Goal: Contribute content: Contribute content

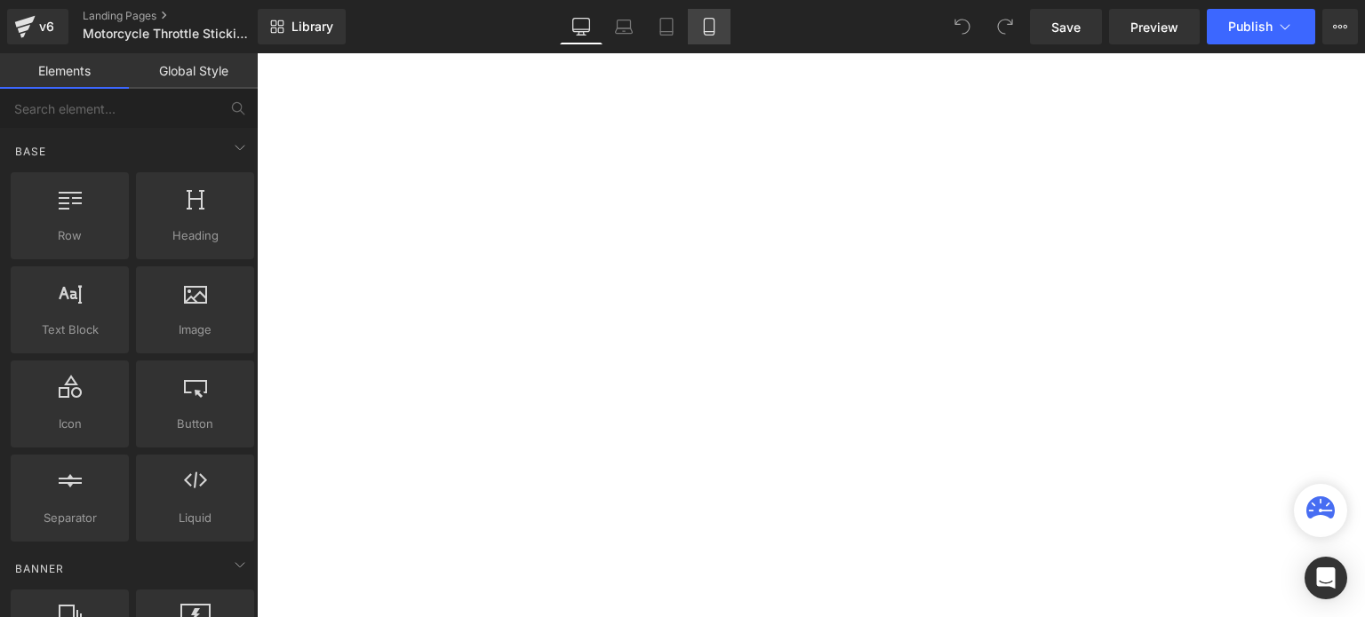
click at [706, 26] on icon at bounding box center [709, 27] width 18 height 18
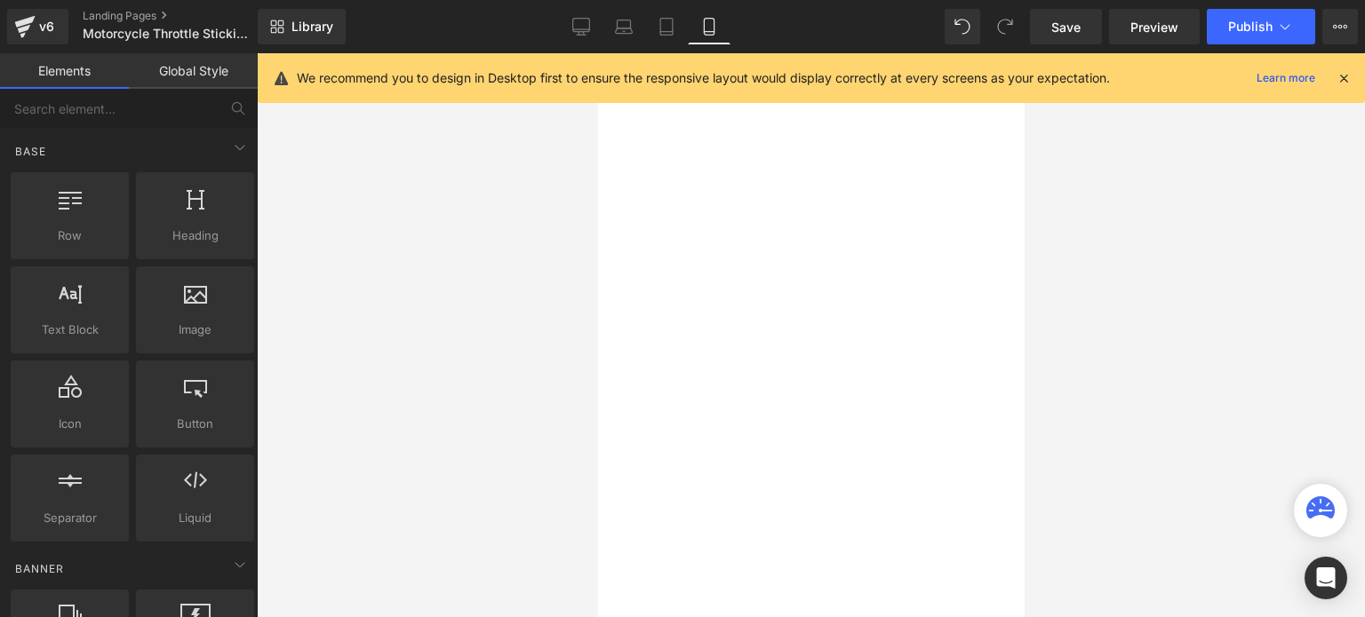
click at [597, 53] on span "Hero Banner" at bounding box center [597, 53] width 0 height 0
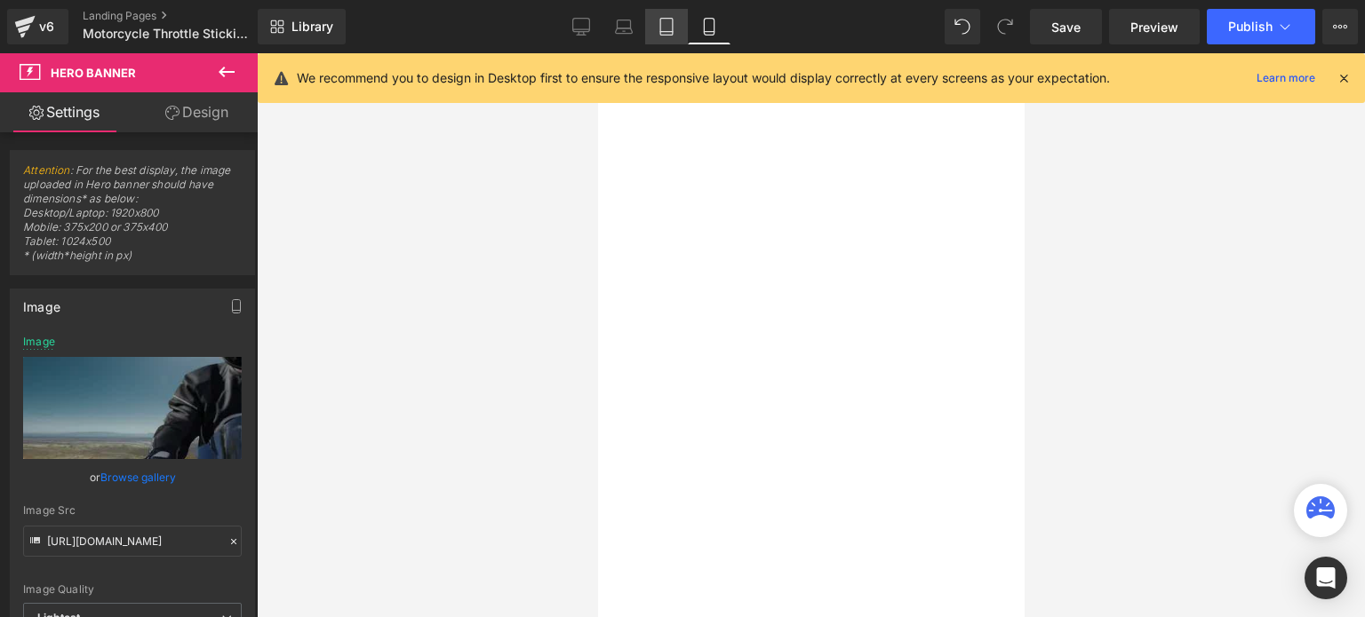
click at [668, 24] on icon at bounding box center [666, 27] width 18 height 18
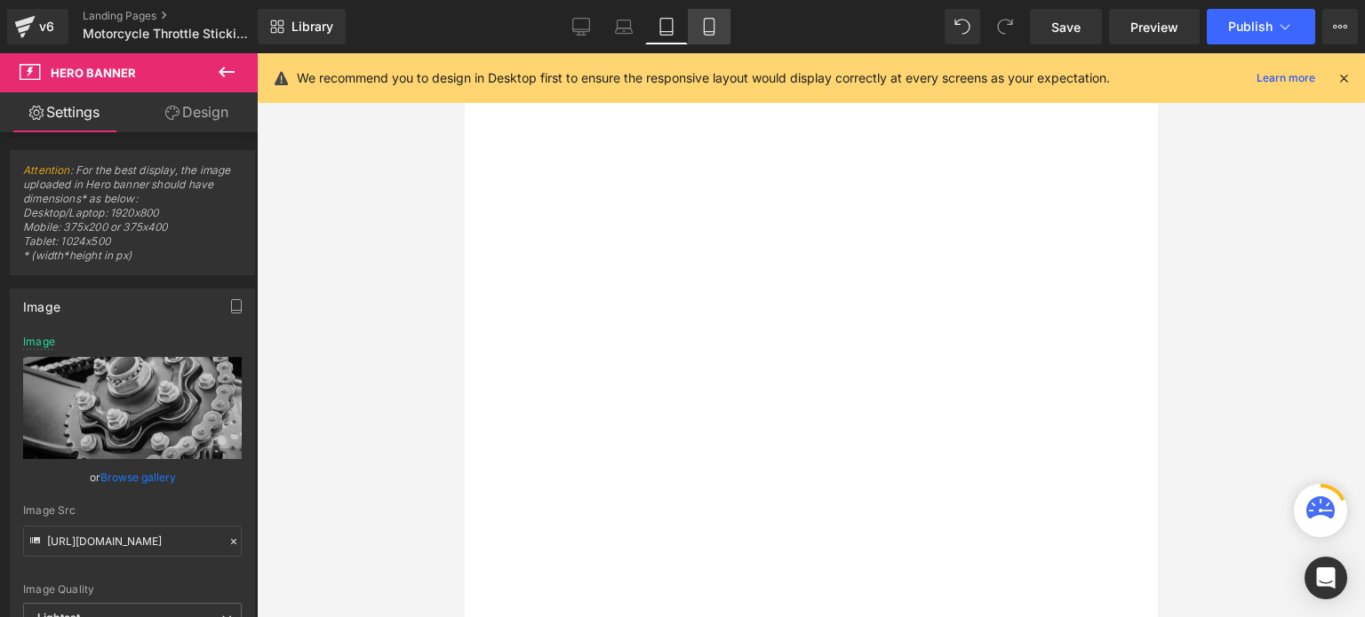
click at [704, 21] on icon at bounding box center [709, 27] width 10 height 17
type input "[URL][DOMAIN_NAME]"
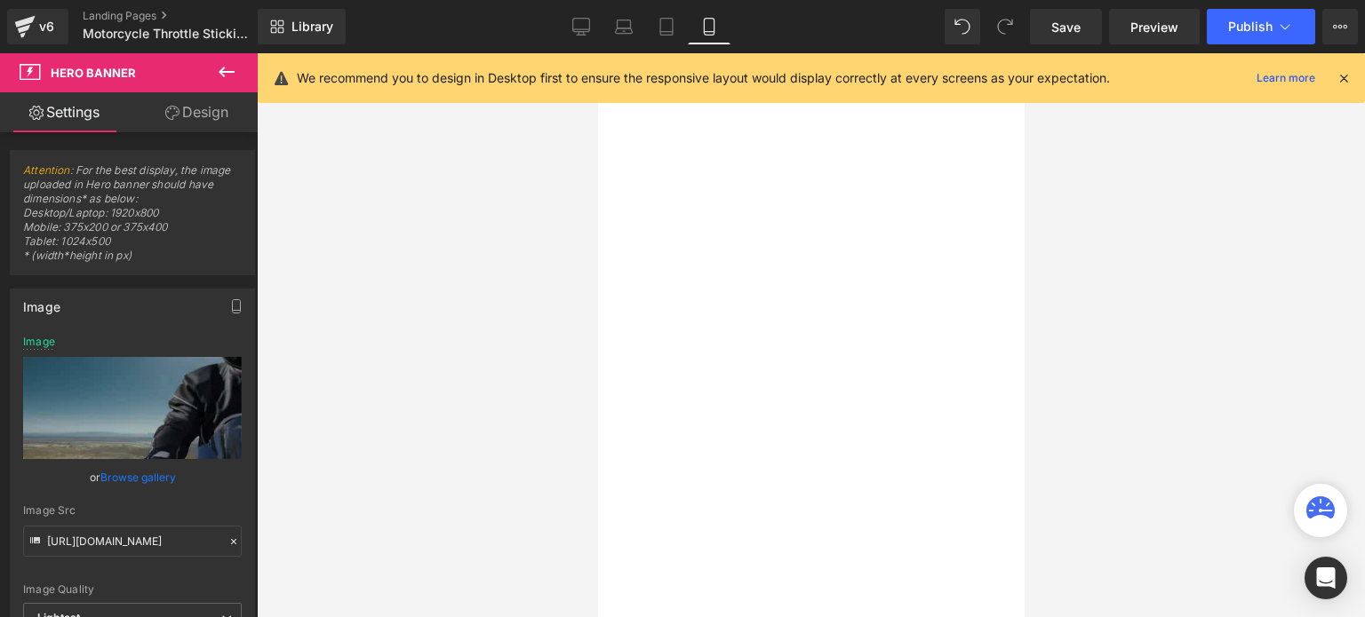
scroll to position [89, 0]
click at [597, 53] on span "Hero Banner" at bounding box center [597, 53] width 0 height 0
click at [146, 474] on link "Browse gallery" at bounding box center [138, 477] width 76 height 31
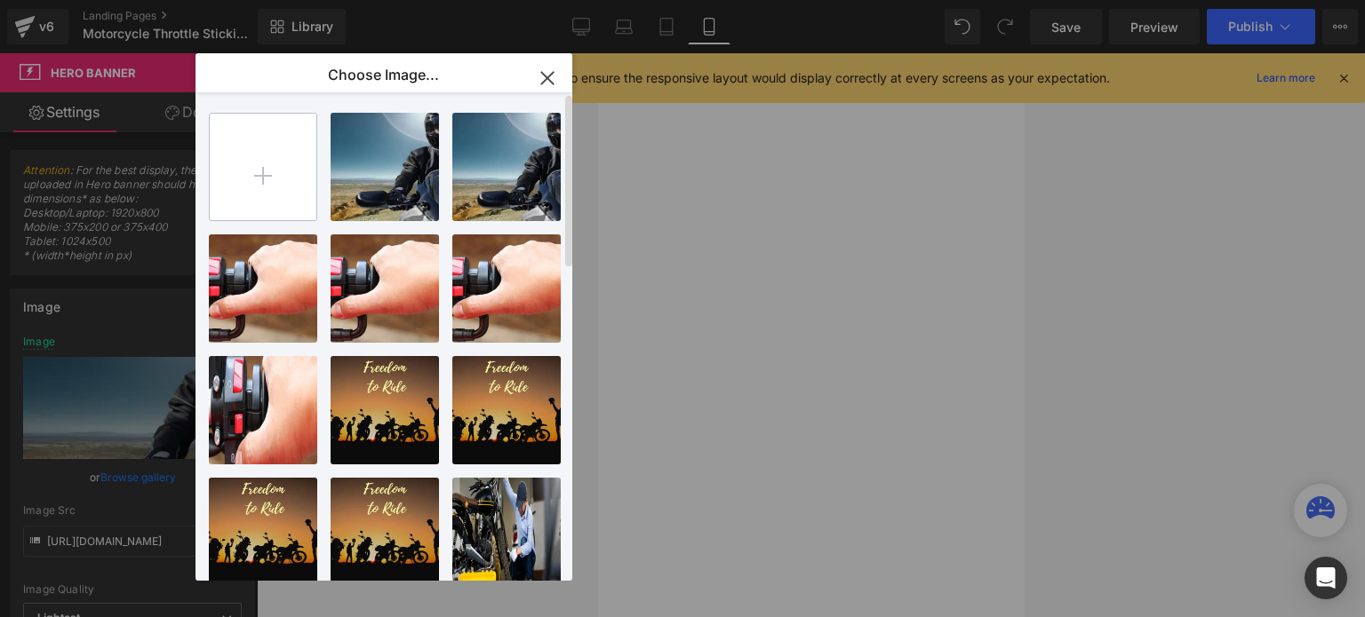
click at [267, 177] on input "file" at bounding box center [263, 167] width 107 height 107
type input "C:\fakepath\Untitled design (15).jpg"
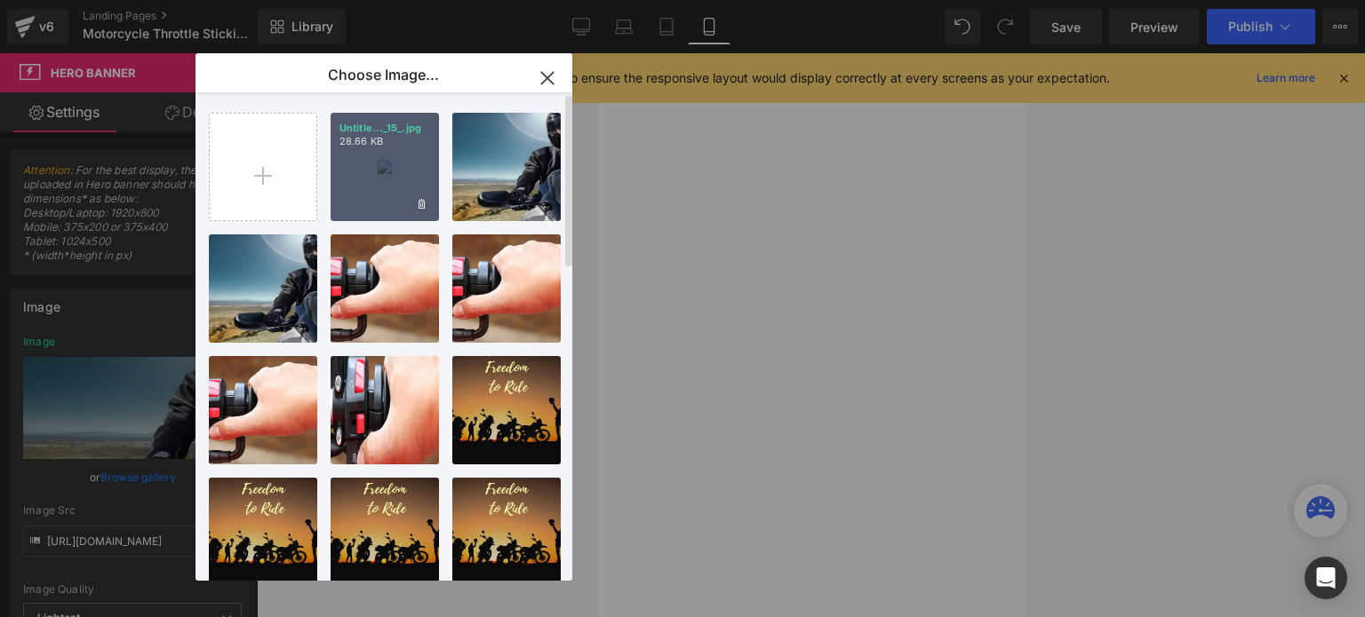
click at [373, 160] on div "Untitle..._15_.jpg 28.66 KB" at bounding box center [384, 167] width 108 height 108
type input "[URL][DOMAIN_NAME]"
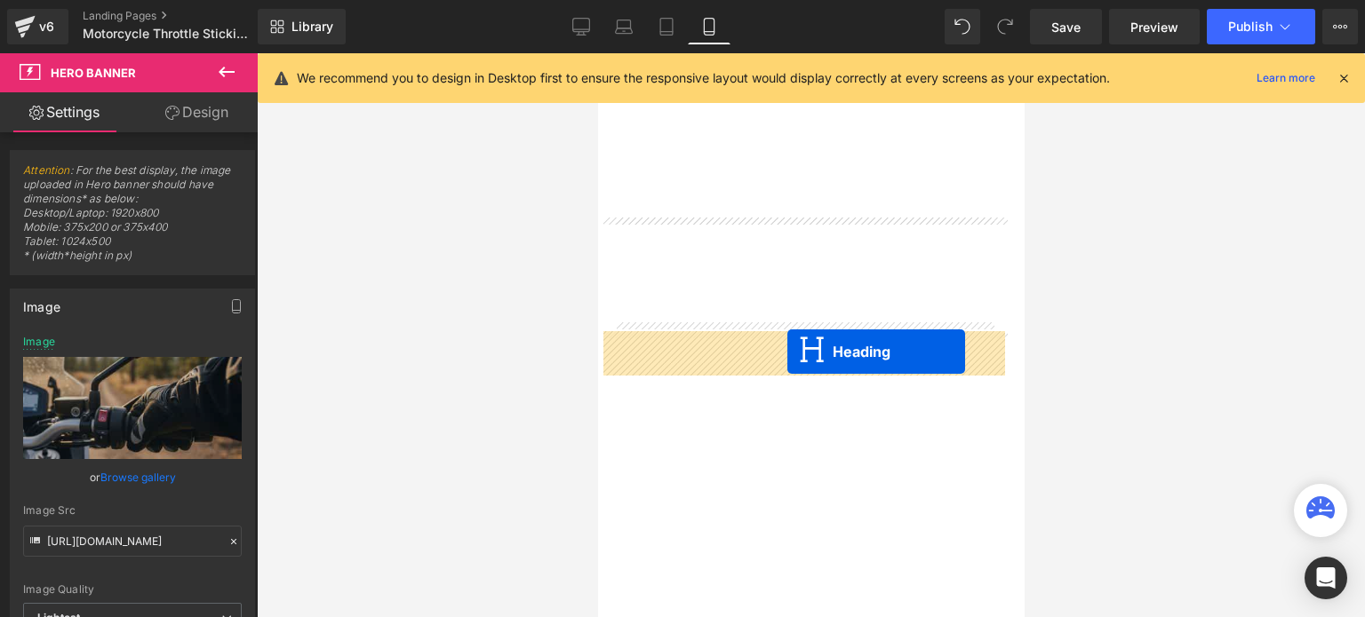
drag, startPoint x: 780, startPoint y: 255, endPoint x: 786, endPoint y: 352, distance: 97.0
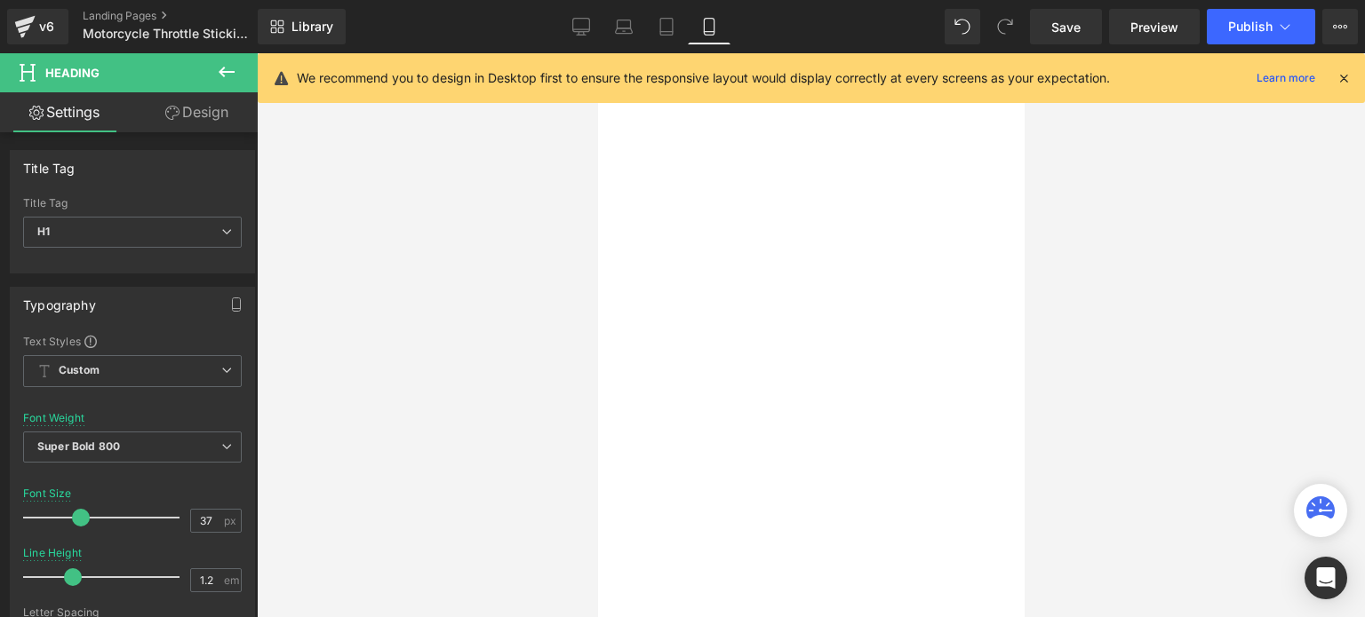
click at [597, 53] on span "Heading" at bounding box center [597, 53] width 0 height 0
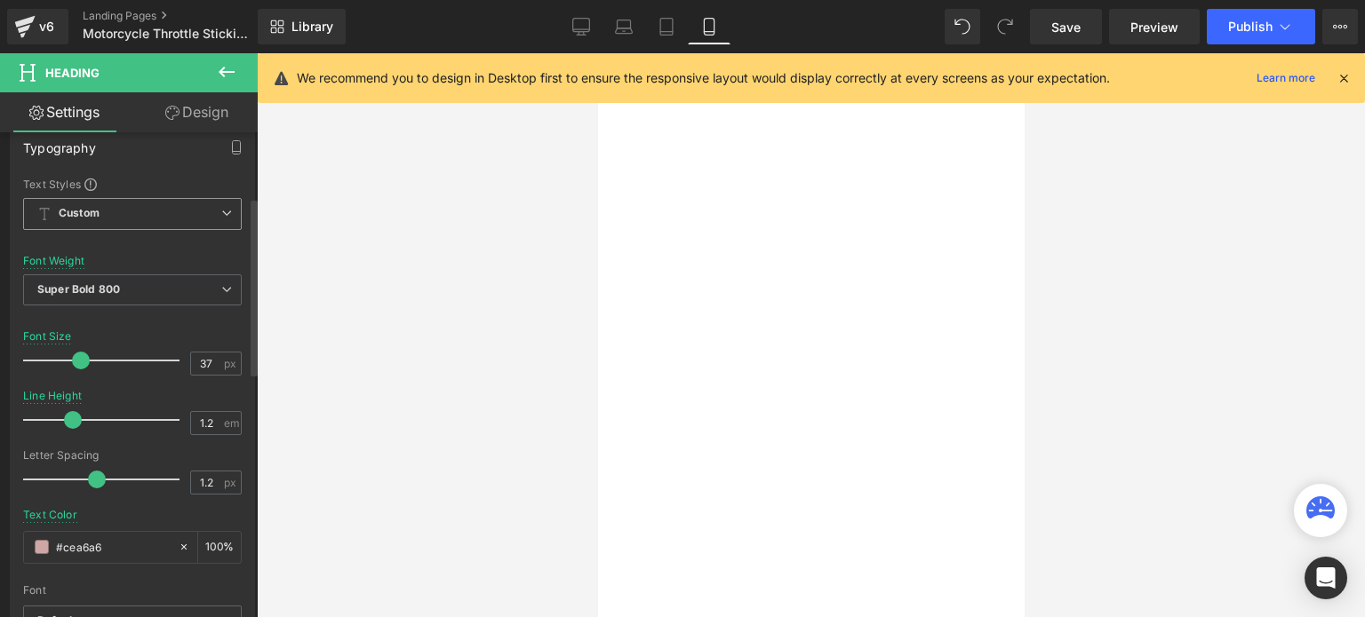
scroll to position [178, 0]
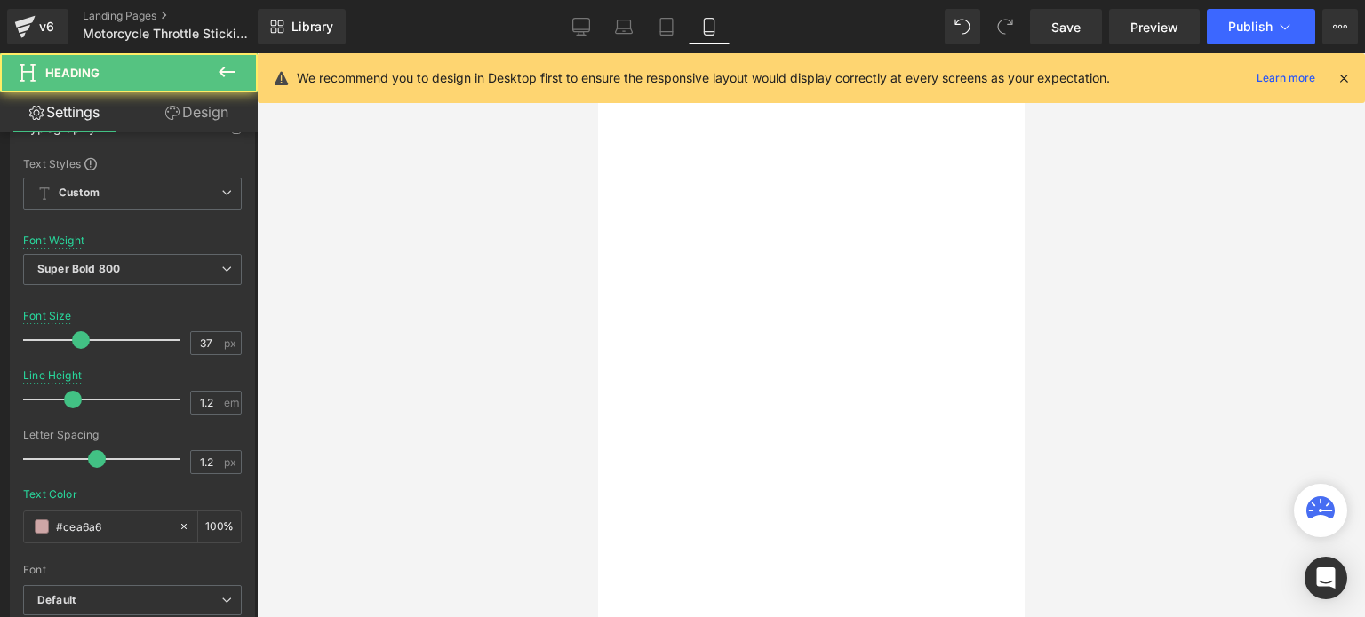
click at [597, 53] on span "Motorcycle Throttle Sticking?" at bounding box center [597, 53] width 0 height 0
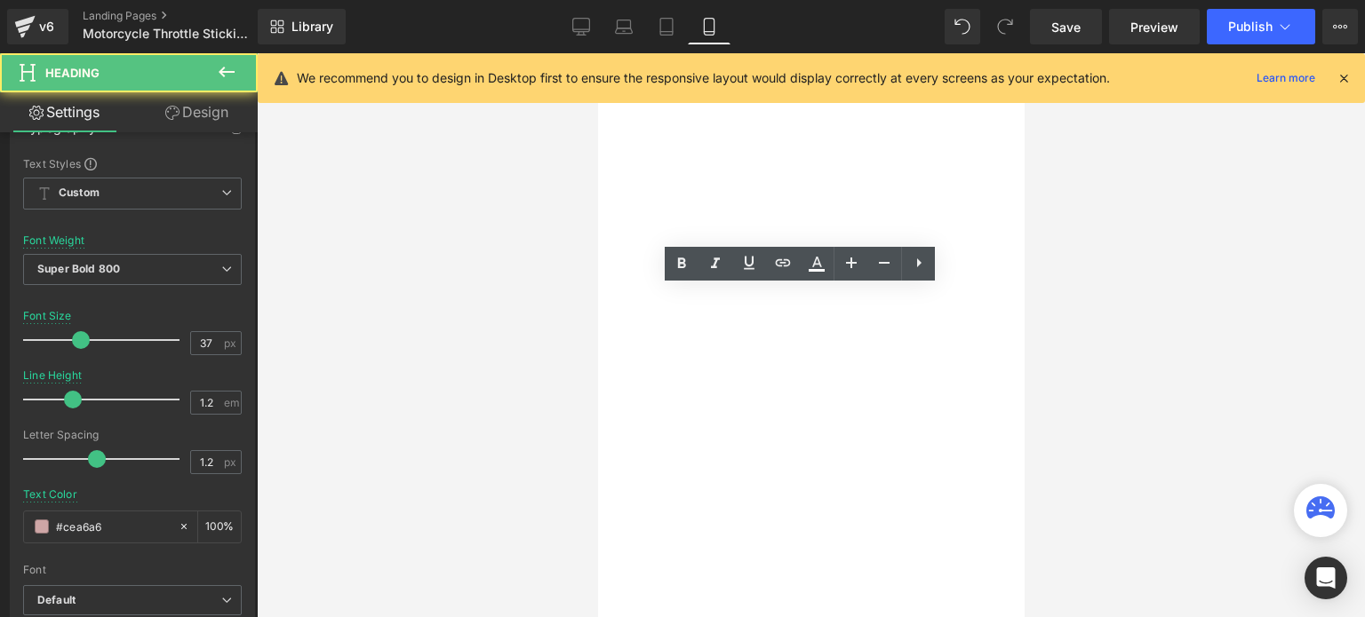
click at [597, 53] on span "Motorcycle Throttle Sticking?" at bounding box center [597, 53] width 0 height 0
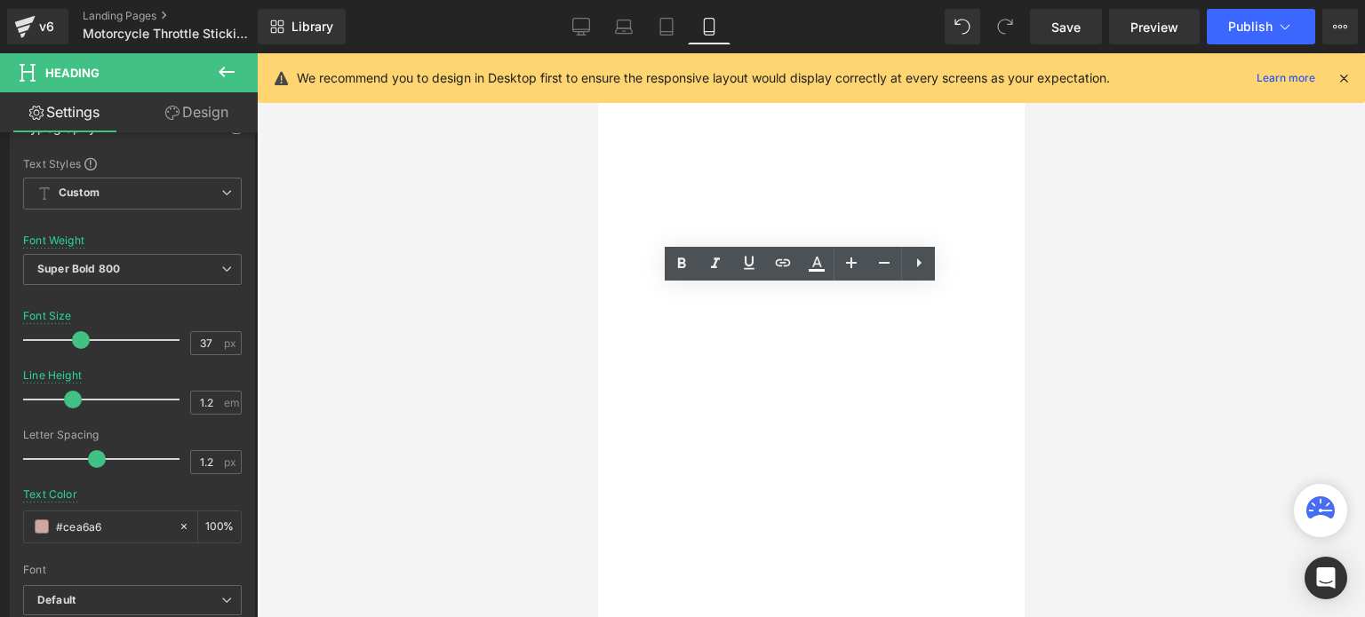
drag, startPoint x: 733, startPoint y: 346, endPoint x: 606, endPoint y: 305, distance: 133.7
click at [597, 53] on span "Motorcycle Throttle Sticking?" at bounding box center [597, 53] width 0 height 0
click at [887, 266] on icon at bounding box center [883, 262] width 21 height 21
type input "33"
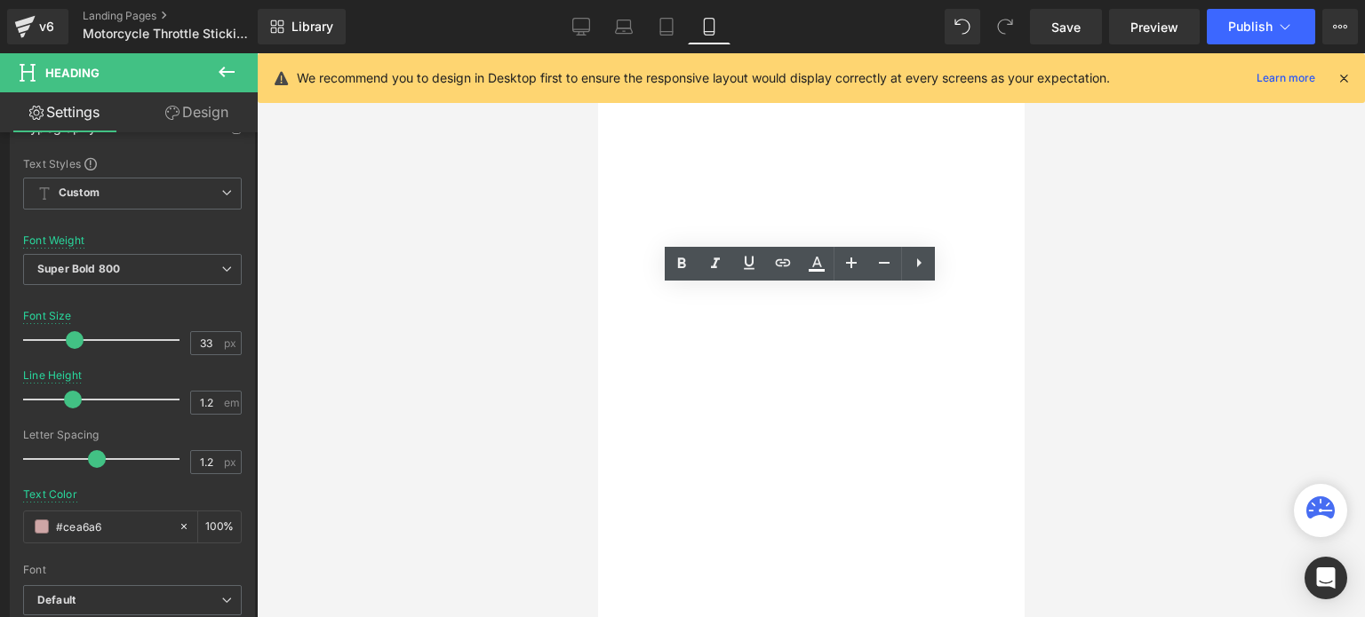
click at [597, 53] on div at bounding box center [597, 53] width 0 height 0
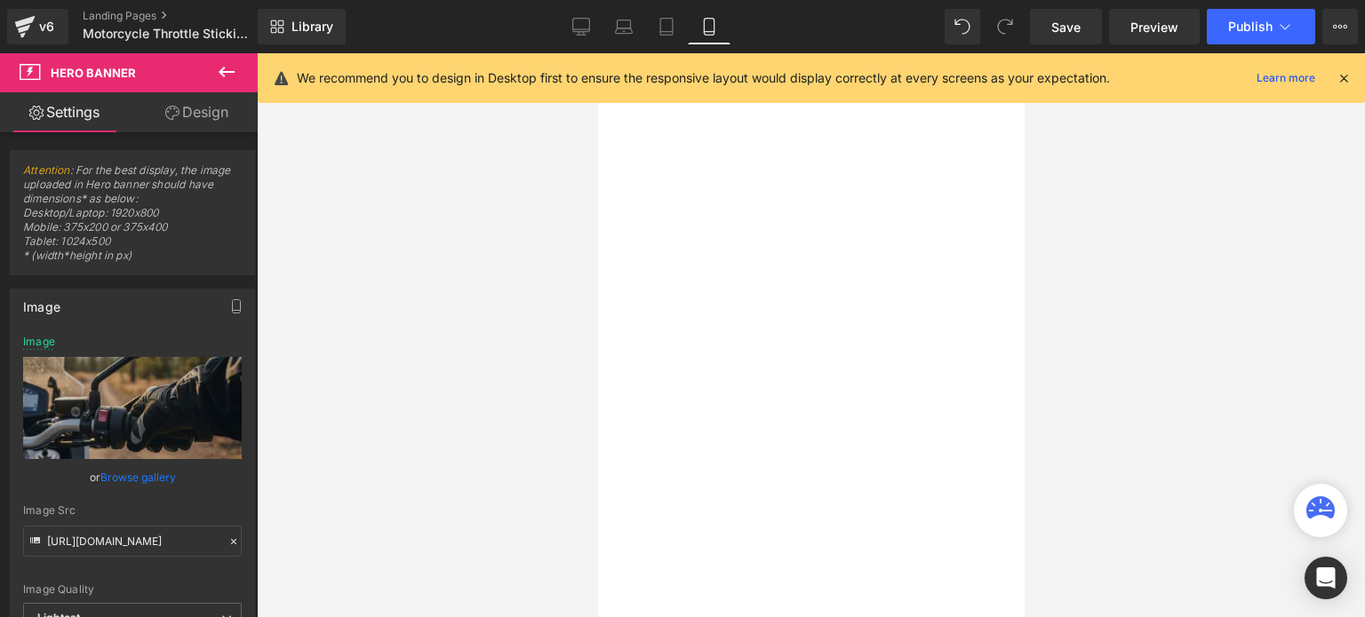
click at [597, 53] on span "Row" at bounding box center [597, 53] width 0 height 0
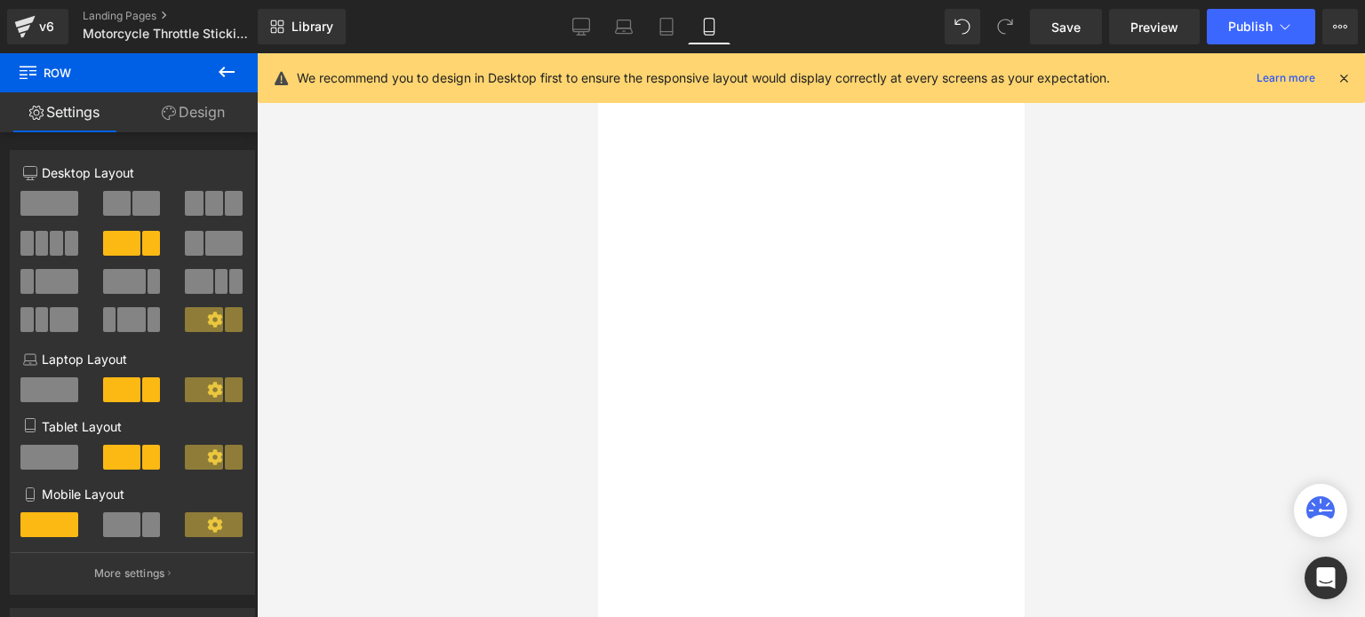
click at [179, 112] on link "Design" at bounding box center [193, 112] width 129 height 40
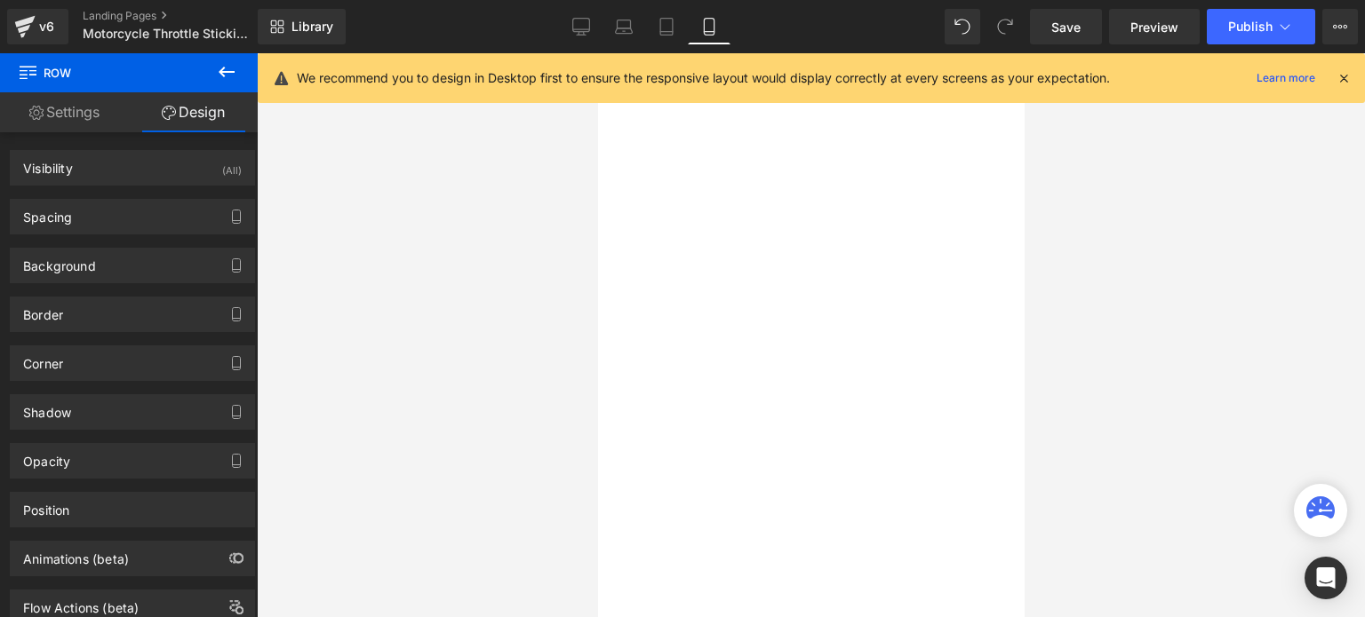
click at [84, 111] on link "Settings" at bounding box center [64, 112] width 129 height 40
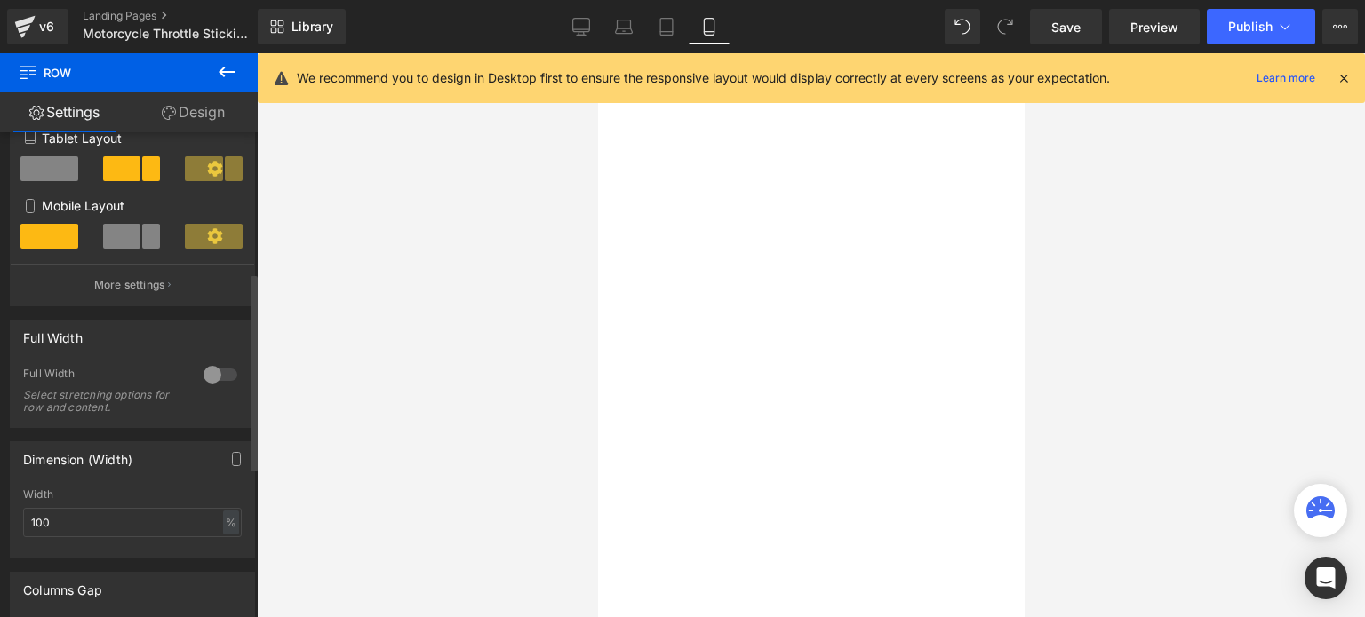
scroll to position [355, 0]
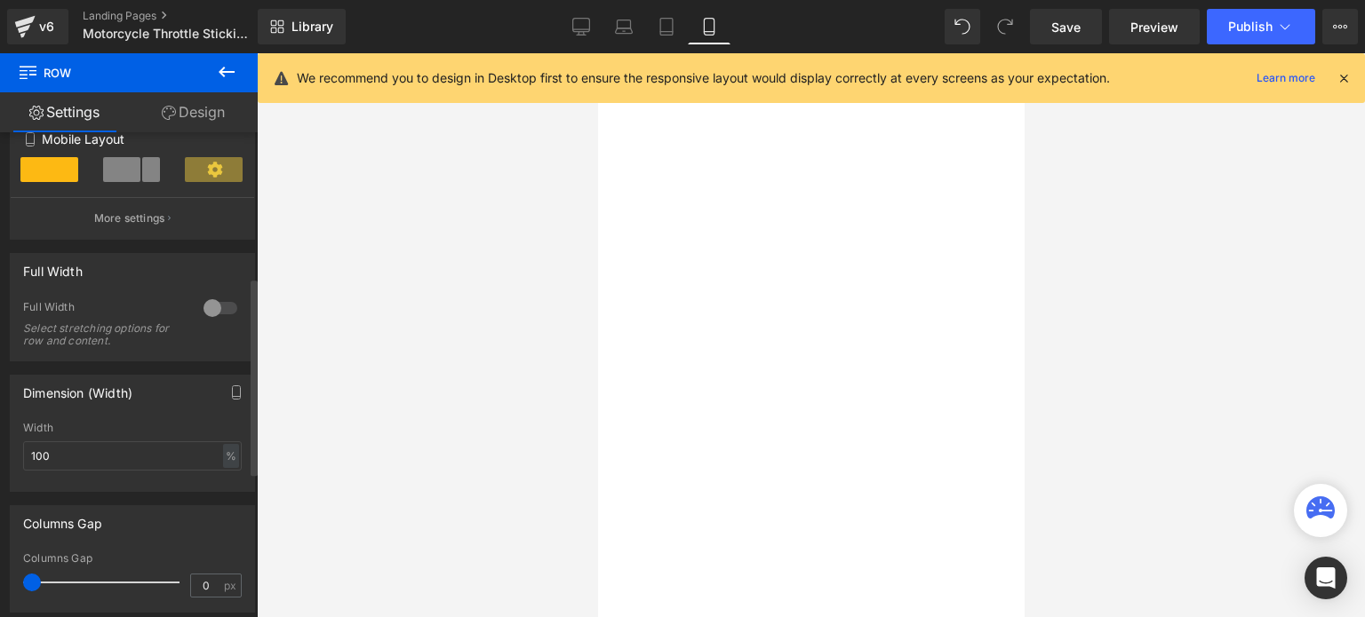
click at [201, 315] on div at bounding box center [220, 308] width 43 height 28
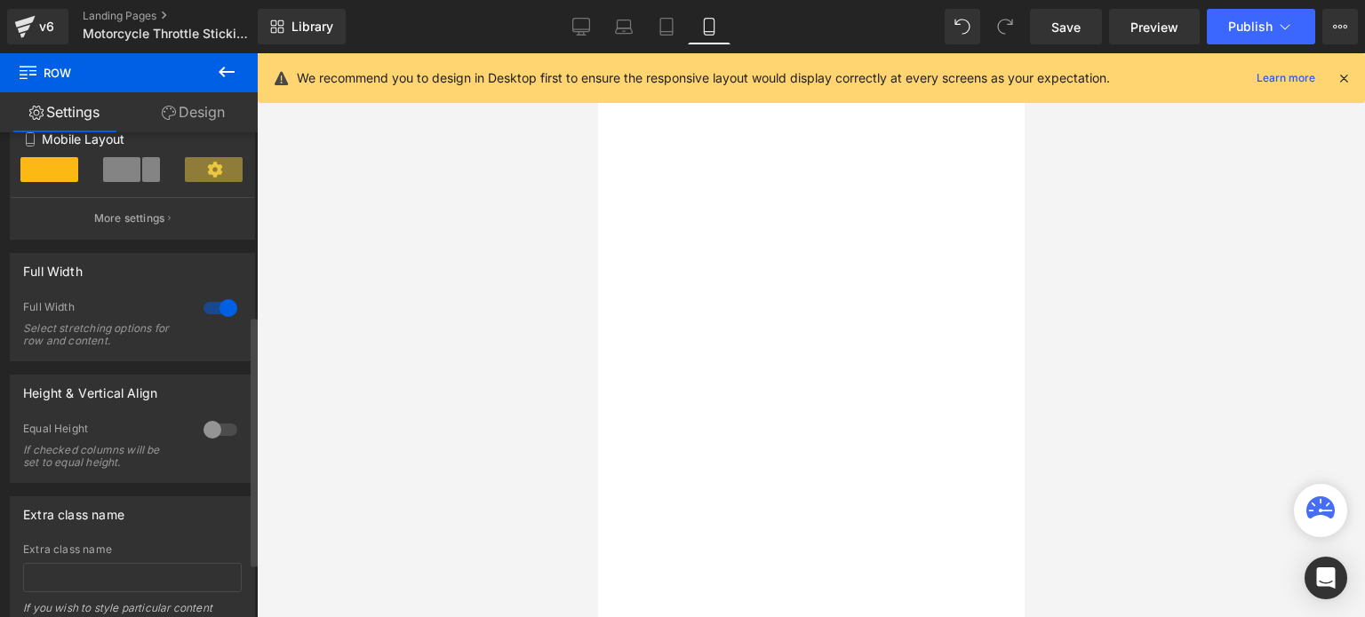
click at [200, 312] on div at bounding box center [220, 308] width 43 height 28
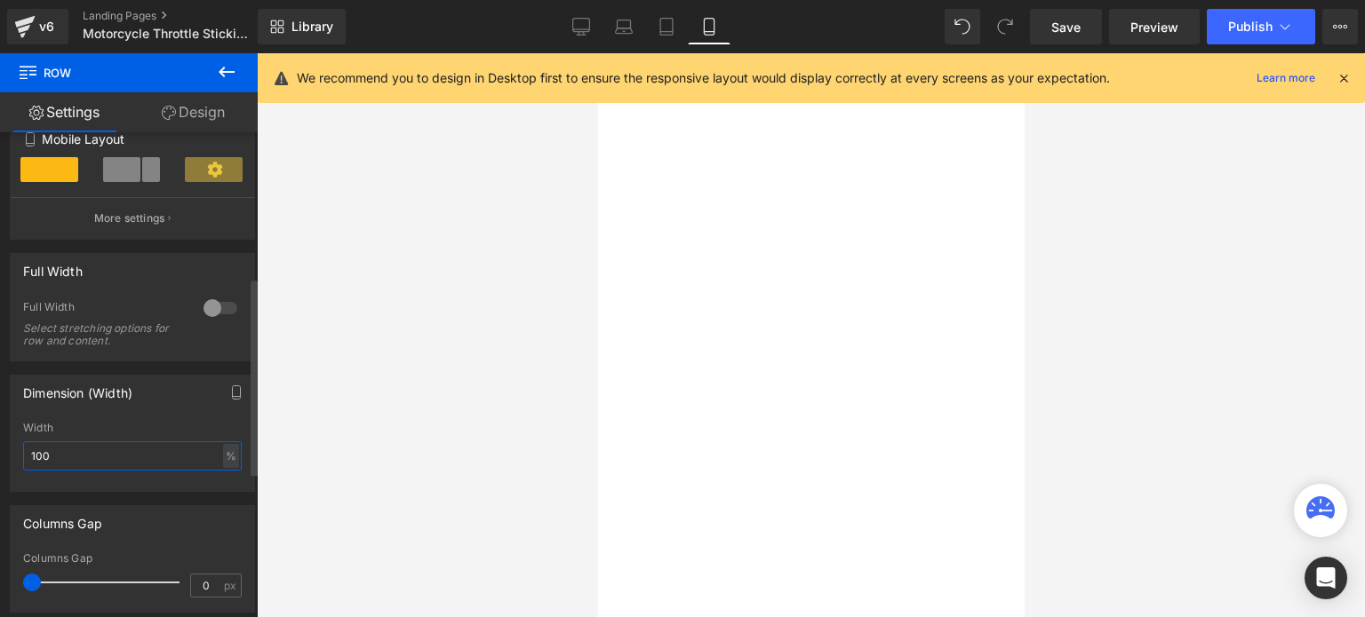
click at [128, 457] on input "100" at bounding box center [132, 456] width 219 height 29
type input "98"
click at [1123, 384] on div at bounding box center [811, 335] width 1108 height 564
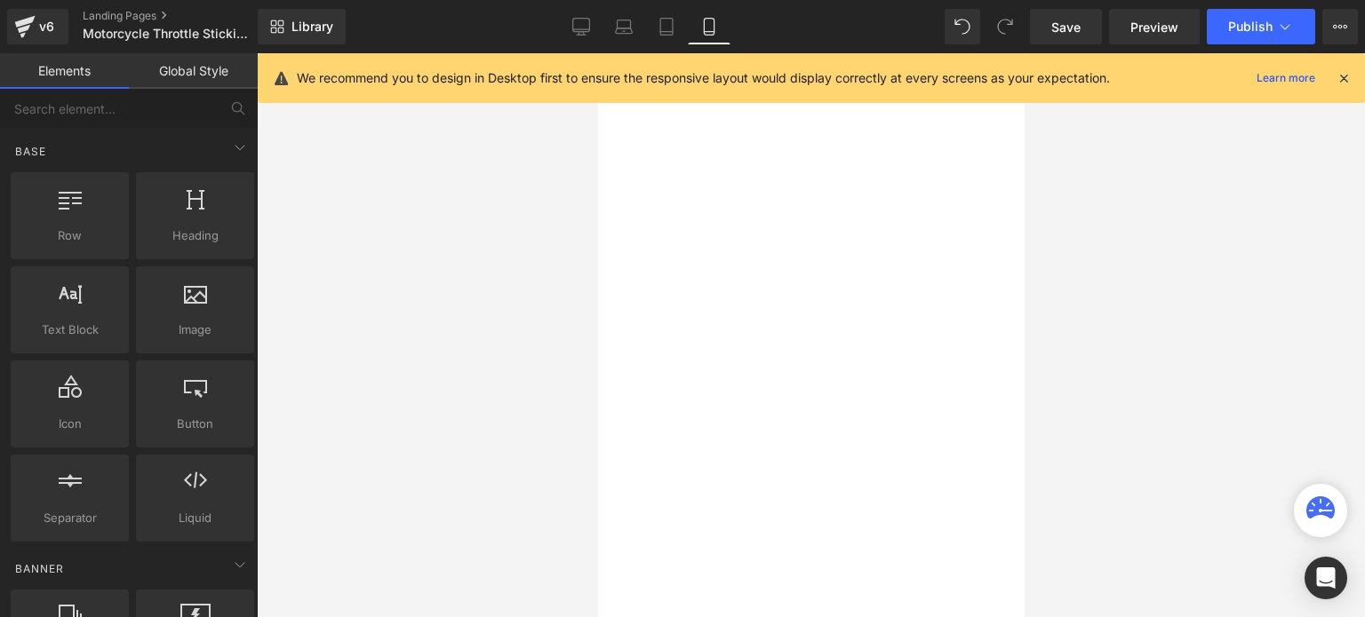
click at [597, 53] on span "Motorcycle Throttle Sticking?" at bounding box center [597, 53] width 0 height 0
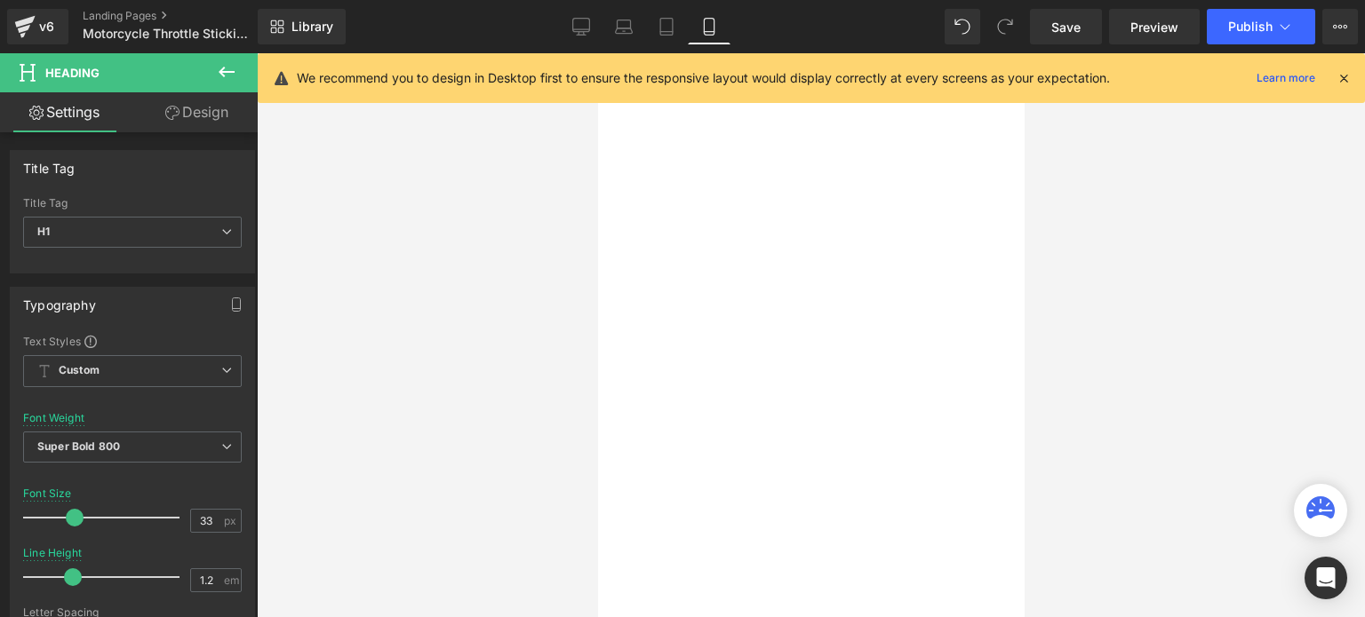
click at [597, 53] on icon at bounding box center [597, 53] width 0 height 0
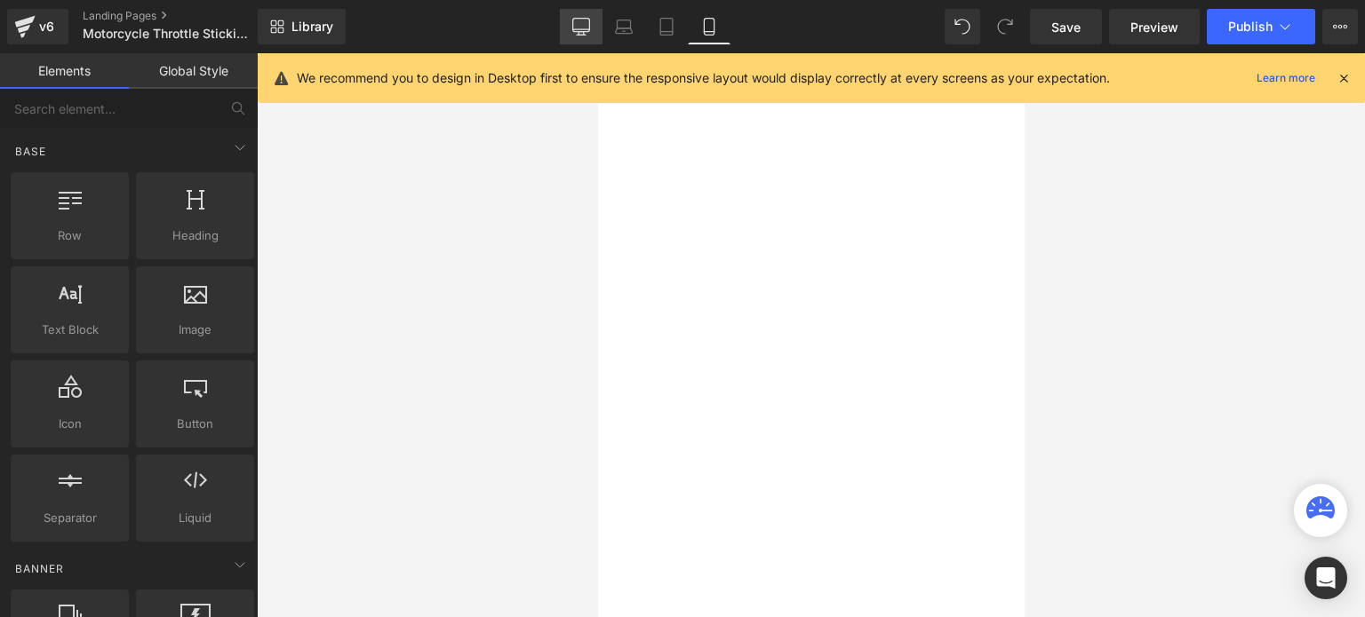
click at [583, 30] on icon at bounding box center [581, 27] width 18 height 18
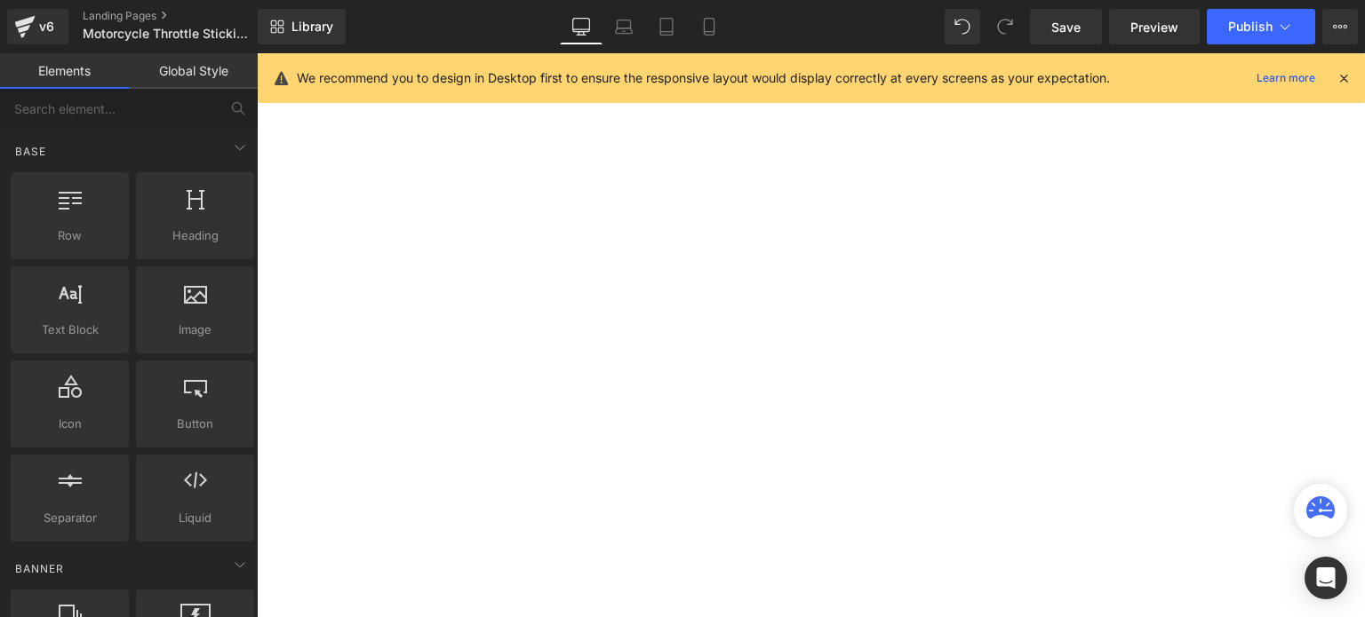
scroll to position [171, 0]
click at [618, 29] on icon at bounding box center [624, 27] width 18 height 18
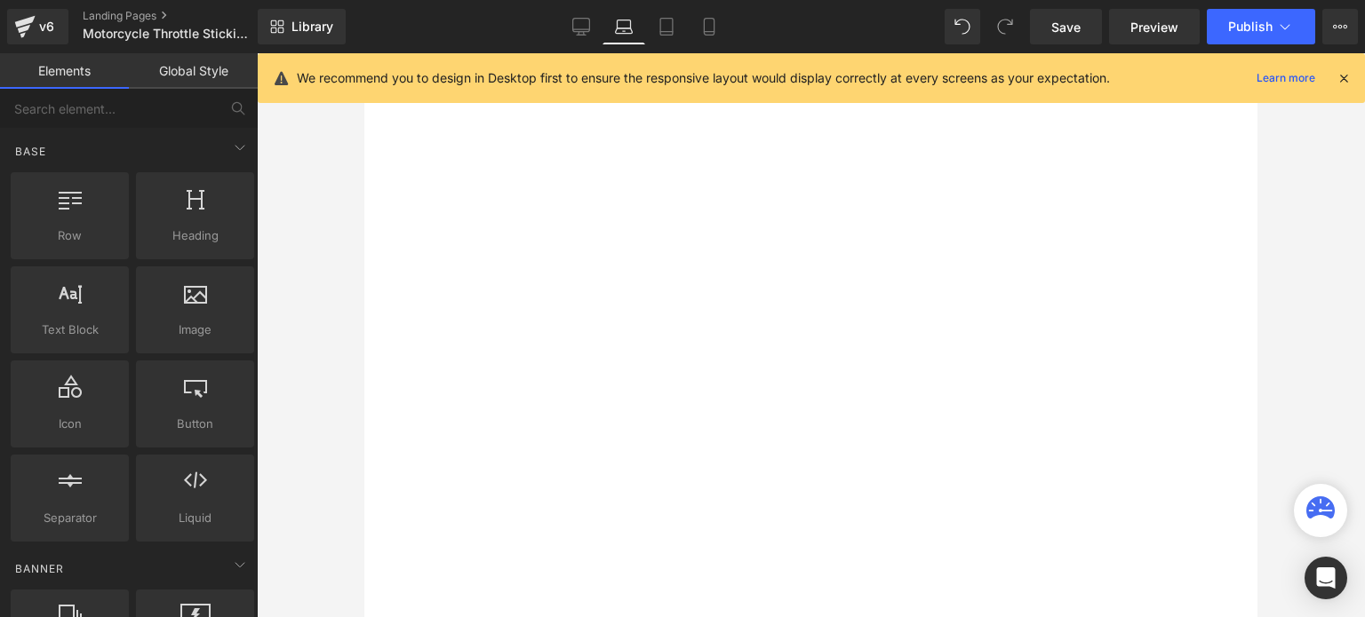
scroll to position [0, 0]
click at [669, 27] on icon at bounding box center [666, 27] width 18 height 18
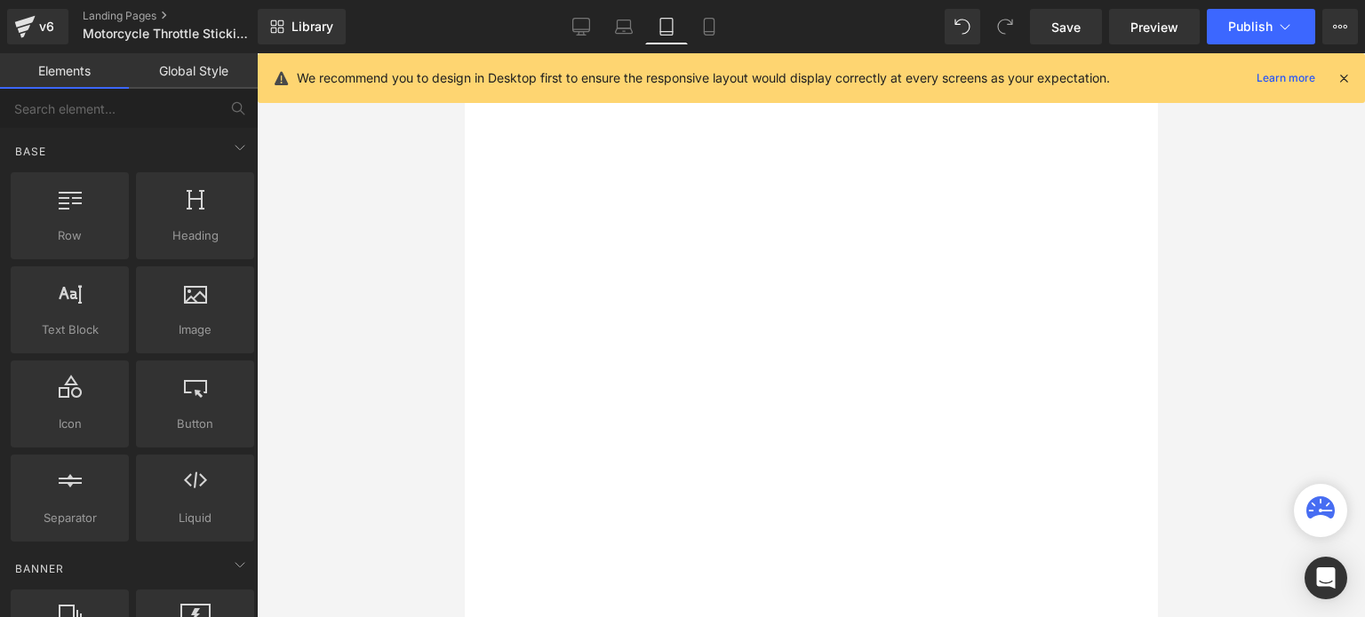
scroll to position [197, 0]
click at [712, 17] on link "Mobile" at bounding box center [709, 27] width 43 height 36
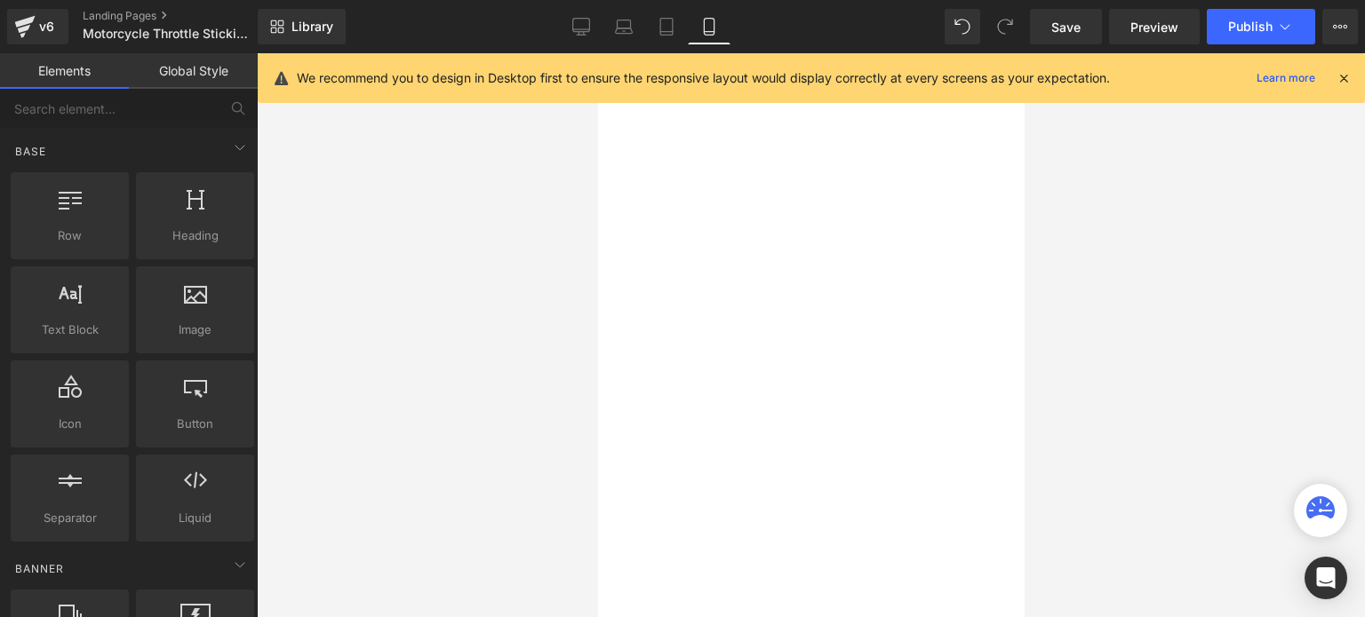
scroll to position [167, 0]
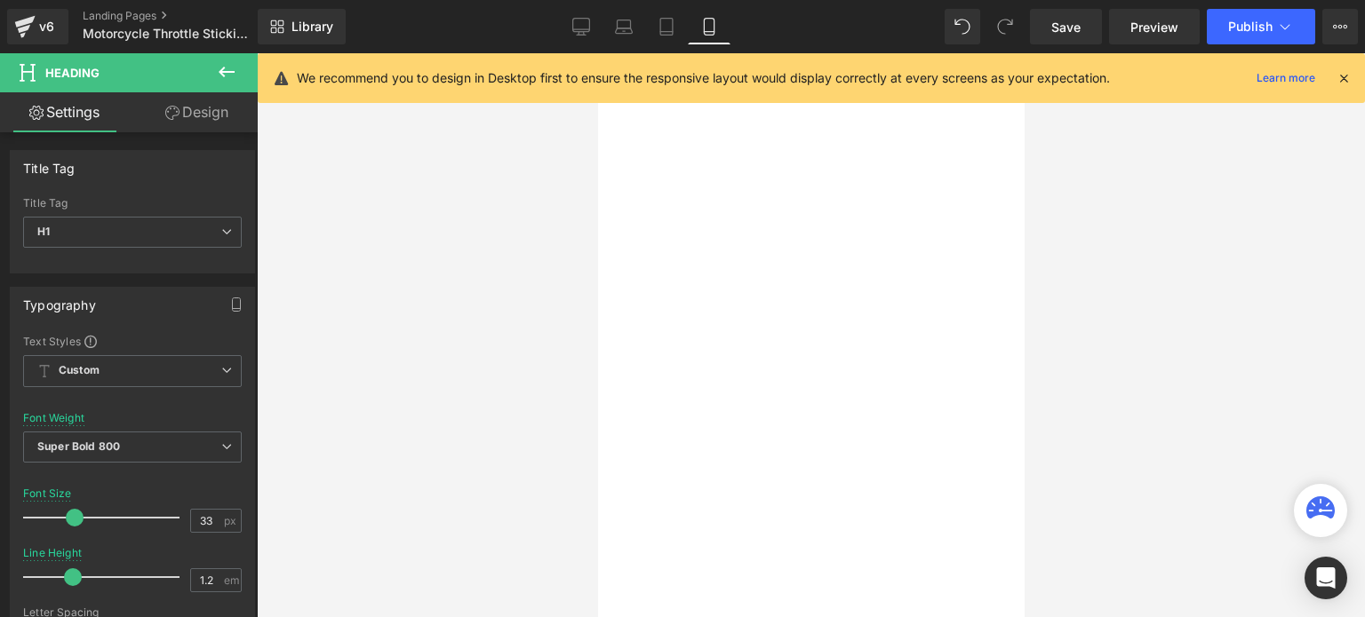
drag, startPoint x: 694, startPoint y: 239, endPoint x: 605, endPoint y: 238, distance: 88.8
click at [597, 53] on div "Row Motorcycle Throttle Sticking? How to Prevent Heading Row" at bounding box center [597, 53] width 0 height 0
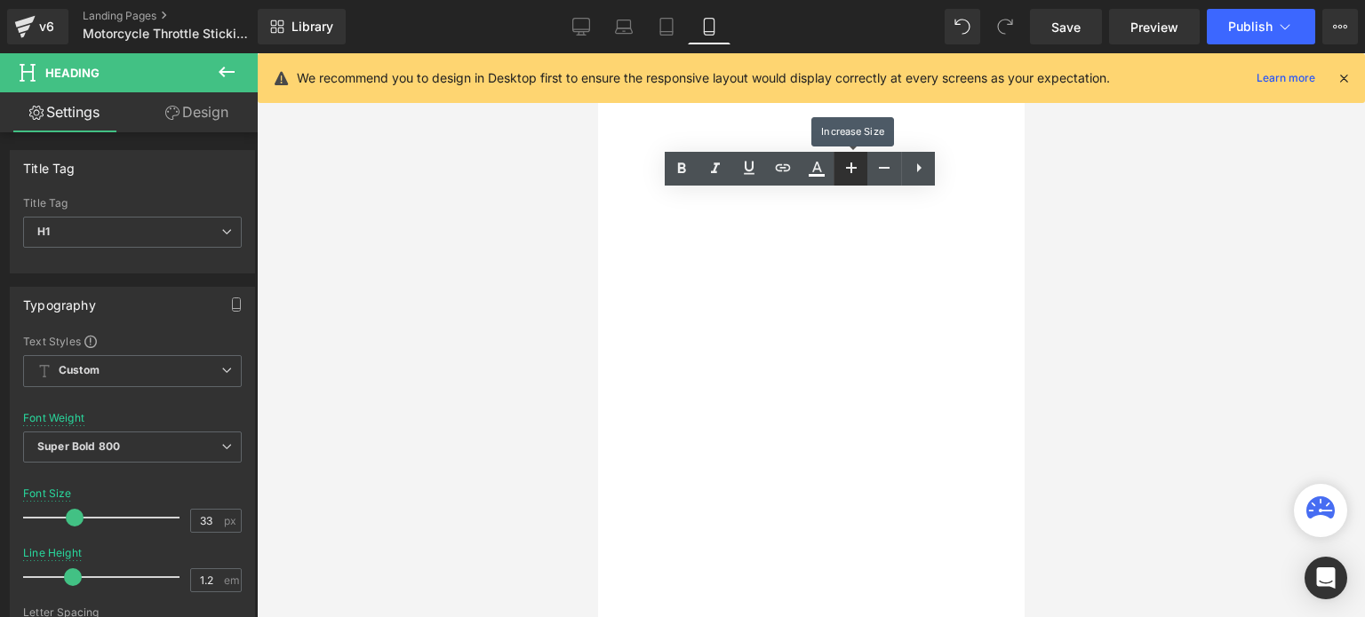
click at [846, 159] on icon at bounding box center [850, 167] width 21 height 21
click at [850, 166] on icon at bounding box center [851, 168] width 11 height 11
click at [848, 165] on icon at bounding box center [850, 167] width 21 height 21
click at [882, 163] on icon at bounding box center [883, 167] width 21 height 21
click at [882, 159] on icon at bounding box center [883, 167] width 21 height 21
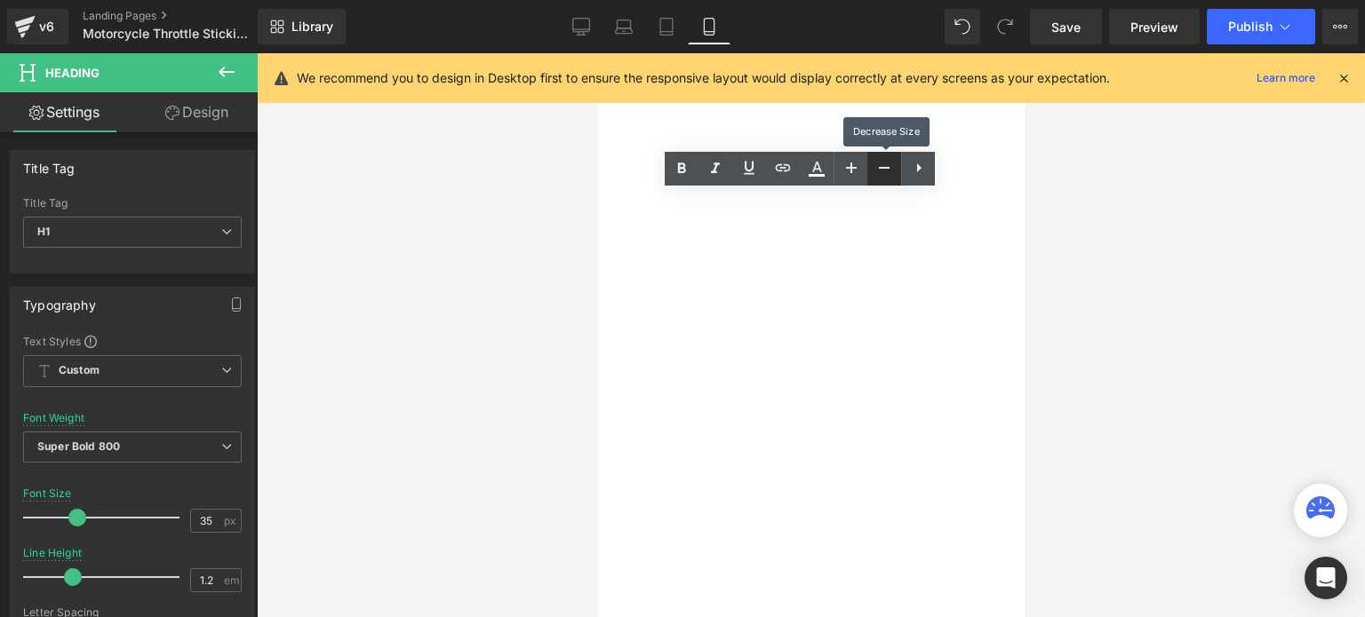
click at [882, 159] on icon at bounding box center [883, 167] width 21 height 21
type input "33"
drag, startPoint x: 688, startPoint y: 255, endPoint x: 690, endPoint y: 246, distance: 9.3
click at [597, 53] on div "Row Motorcycle Throttle Sticking? How to Prevent Heading Row" at bounding box center [597, 53] width 0 height 0
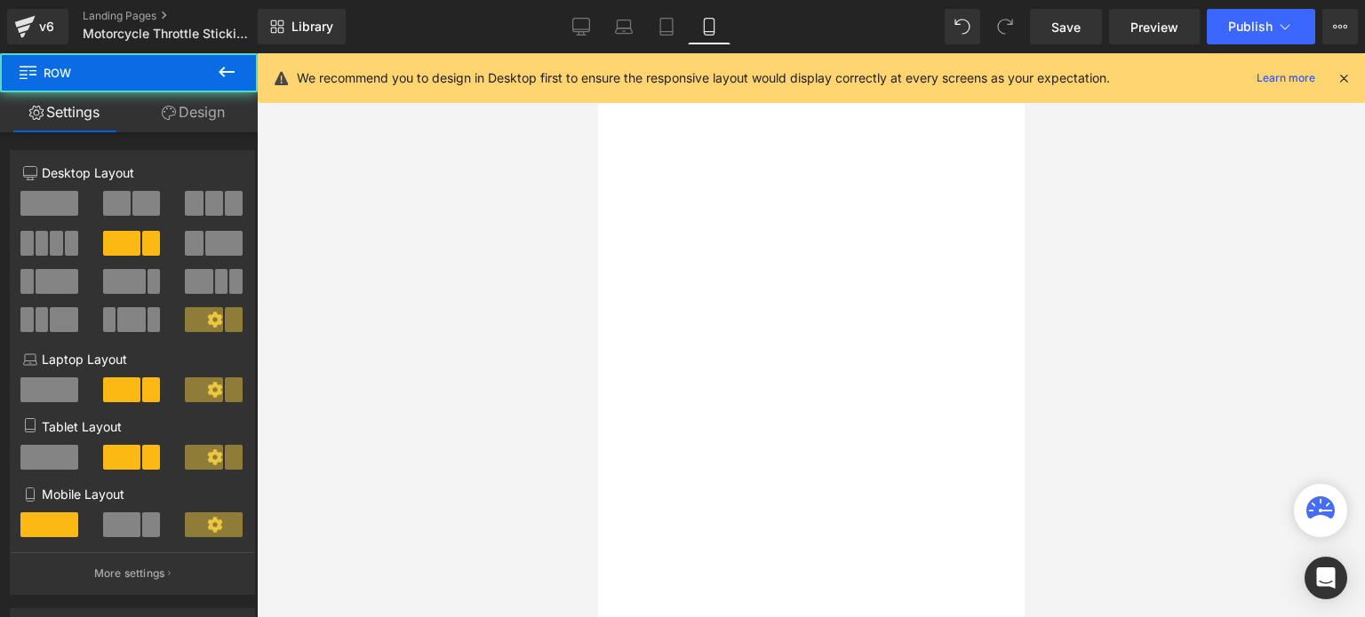
click at [597, 53] on span "How to Prevent" at bounding box center [597, 53] width 0 height 0
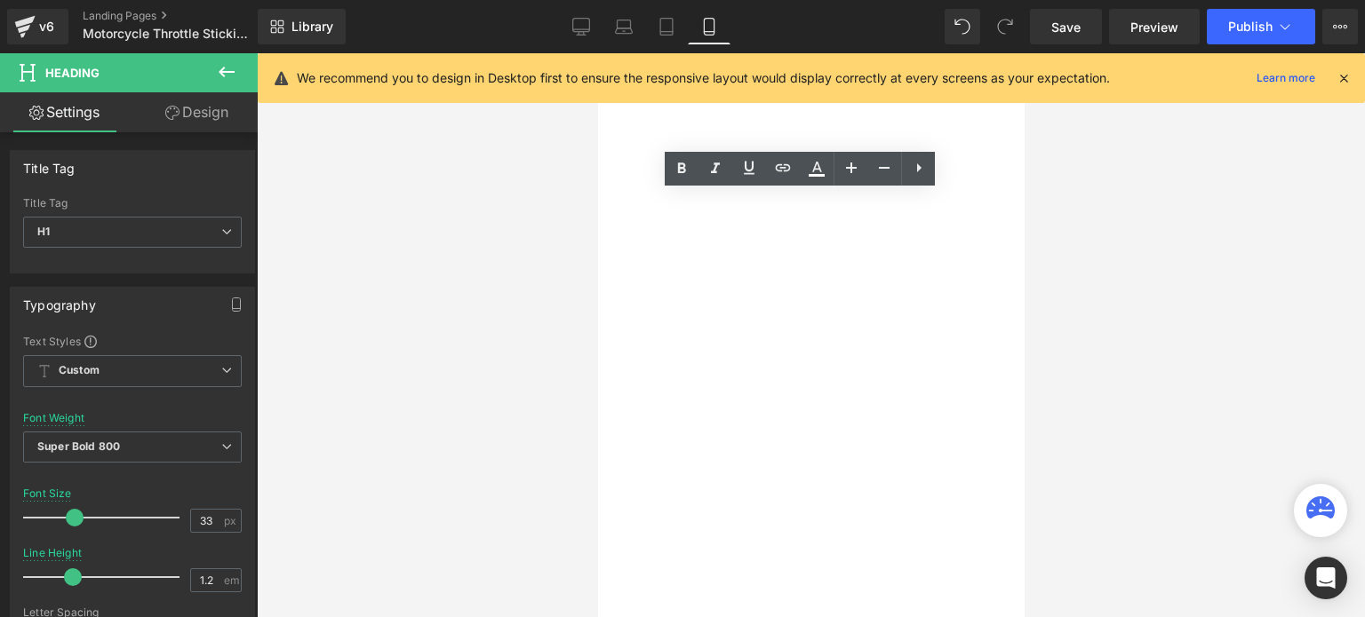
drag, startPoint x: 699, startPoint y: 239, endPoint x: 601, endPoint y: 236, distance: 97.8
click at [597, 53] on div "How to Prevent" at bounding box center [597, 53] width 0 height 0
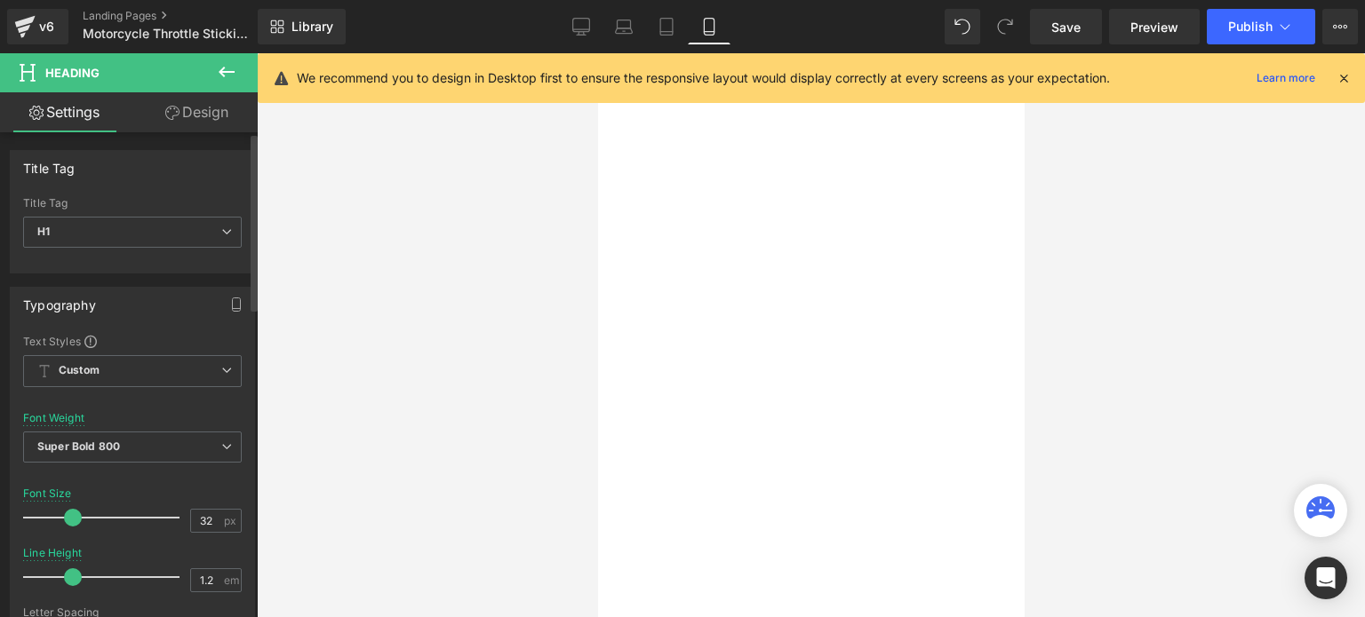
click at [69, 518] on span at bounding box center [73, 518] width 18 height 18
type input "33"
click at [597, 53] on span "to Prevent It" at bounding box center [597, 53] width 0 height 0
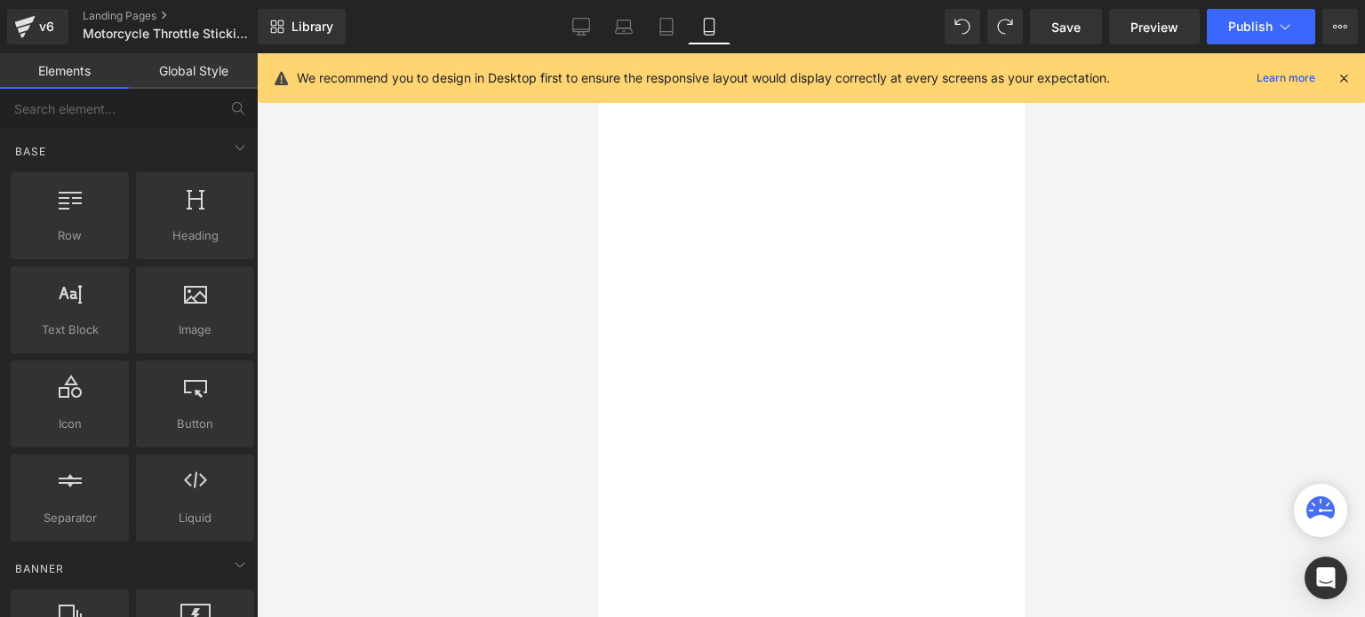
click at [1126, 319] on div at bounding box center [811, 335] width 1108 height 564
click at [597, 53] on icon at bounding box center [597, 53] width 0 height 0
click at [597, 53] on link at bounding box center [597, 53] width 0 height 0
click at [597, 53] on div "238px" at bounding box center [597, 53] width 0 height 0
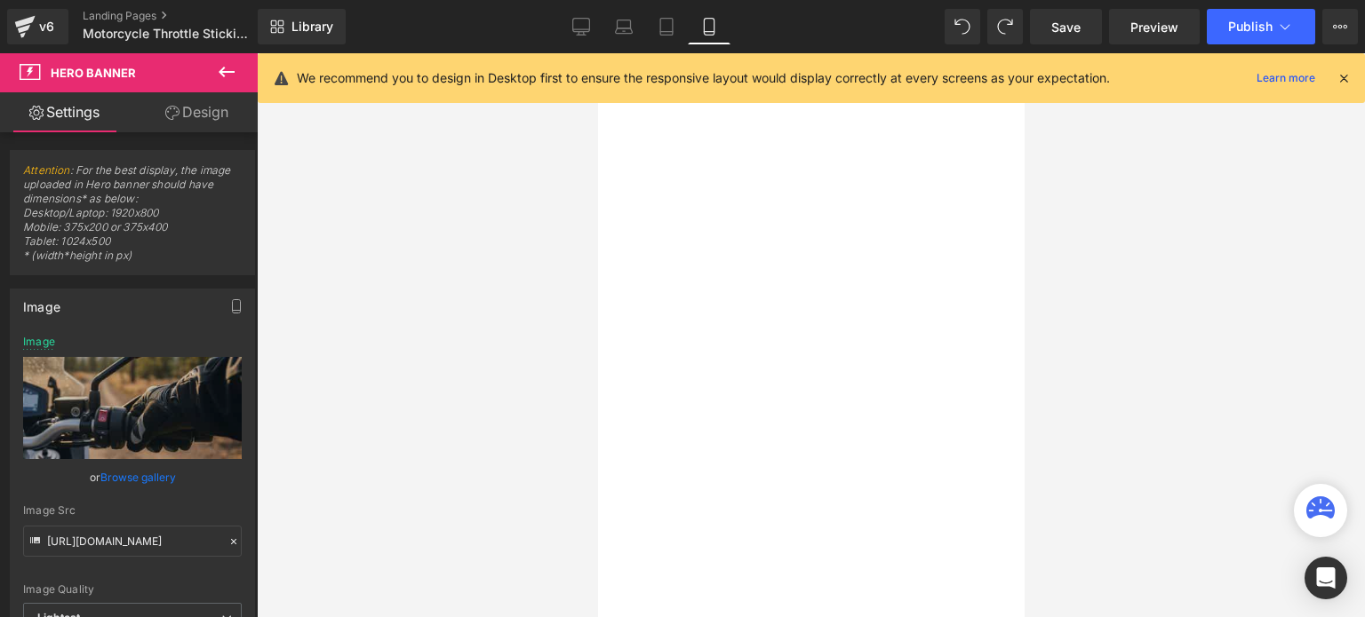
click at [597, 53] on span "How to Prevent" at bounding box center [597, 53] width 0 height 0
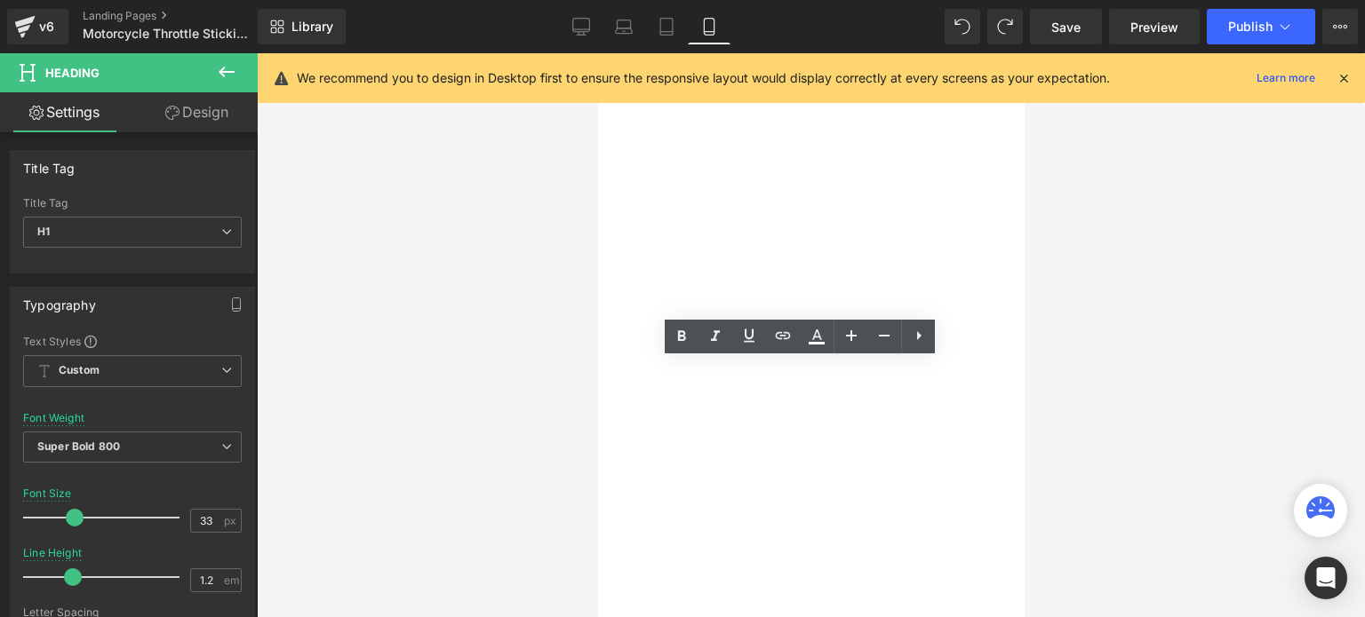
click at [597, 53] on div "Motorcycle Throttle Sticking? How to Prevent" at bounding box center [597, 53] width 0 height 0
drag, startPoint x: 694, startPoint y: 408, endPoint x: 604, endPoint y: 408, distance: 89.7
click at [597, 53] on span "How to Prevent" at bounding box center [597, 53] width 0 height 0
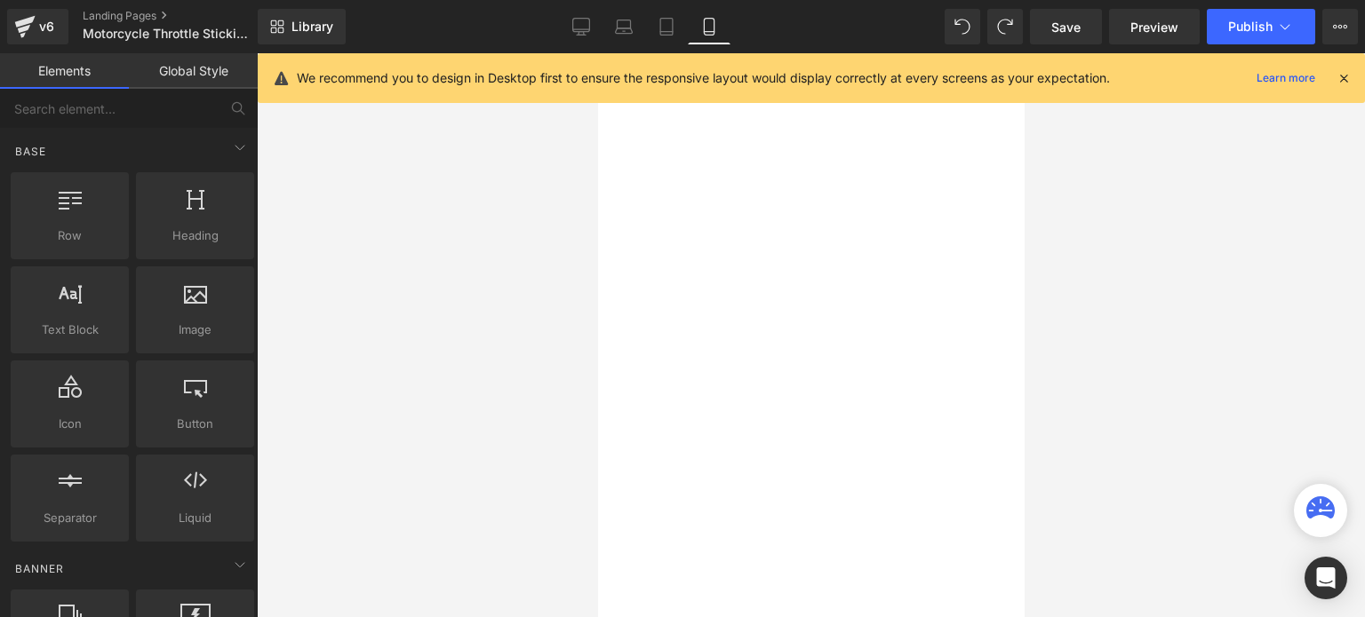
click at [1142, 340] on div at bounding box center [811, 335] width 1108 height 564
click at [597, 53] on span at bounding box center [597, 53] width 0 height 0
click at [597, 53] on link at bounding box center [597, 53] width 0 height 0
click at [597, 53] on icon at bounding box center [597, 53] width 0 height 0
drag, startPoint x: 824, startPoint y: 488, endPoint x: 822, endPoint y: 440, distance: 48.0
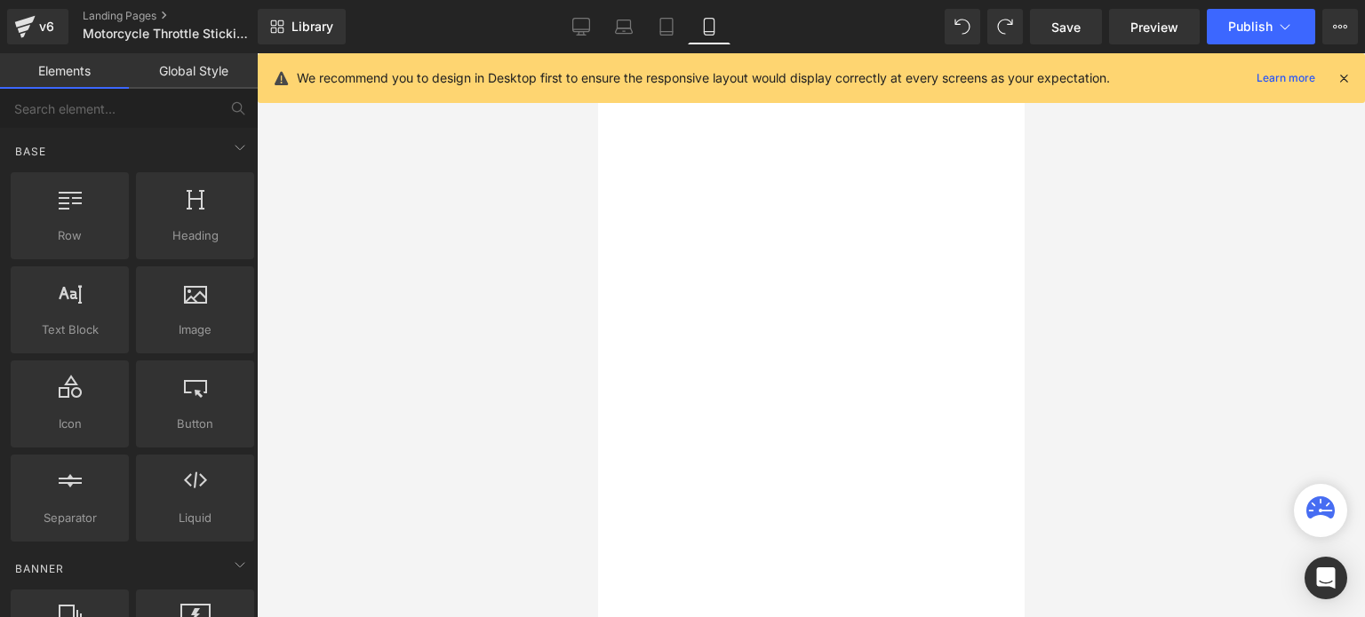
click at [597, 53] on div "238px" at bounding box center [597, 53] width 0 height 0
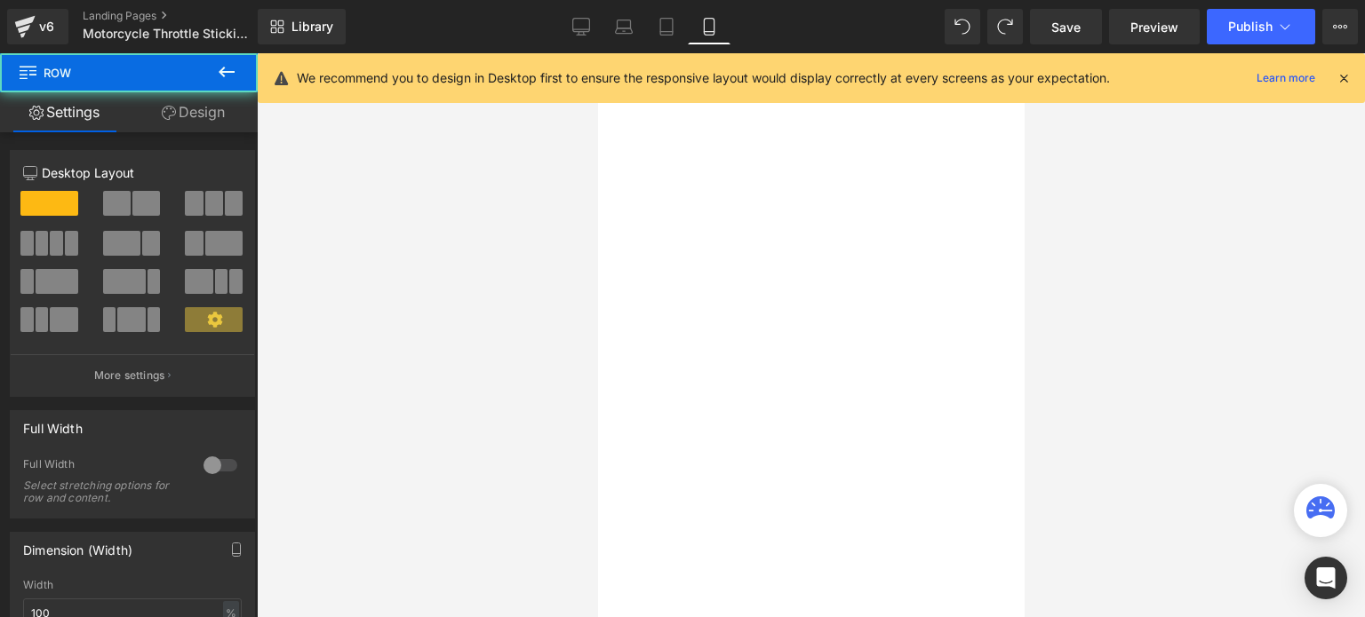
click at [597, 53] on div at bounding box center [597, 53] width 0 height 0
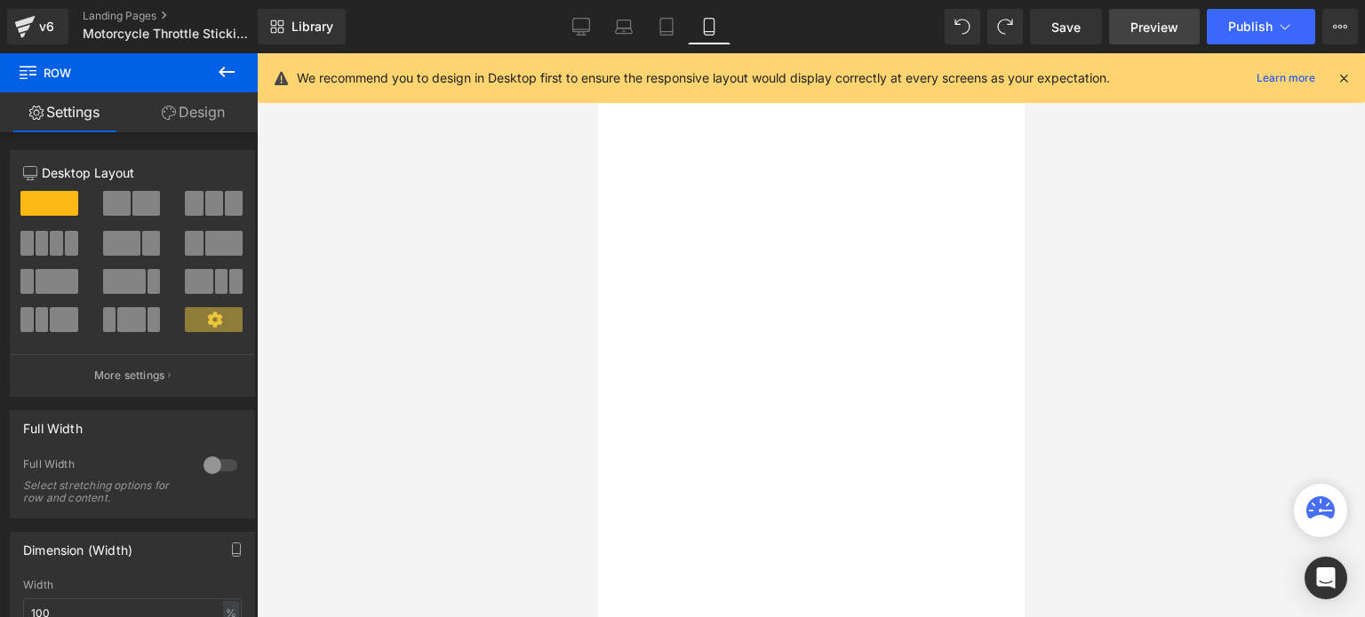
click at [1135, 21] on span "Preview" at bounding box center [1154, 27] width 48 height 19
click at [1075, 20] on span "Save" at bounding box center [1065, 27] width 29 height 19
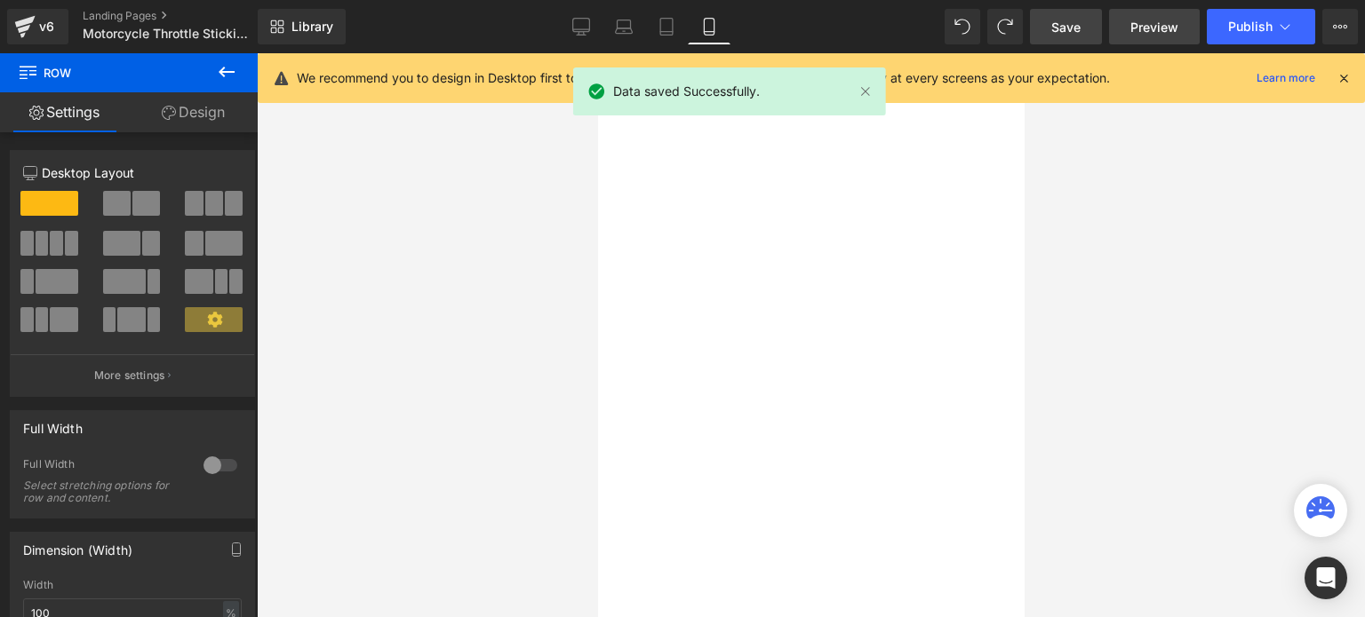
click at [1134, 19] on span "Preview" at bounding box center [1154, 27] width 48 height 19
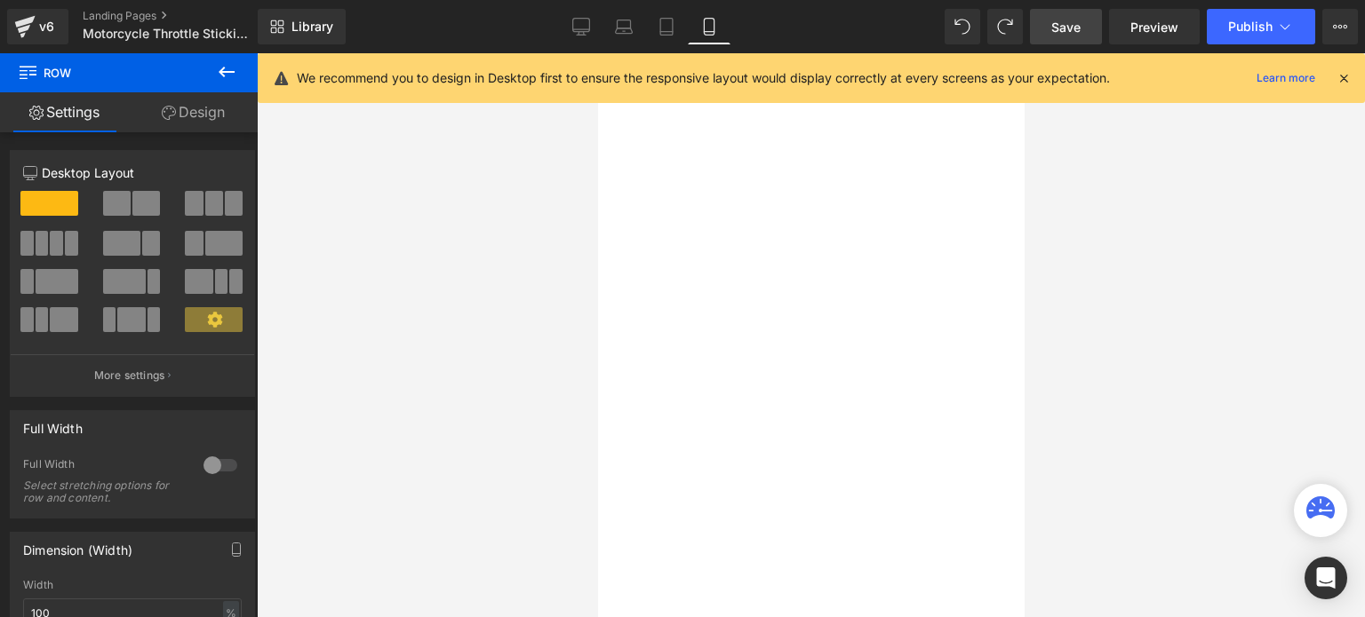
click at [597, 53] on span "Row" at bounding box center [597, 53] width 0 height 0
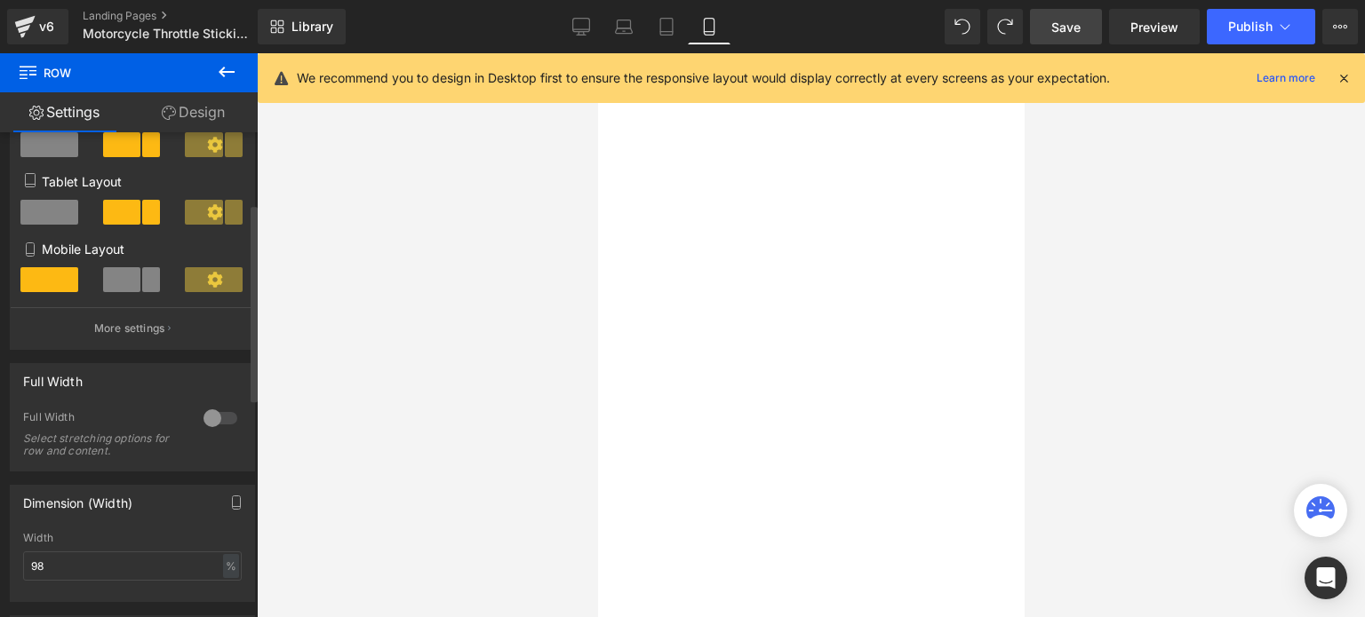
scroll to position [267, 0]
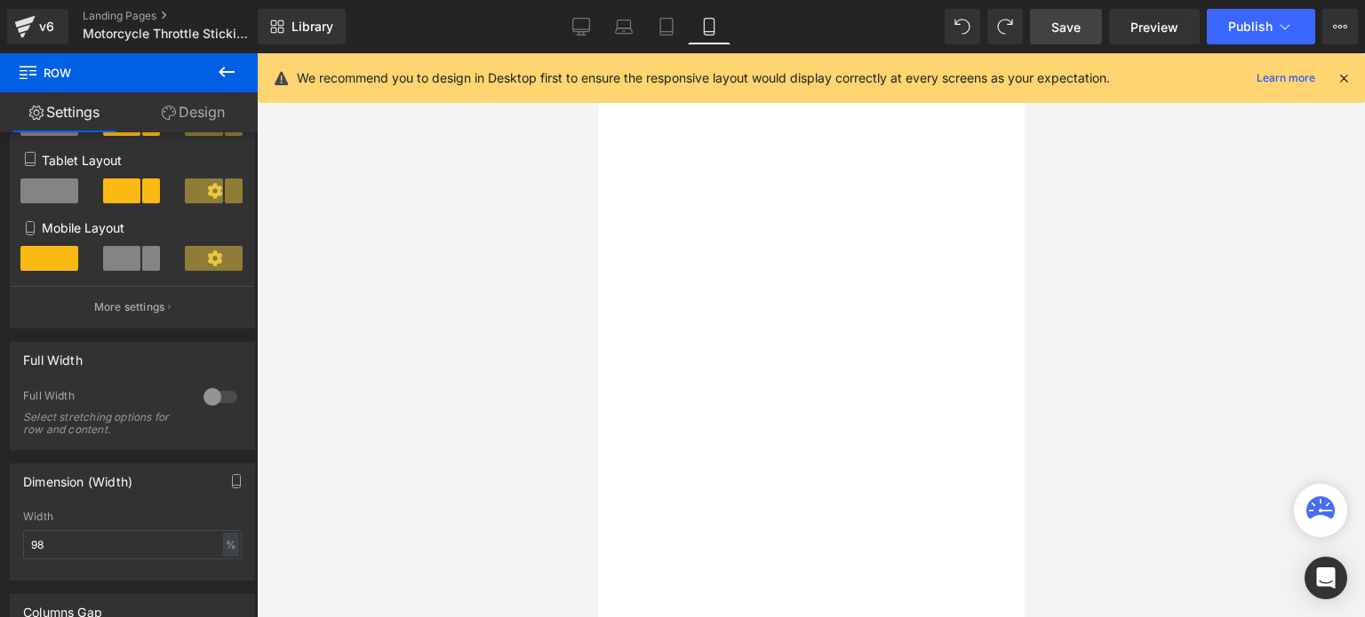
click at [597, 53] on span "Hero Banner" at bounding box center [597, 53] width 0 height 0
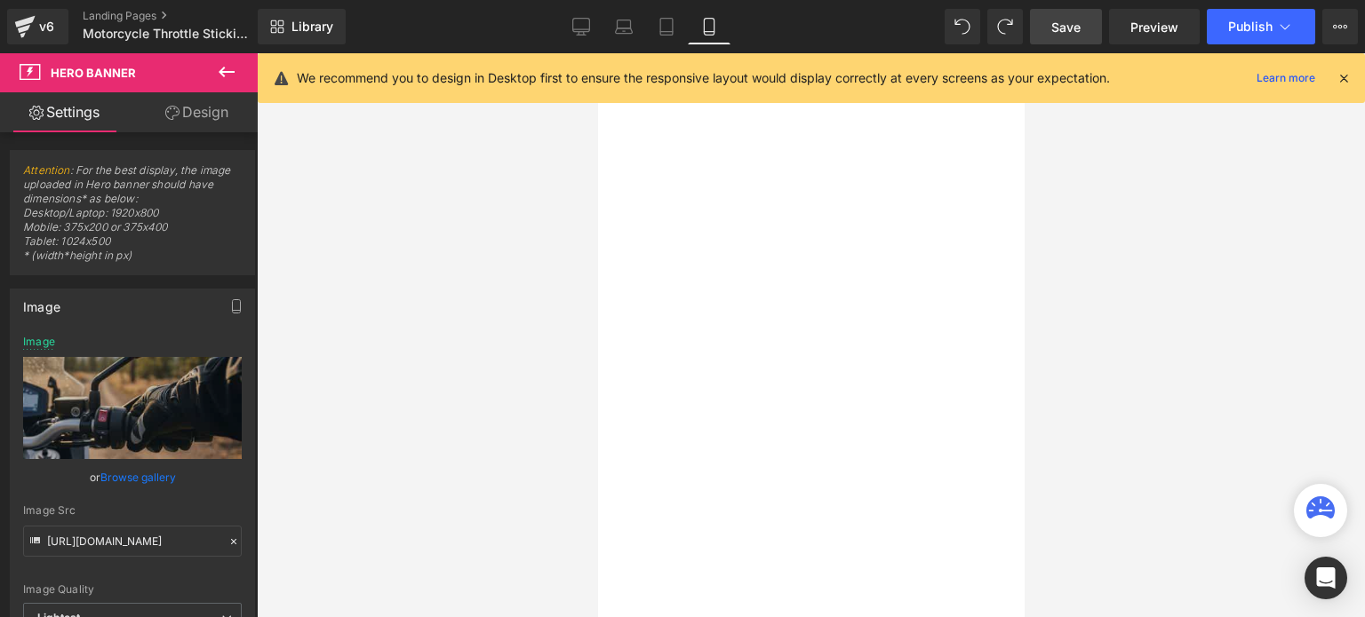
drag, startPoint x: 776, startPoint y: 376, endPoint x: 733, endPoint y: 362, distance: 44.9
click at [597, 53] on span "Heading" at bounding box center [597, 53] width 0 height 0
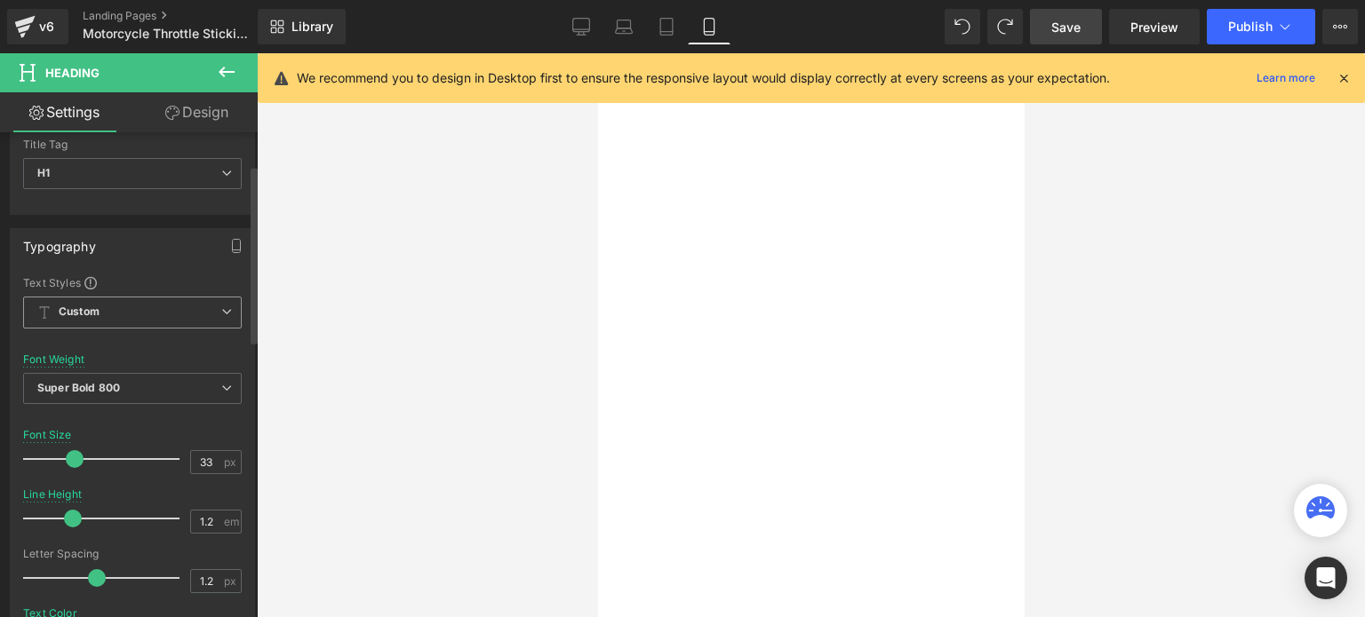
scroll to position [89, 0]
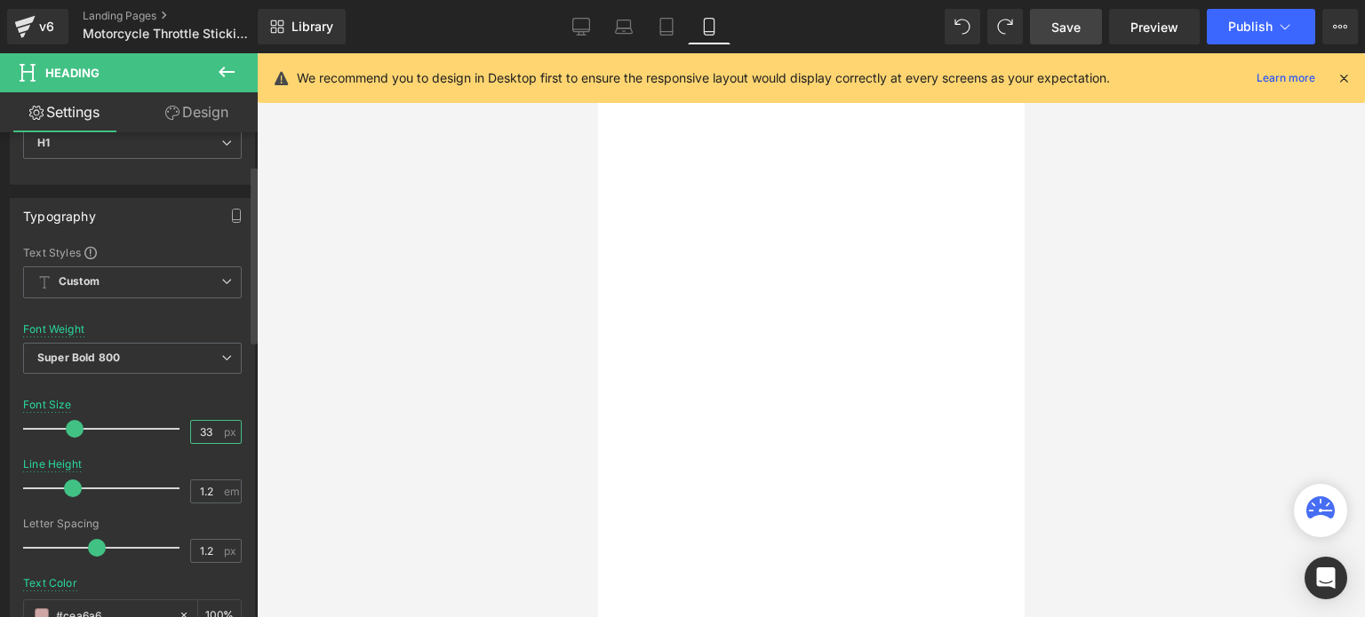
click at [199, 430] on input "33" at bounding box center [206, 432] width 31 height 22
drag, startPoint x: 209, startPoint y: 428, endPoint x: 192, endPoint y: 421, distance: 18.3
click at [192, 421] on input "33" at bounding box center [206, 432] width 31 height 22
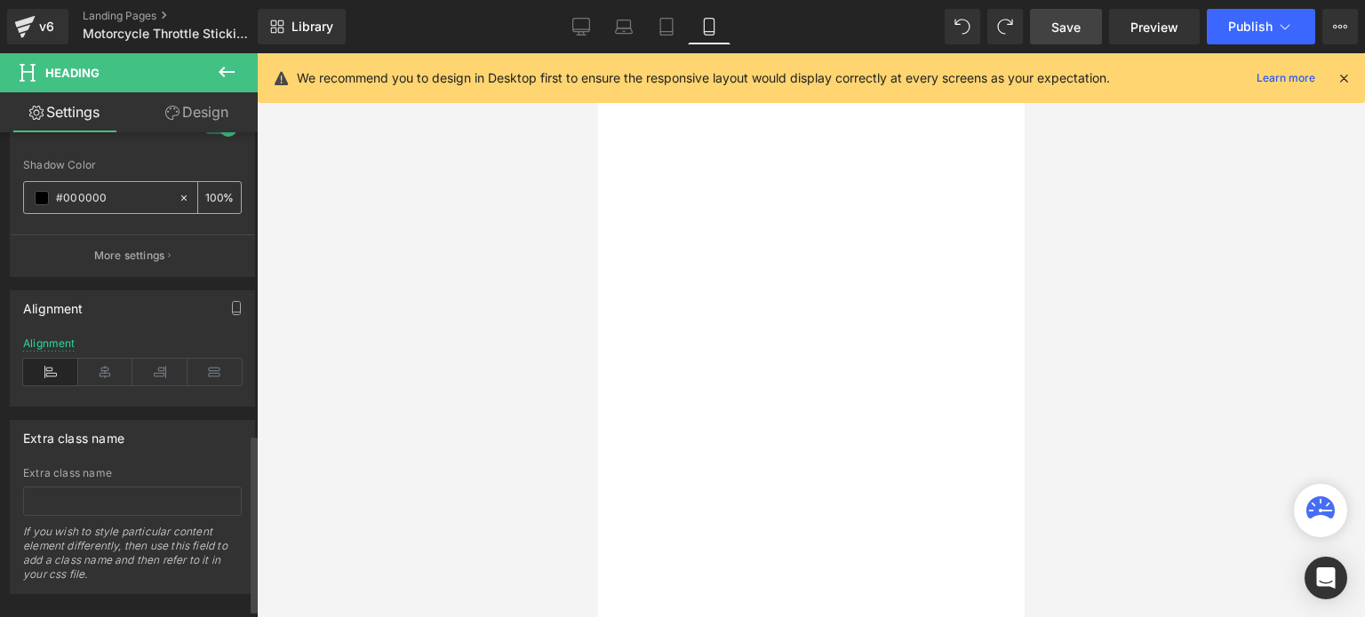
scroll to position [846, 0]
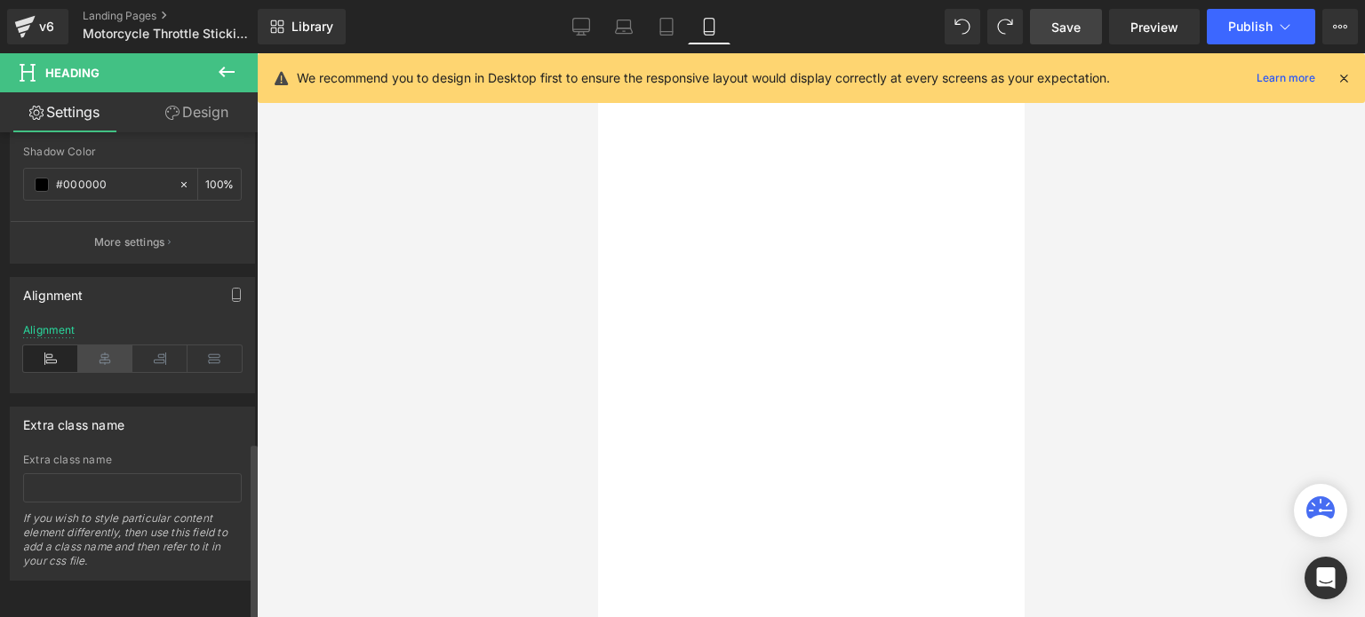
type input "28"
click at [93, 347] on icon at bounding box center [105, 359] width 55 height 27
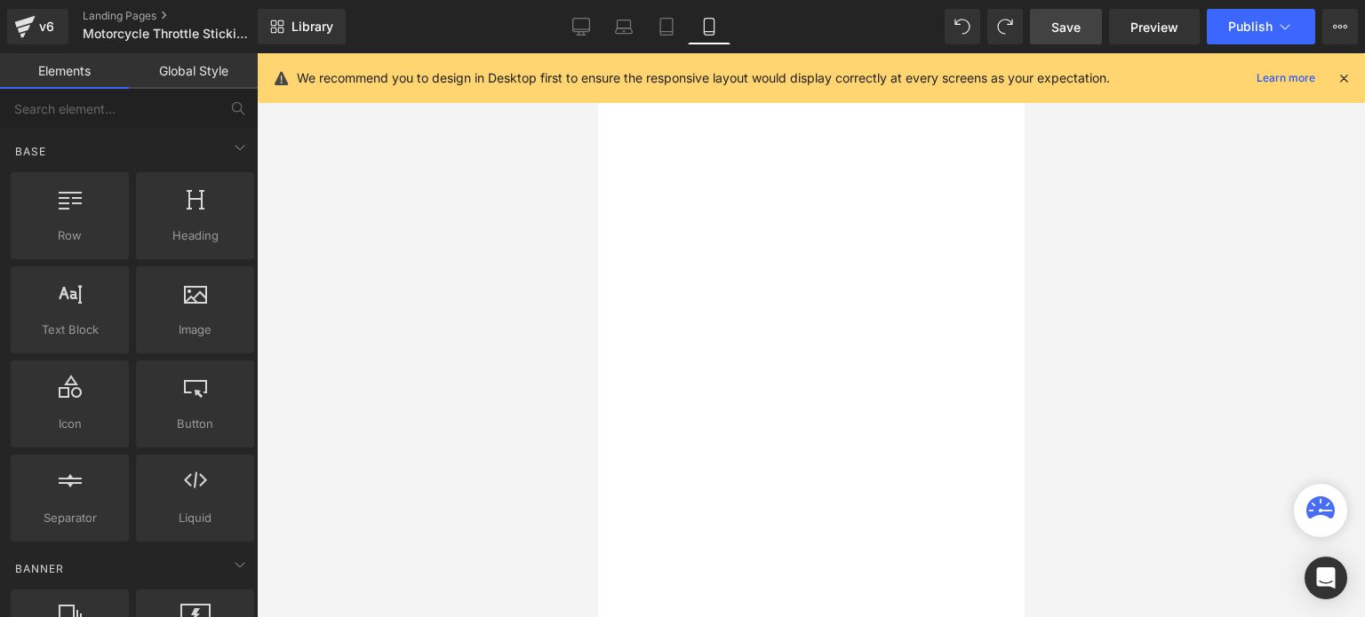
click at [1186, 401] on div at bounding box center [811, 335] width 1108 height 564
drag, startPoint x: 1075, startPoint y: 31, endPoint x: 1166, endPoint y: 14, distance: 92.2
click at [1074, 28] on span "Save" at bounding box center [1065, 27] width 29 height 19
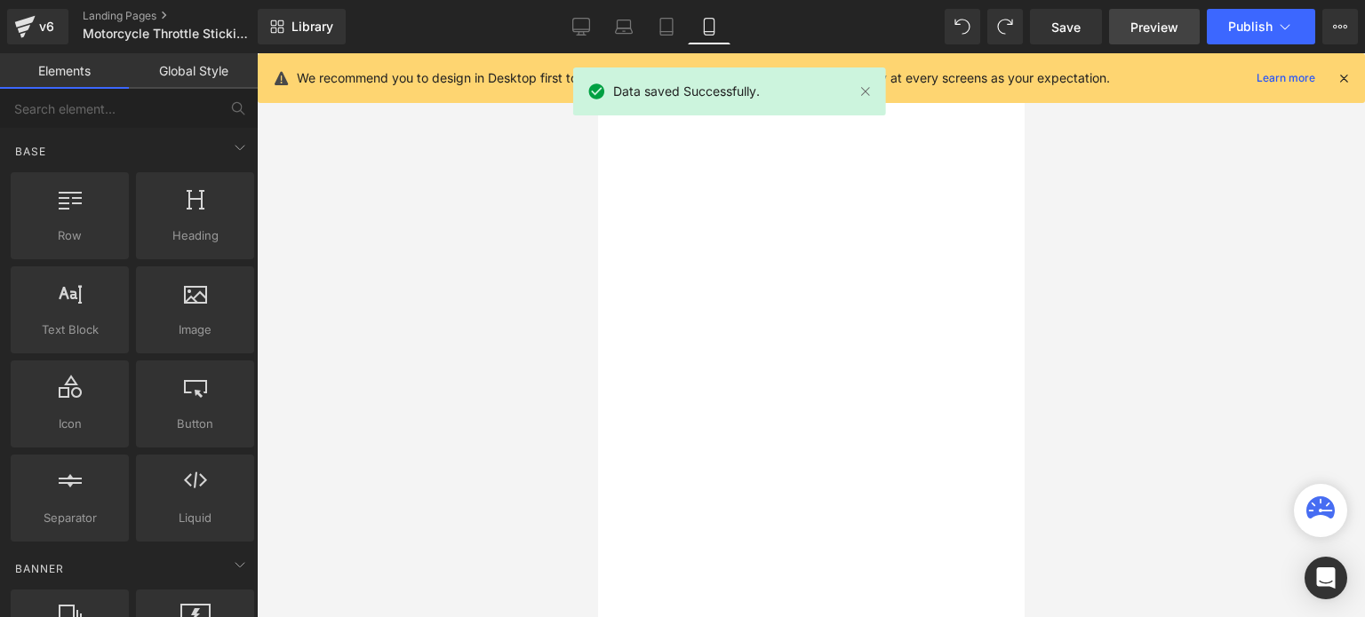
click at [1150, 20] on span "Preview" at bounding box center [1154, 27] width 48 height 19
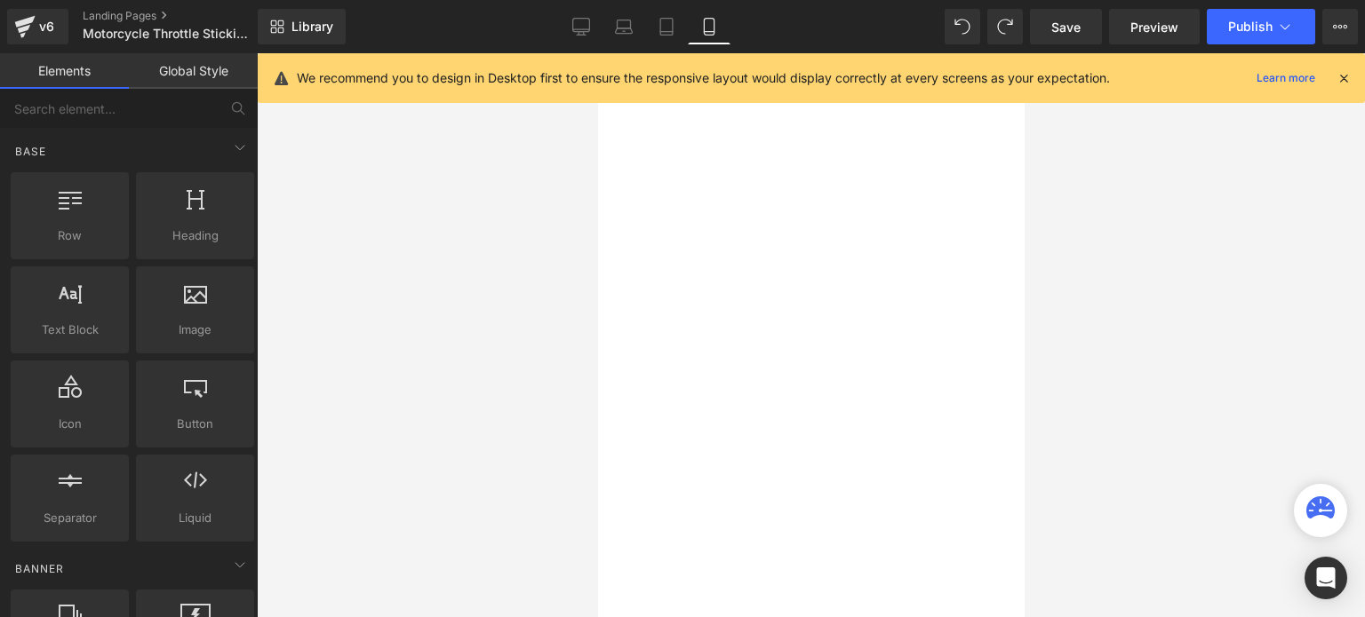
scroll to position [178, 0]
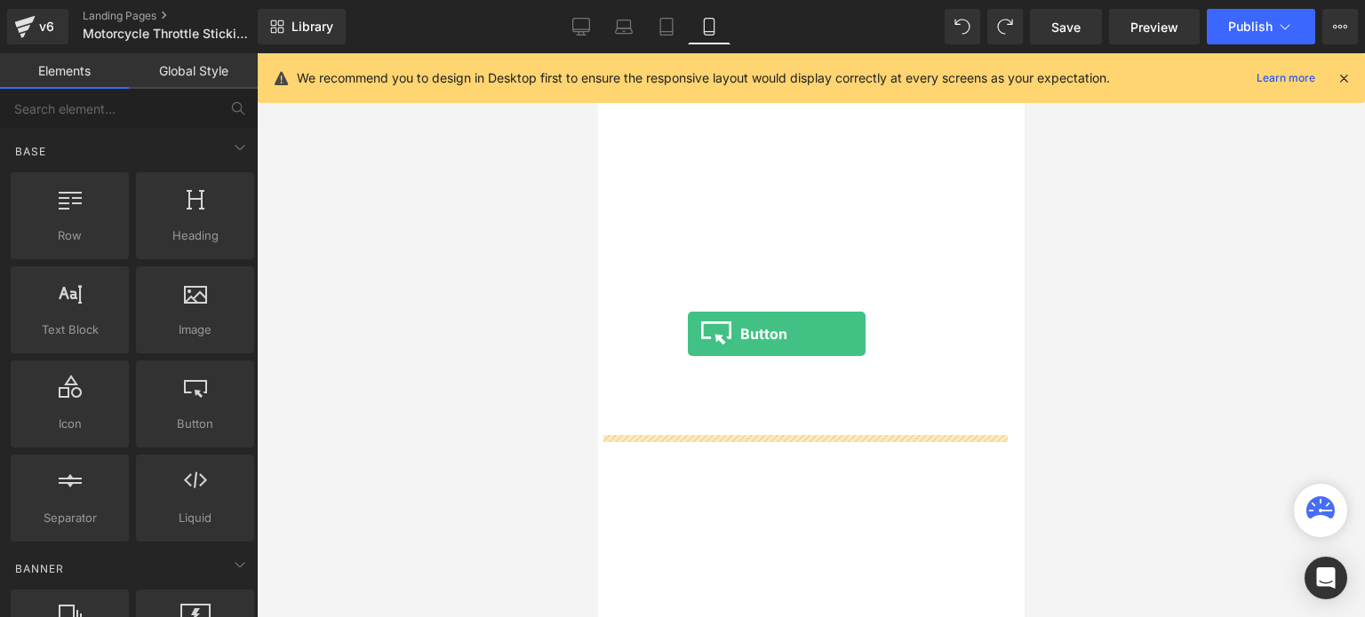
drag, startPoint x: 764, startPoint y: 468, endPoint x: 688, endPoint y: 333, distance: 155.1
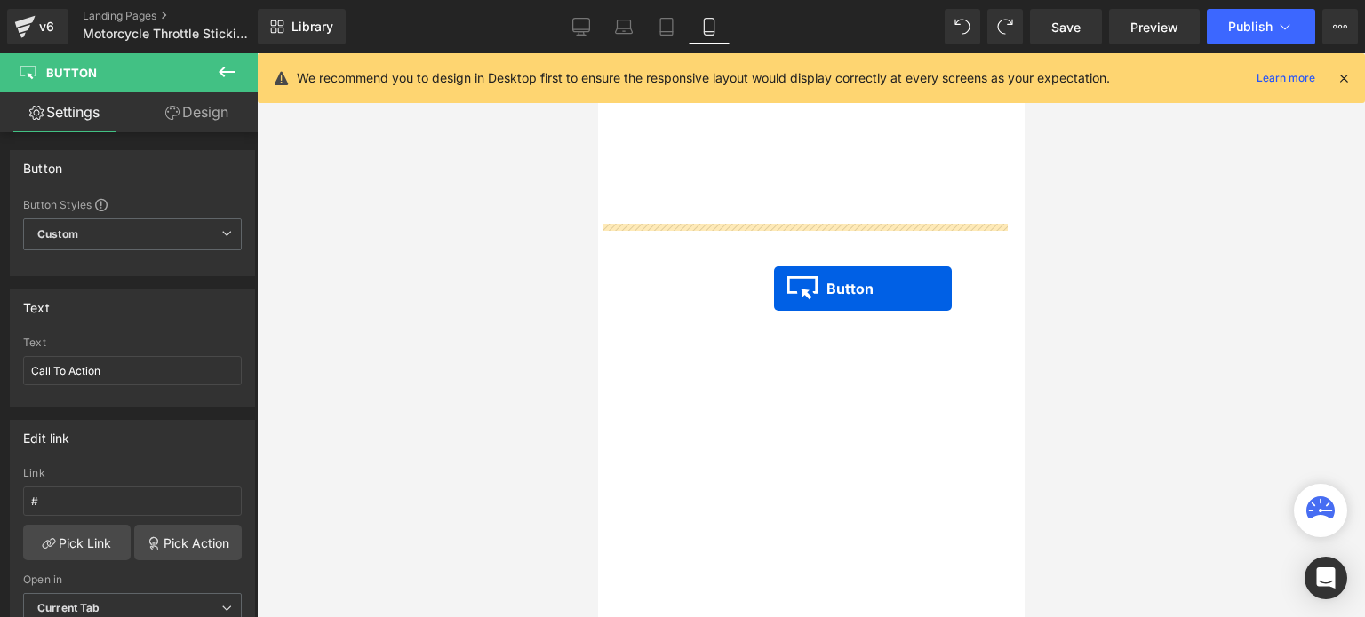
drag, startPoint x: 771, startPoint y: 454, endPoint x: 761, endPoint y: 291, distance: 163.8
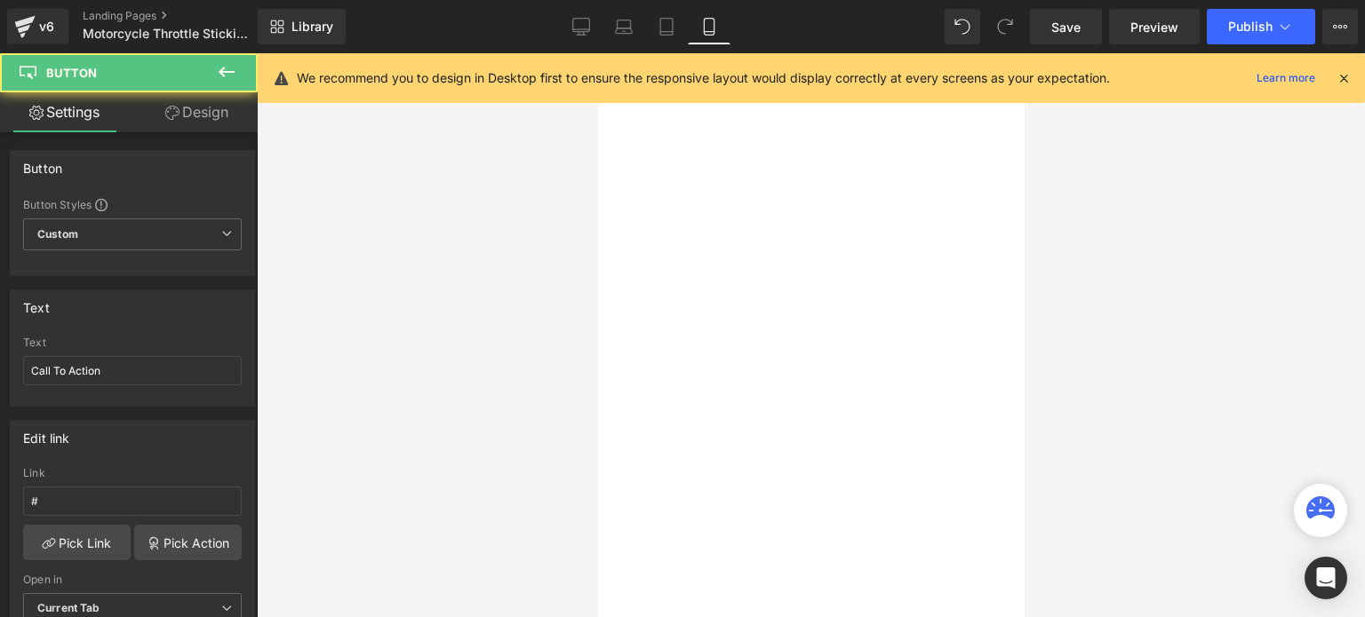
click at [597, 53] on div "Row Motorcycle Throttle Sticking? Heading Row Call To Action Button Hero Banner…" at bounding box center [597, 53] width 0 height 0
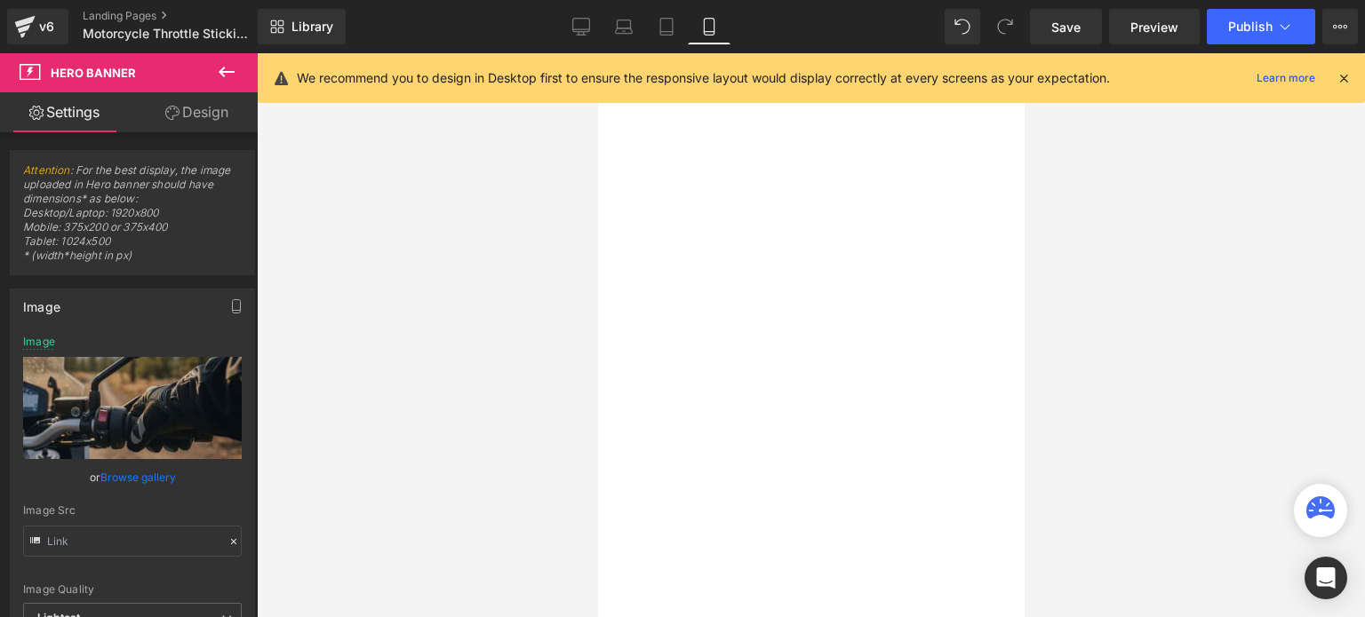
type input "[URL][DOMAIN_NAME]"
click at [597, 53] on div "238px" at bounding box center [597, 53] width 0 height 0
click at [597, 53] on span "Call To Action" at bounding box center [597, 53] width 0 height 0
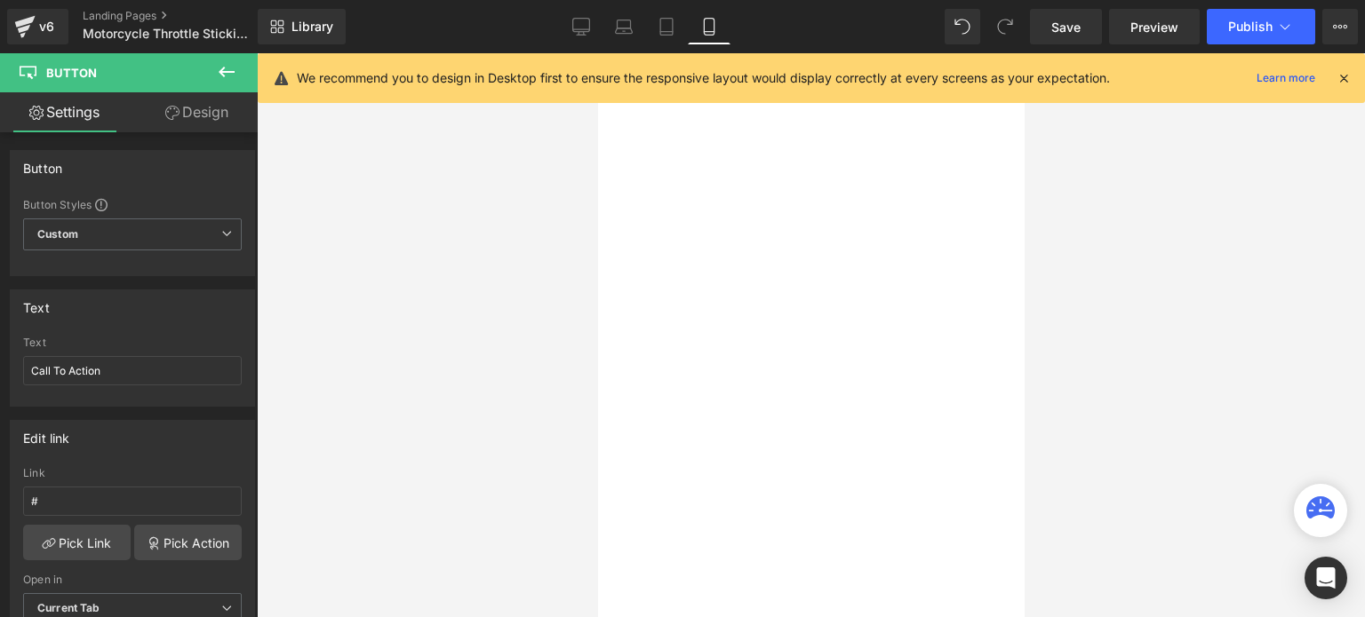
drag, startPoint x: 856, startPoint y: 226, endPoint x: 880, endPoint y: 362, distance: 138.2
click at [597, 53] on div at bounding box center [597, 53] width 0 height 0
click at [597, 53] on div "238px" at bounding box center [597, 53] width 0 height 0
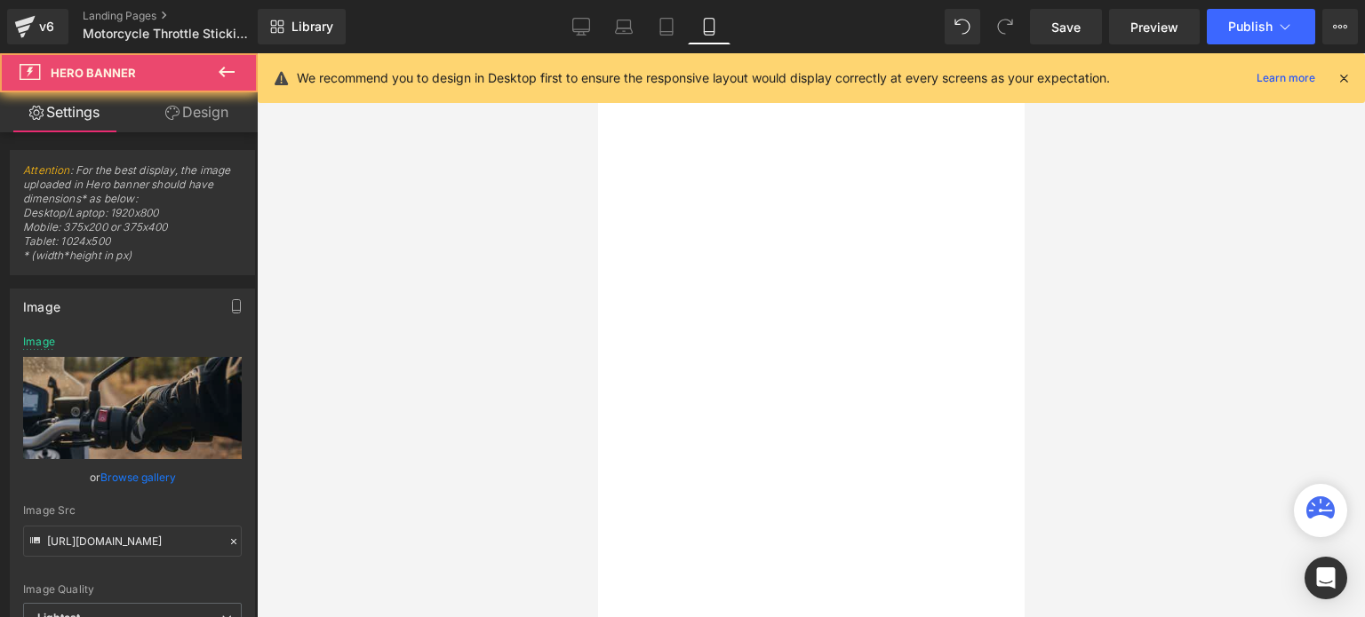
click at [597, 53] on div "238px" at bounding box center [597, 53] width 0 height 0
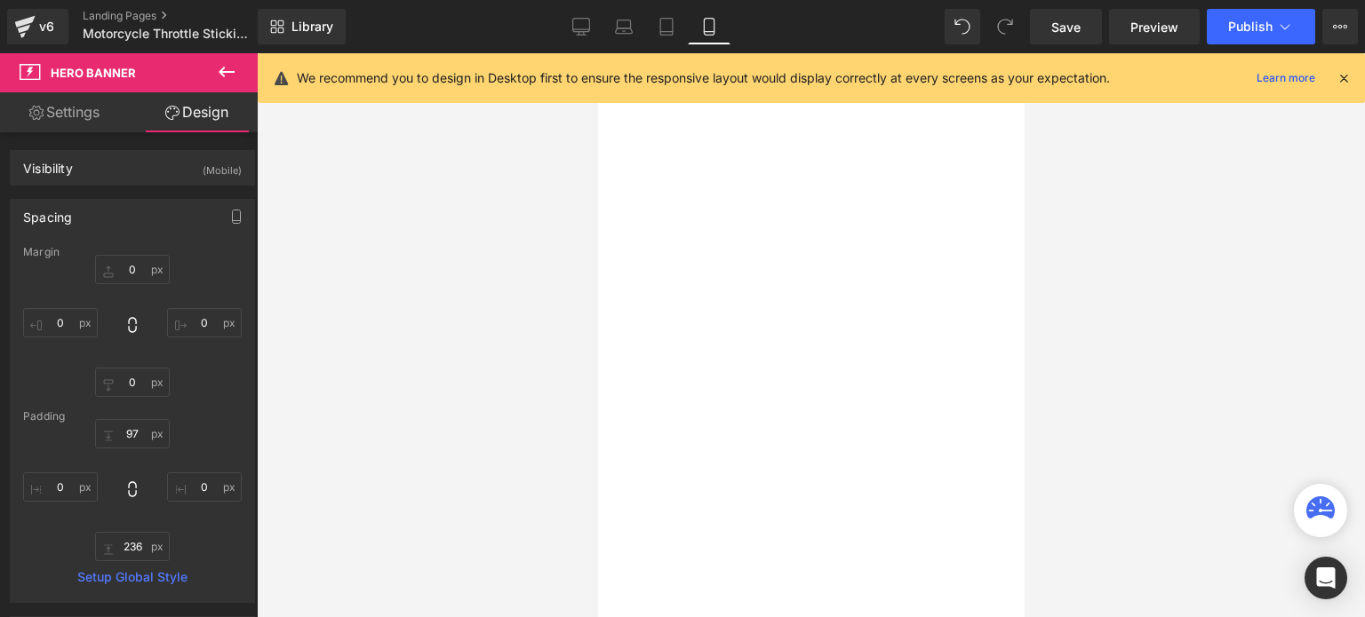
drag, startPoint x: 813, startPoint y: 235, endPoint x: 816, endPoint y: 226, distance: 10.4
click at [597, 53] on div "Call To Action Button" at bounding box center [597, 53] width 0 height 0
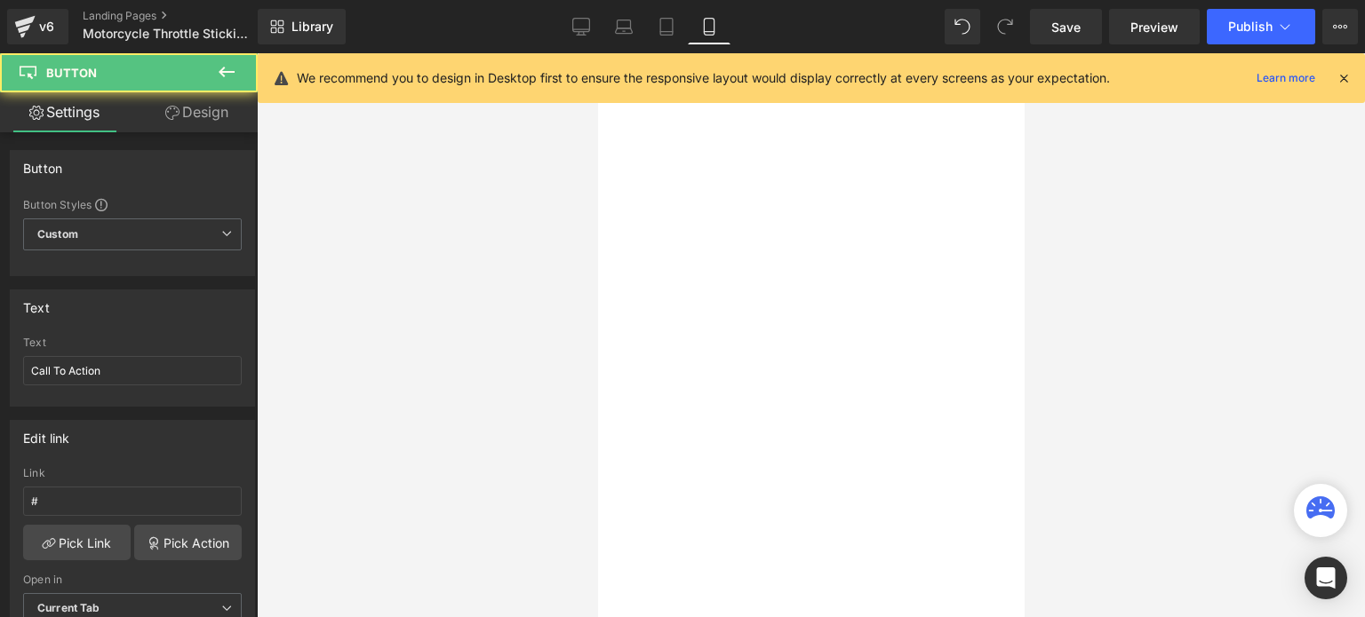
click at [597, 53] on div at bounding box center [597, 53] width 0 height 0
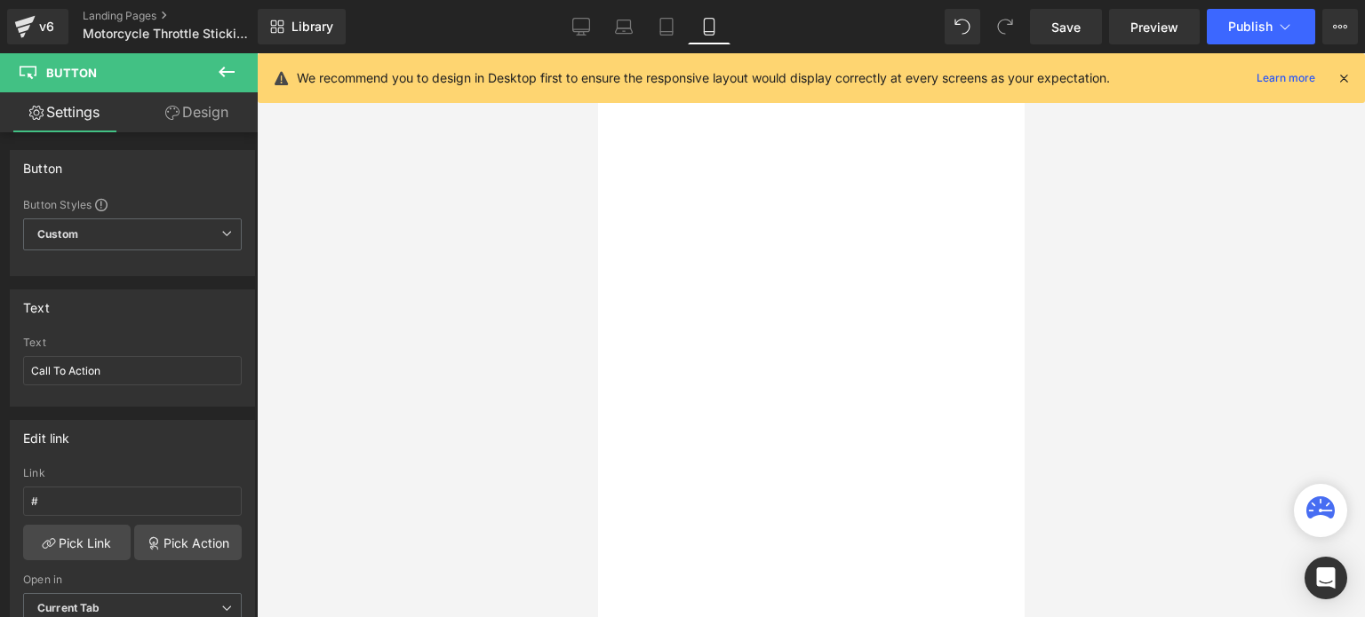
click at [597, 53] on div at bounding box center [597, 53] width 0 height 0
drag, startPoint x: 821, startPoint y: 227, endPoint x: 824, endPoint y: 218, distance: 9.3
click at [597, 53] on span "Row Motorcycle Throttle Sticking? Heading Row Call To Action Button" at bounding box center [597, 53] width 0 height 0
click at [597, 53] on div "236px" at bounding box center [597, 53] width 0 height 0
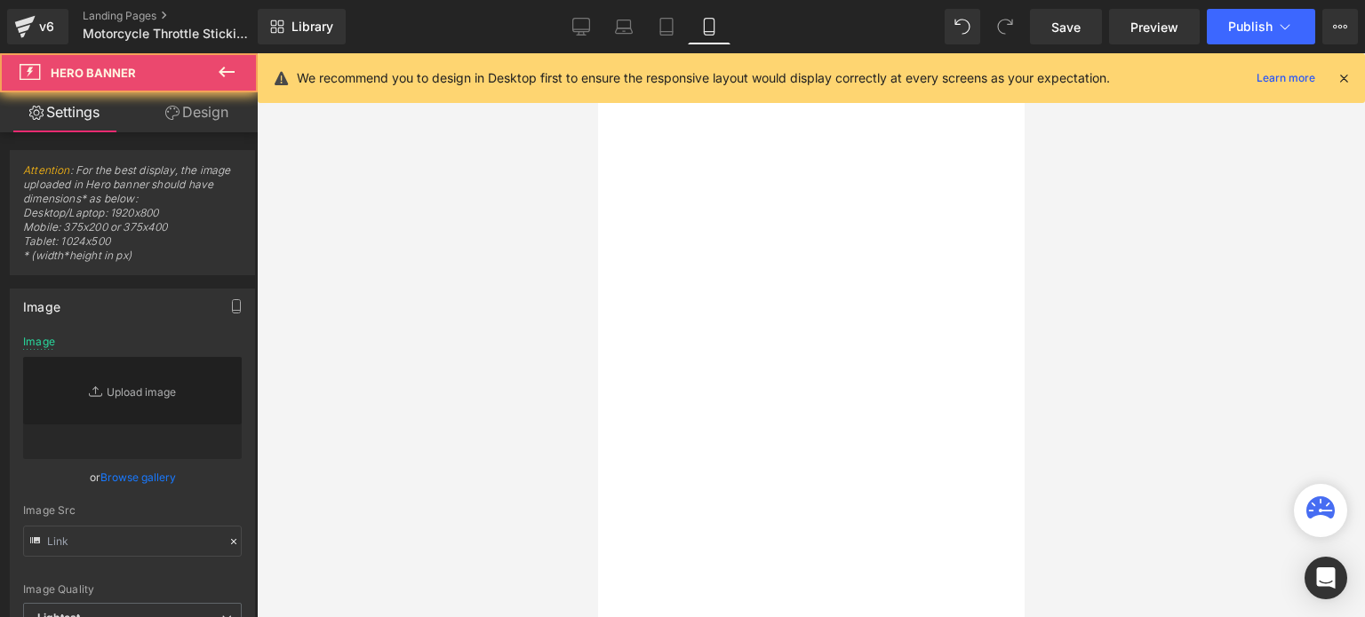
click at [597, 53] on link "Call To Action" at bounding box center [597, 53] width 0 height 0
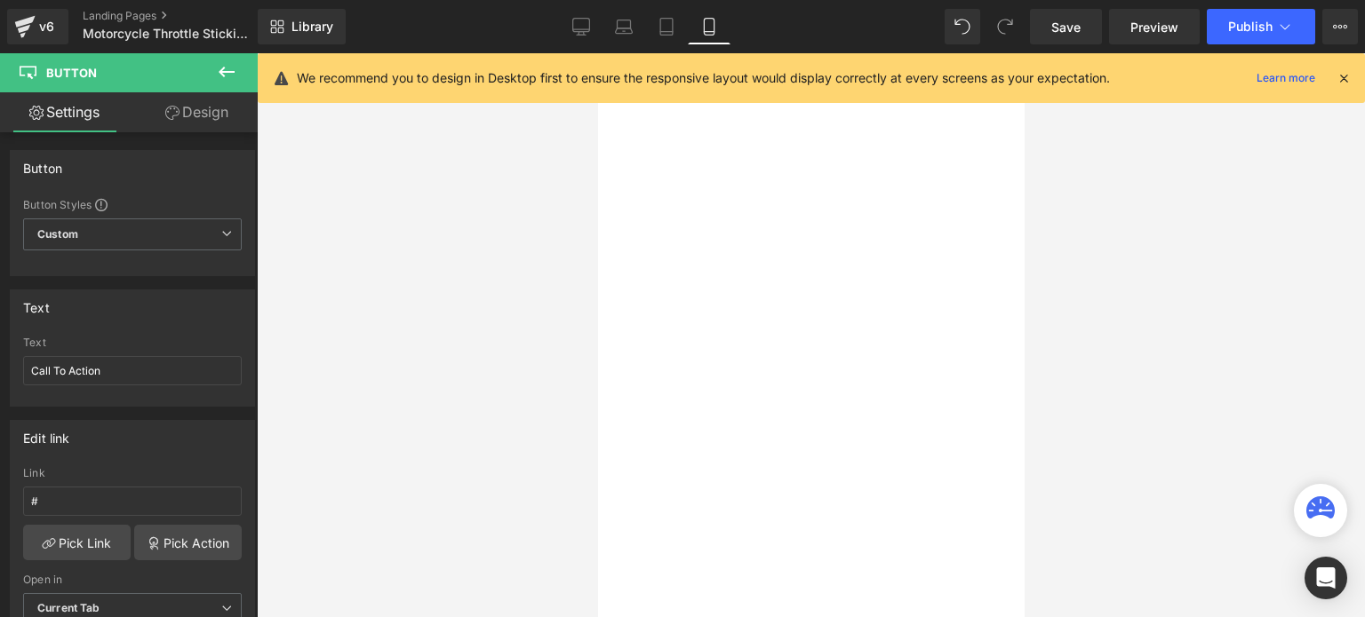
click at [597, 53] on link "Call To Action" at bounding box center [597, 53] width 0 height 0
click at [597, 53] on div "236px" at bounding box center [597, 53] width 0 height 0
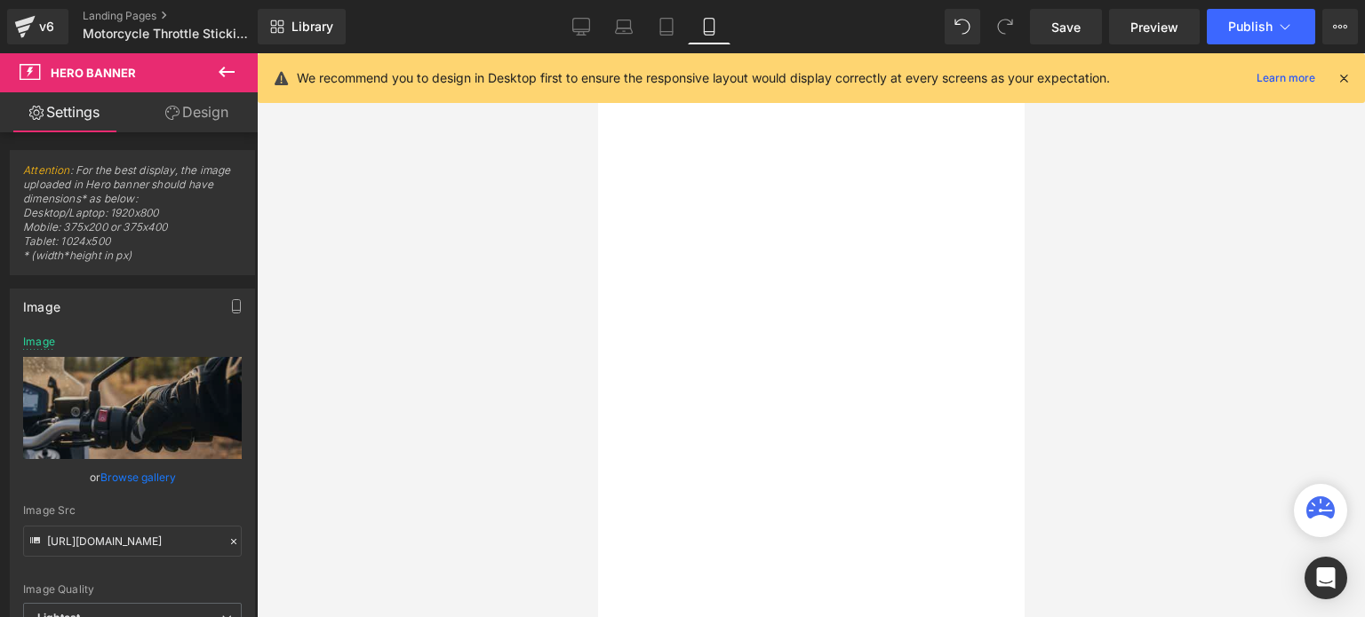
click at [597, 53] on link "Call To Action" at bounding box center [597, 53] width 0 height 0
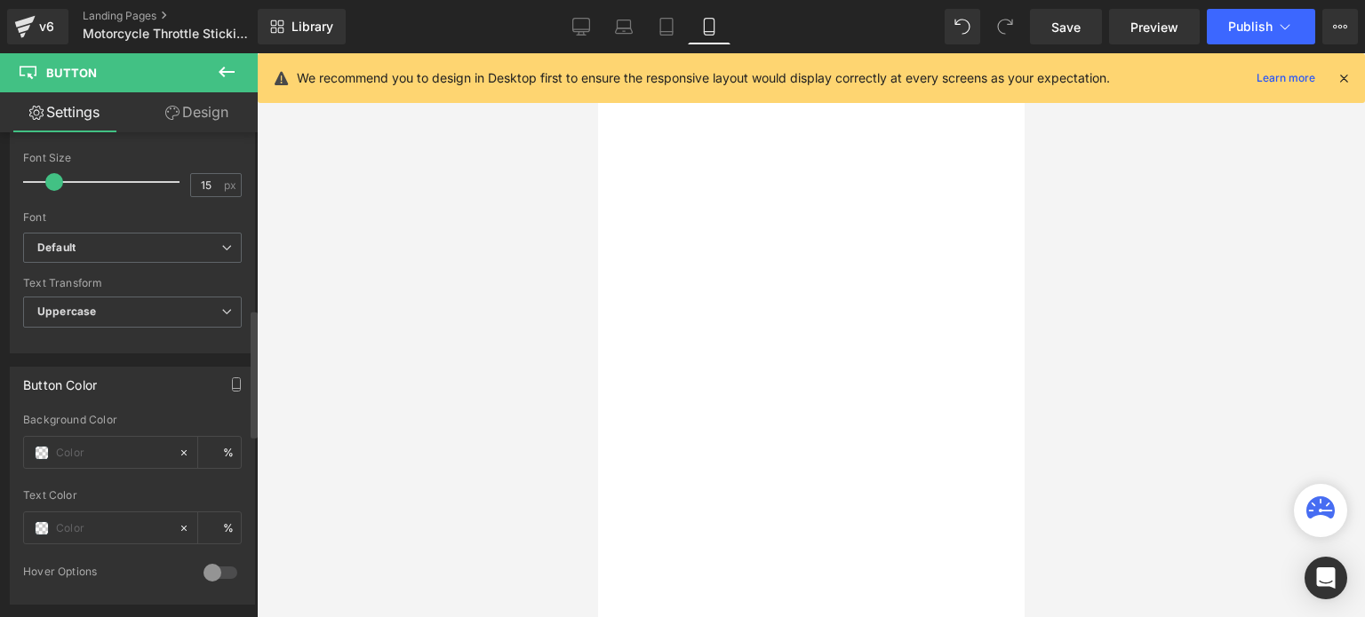
scroll to position [711, 0]
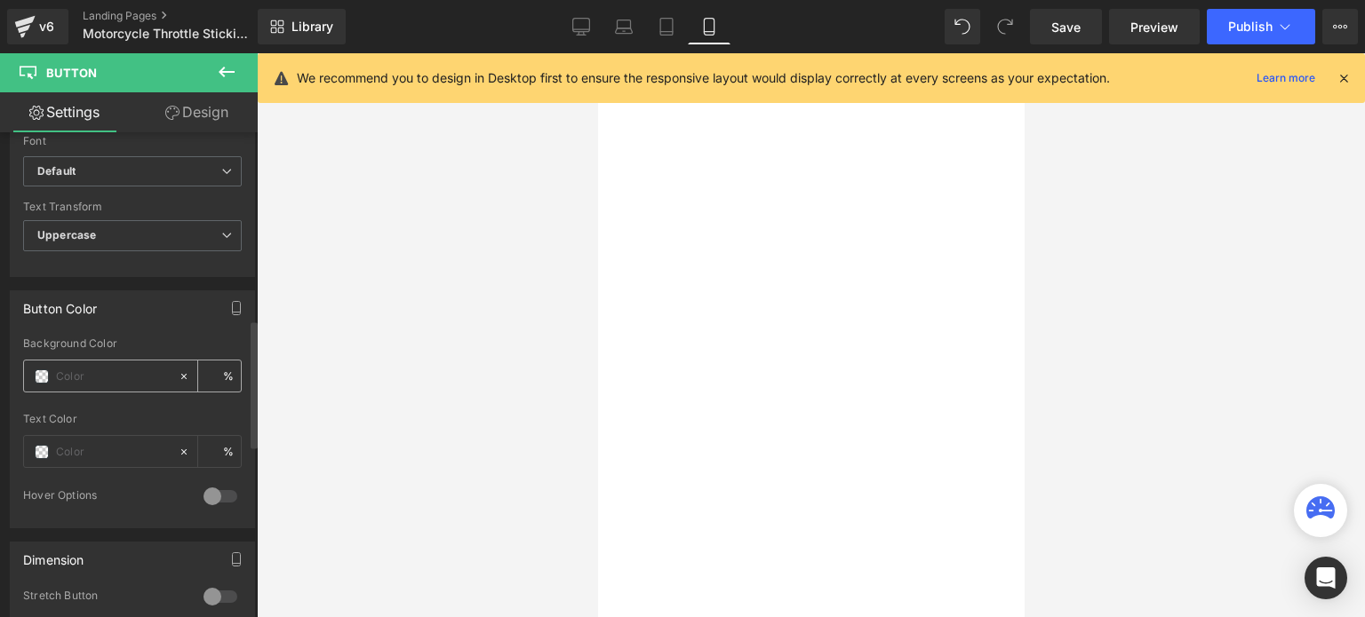
click at [39, 370] on span at bounding box center [42, 377] width 14 height 14
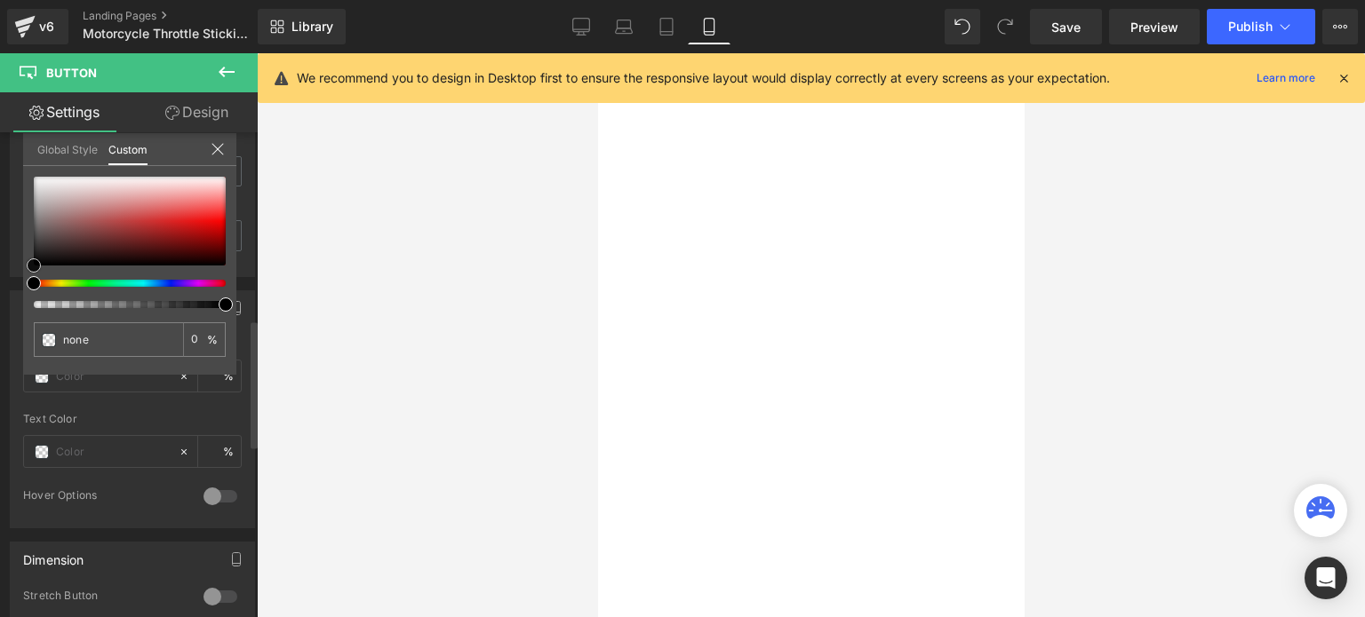
type input "#6c1c1c"
type input "100"
type input "#6c1c1c"
type input "100"
click at [147, 238] on div at bounding box center [130, 221] width 192 height 89
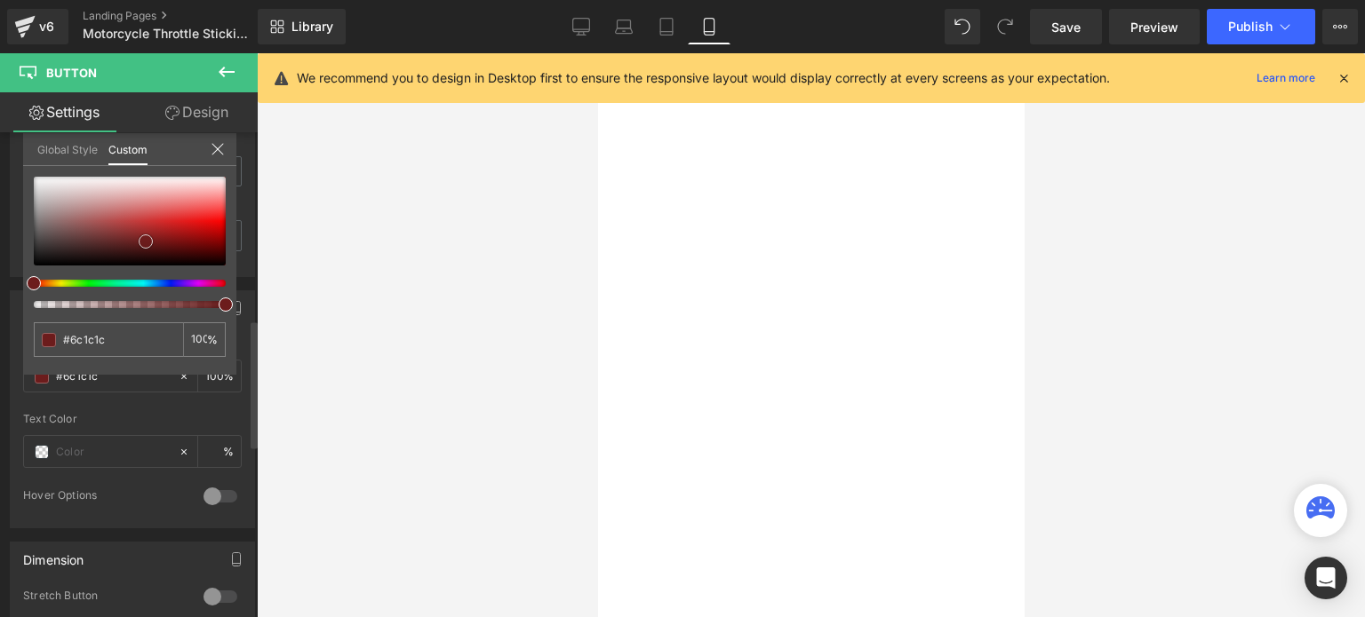
type input "#751e1e"
type input "#79311f"
type input "#79351f"
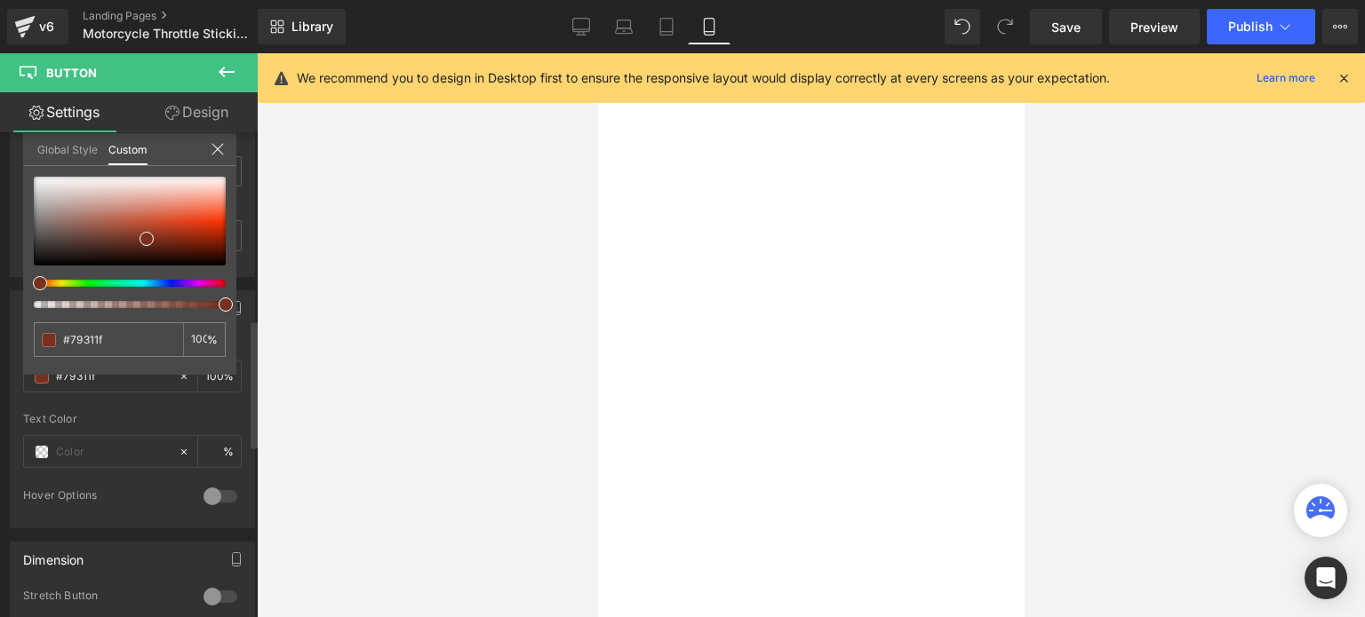
type input "#79351f"
type input "#79441f"
type input "#794f1f"
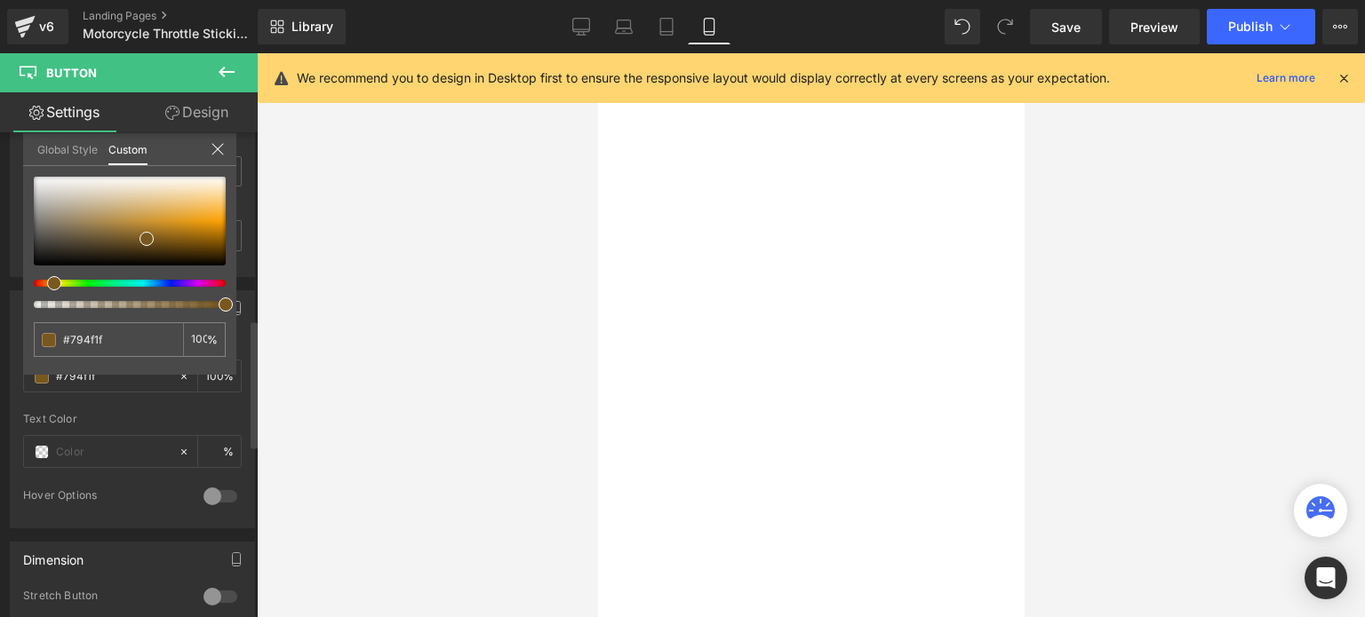
type input "#79541f"
type input "#795e1f"
type input "#79661f"
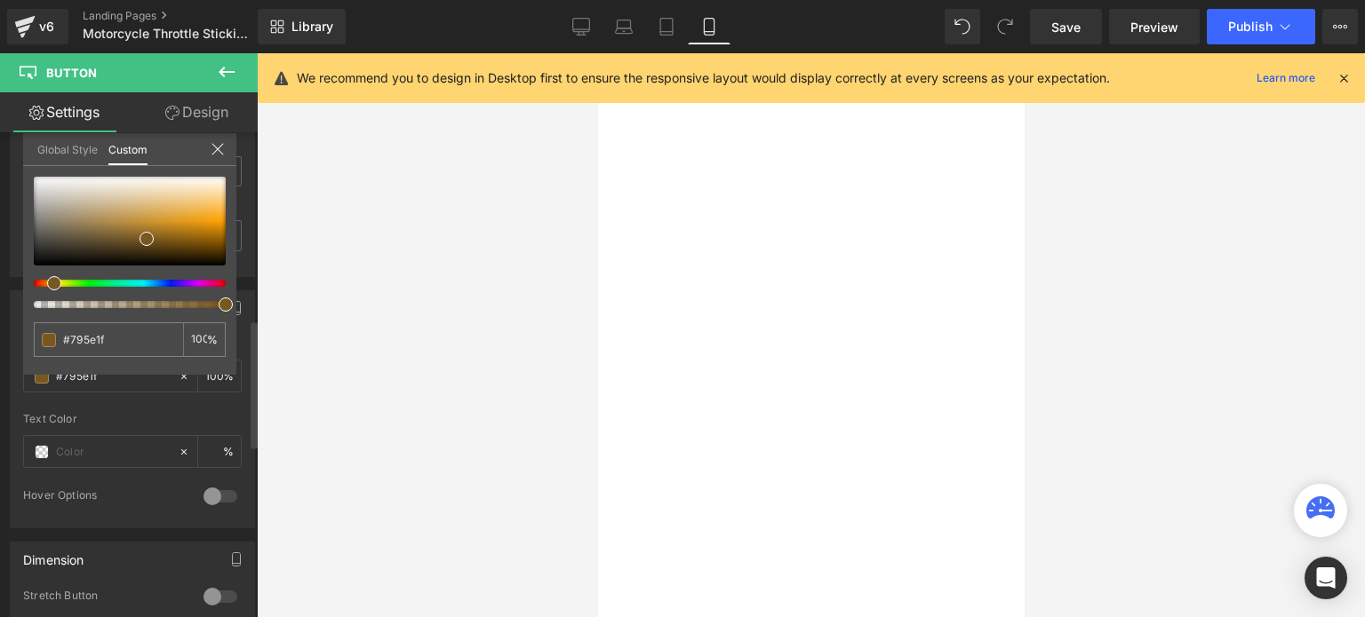
type input "#79661f"
type input "#79671f"
type input "#796d1f"
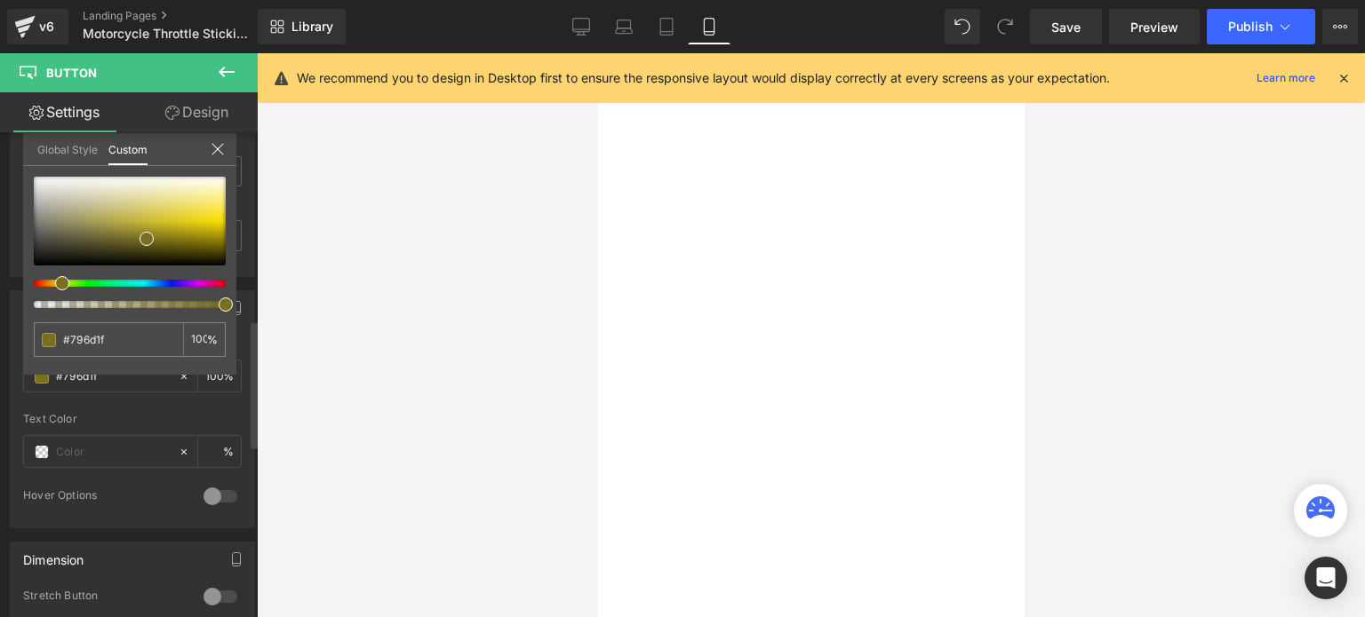
type input "#76791f"
type input "#75791f"
type input "#79761f"
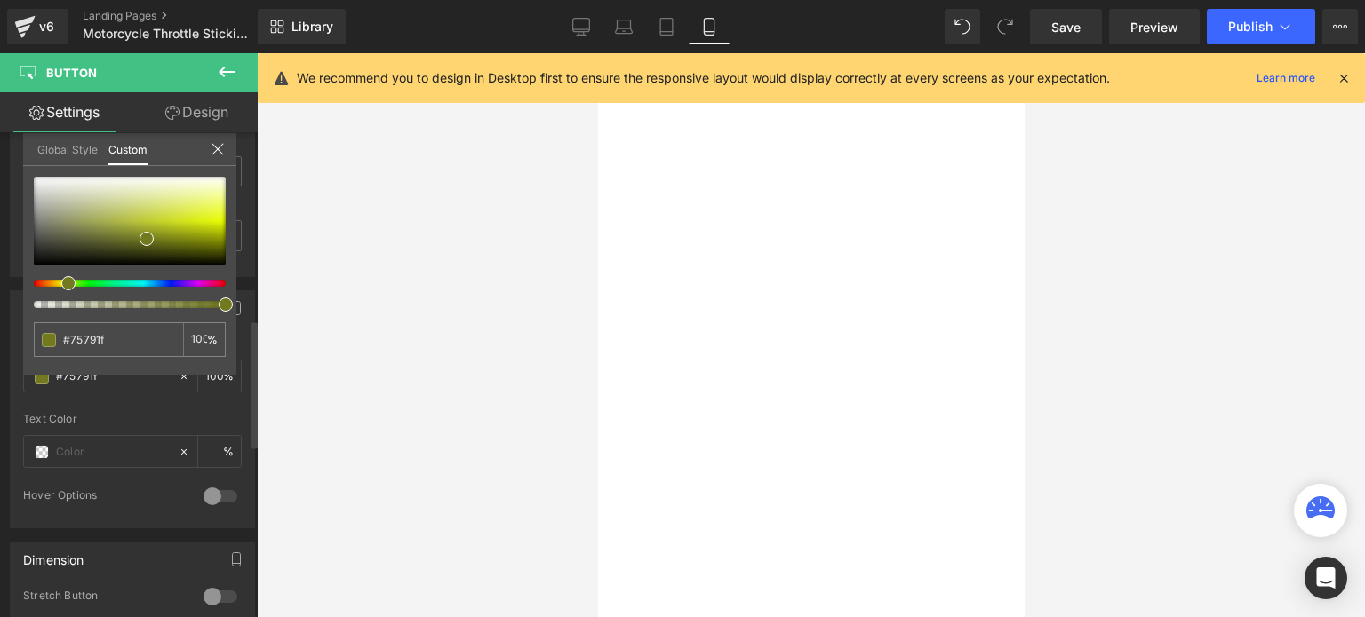
type input "#79761f"
type input "#796f1f"
type input "#796a1f"
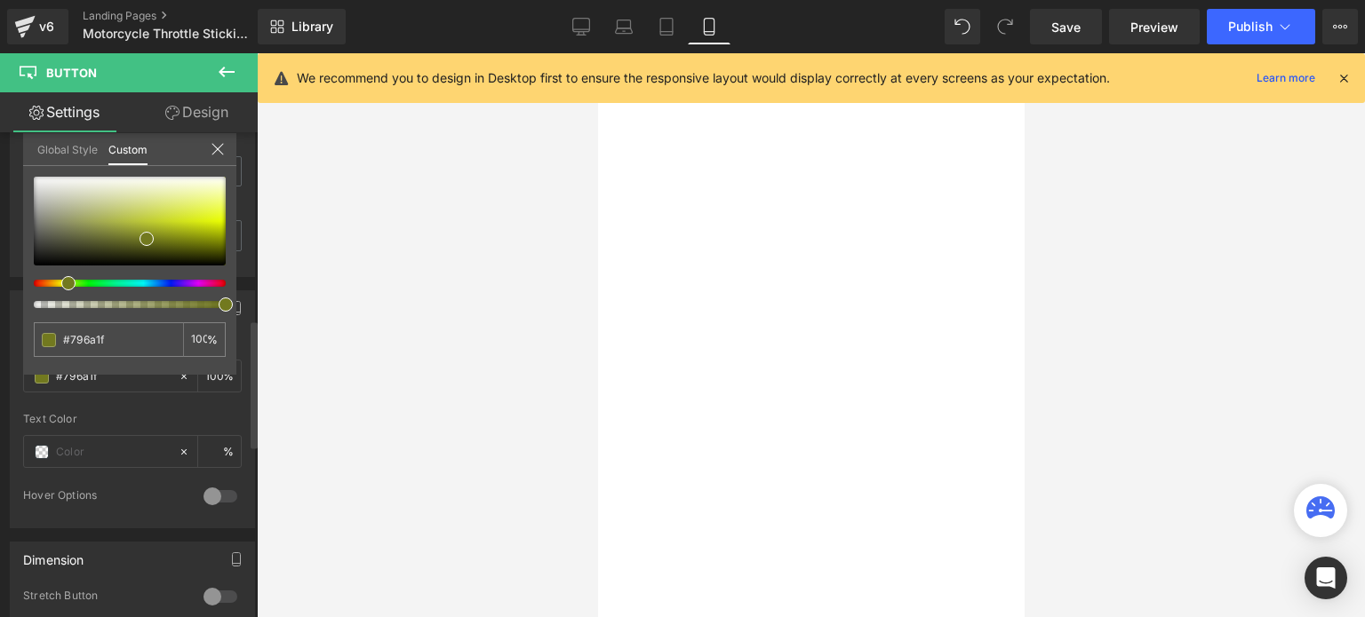
type input "#79631f"
type input "#79601f"
type input "#795b1f"
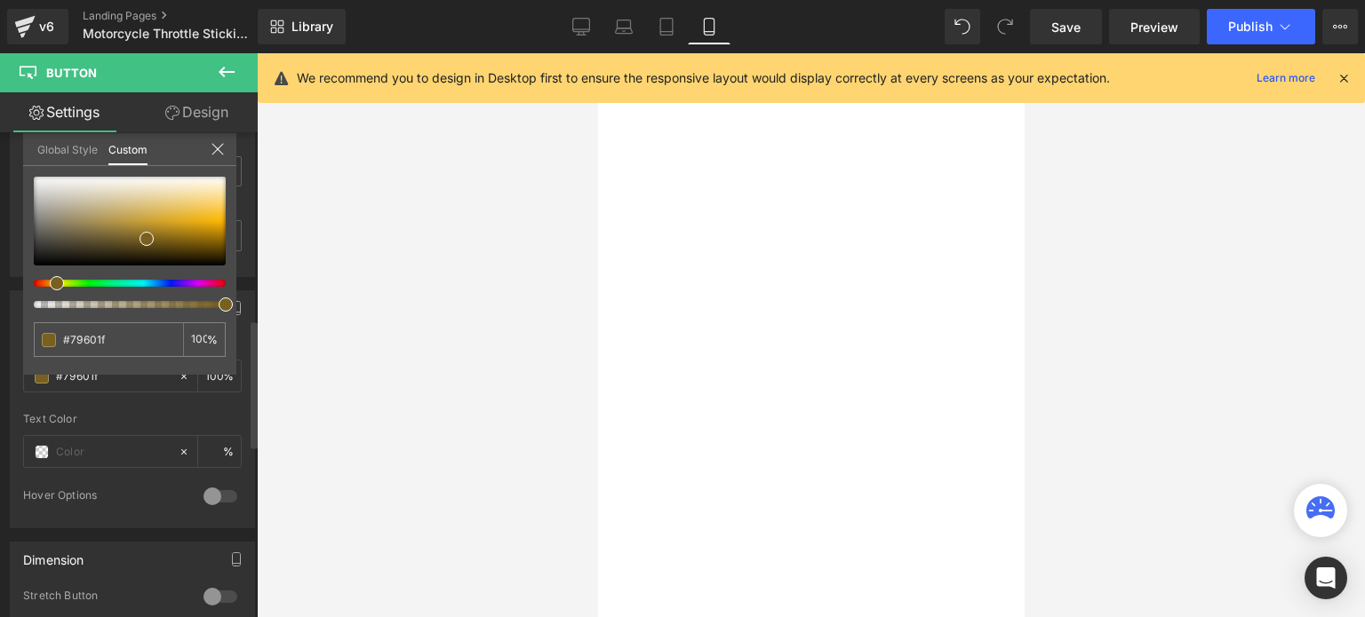
type input "#795b1f"
type input "#79581f"
type input "#794c1f"
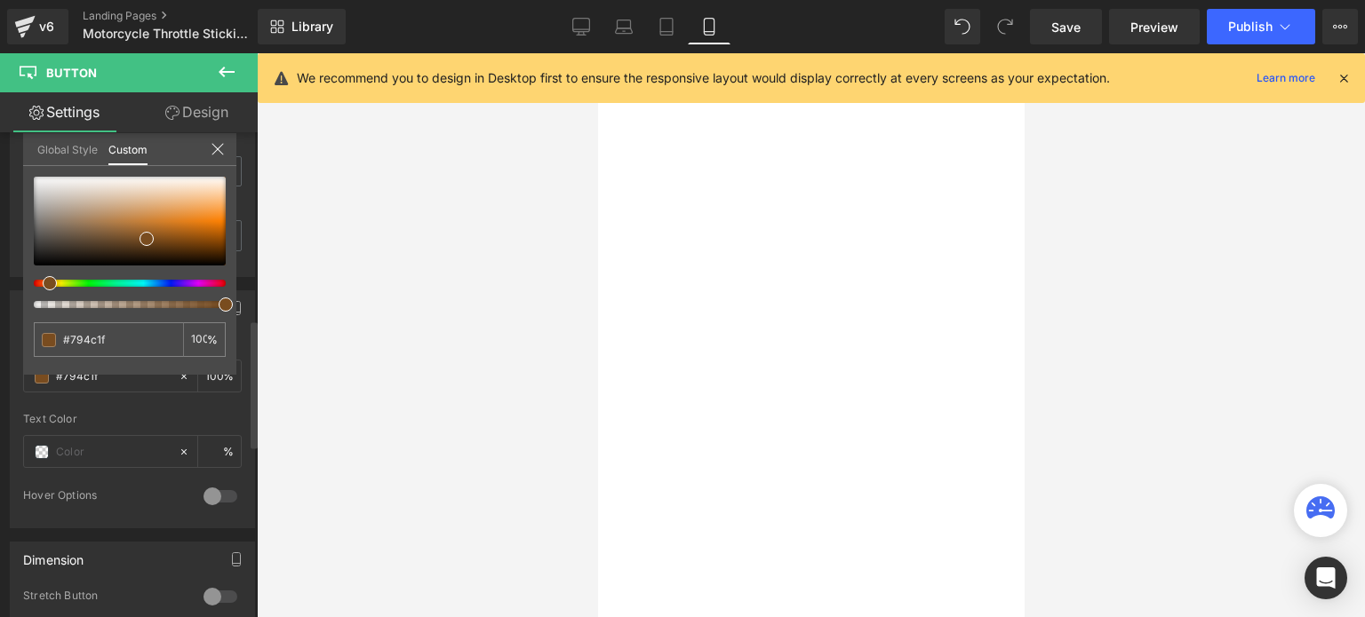
type input "#79471f"
type input "#79441f"
type input "#79491f"
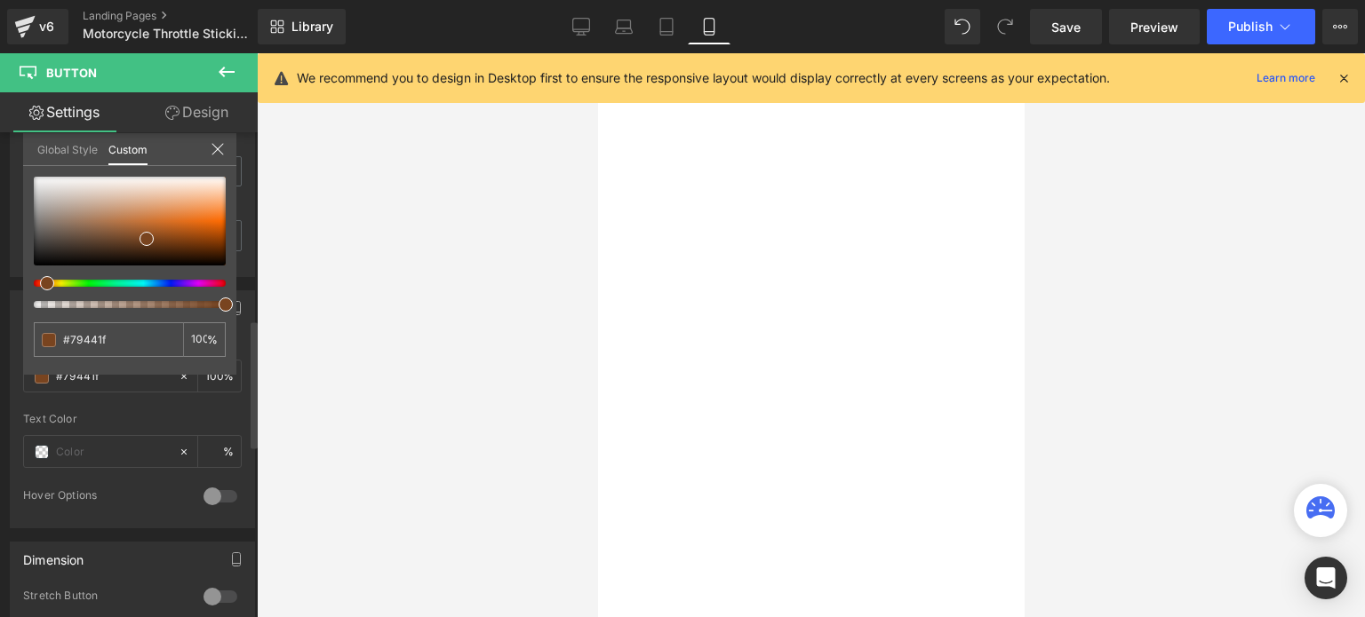
type input "#79491f"
type input "#79511f"
type input "#79541f"
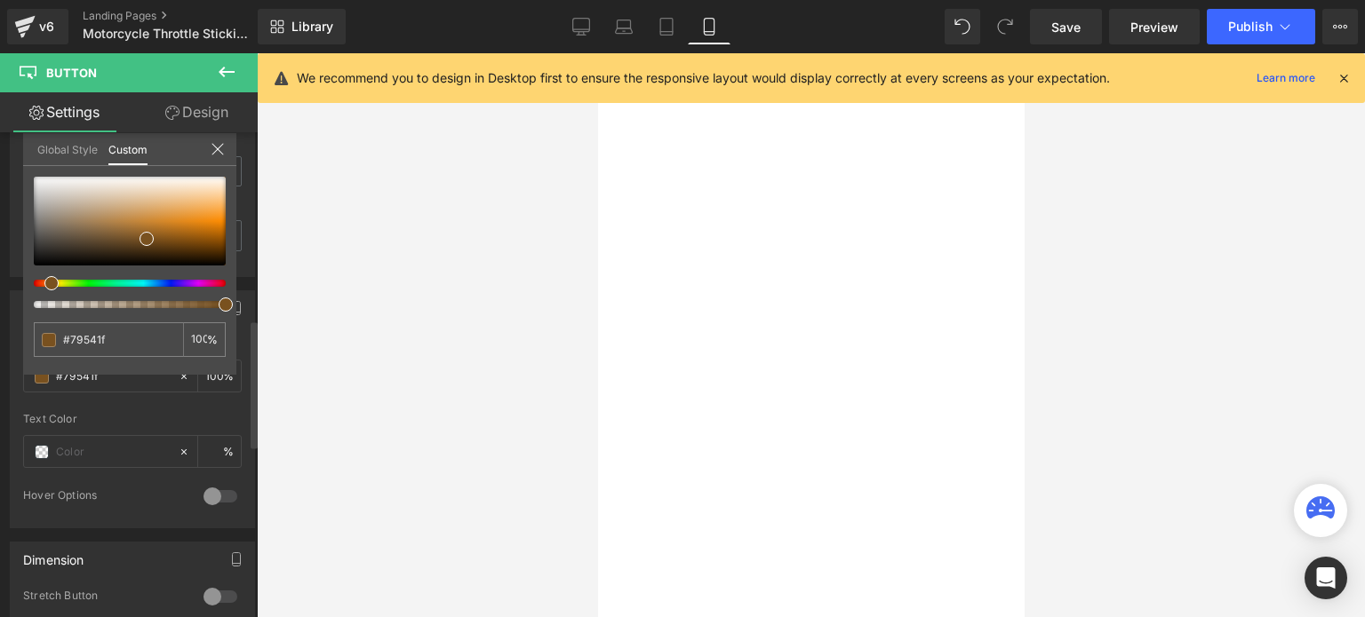
type input "#795e1f"
type input "#79601f"
type input "#79631f"
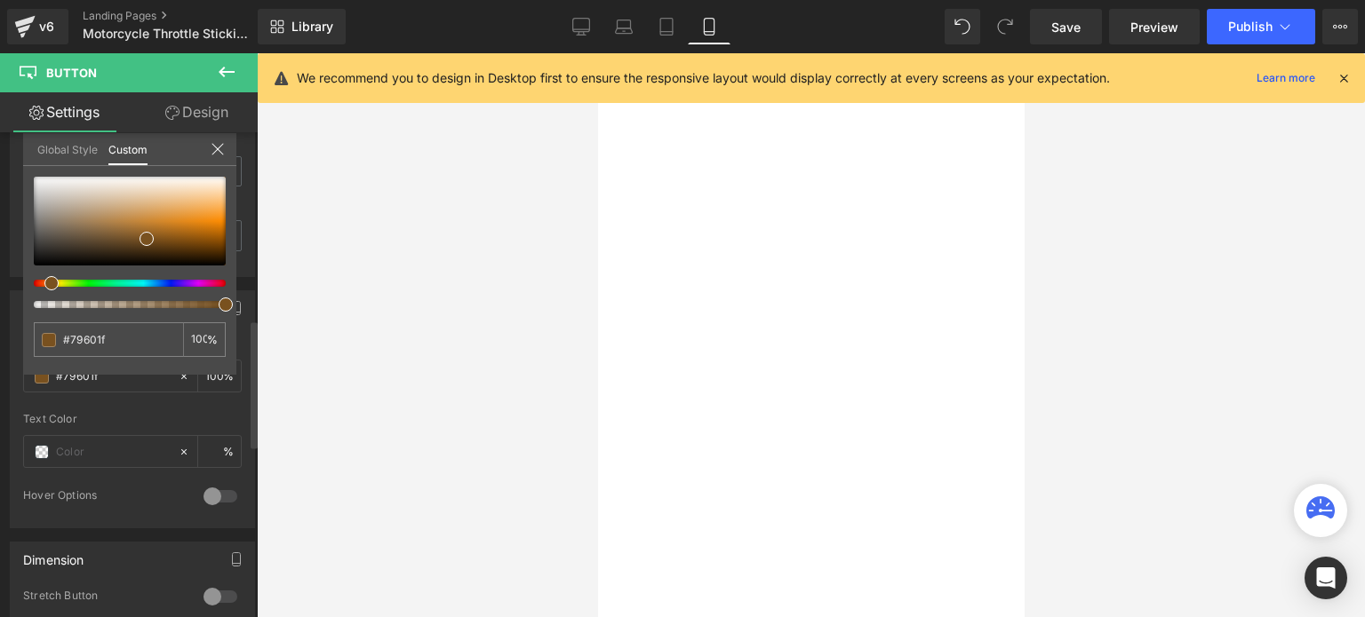
type input "#79631f"
drag, startPoint x: 32, startPoint y: 280, endPoint x: 50, endPoint y: 279, distance: 17.8
click at [50, 280] on div at bounding box center [123, 283] width 192 height 7
type input "#7f671e"
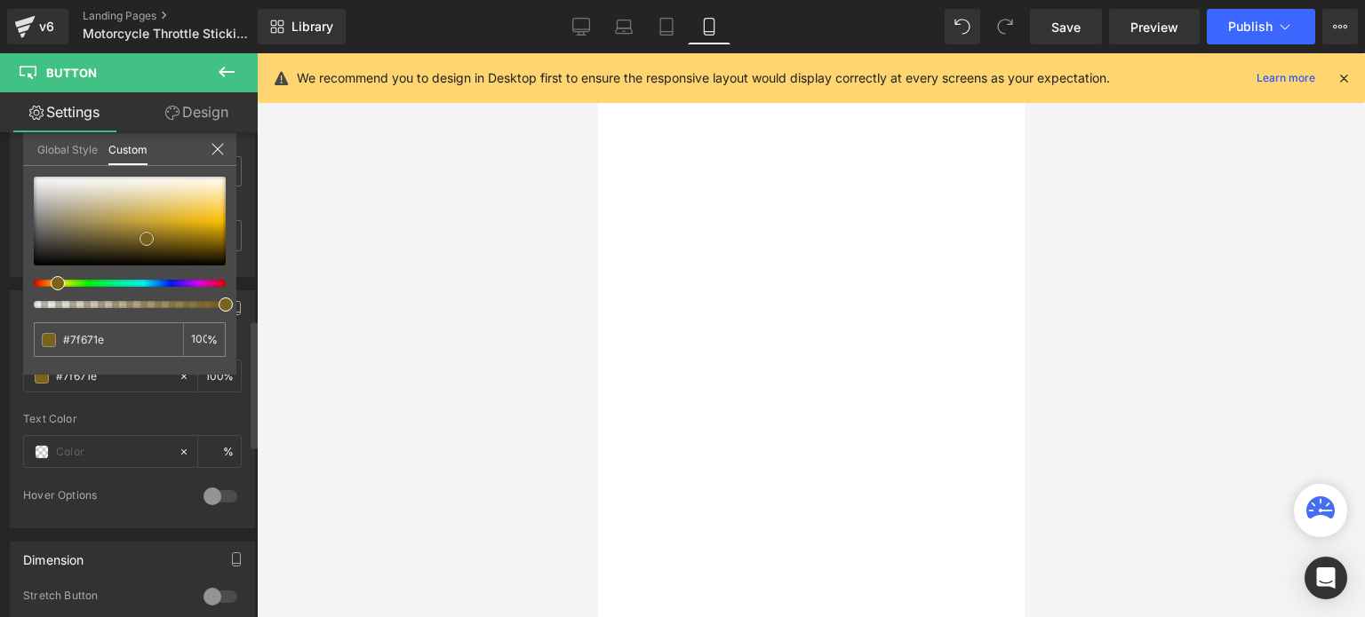
type input "#80671e"
type input "#856b1e"
type input "#94761e"
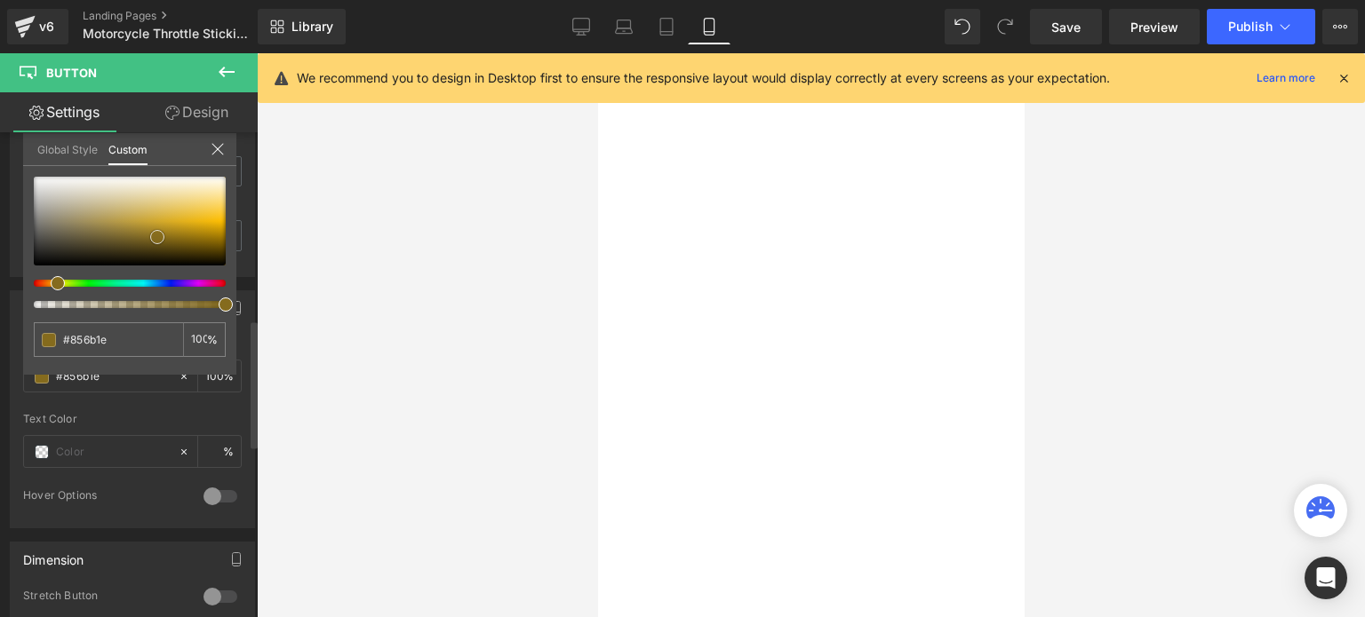
type input "#94761e"
type input "#95771d"
type input "#987819"
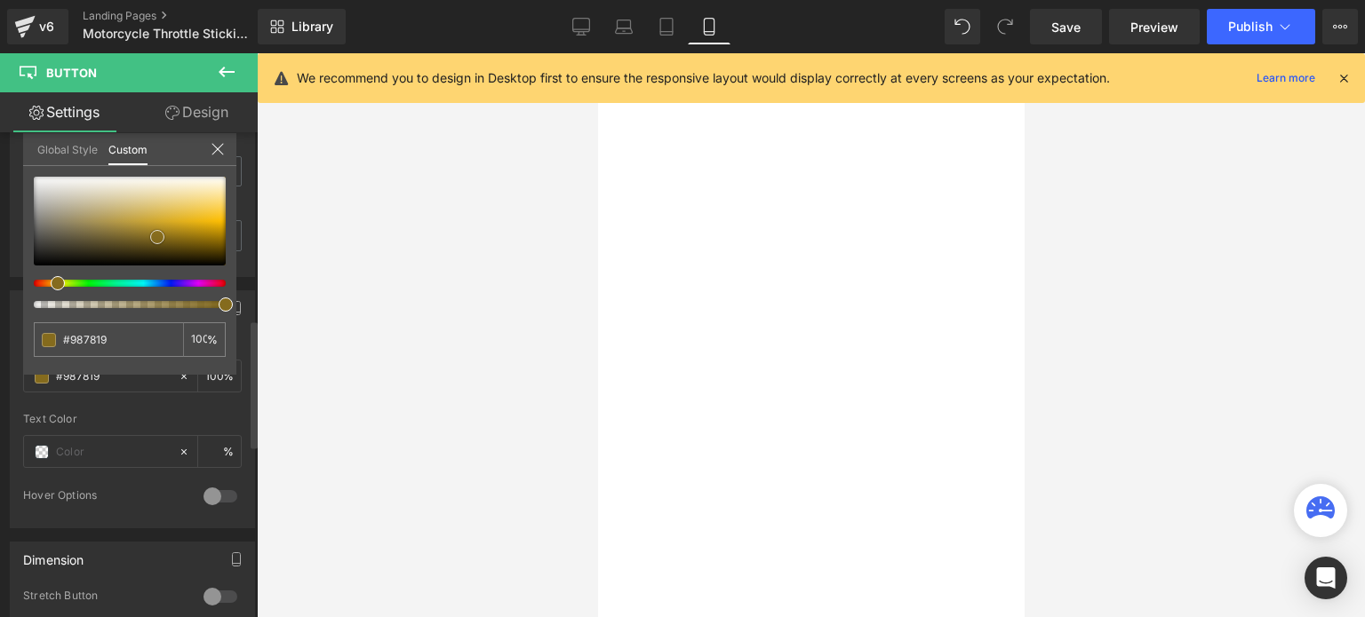
type input "#9d7c19"
type input "#9e7d18"
type input "#9f7d17"
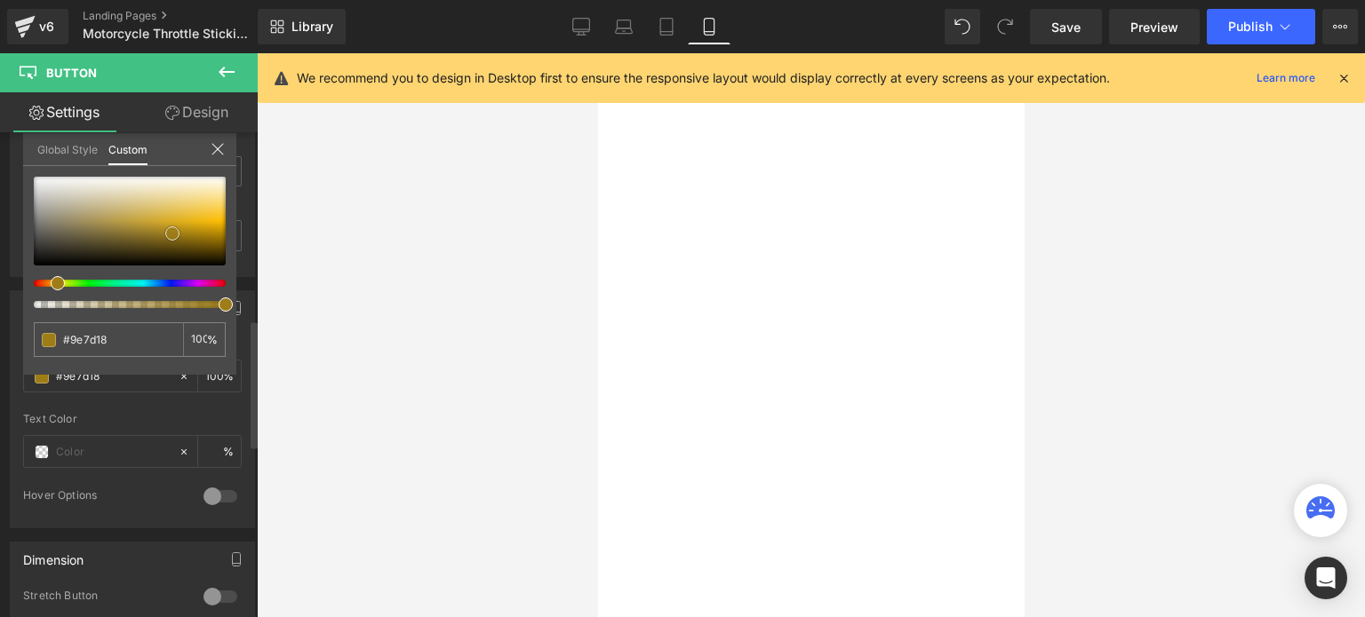
type input "#9f7d17"
type input "#a07e16"
type input "#a17e16"
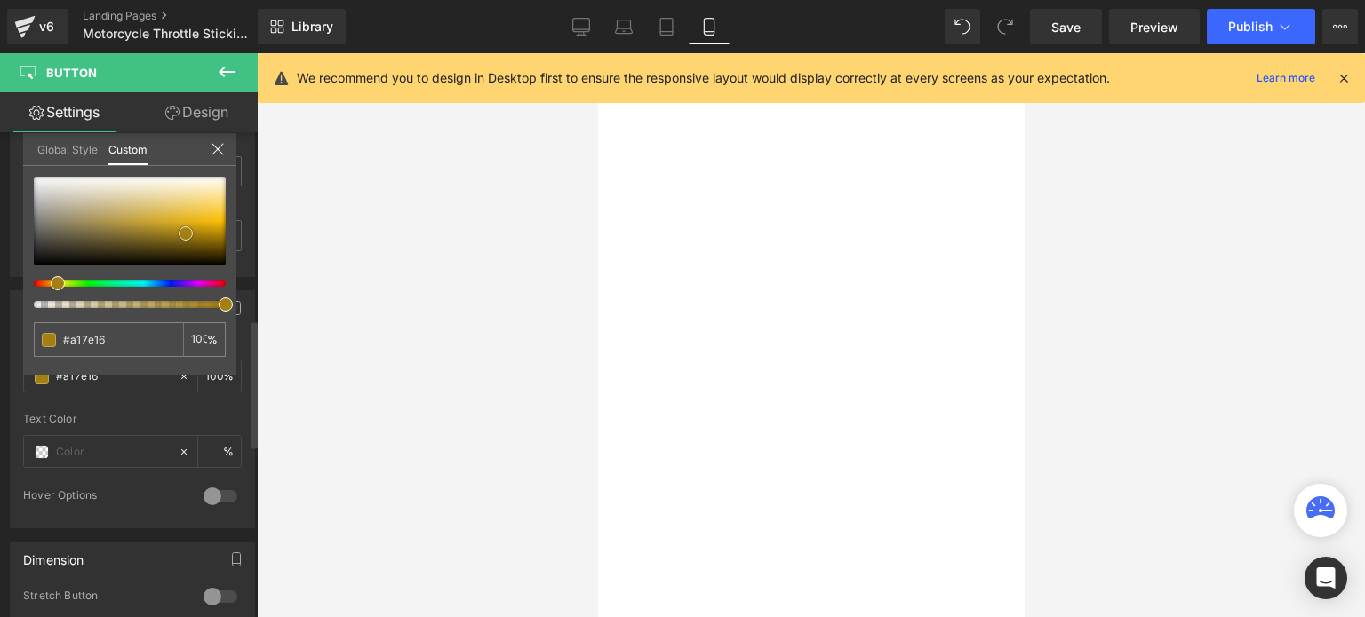
type input "#a37f14"
type input "#a58012"
type input "#a68011"
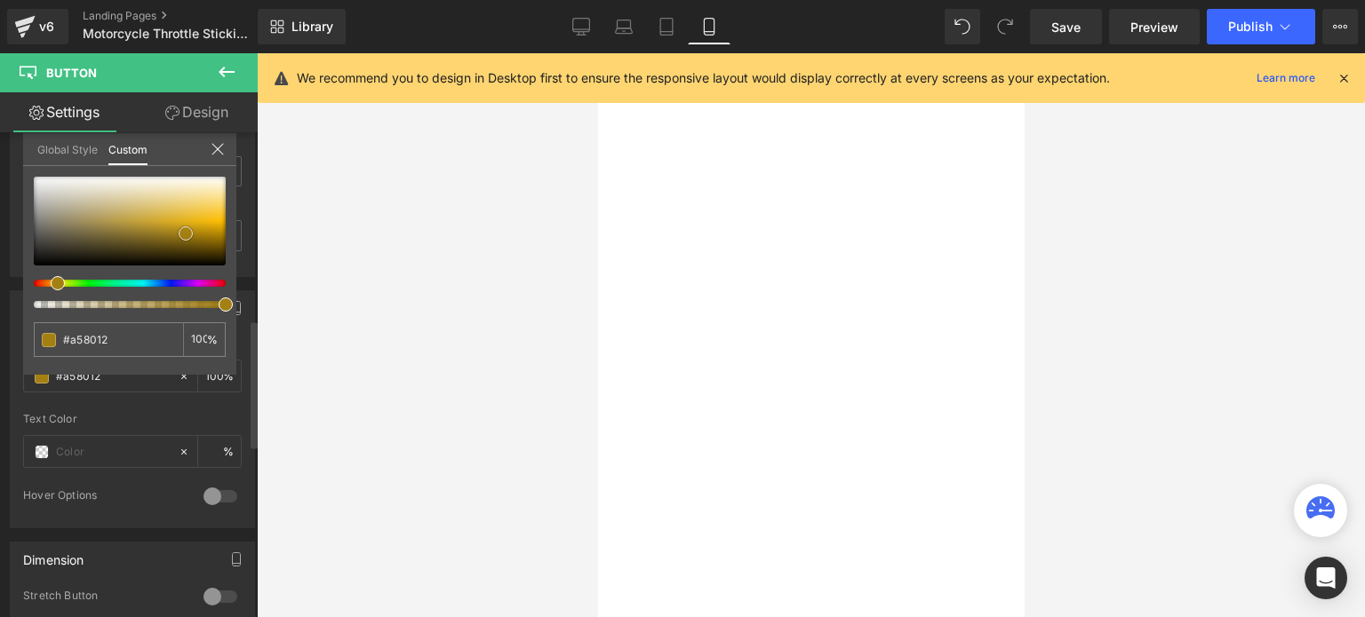
type input "#a68011"
type input "#b88f13"
type input "#cd9e13"
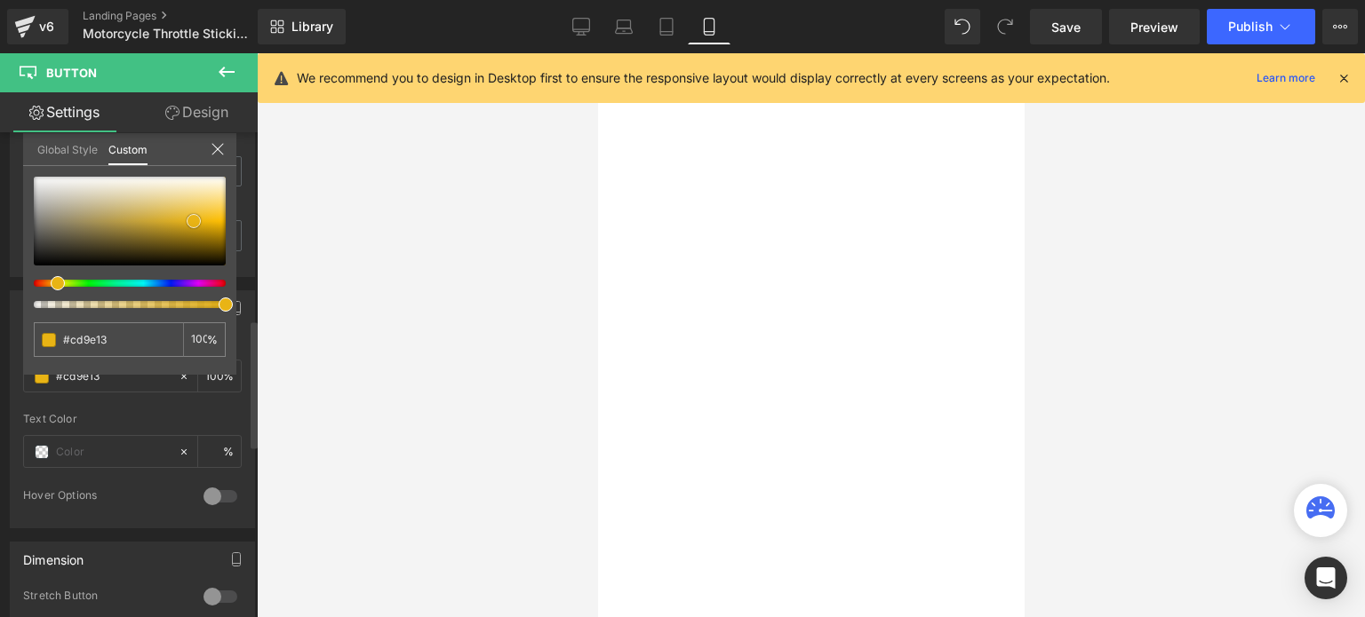
type input "#e1ad13"
type input "#edbd2a"
type input "#efc033"
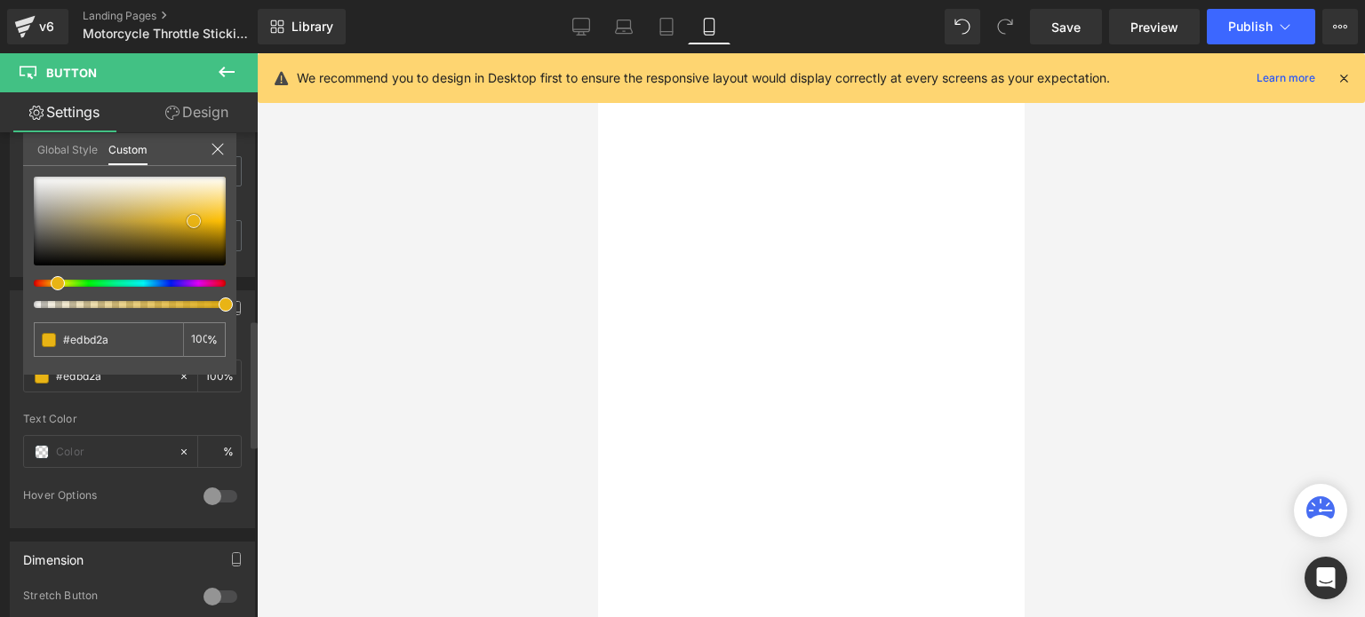
type input "#efc033"
type input "#f1c540"
type input "#f2c94e"
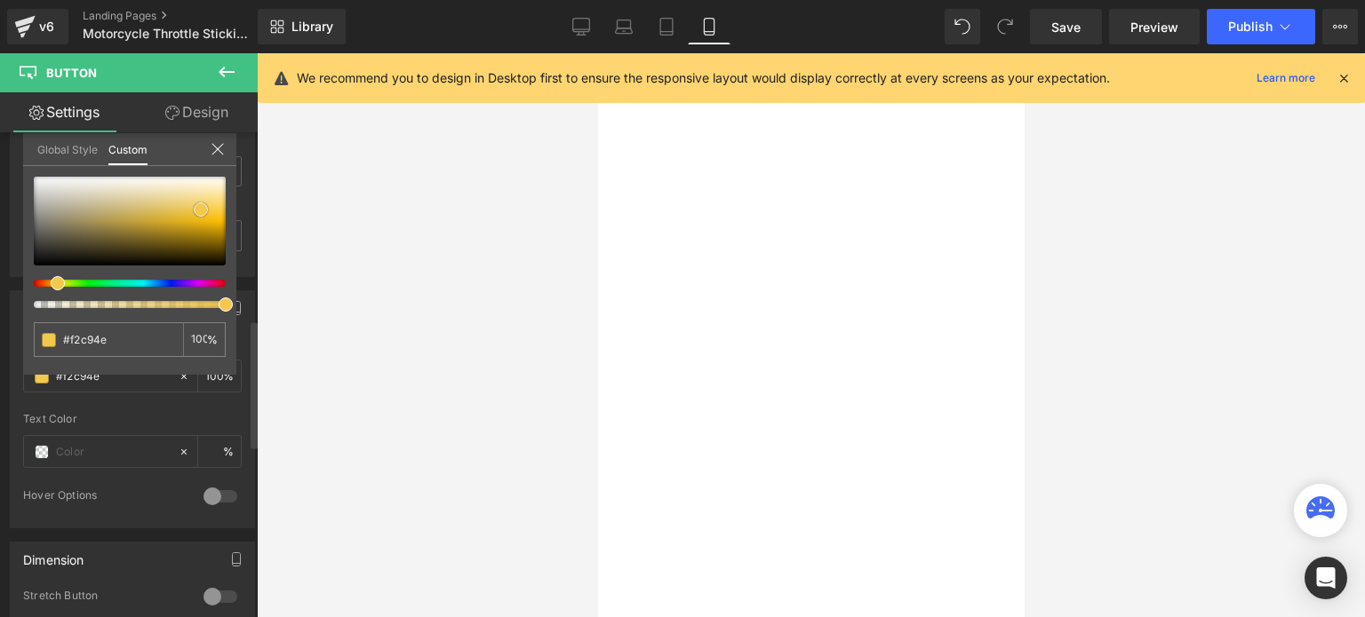
type input "#f1c94f"
type input "#f2ca54"
type input "#f3cb53"
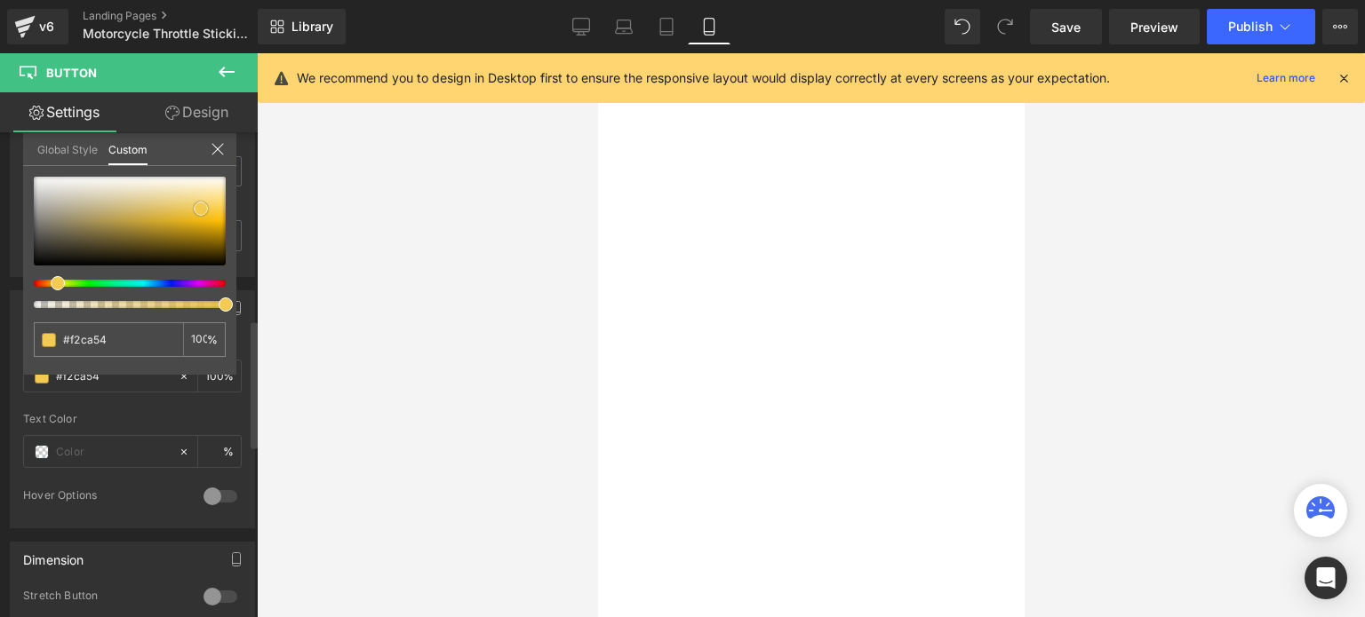
type input "#f3cb53"
type input "#f2c94e"
type input "#f1c02c"
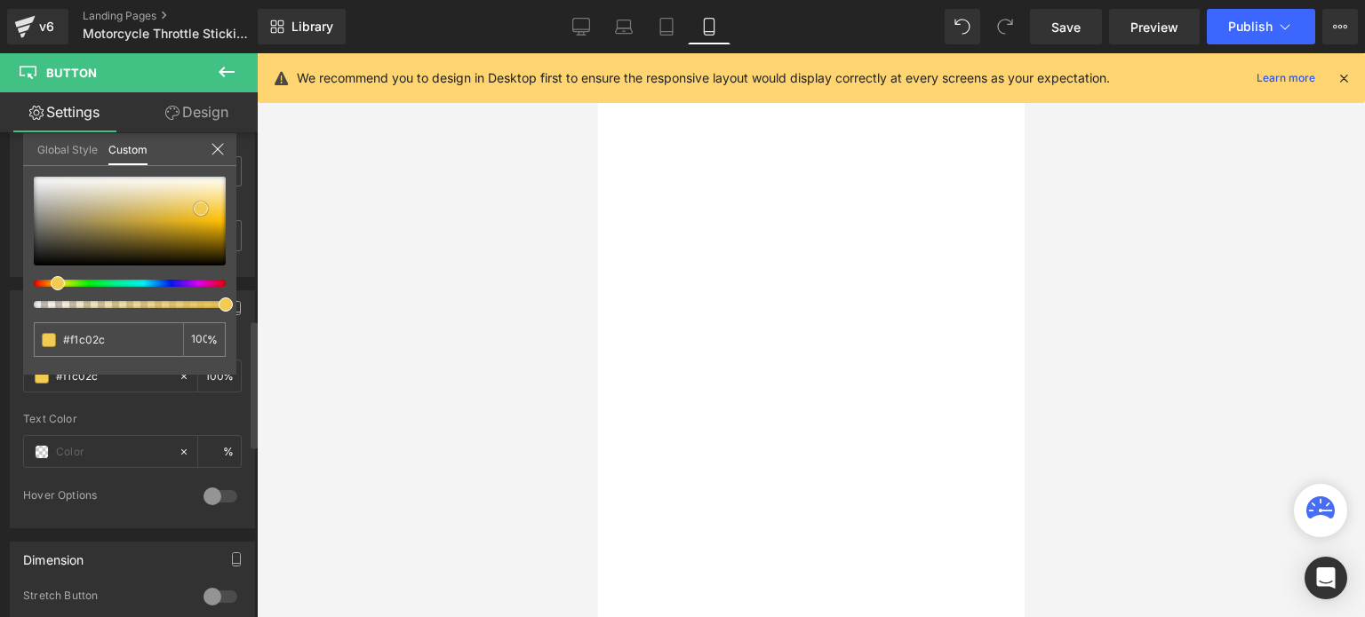
type input "#eeb815"
type input "#edb611"
type input "#eeb610"
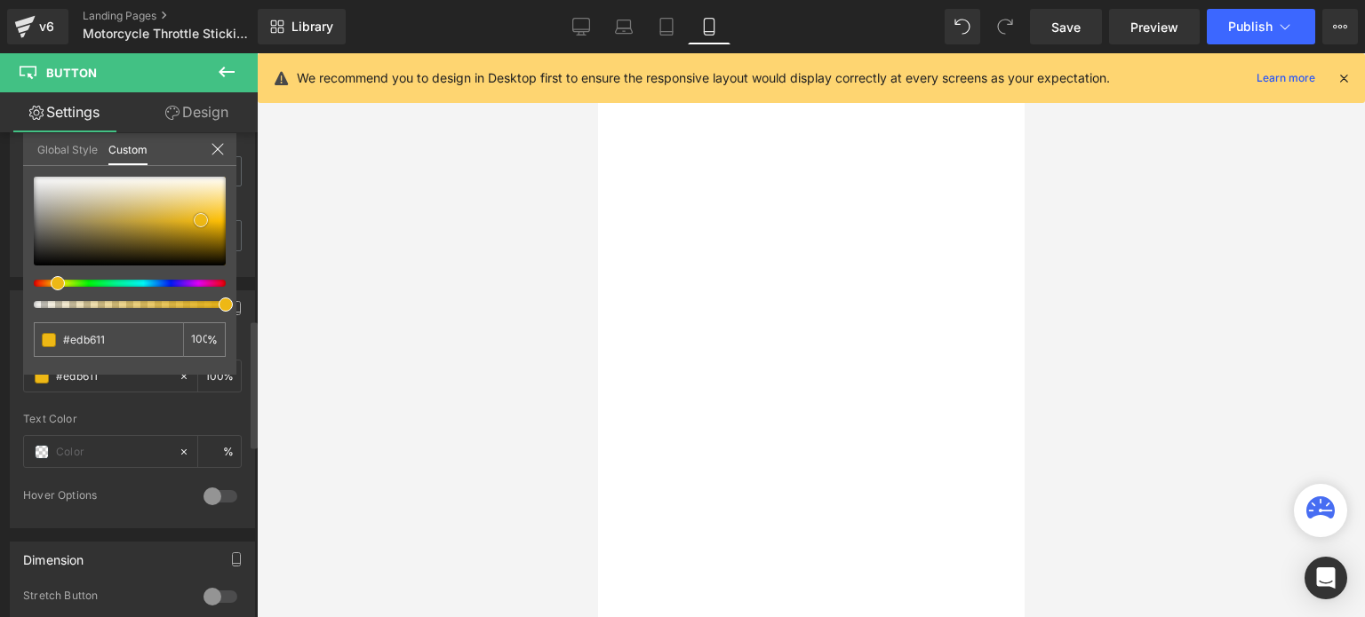
type input "#eeb610"
type input "#e9b310"
type input "#e4af0f"
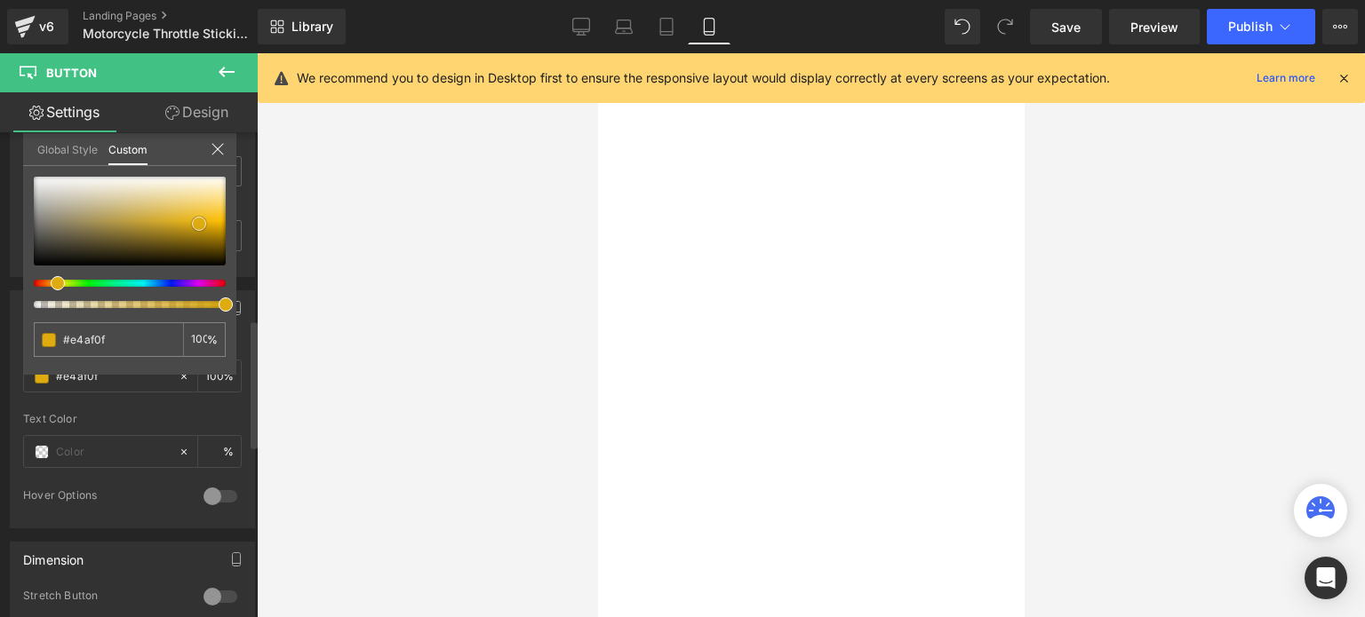
type input "#deab10"
type input "#e0ab0f"
type input "#e8b211"
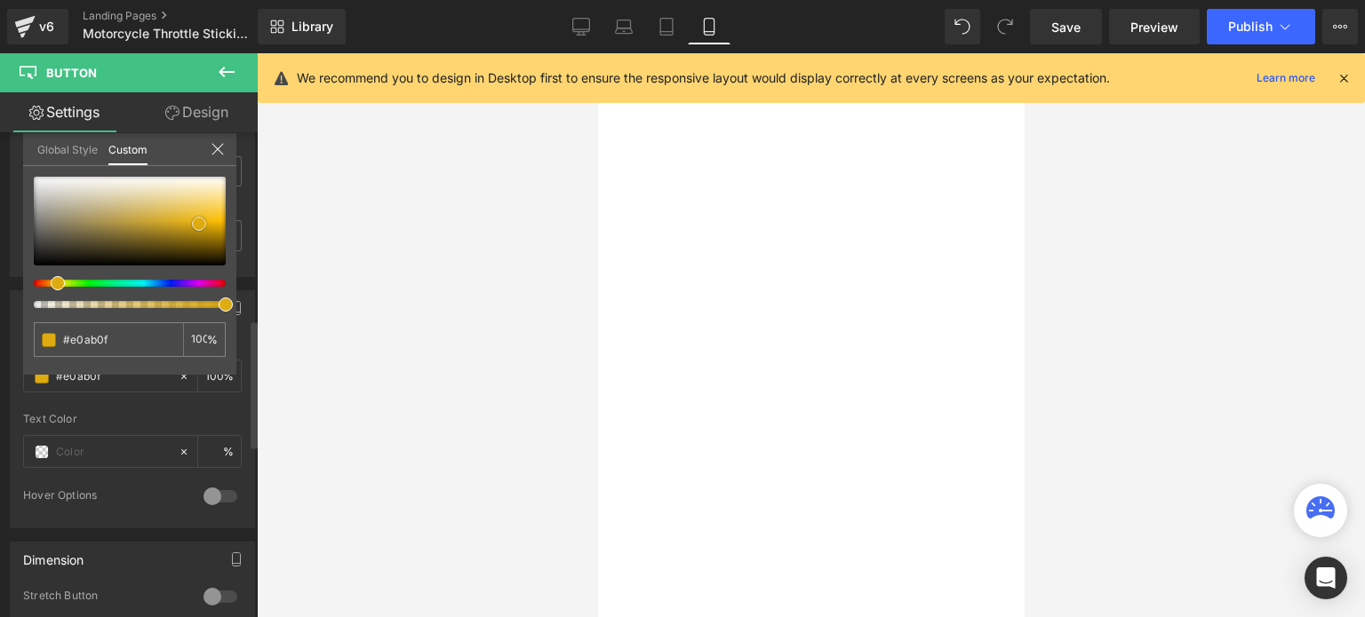
type input "#e8b211"
type input "#edb91b"
type input "#edbb25"
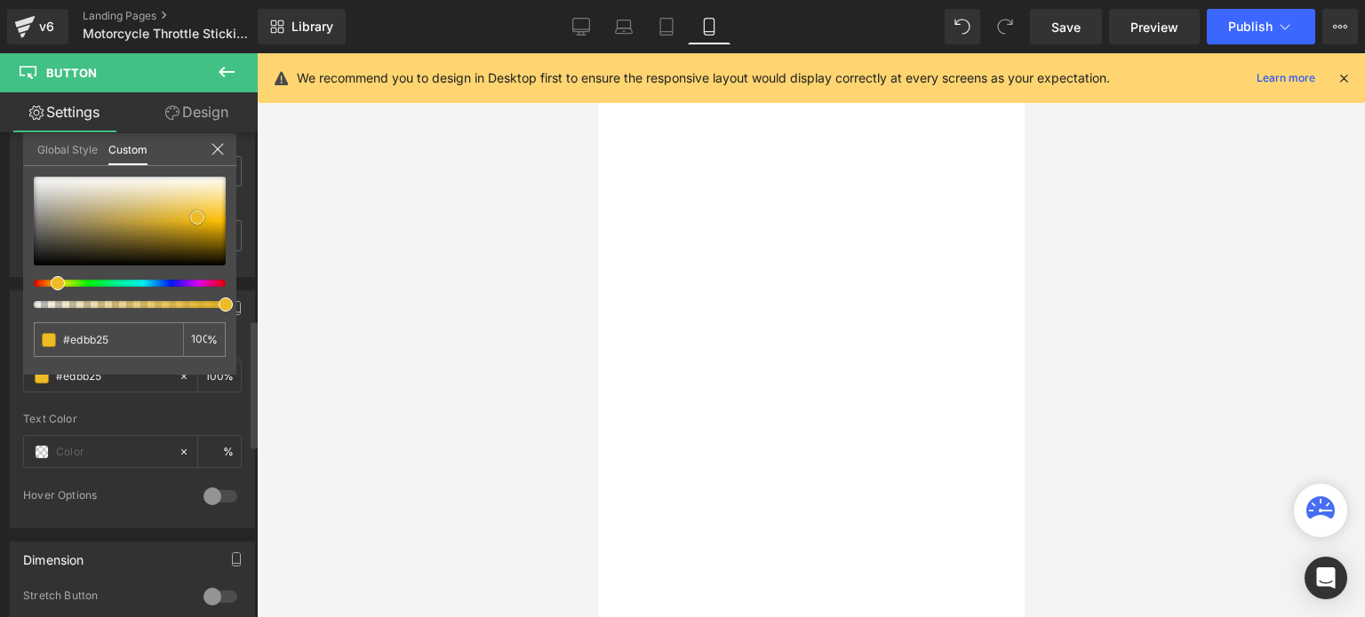
type input "#edbd2a"
type input "#ecbc2b"
type input "#edbd30"
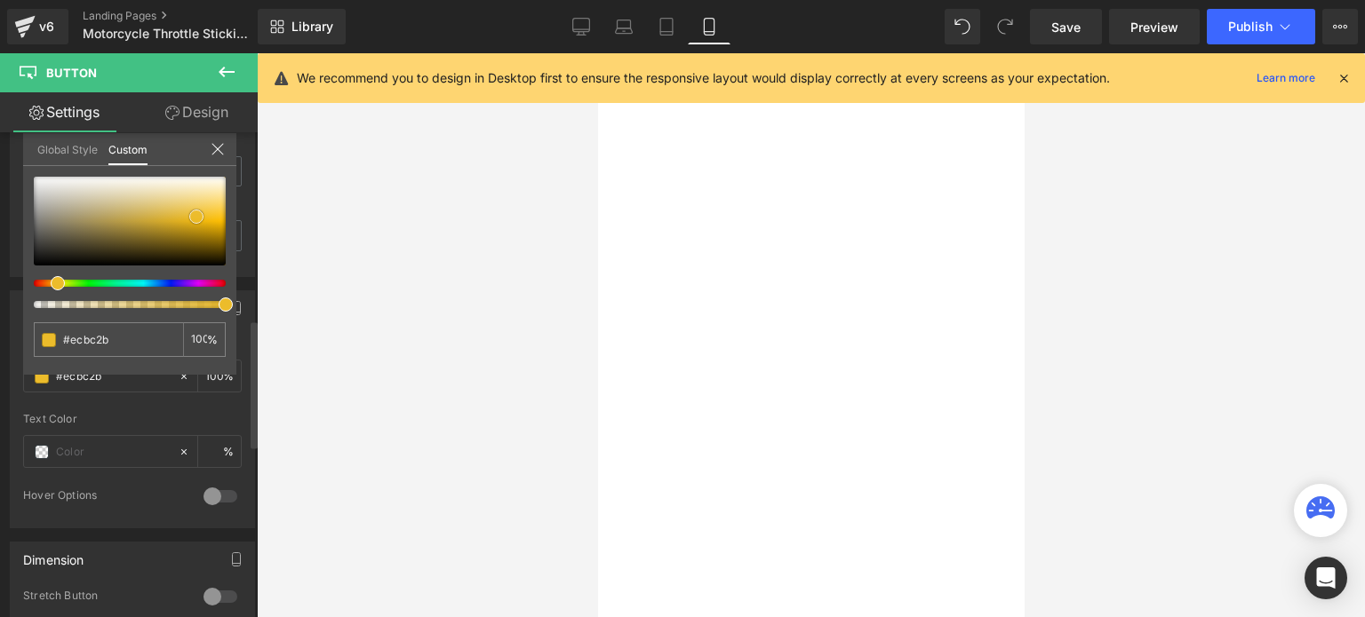
type input "#edbd30"
type input "#eebf34"
type input "#edbf35"
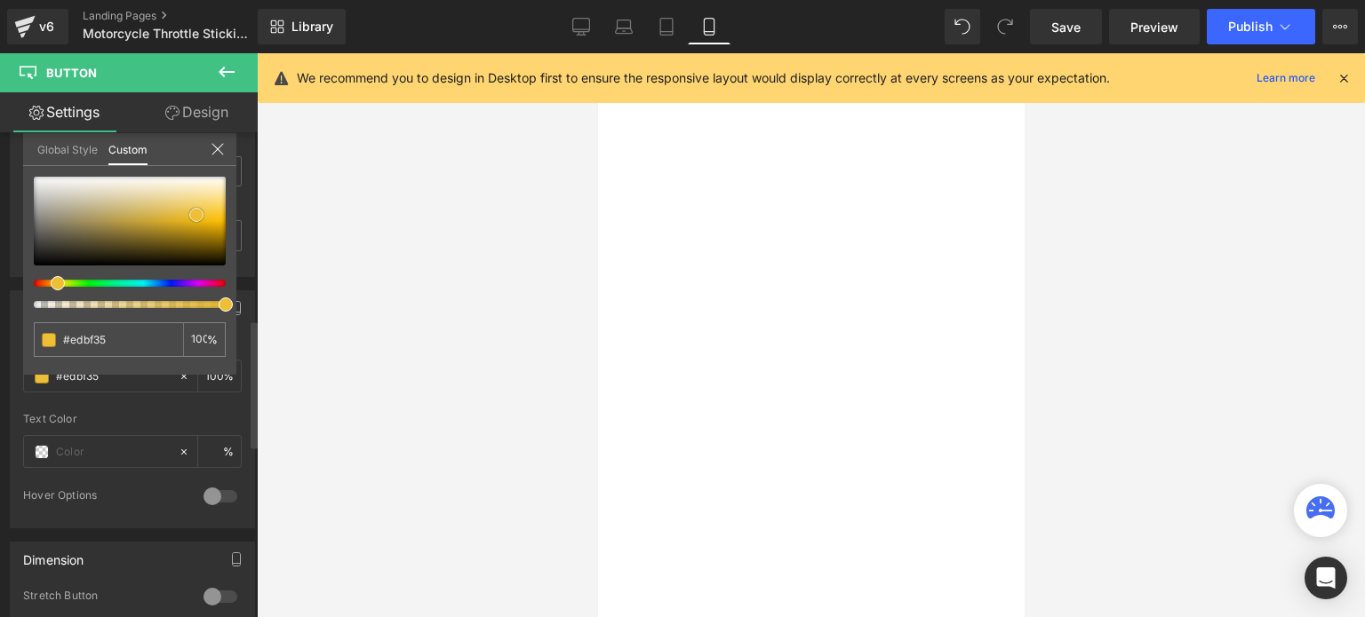
type input "#edc039"
type input "#ebbf3c"
type input "#ebbe37"
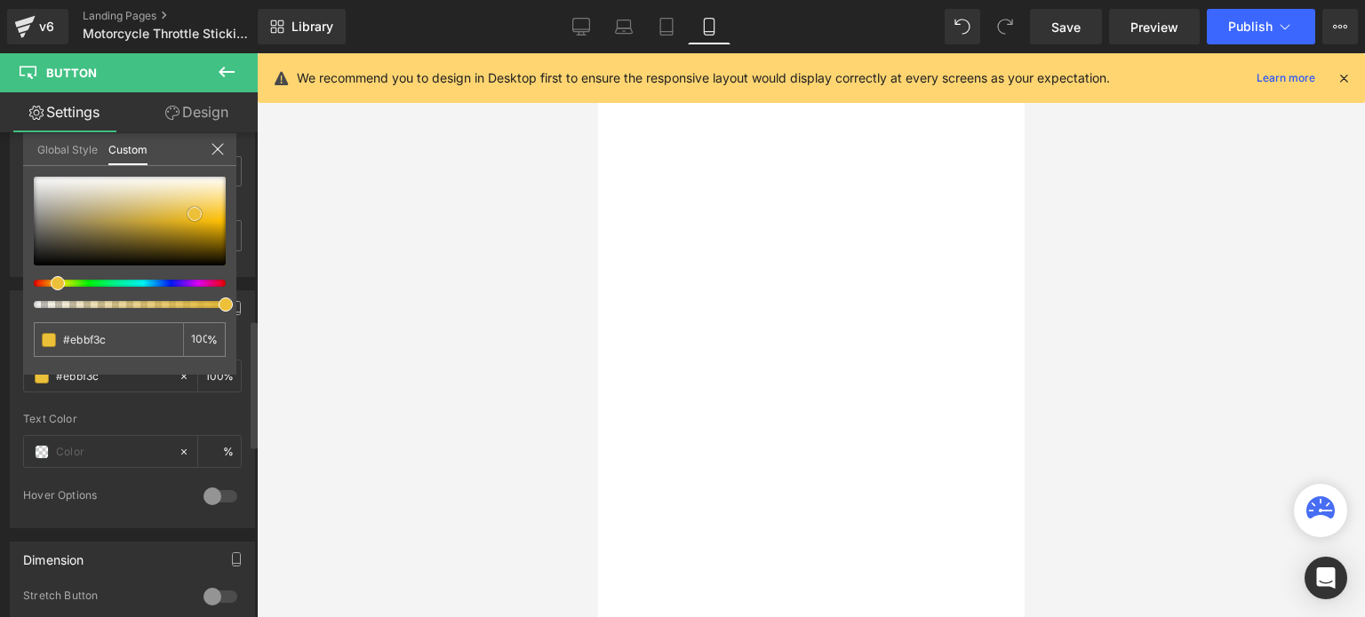
type input "#ebbe37"
type input "#ecbe36"
type input "#ebbd31"
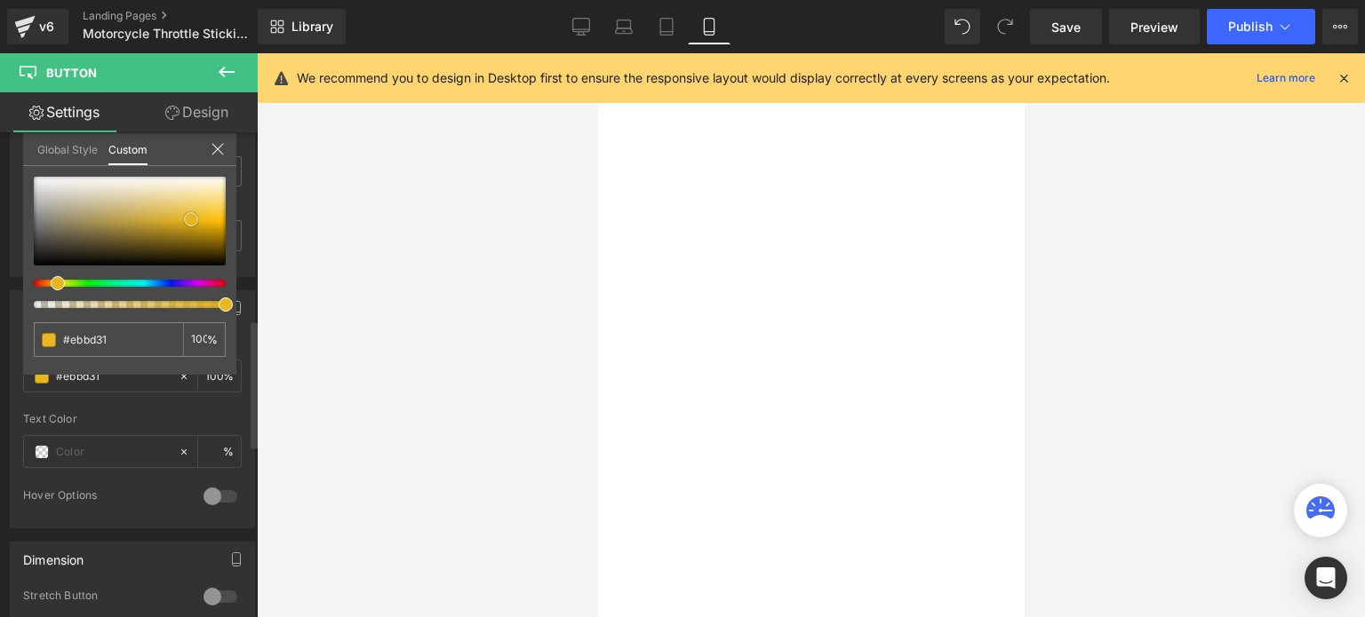
type input "#eabb2e"
type input "#e9b824"
type input "#e6b318"
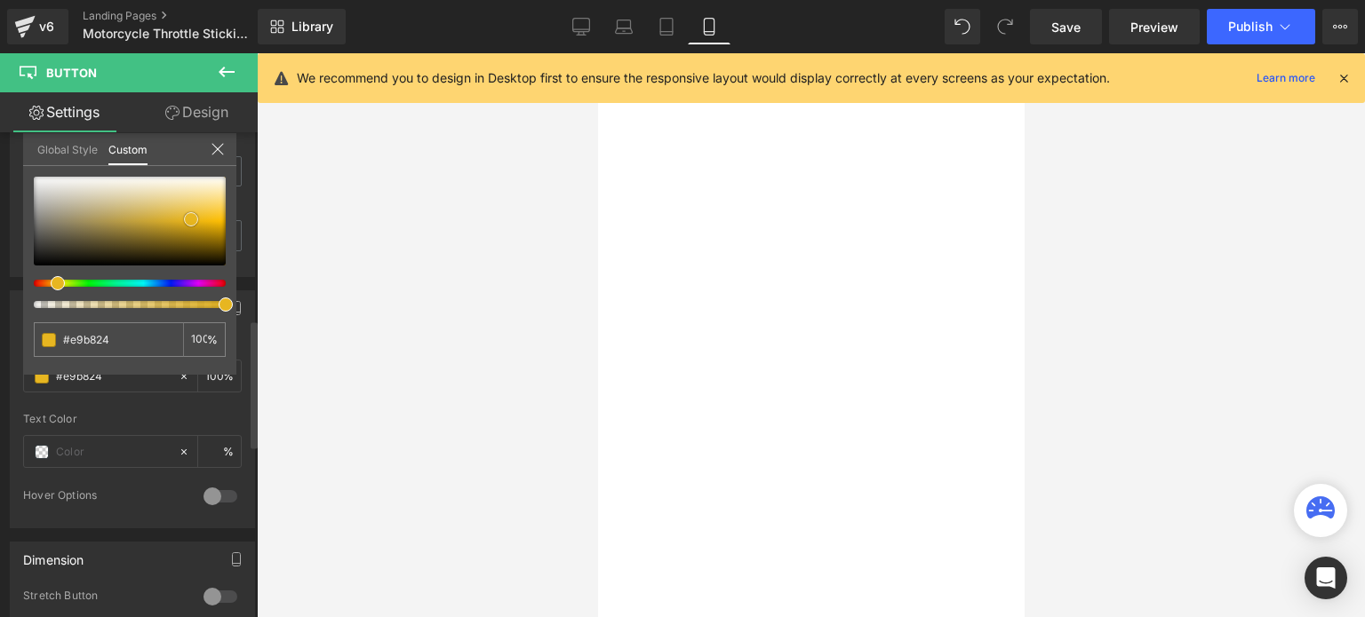
type input "#e6b318"
type input "#deac16"
type input "#d0a114"
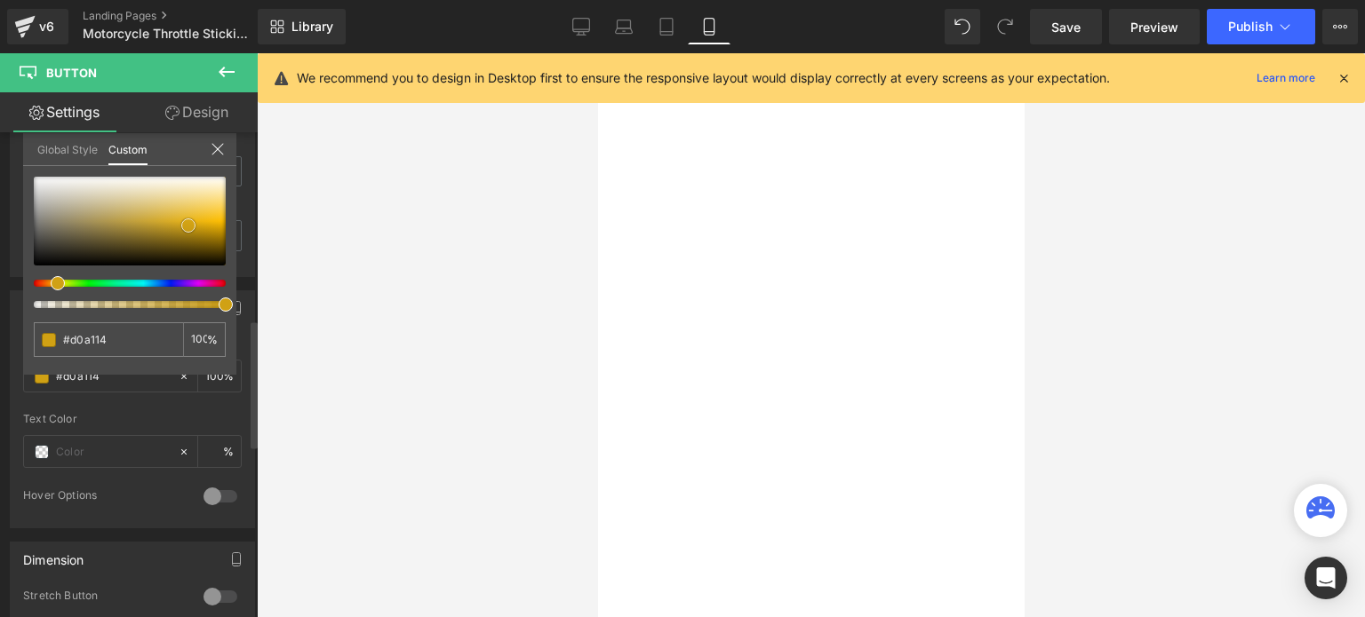
type input "#cfa115"
type input "#cb9d15"
type input "#c99d16"
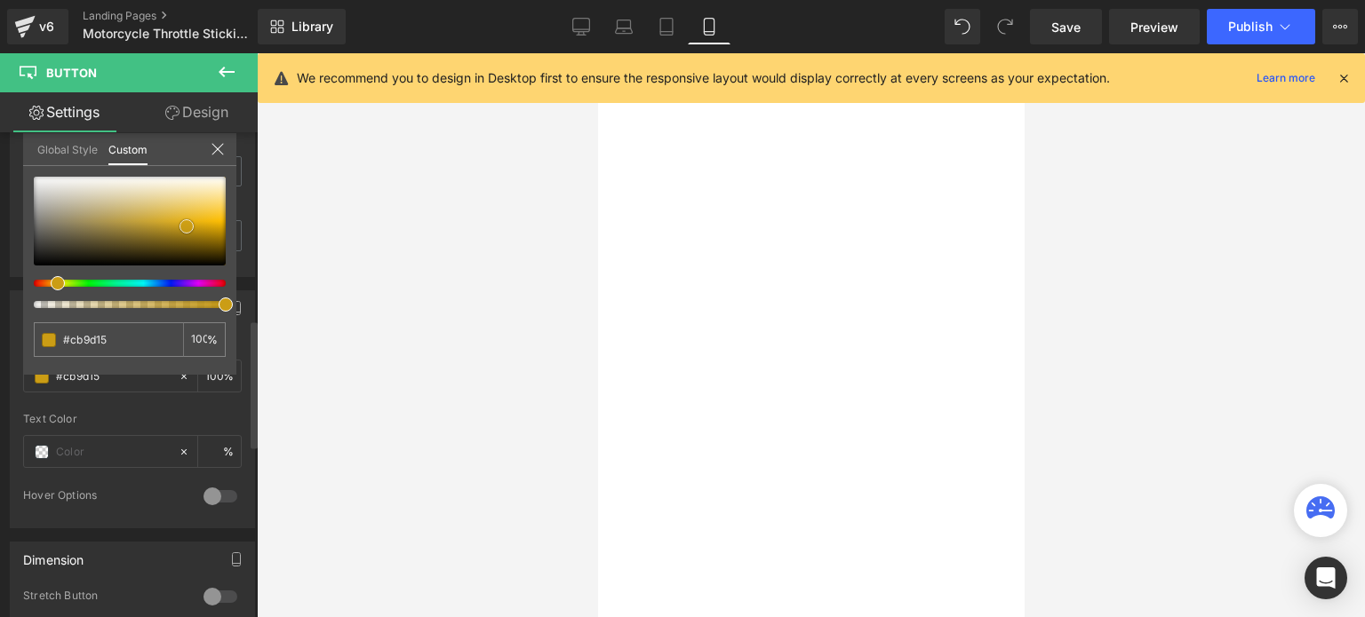
type input "#c99d16"
type input "#e0ae18"
type input "#e7b82b"
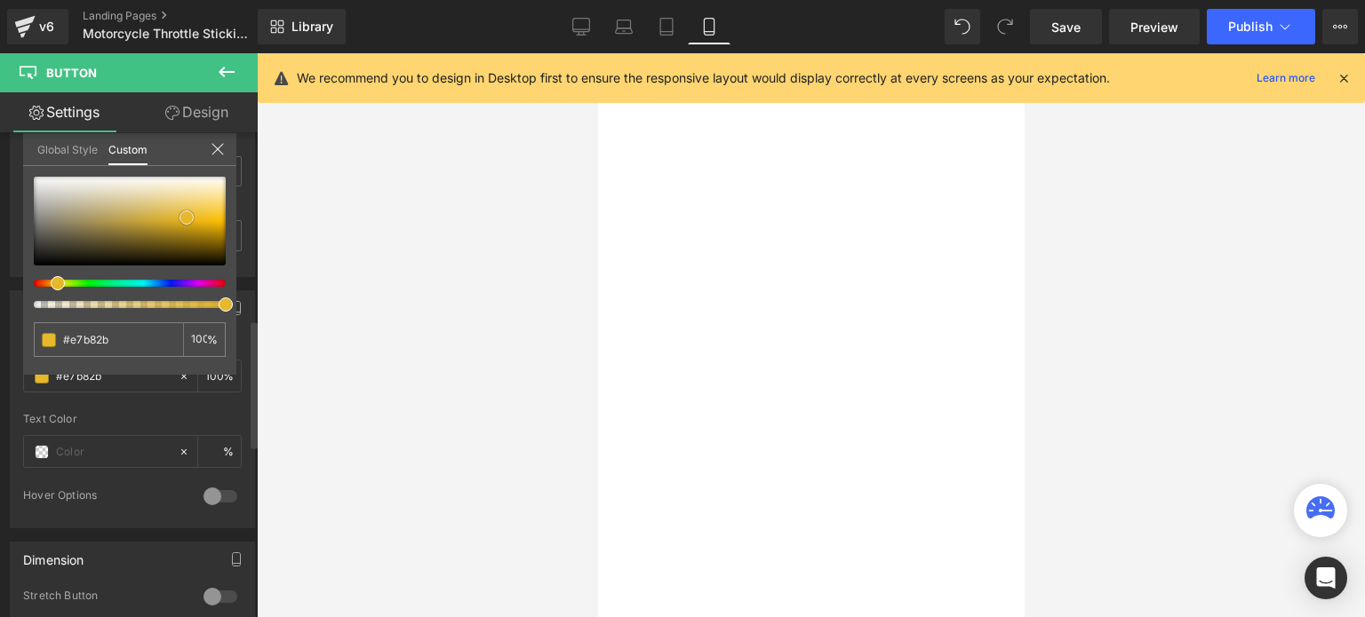
type input "#e8ba30"
drag, startPoint x: 145, startPoint y: 239, endPoint x: 185, endPoint y: 217, distance: 45.7
click at [185, 217] on span at bounding box center [186, 217] width 14 height 14
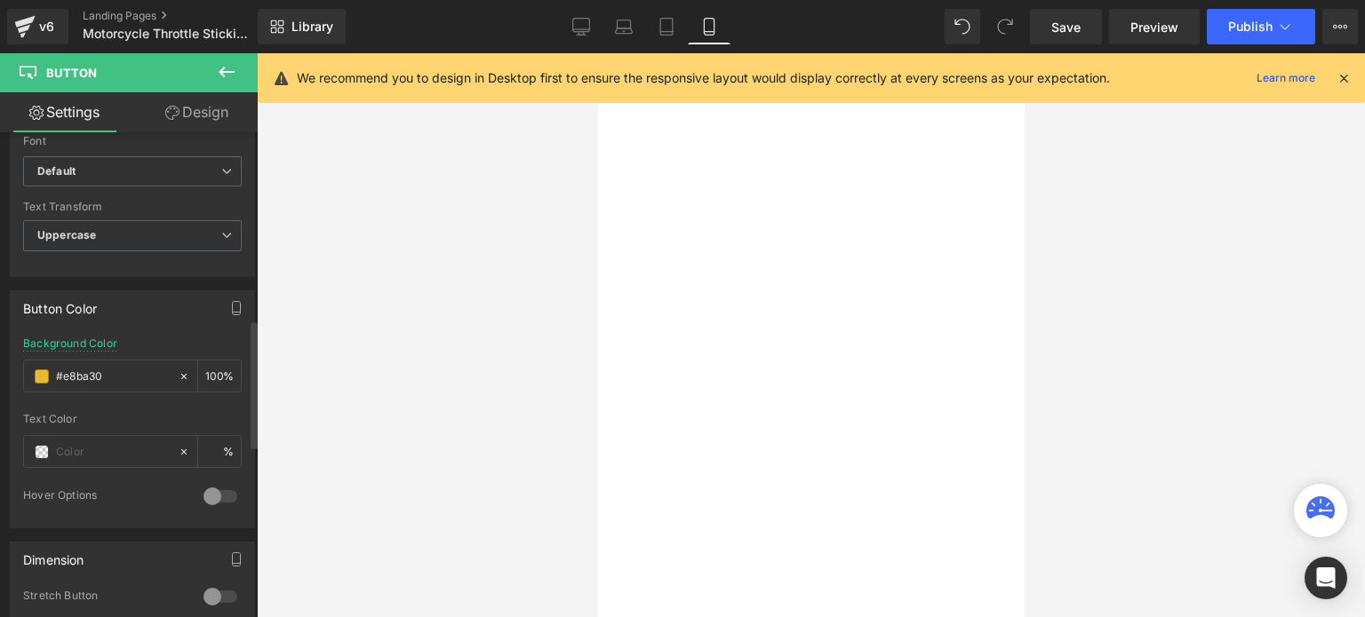
click at [74, 446] on input "text" at bounding box center [113, 452] width 114 height 20
type input "0"
click at [43, 446] on span at bounding box center [42, 452] width 14 height 14
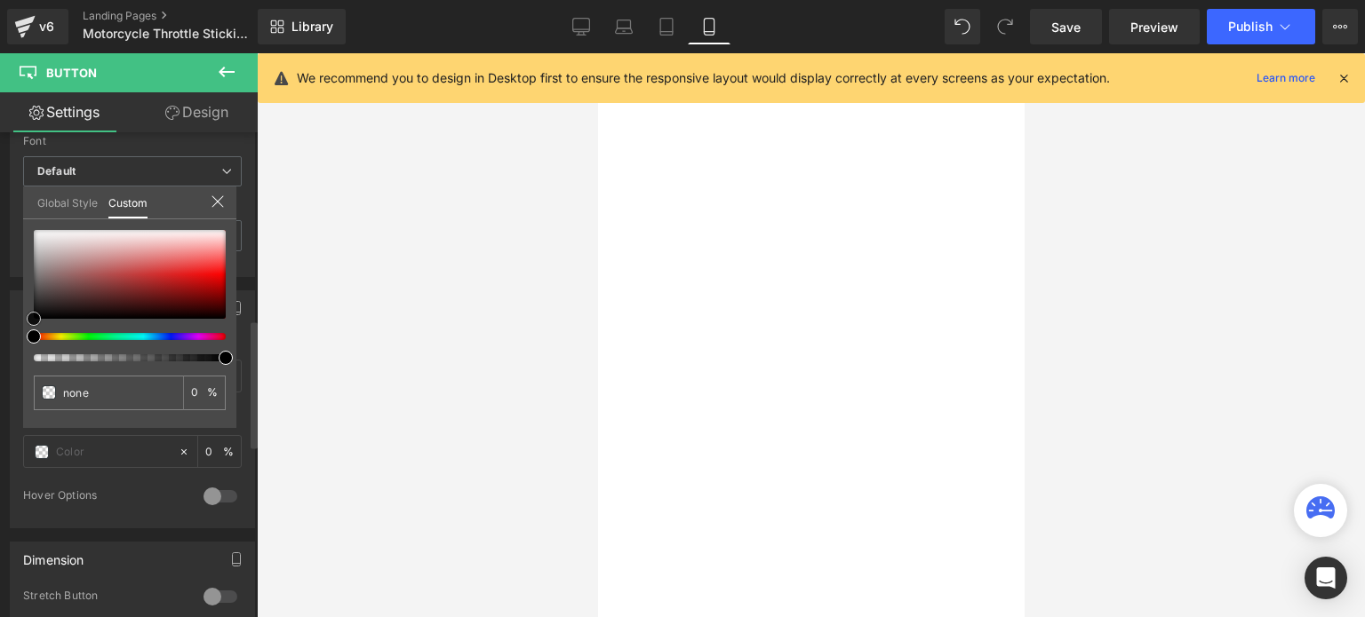
type input "#020202"
type input "100"
type input "#020202"
type input "100"
type input "#050505"
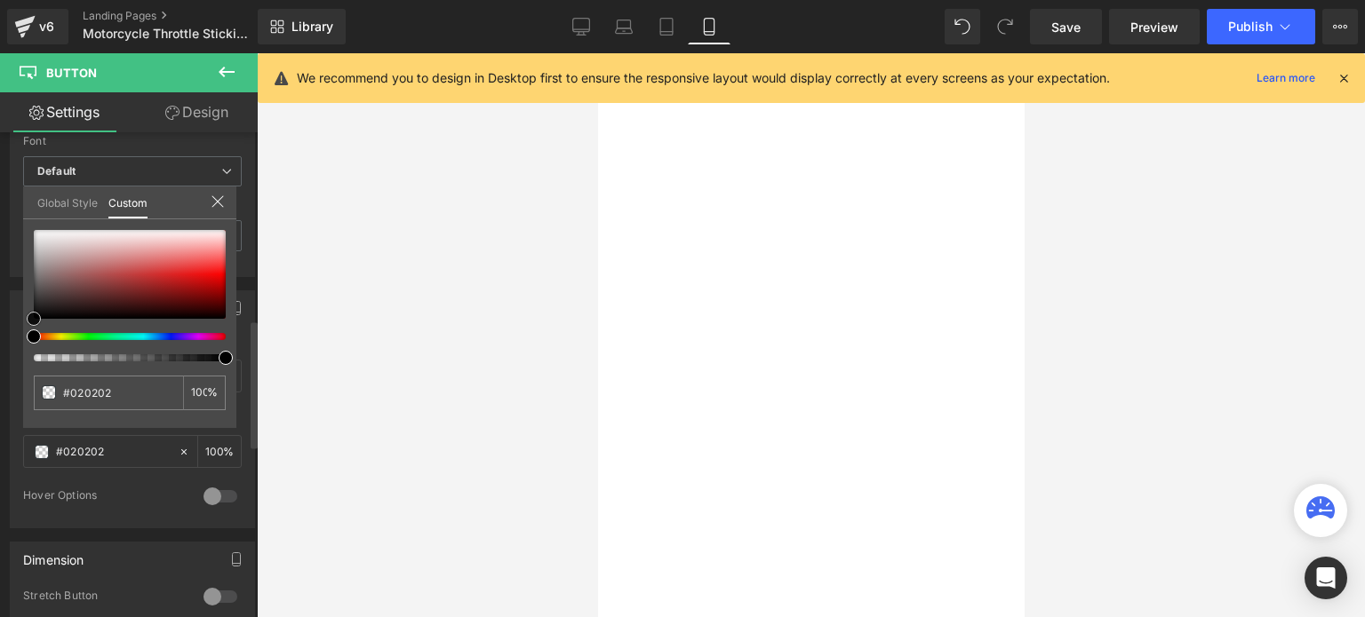
type input "#050505"
type input "#0c0c0c"
type input "#1e1e1e"
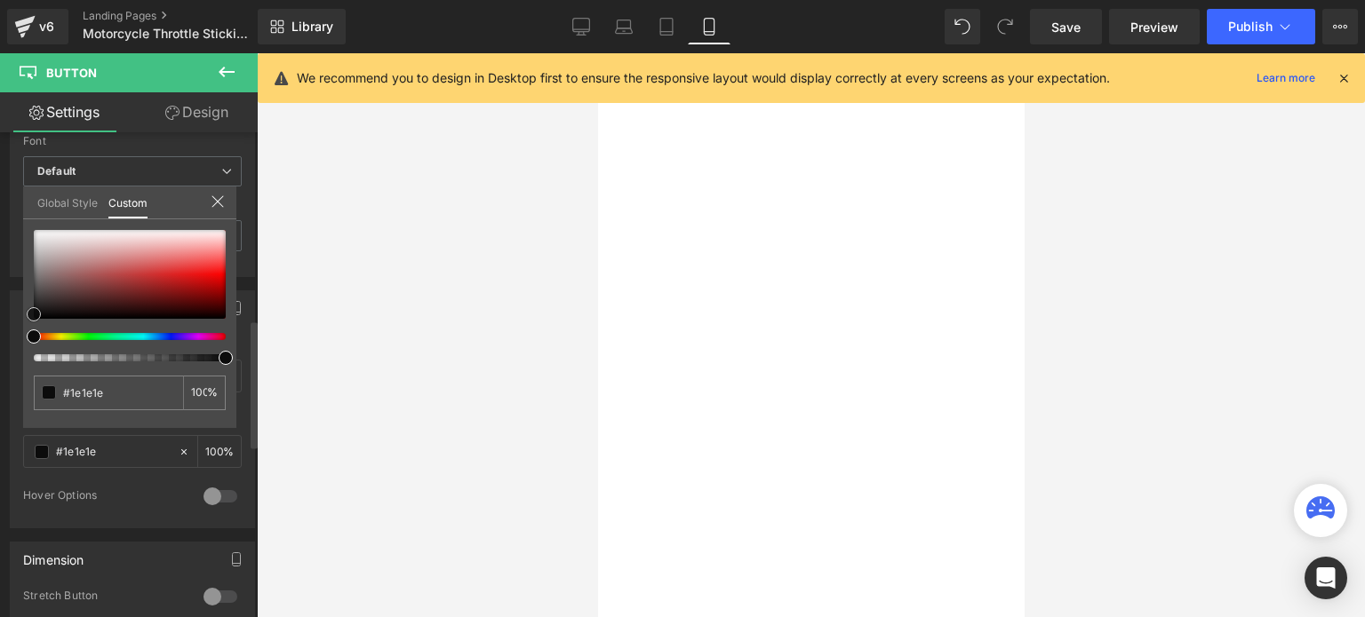
type input "#292727"
type input "#322e2e"
drag, startPoint x: 32, startPoint y: 322, endPoint x: 0, endPoint y: 330, distance: 33.0
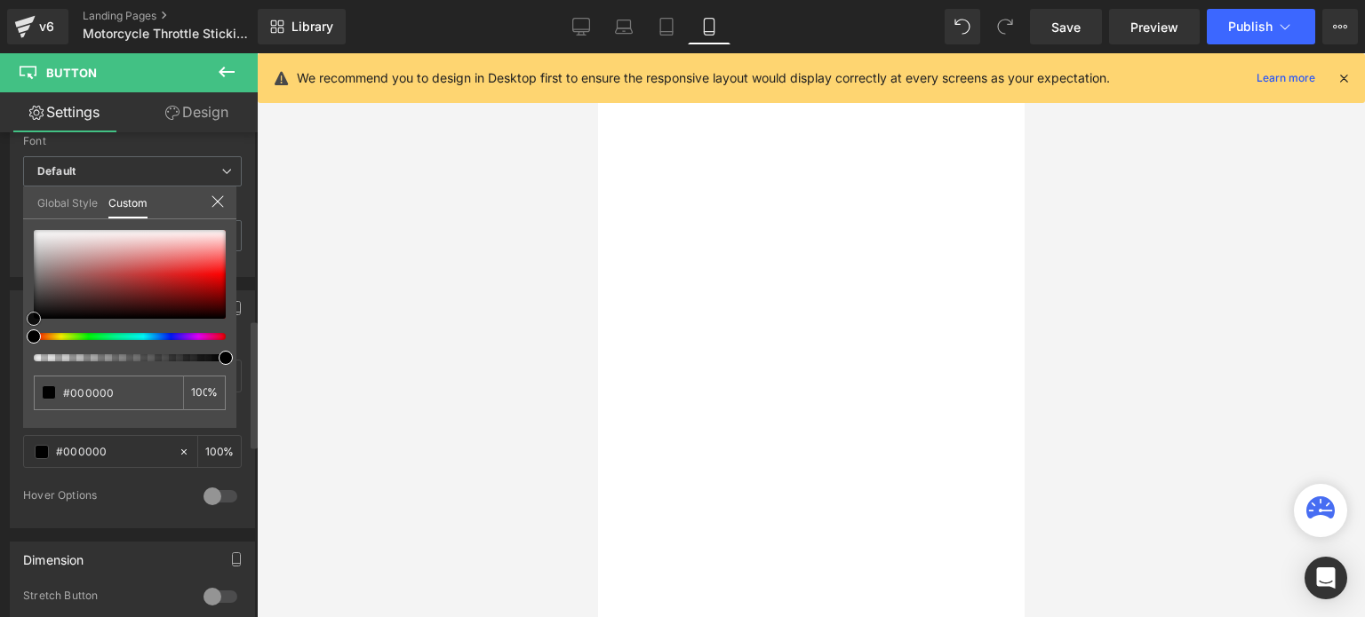
click at [0, 330] on div "Button Color rgba(232, 186, 48, 1) Background Color #e8ba30 100 % rgba(0, 0, 0,…" at bounding box center [133, 402] width 266 height 251
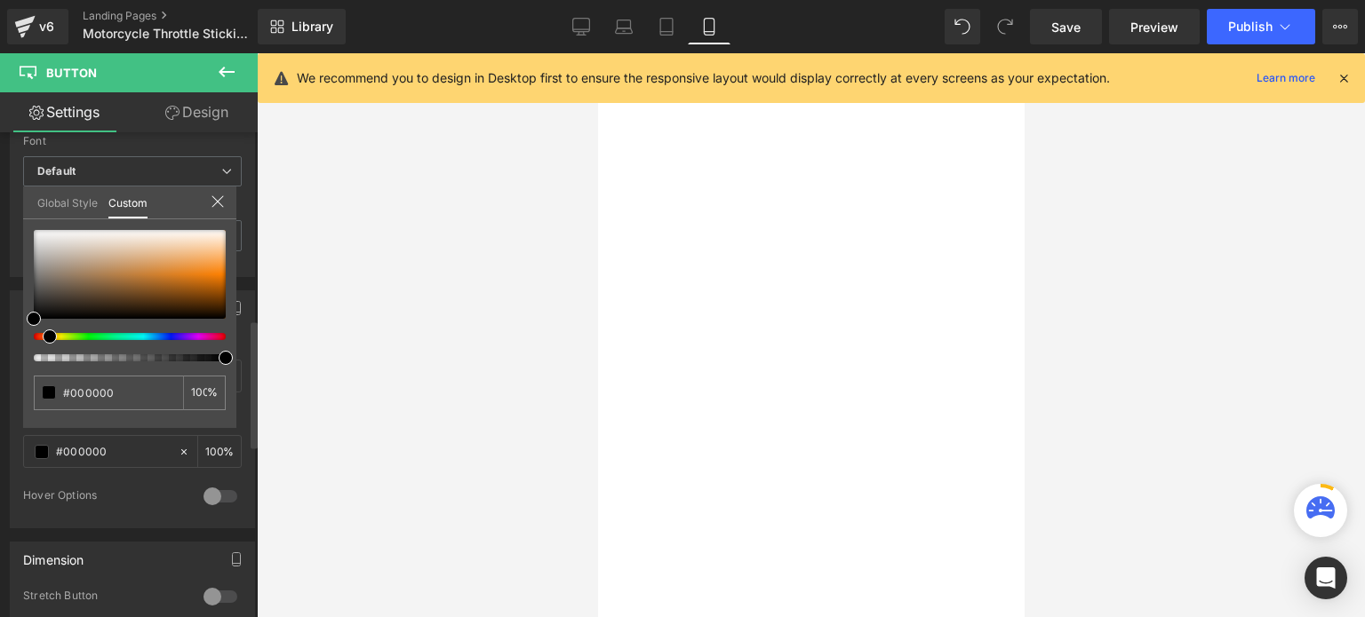
click at [44, 334] on span at bounding box center [50, 337] width 14 height 14
drag, startPoint x: 31, startPoint y: 312, endPoint x: 214, endPoint y: 296, distance: 183.7
click at [214, 296] on span at bounding box center [217, 303] width 14 height 14
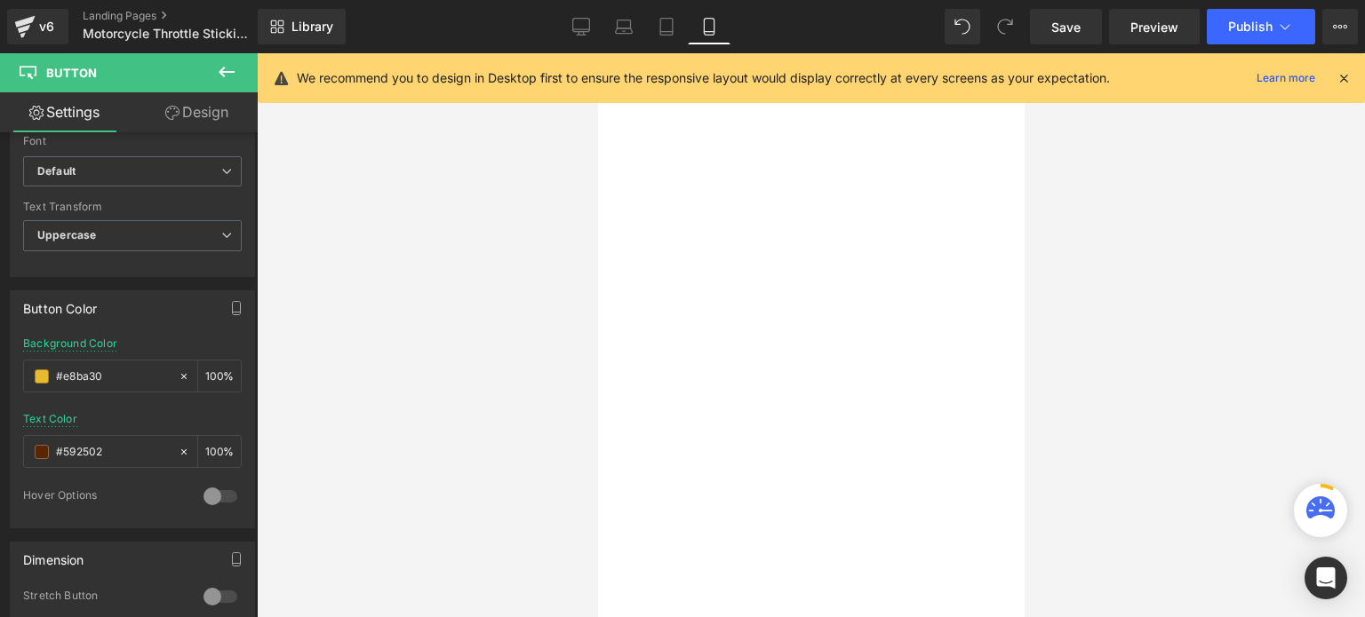
click at [298, 408] on div at bounding box center [811, 335] width 1108 height 564
click at [35, 373] on span at bounding box center [42, 377] width 14 height 14
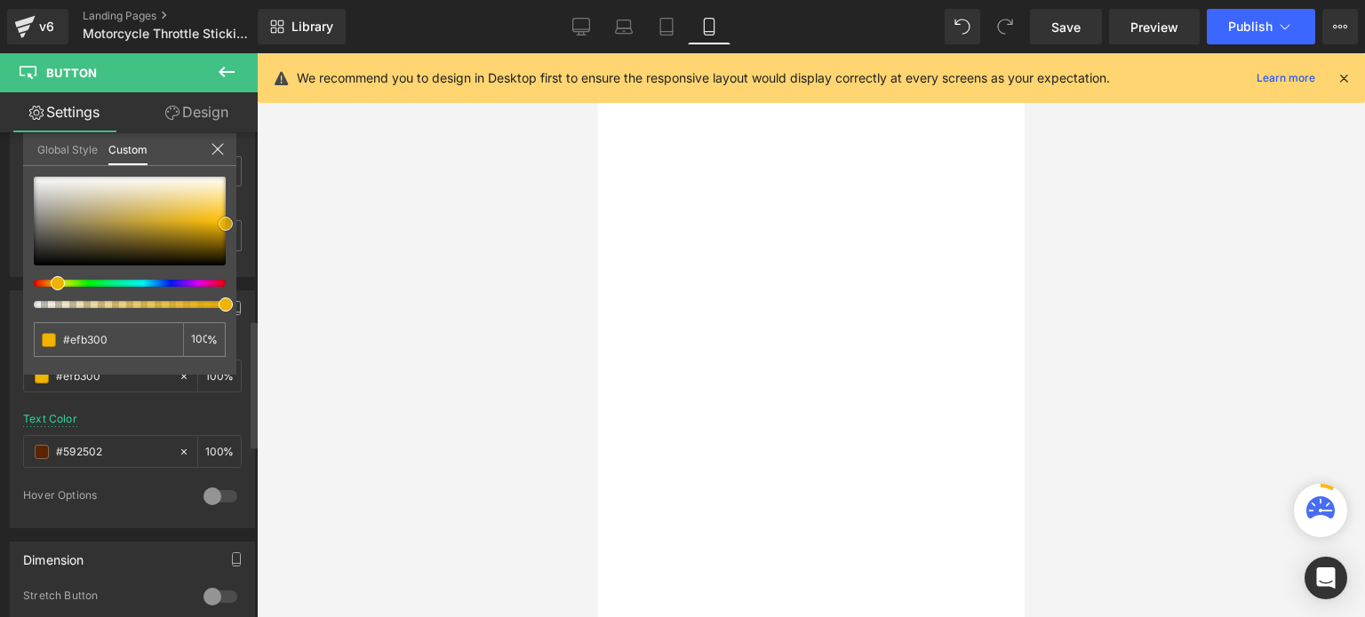
drag, startPoint x: 188, startPoint y: 214, endPoint x: 235, endPoint y: 221, distance: 46.7
click at [235, 221] on div "#efb300 100 %" at bounding box center [129, 276] width 213 height 198
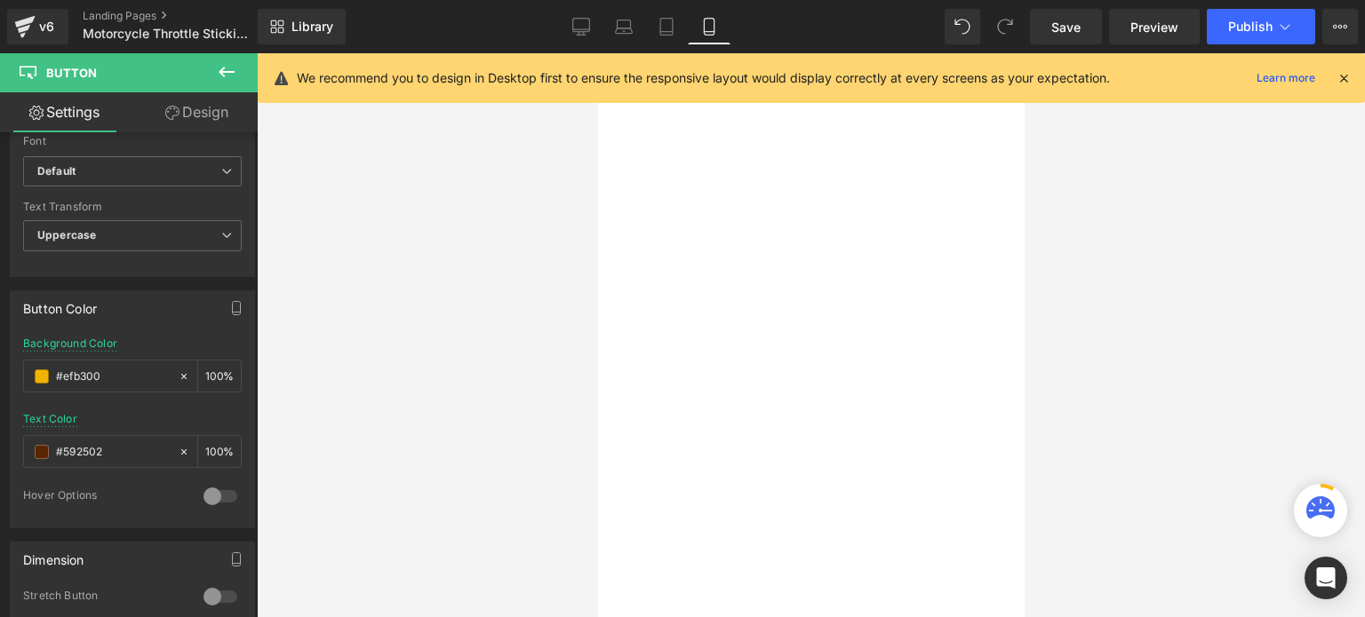
click at [1364, 180] on div at bounding box center [811, 335] width 1108 height 564
click at [597, 53] on span "Button" at bounding box center [597, 53] width 0 height 0
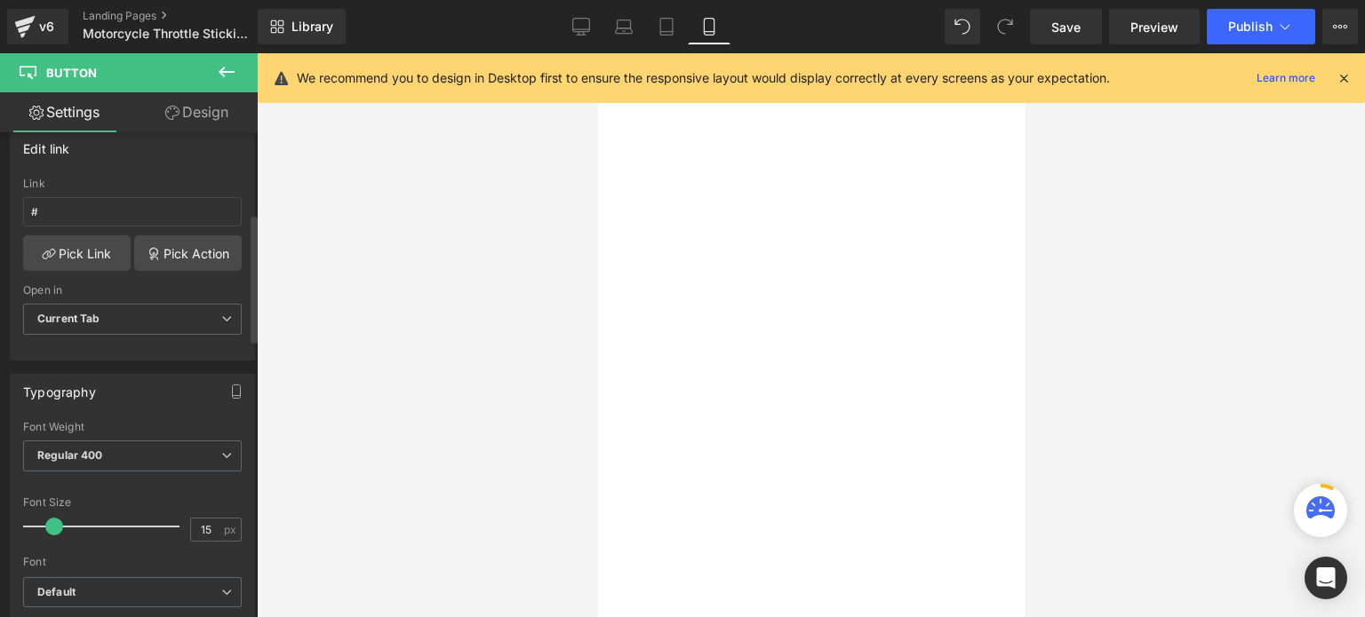
scroll to position [267, 0]
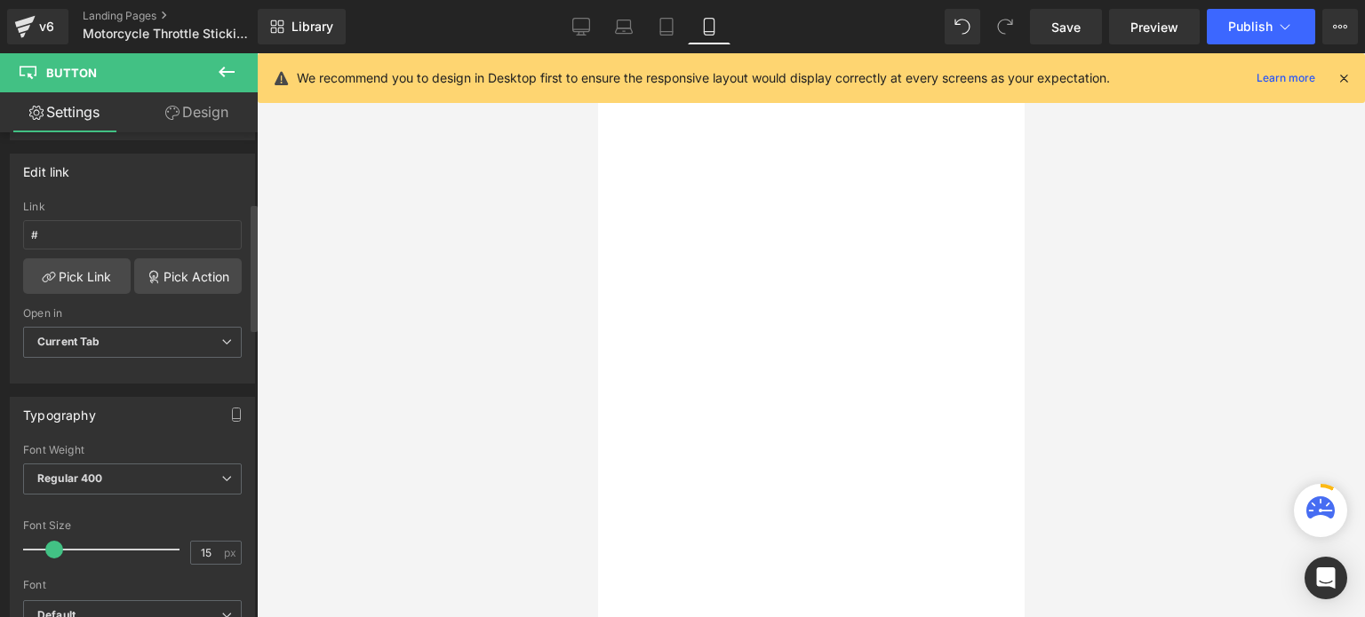
drag, startPoint x: 52, startPoint y: 551, endPoint x: 70, endPoint y: 543, distance: 20.3
click at [59, 545] on span at bounding box center [61, 550] width 18 height 18
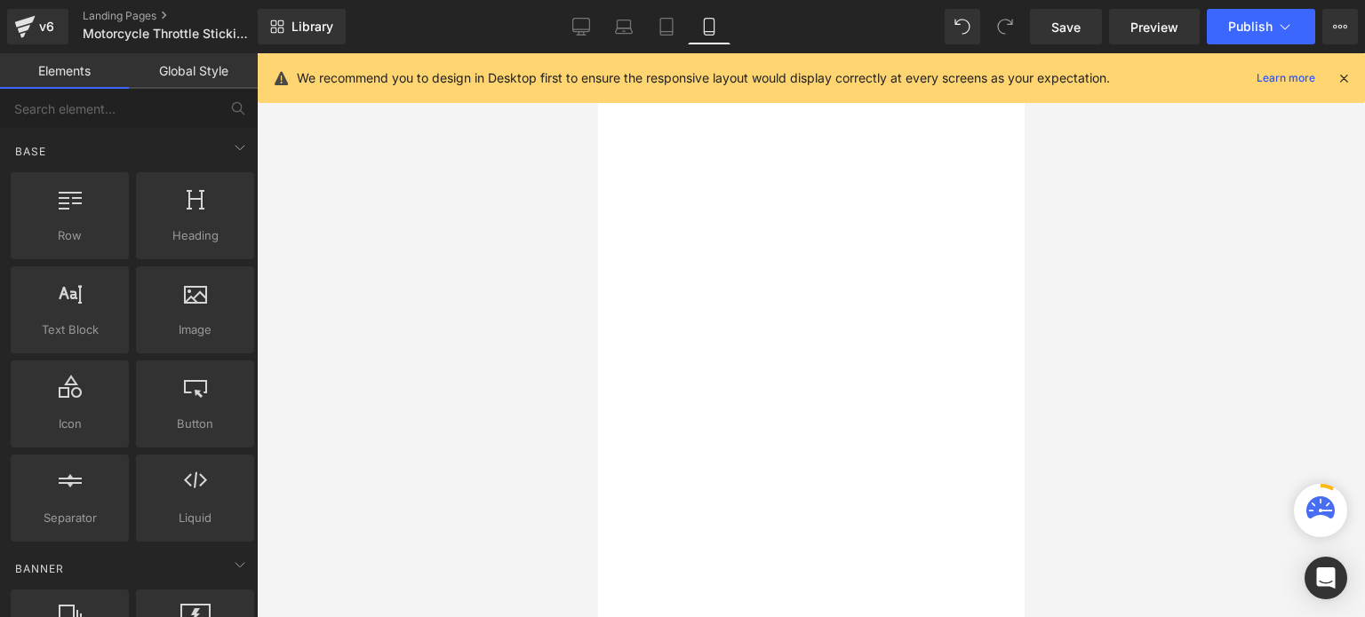
click at [1227, 294] on div at bounding box center [811, 335] width 1108 height 564
click at [597, 53] on span "Button" at bounding box center [597, 53] width 0 height 0
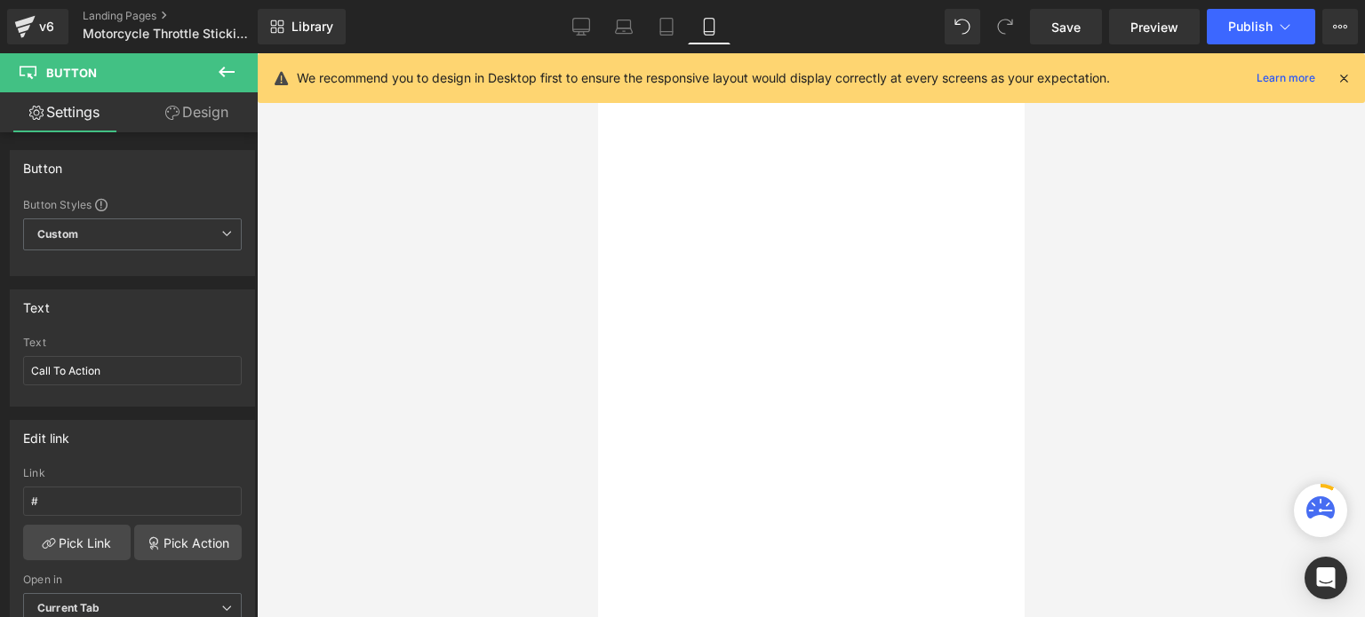
click at [190, 106] on link "Design" at bounding box center [196, 112] width 129 height 40
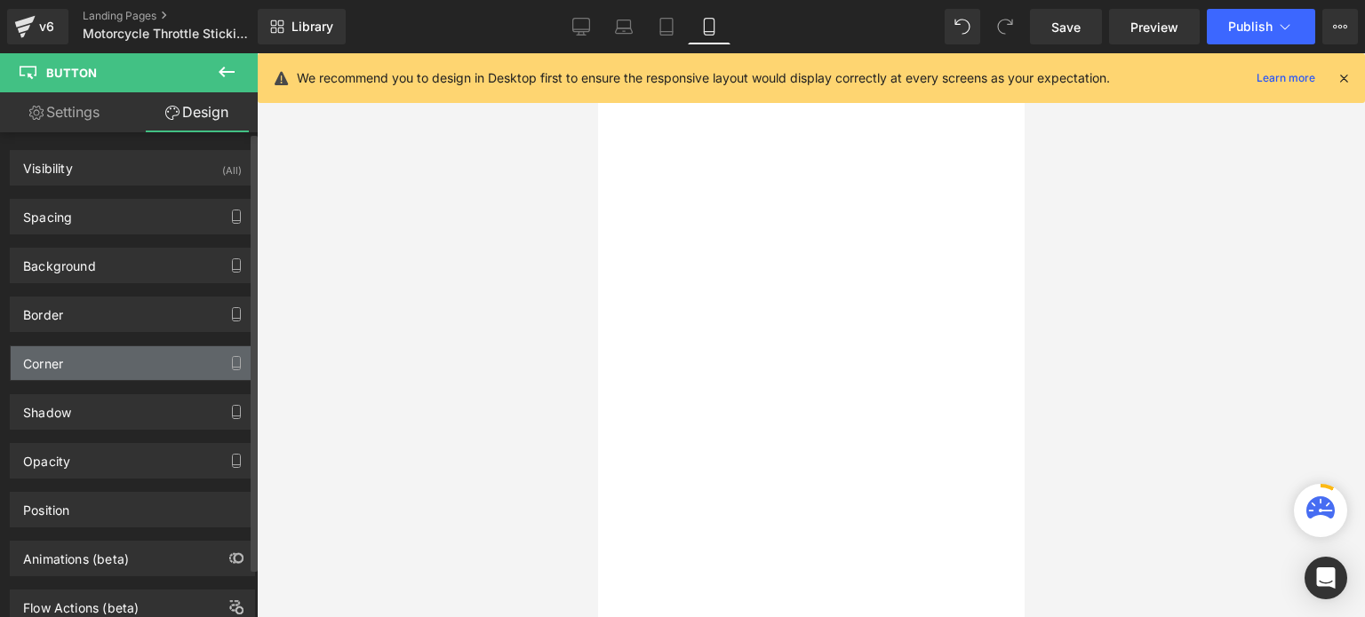
click at [75, 361] on div "Corner" at bounding box center [132, 363] width 243 height 34
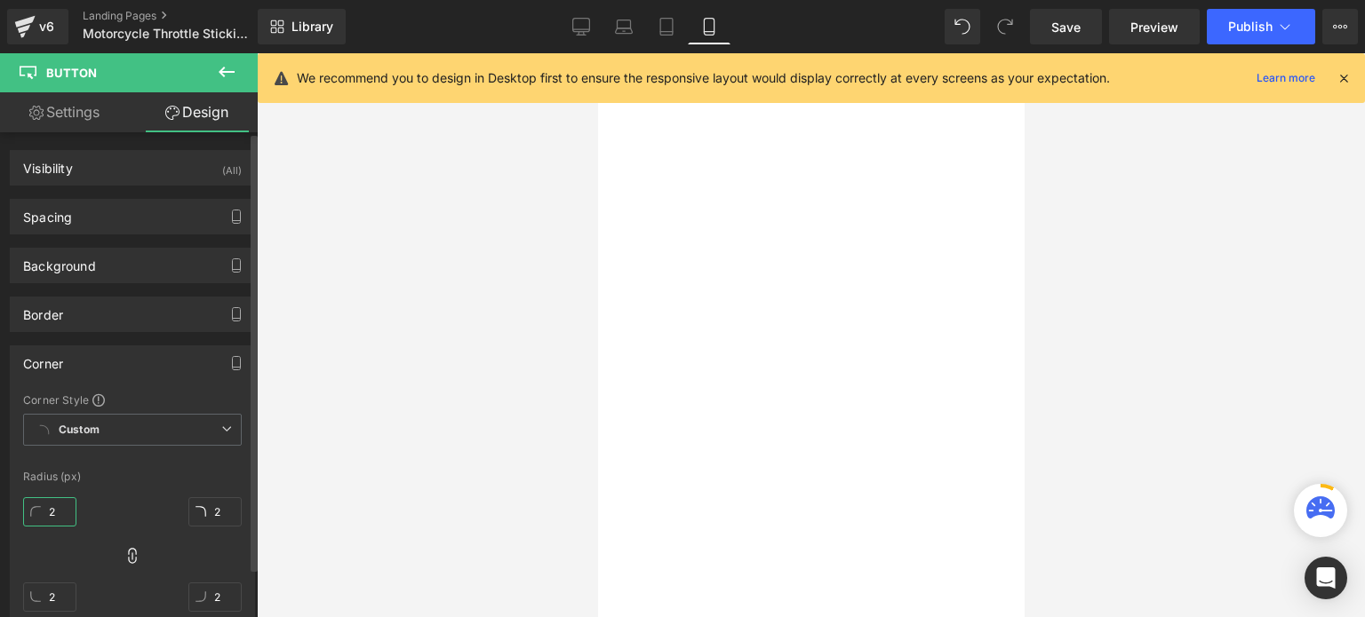
click at [67, 513] on input "2" at bounding box center [49, 511] width 53 height 29
click at [597, 53] on link at bounding box center [597, 53] width 0 height 0
click at [597, 53] on div "Call To Action Button" at bounding box center [597, 53] width 0 height 0
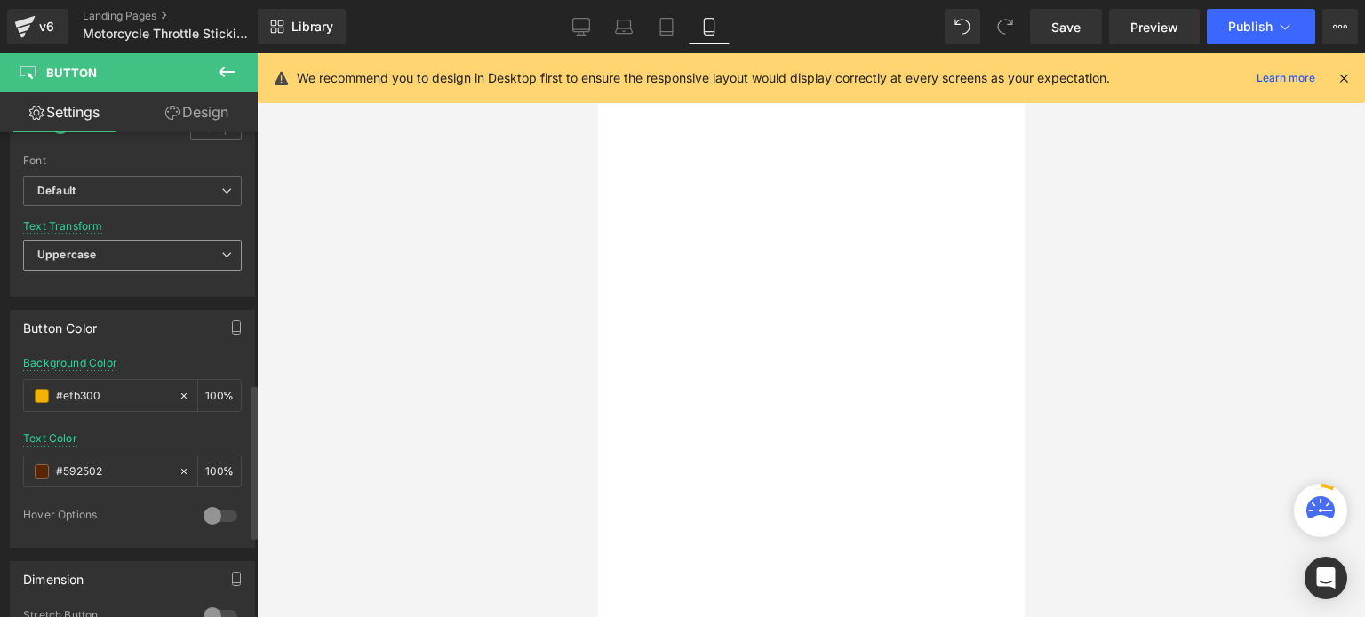
scroll to position [800, 0]
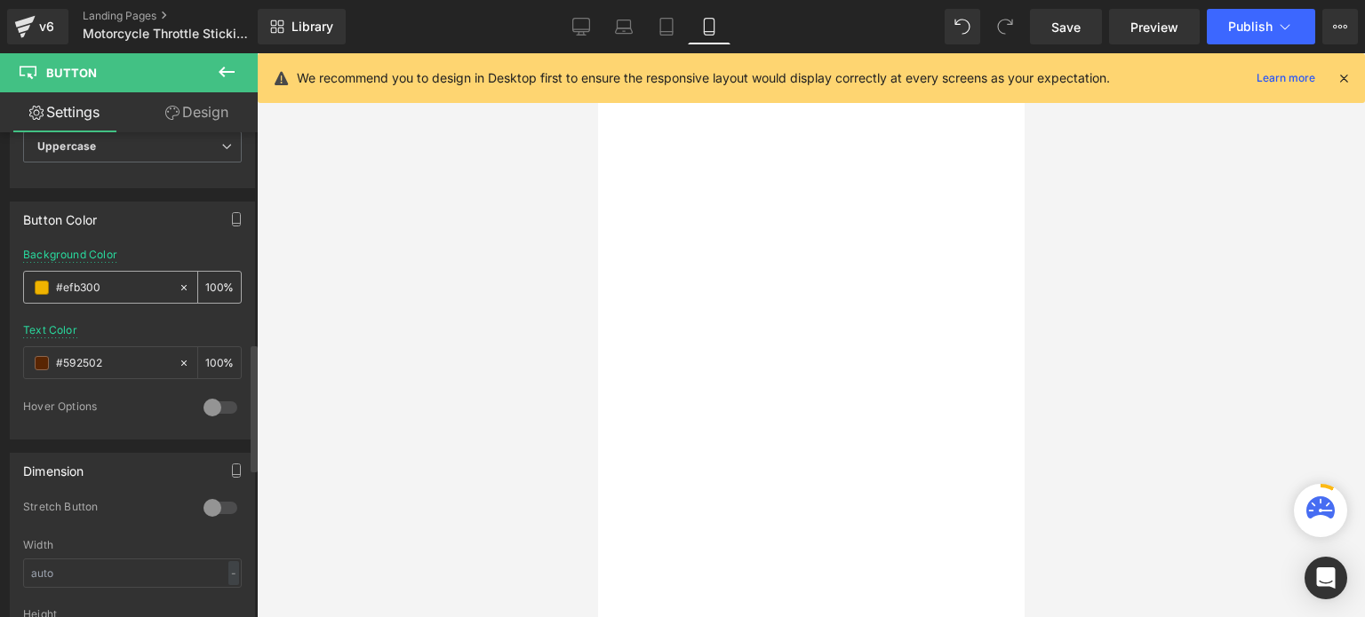
click at [40, 281] on span at bounding box center [42, 288] width 14 height 14
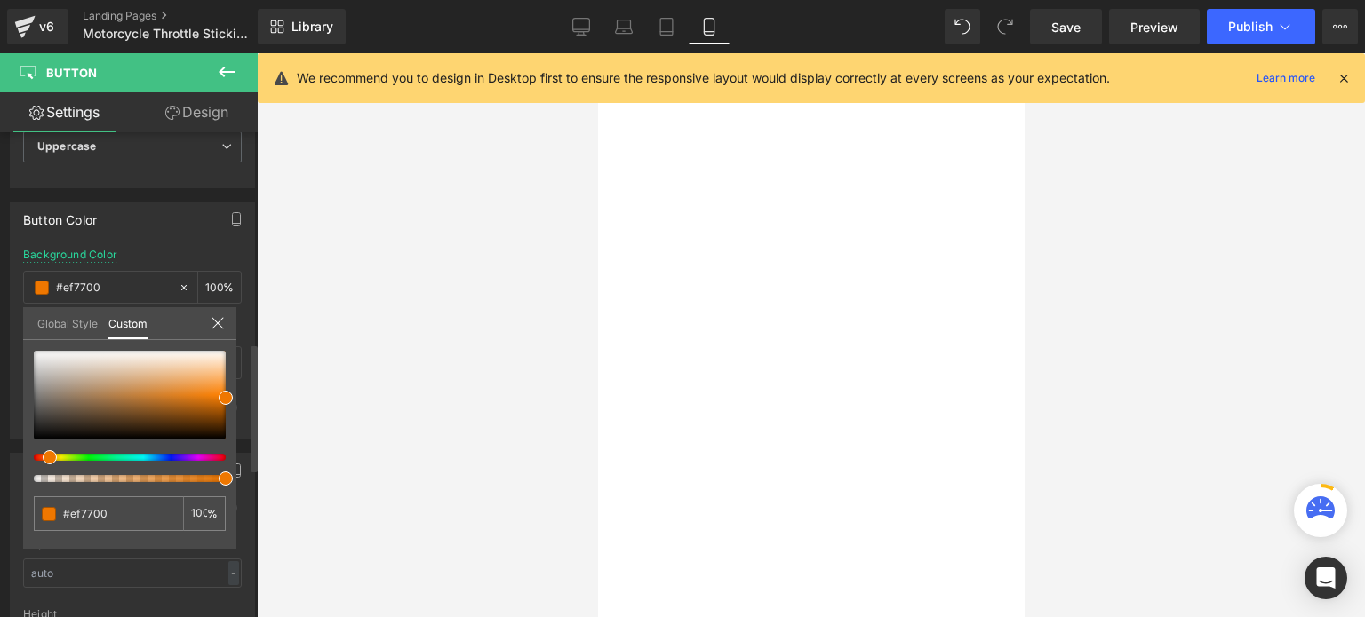
drag, startPoint x: 52, startPoint y: 456, endPoint x: 37, endPoint y: 456, distance: 14.2
click at [37, 456] on div at bounding box center [123, 457] width 192 height 7
drag, startPoint x: 224, startPoint y: 397, endPoint x: 213, endPoint y: 406, distance: 13.9
click at [213, 406] on span at bounding box center [215, 407] width 14 height 14
click at [364, 369] on div at bounding box center [811, 335] width 1108 height 564
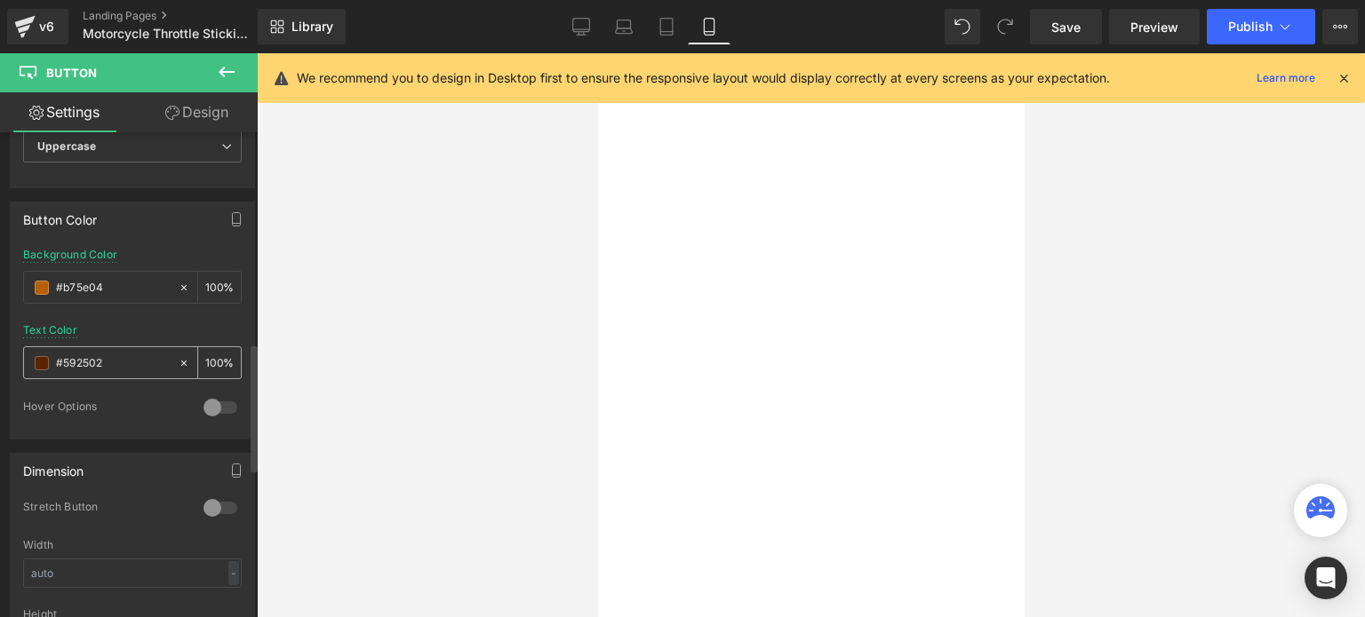
click at [53, 349] on div "#592502" at bounding box center [101, 362] width 154 height 31
click at [45, 356] on span at bounding box center [42, 363] width 14 height 14
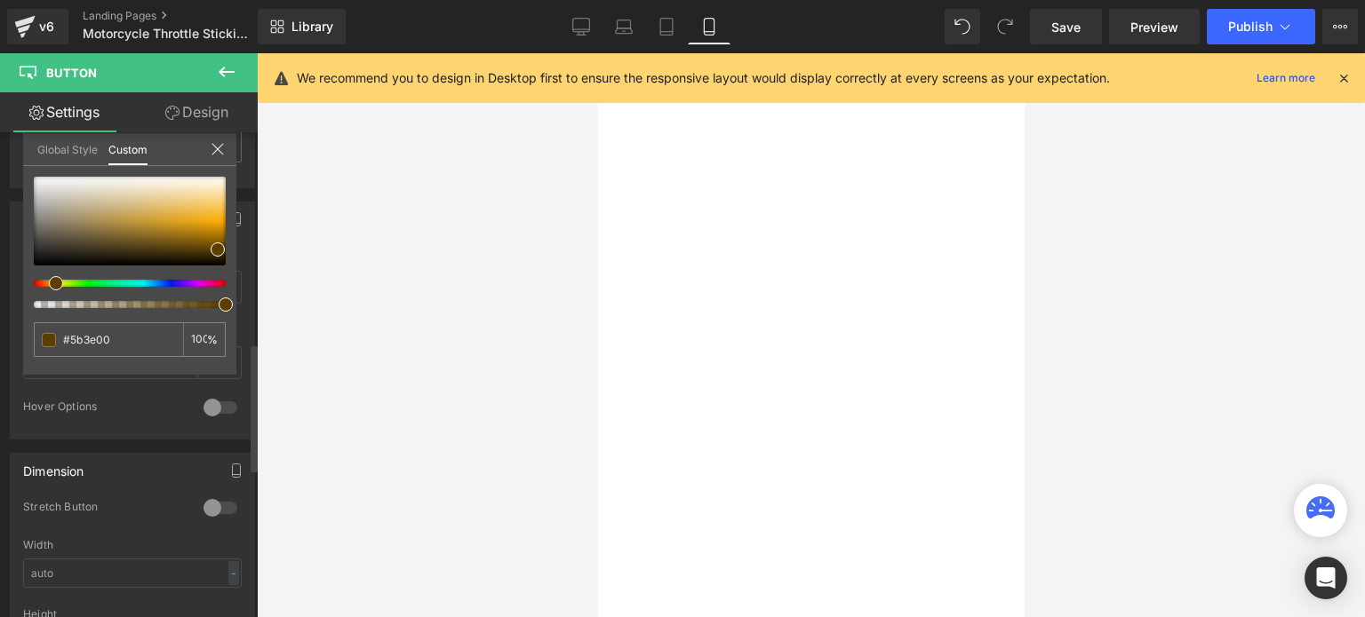
click at [44, 278] on div at bounding box center [130, 242] width 192 height 131
drag, startPoint x: 219, startPoint y: 248, endPoint x: 213, endPoint y: 185, distance: 63.4
click at [213, 185] on span at bounding box center [211, 186] width 14 height 14
click at [74, 109] on link "Settings" at bounding box center [64, 112] width 129 height 40
click at [304, 275] on div at bounding box center [811, 335] width 1108 height 564
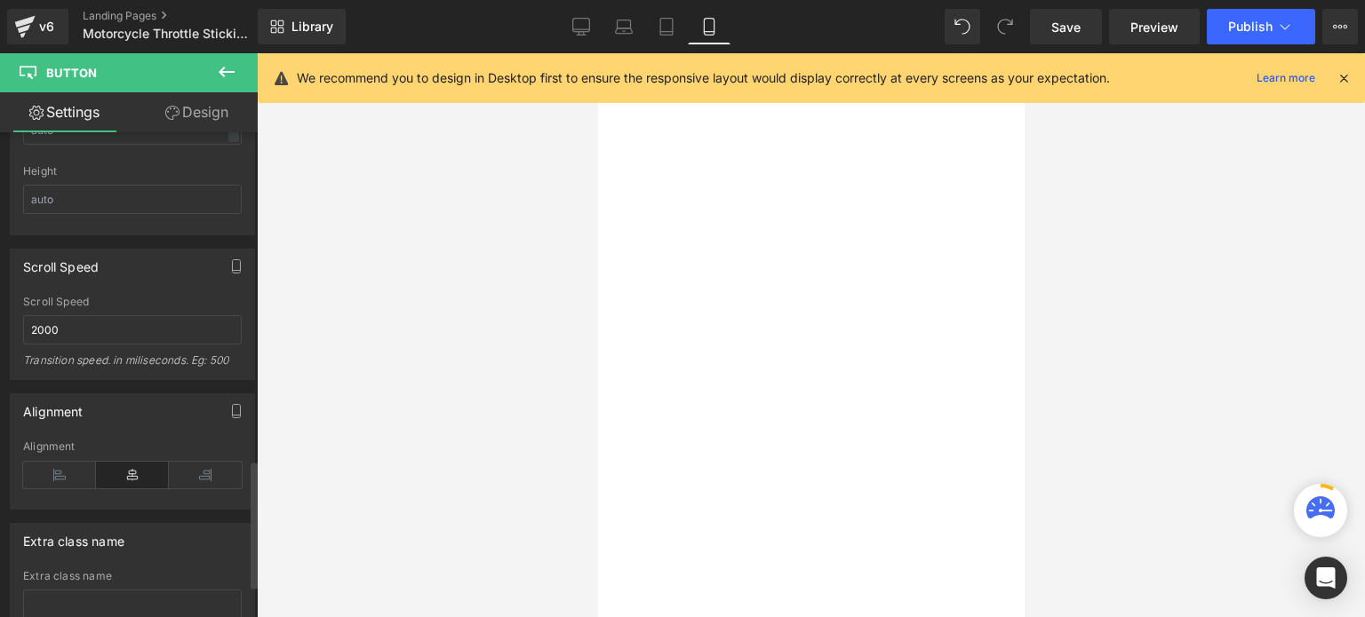
scroll to position [1244, 0]
click at [189, 105] on link "Design" at bounding box center [196, 112] width 129 height 40
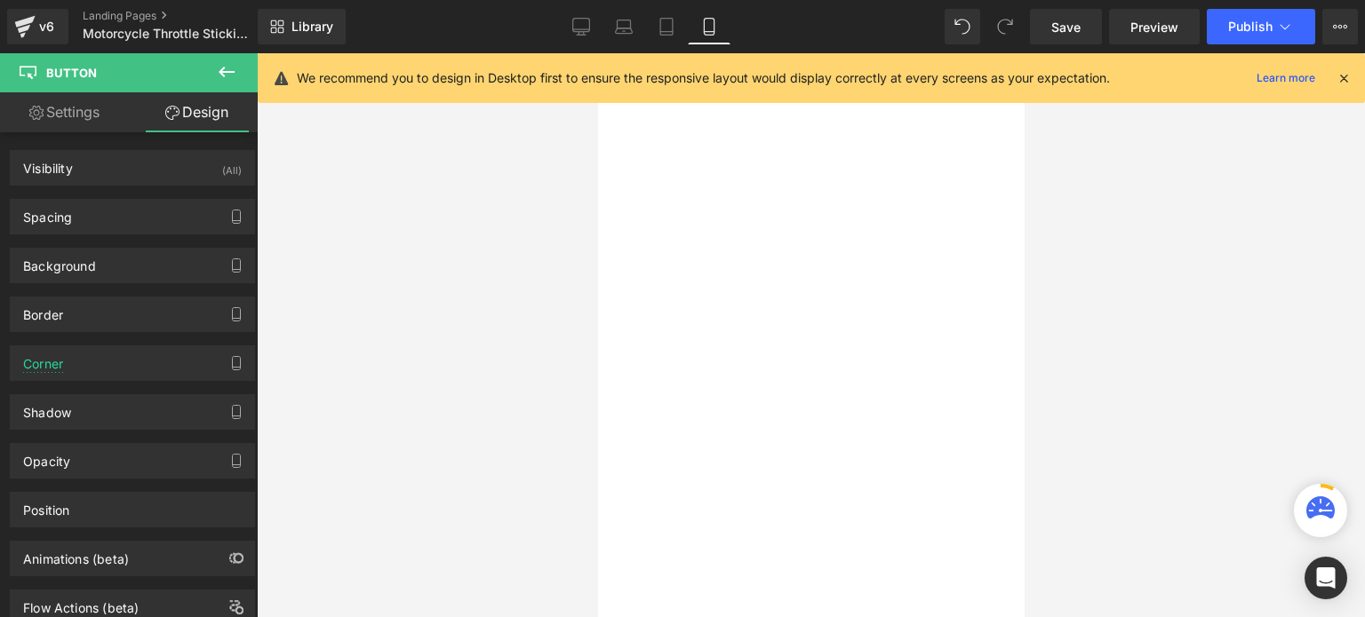
click at [79, 105] on link "Settings" at bounding box center [64, 112] width 129 height 40
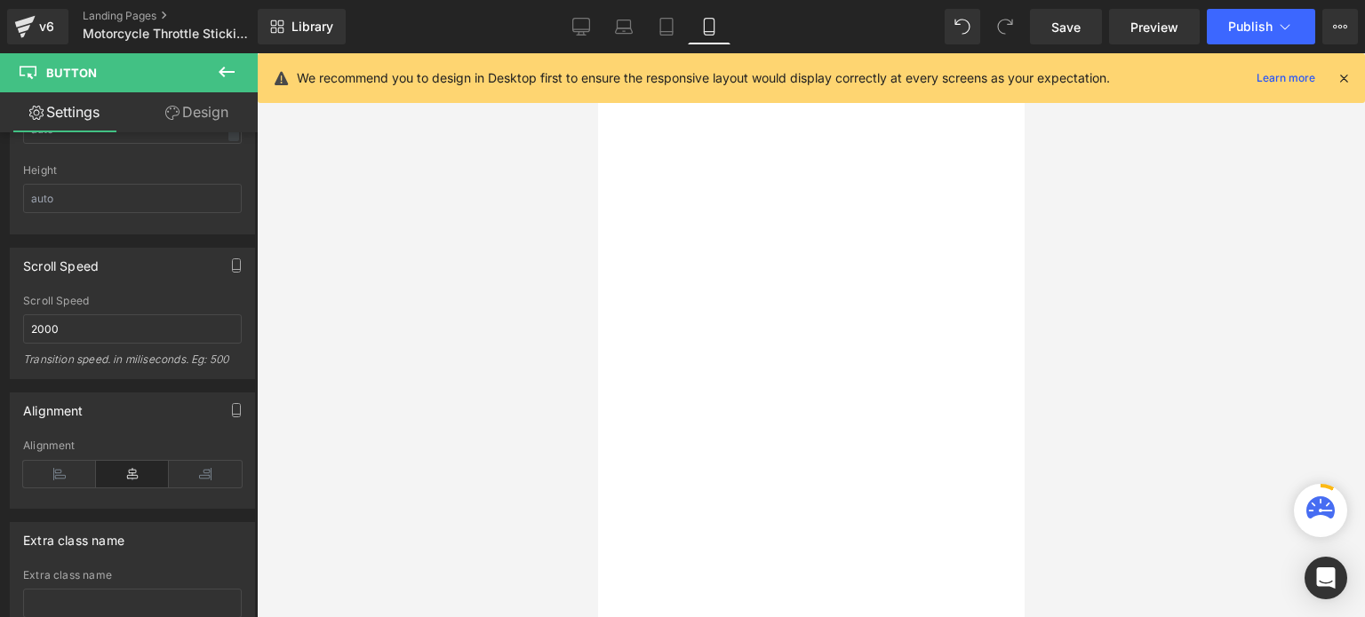
click at [597, 53] on span "Button" at bounding box center [597, 53] width 0 height 0
click at [192, 115] on link "Design" at bounding box center [196, 112] width 129 height 40
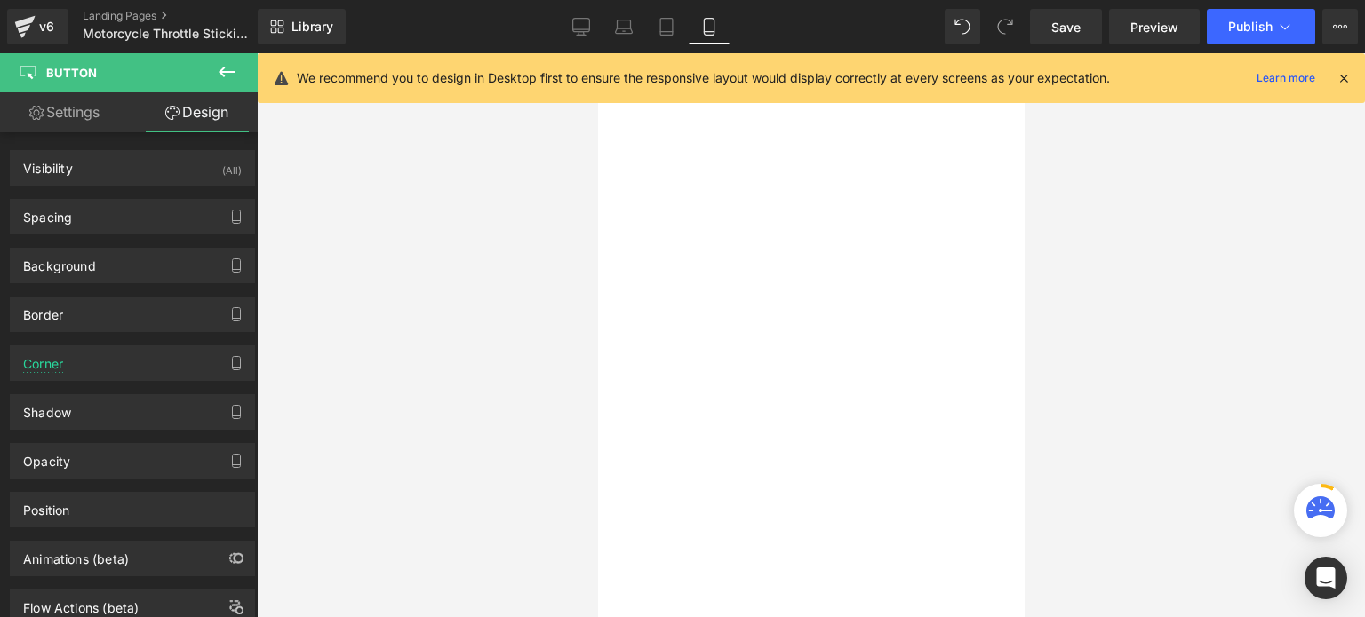
click at [60, 103] on link "Settings" at bounding box center [64, 112] width 129 height 40
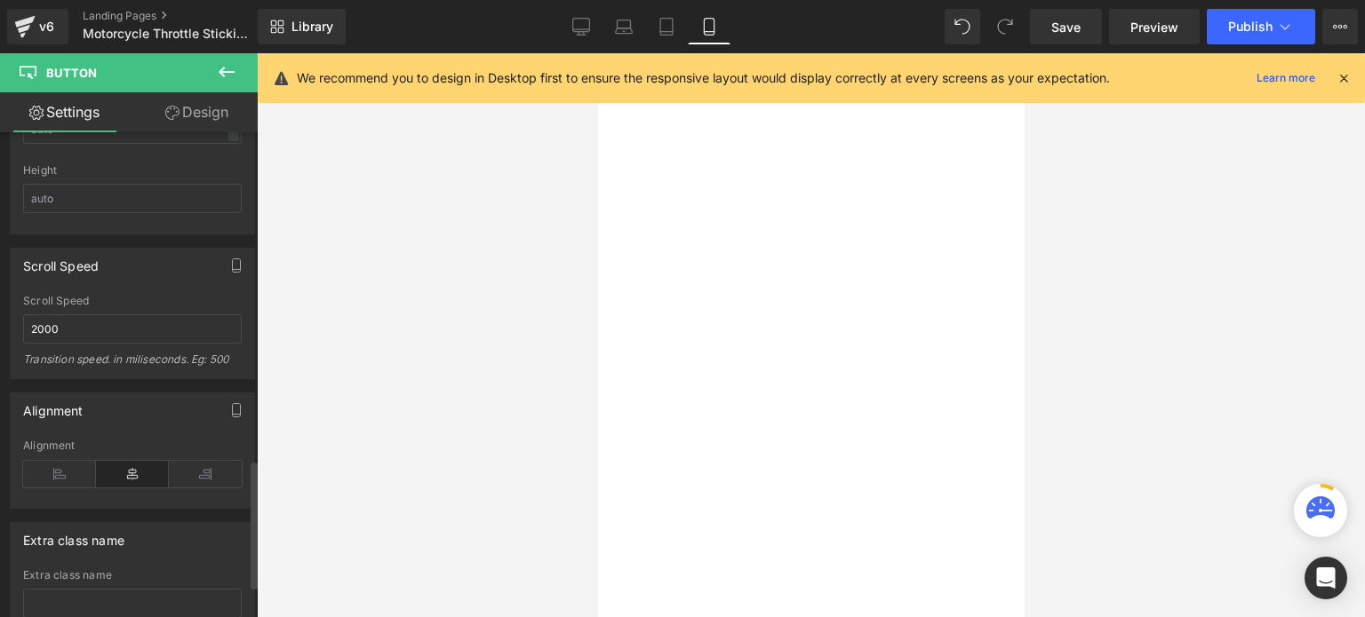
drag, startPoint x: 207, startPoint y: 157, endPoint x: 207, endPoint y: 147, distance: 9.8
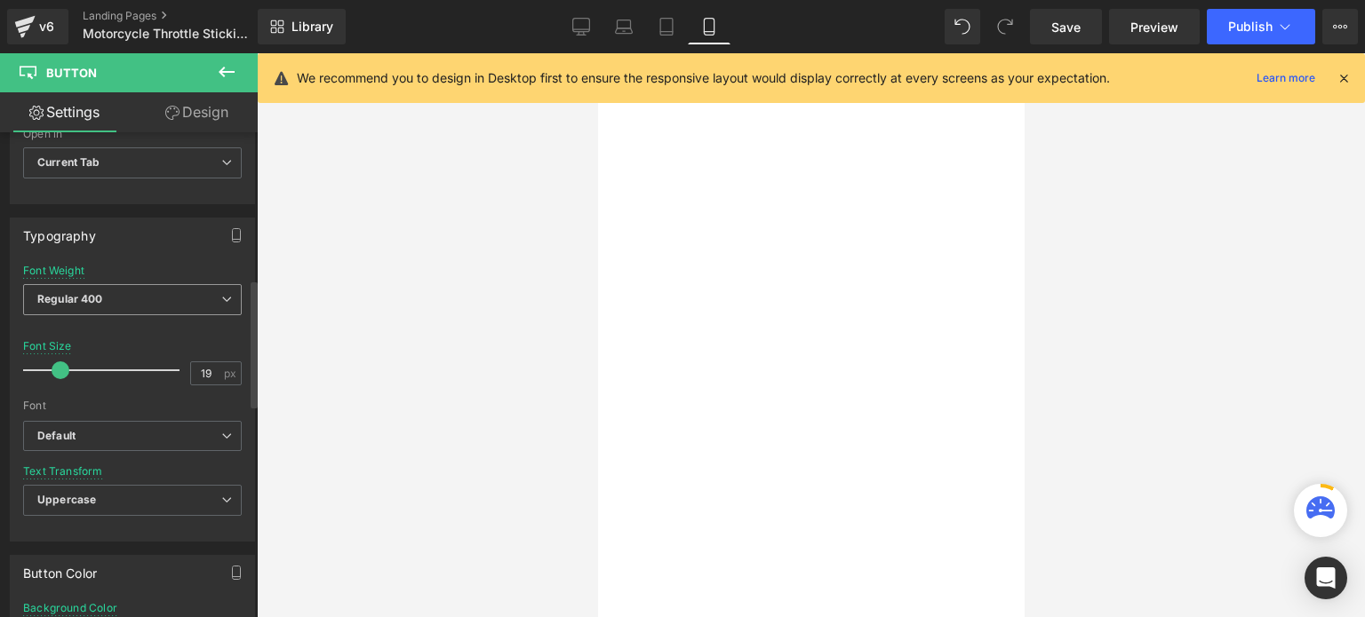
scroll to position [426, 0]
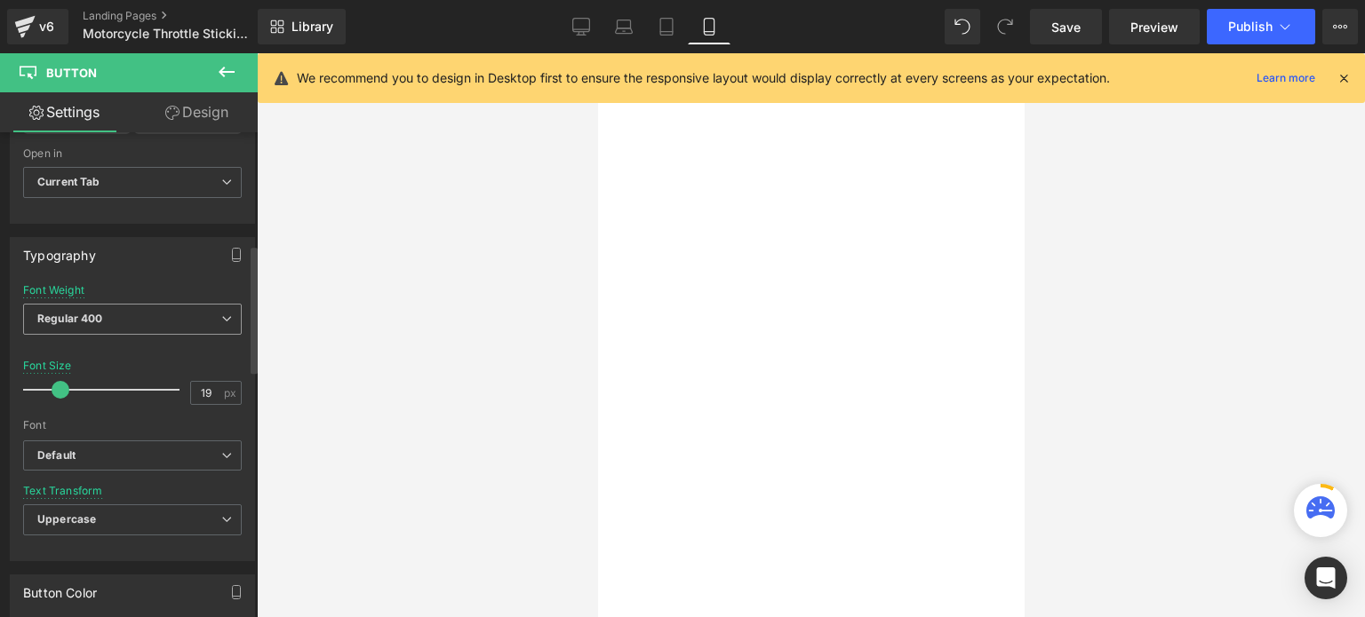
click at [221, 318] on icon at bounding box center [226, 319] width 11 height 11
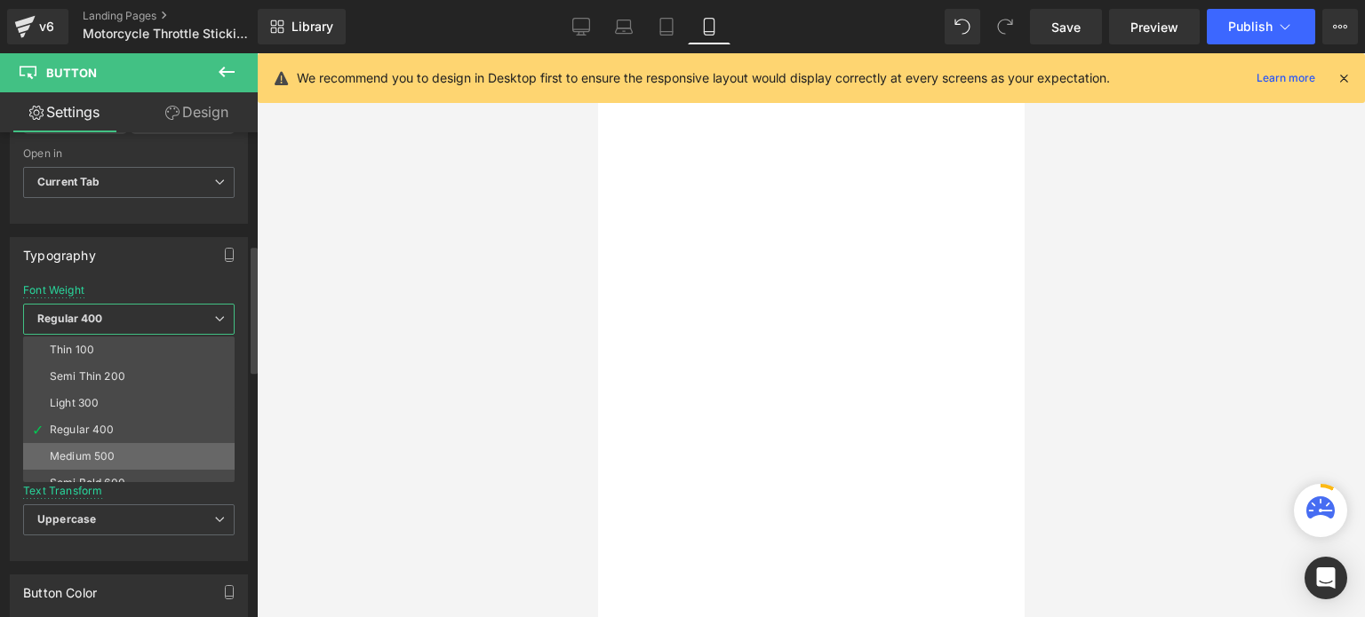
click at [72, 450] on div "Medium 500" at bounding box center [82, 456] width 65 height 12
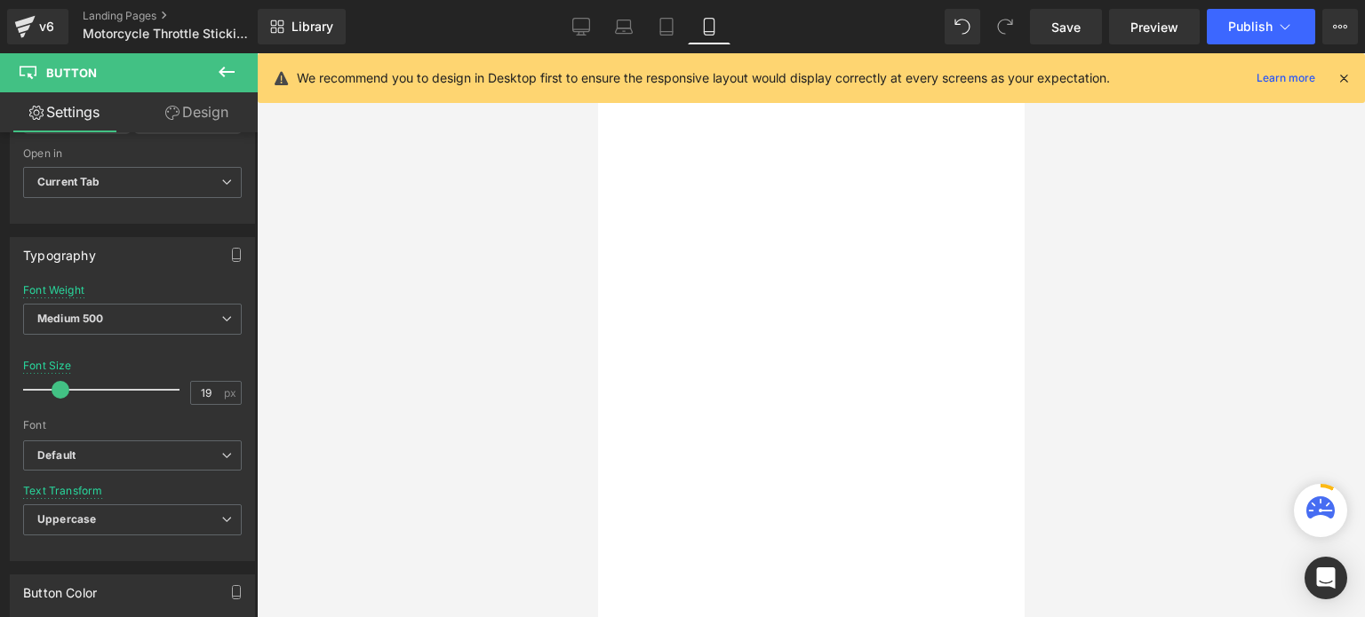
click at [1225, 277] on div at bounding box center [811, 335] width 1108 height 564
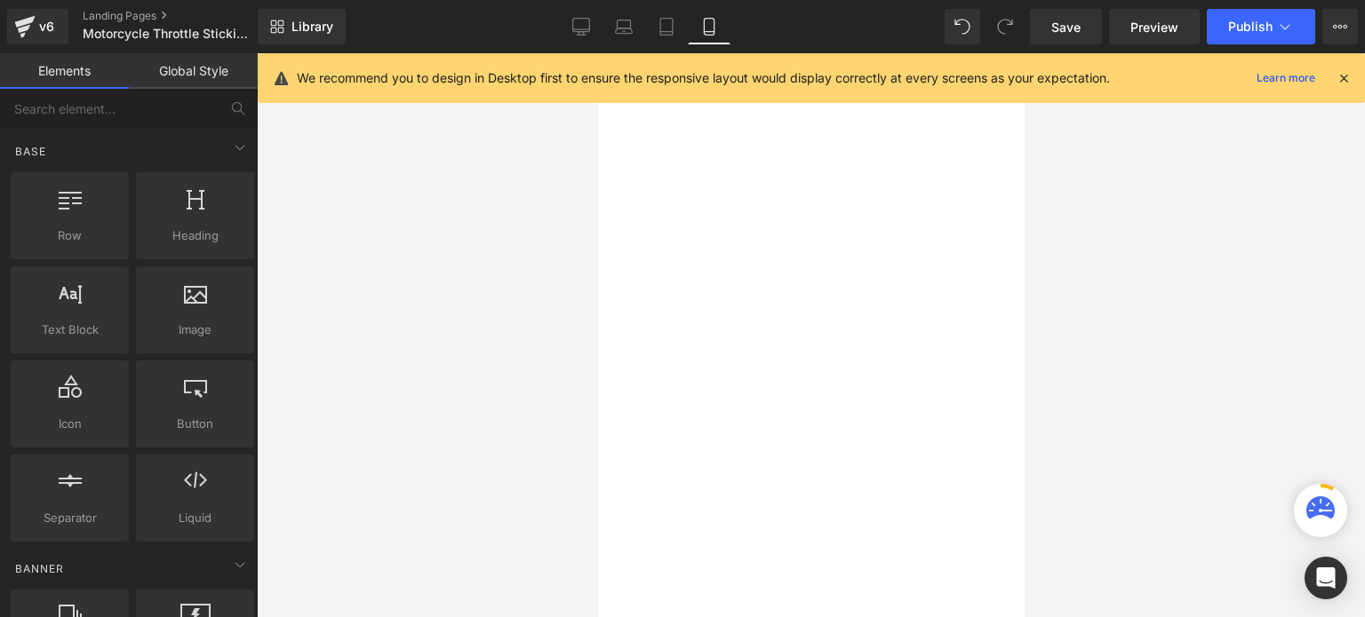
click at [597, 53] on span "Call To Action" at bounding box center [597, 53] width 0 height 0
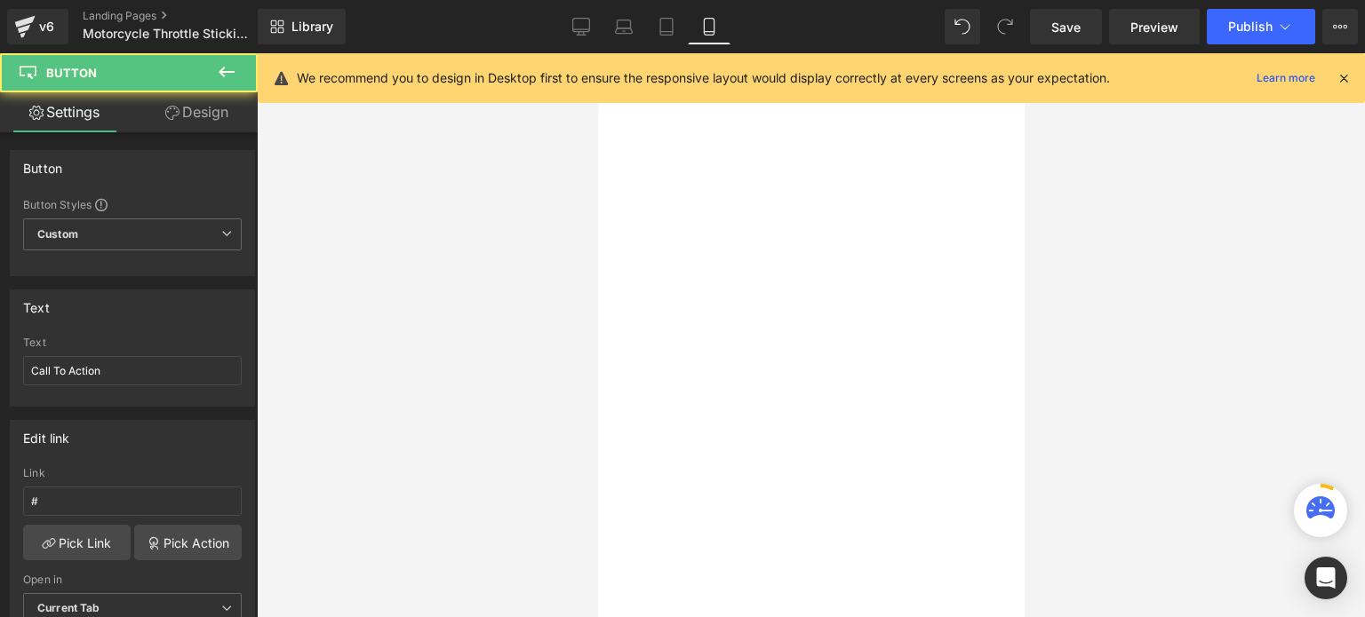
click at [597, 53] on span "Call To Action" at bounding box center [597, 53] width 0 height 0
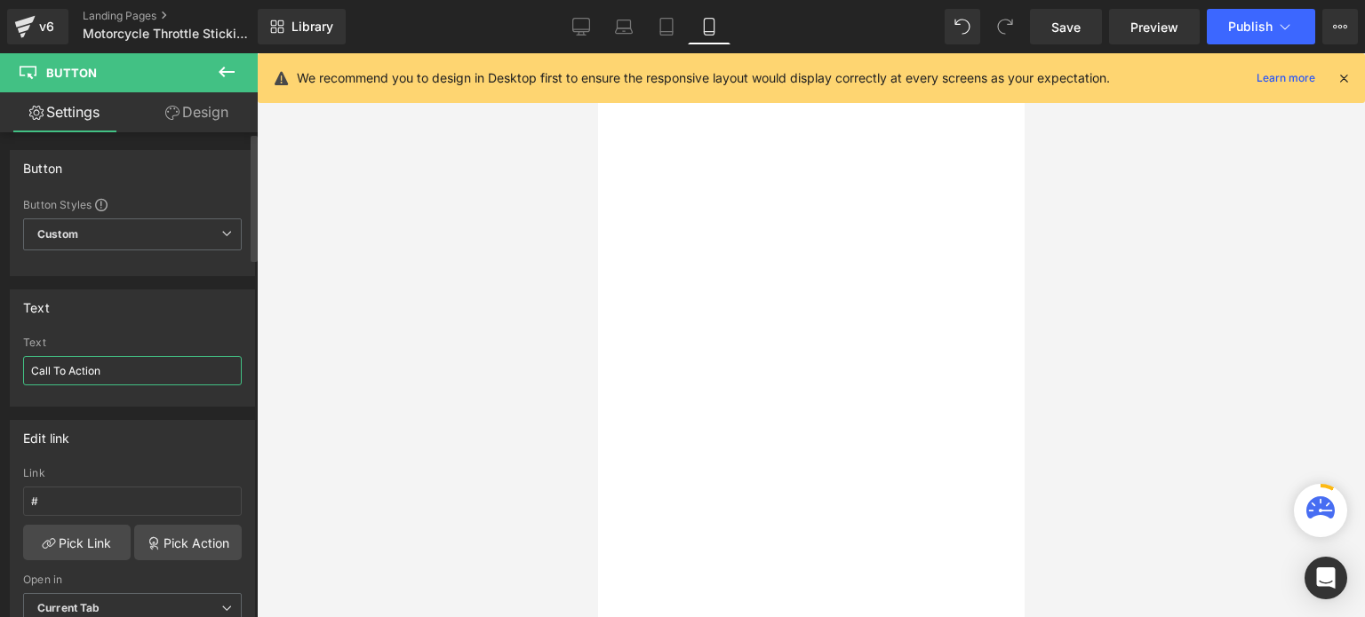
drag, startPoint x: 121, startPoint y: 372, endPoint x: 30, endPoint y: 382, distance: 91.1
click at [30, 382] on input "Call To Action" at bounding box center [132, 370] width 219 height 29
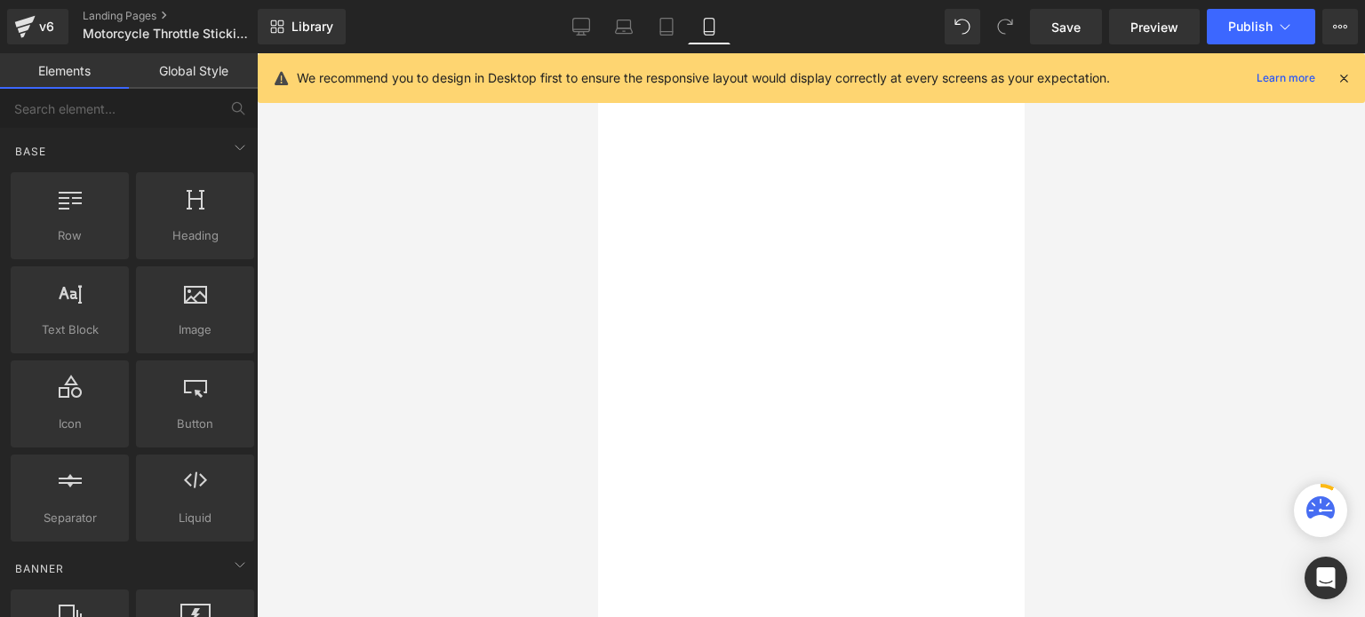
click at [1190, 289] on div at bounding box center [811, 335] width 1108 height 564
click at [1069, 28] on span "Save" at bounding box center [1065, 27] width 29 height 19
click at [1243, 332] on div at bounding box center [811, 335] width 1108 height 564
click at [1174, 346] on div at bounding box center [811, 335] width 1108 height 564
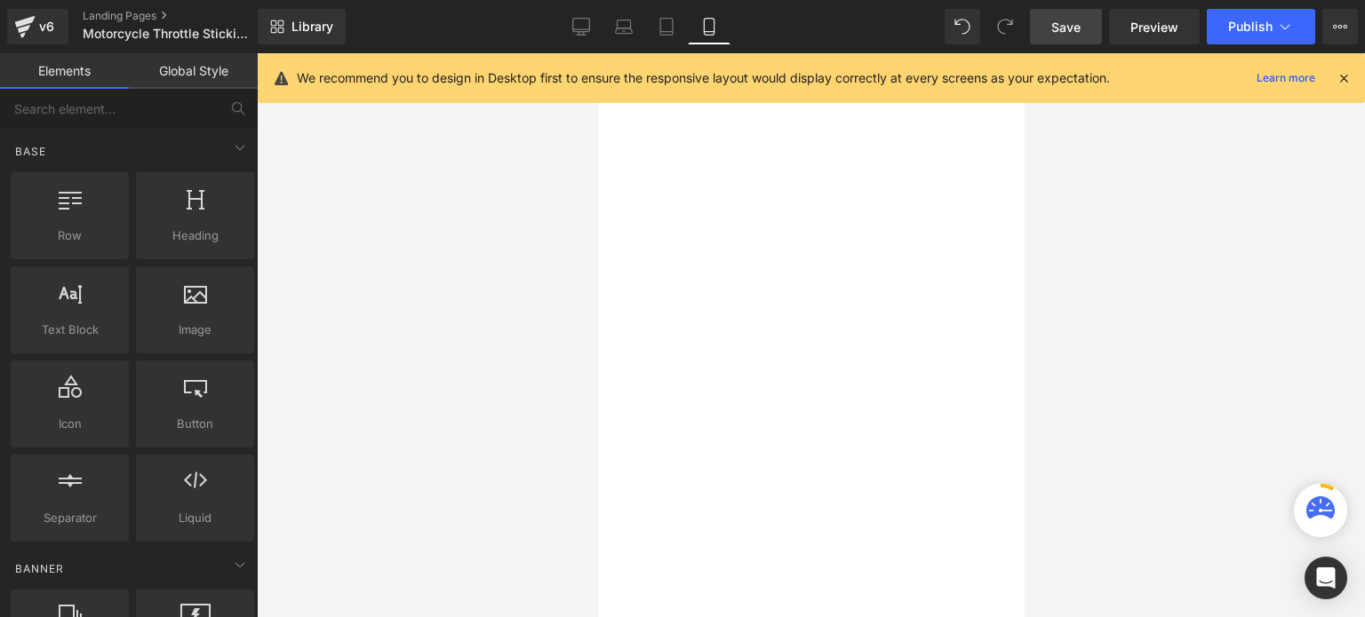
click at [597, 53] on span "Heading" at bounding box center [597, 53] width 0 height 0
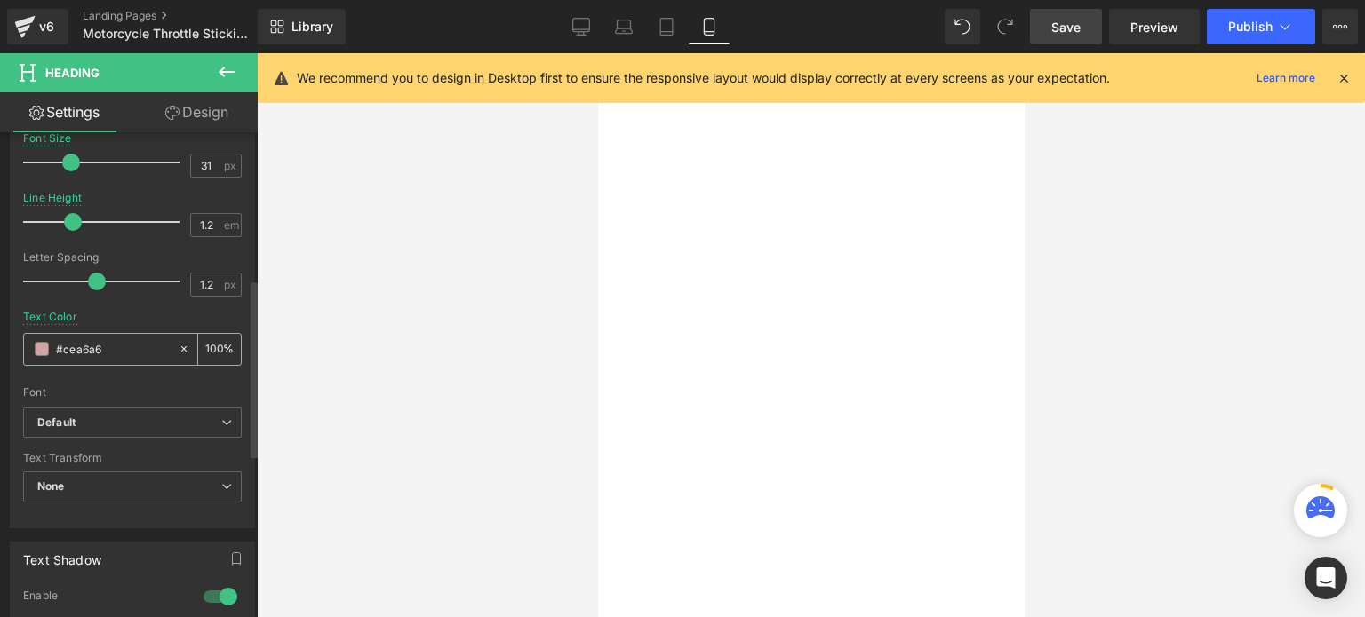
scroll to position [444, 0]
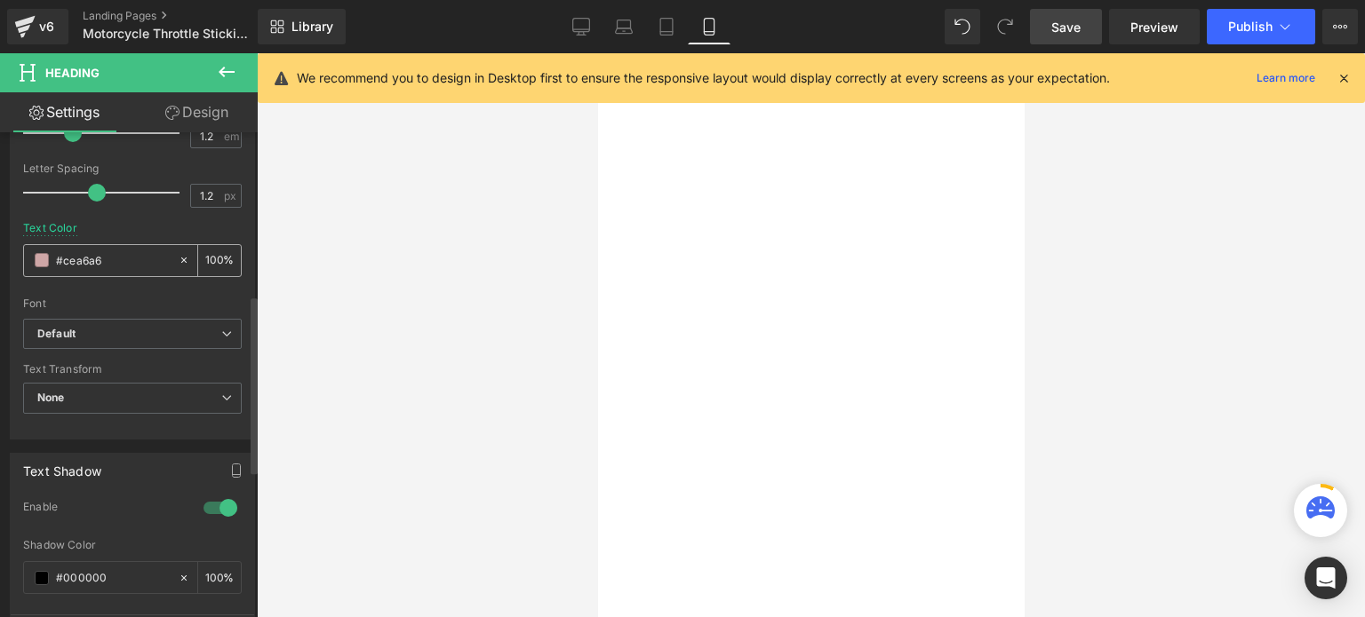
click at [40, 251] on div "#cea6a6" at bounding box center [101, 260] width 154 height 31
click at [40, 259] on span at bounding box center [42, 260] width 14 height 14
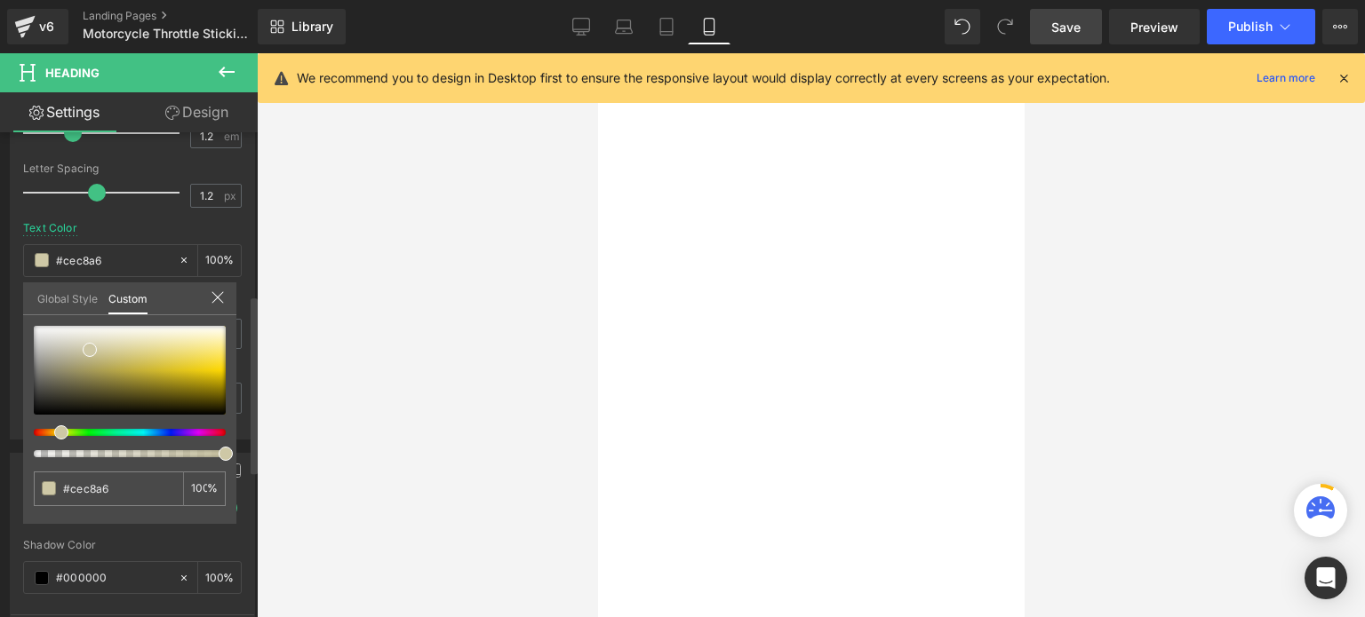
drag, startPoint x: 32, startPoint y: 436, endPoint x: 53, endPoint y: 427, distance: 23.1
click at [53, 427] on div at bounding box center [130, 391] width 192 height 131
drag, startPoint x: 53, startPoint y: 427, endPoint x: 27, endPoint y: 426, distance: 26.7
click at [27, 426] on div "#cec8a6 100 %" at bounding box center [129, 425] width 213 height 198
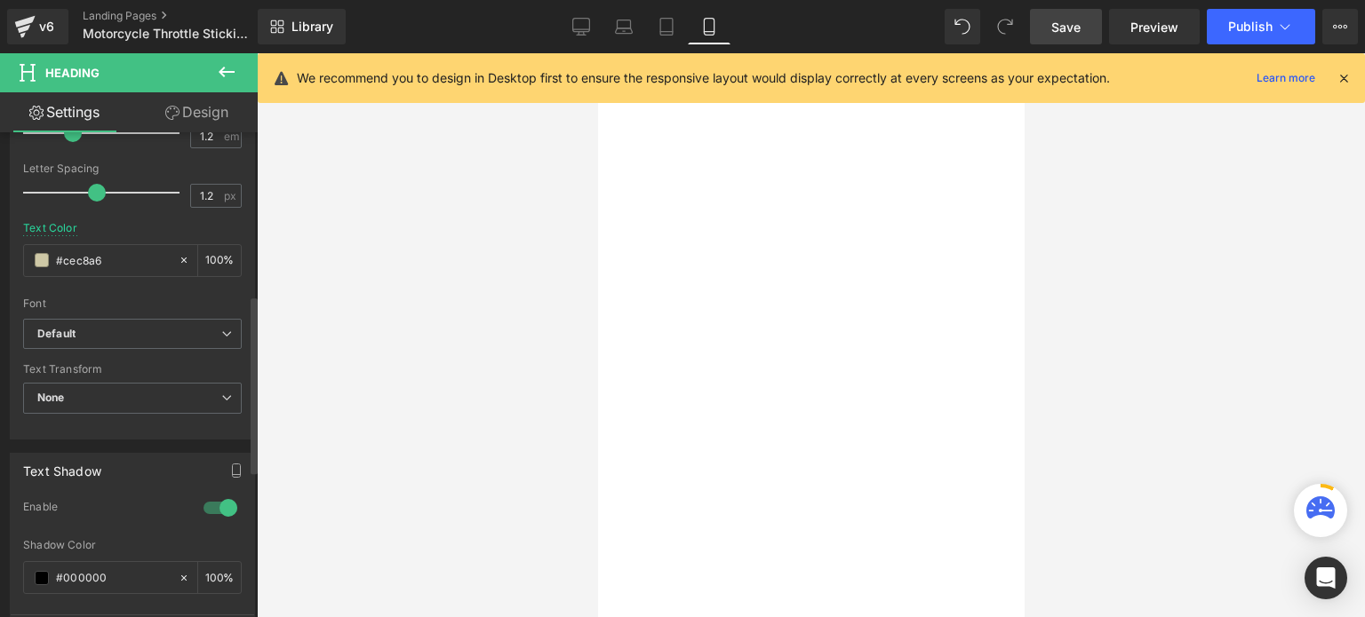
click at [597, 53] on body "Skip to content Just added to your cart Qty: View cart ( ) Continue shopping Su…" at bounding box center [597, 53] width 0 height 0
click at [597, 53] on span "Motorcycle Throttle Sticking?" at bounding box center [597, 53] width 0 height 0
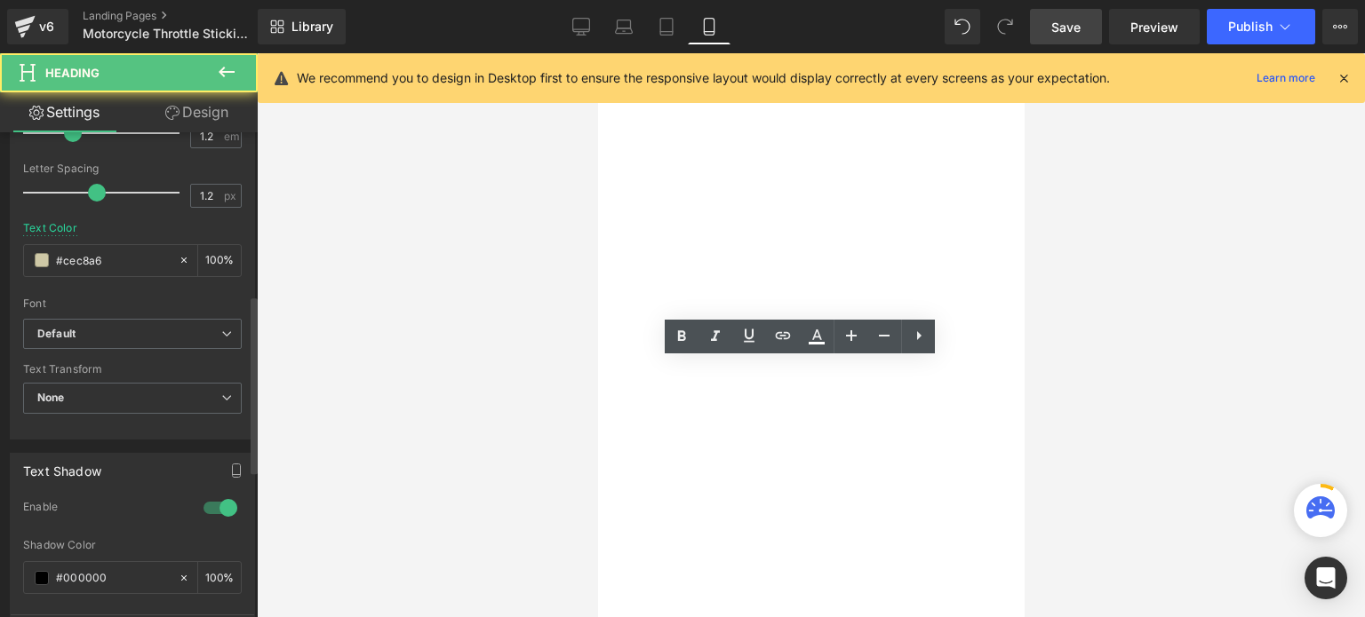
drag, startPoint x: 978, startPoint y: 379, endPoint x: 927, endPoint y: 378, distance: 51.5
click at [597, 53] on span "Motorcycle Throttle Sticking?" at bounding box center [597, 53] width 0 height 0
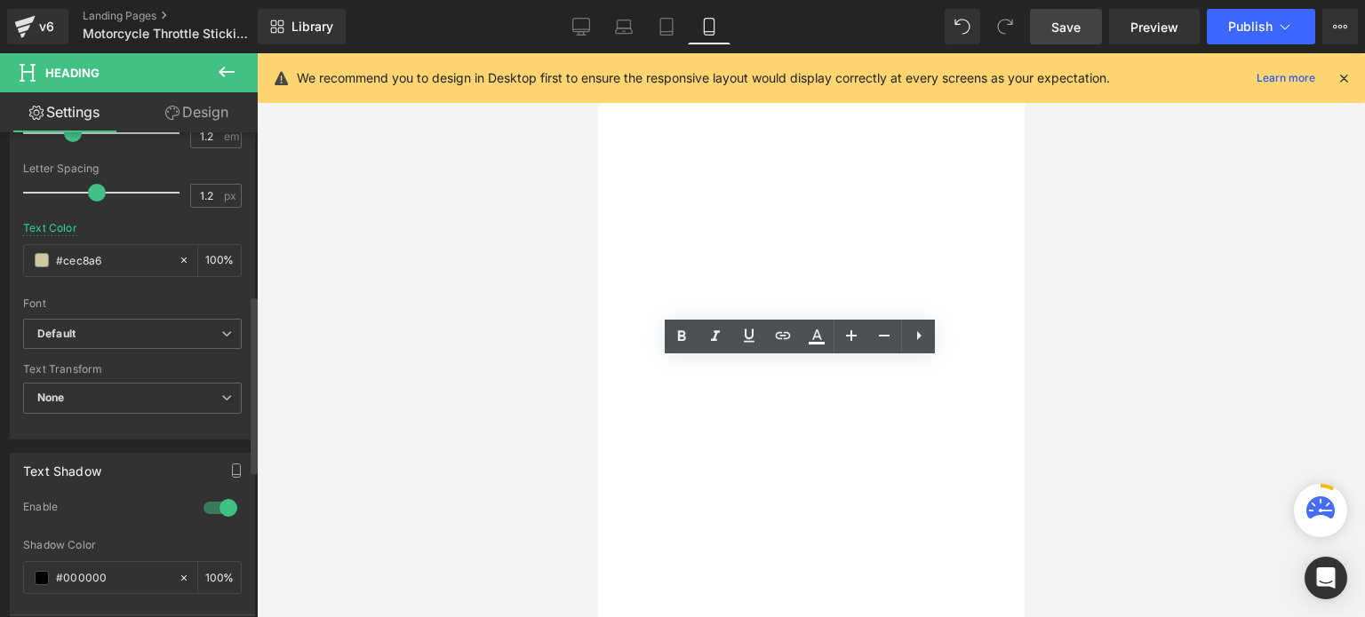
drag, startPoint x: 985, startPoint y: 377, endPoint x: 609, endPoint y: 374, distance: 376.7
click at [597, 53] on h1 "Motorcycle Throttle Sticking?" at bounding box center [597, 53] width 0 height 0
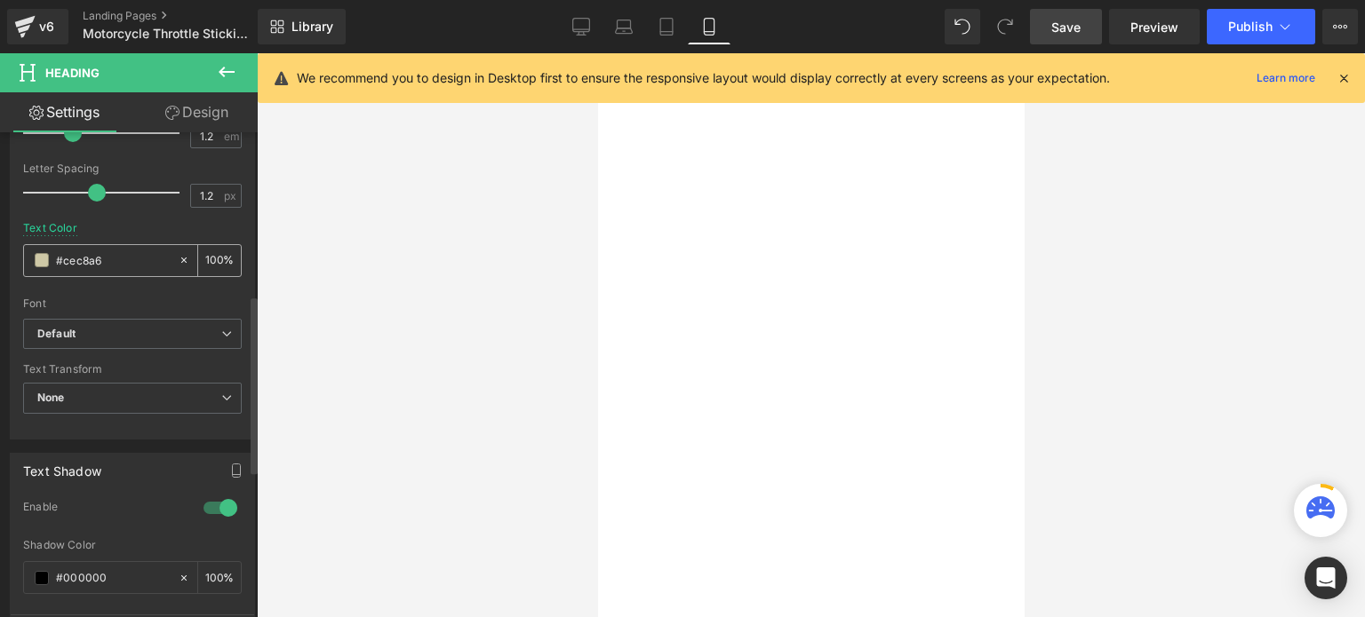
click at [42, 255] on span at bounding box center [42, 260] width 14 height 14
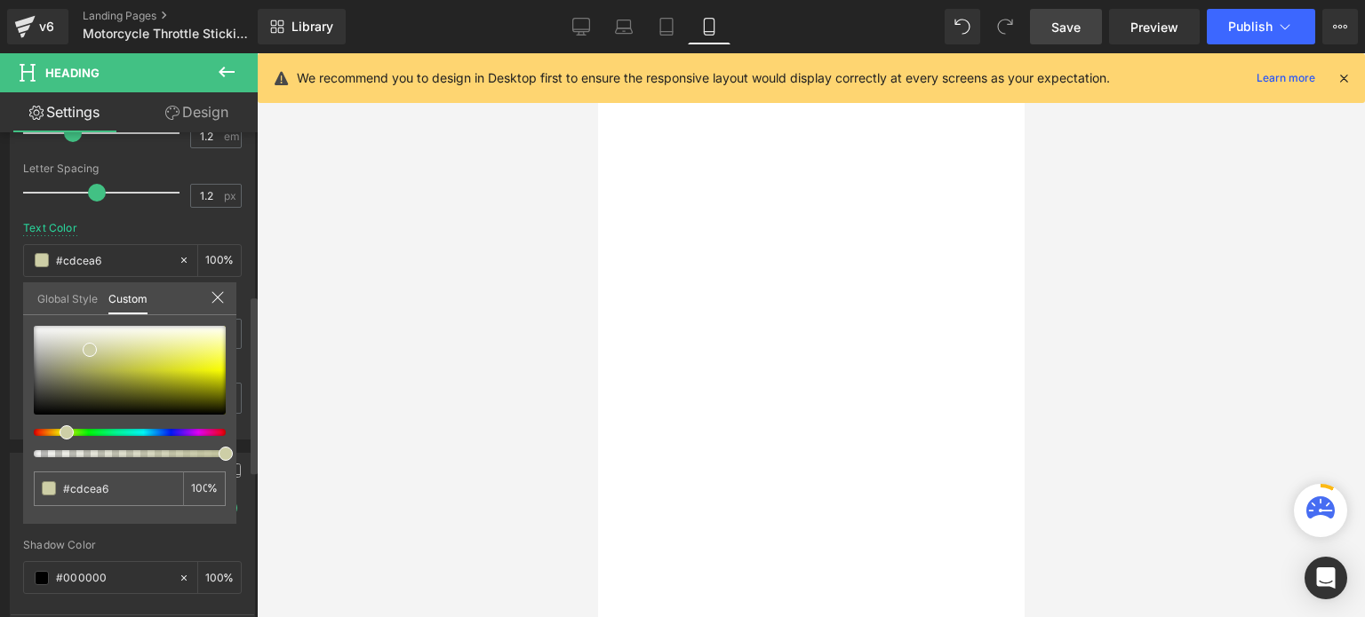
click at [55, 426] on div at bounding box center [130, 391] width 192 height 131
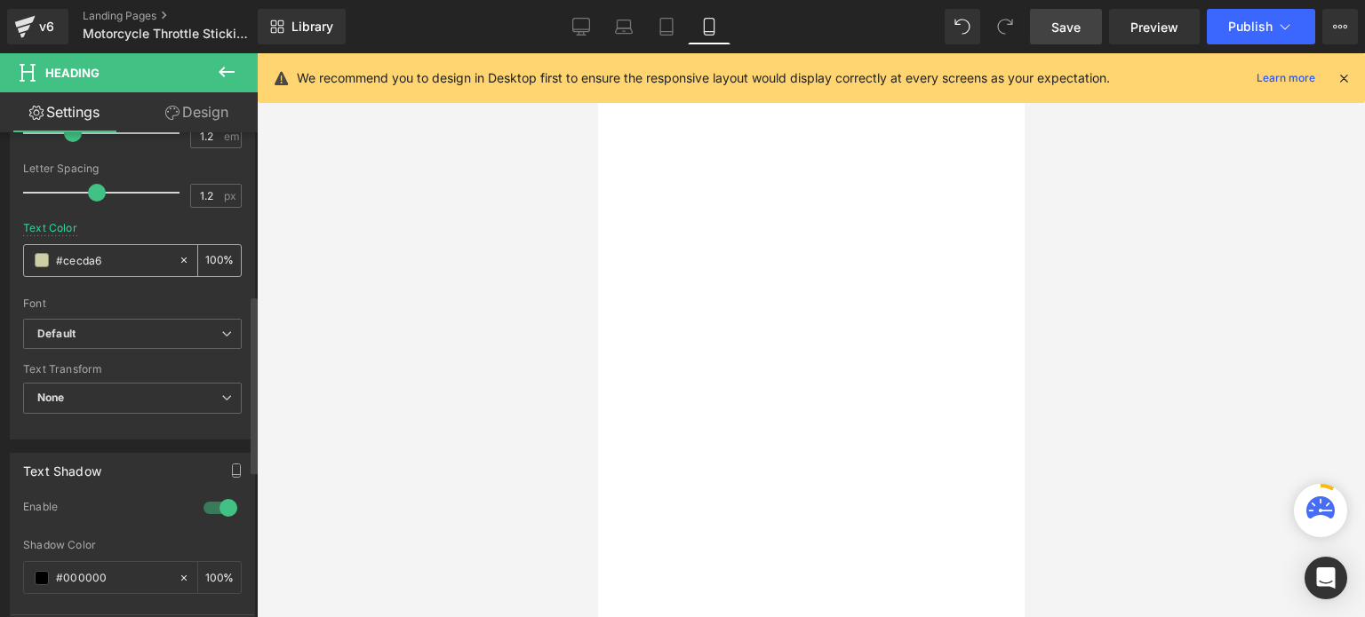
click at [108, 259] on input "#cecda6" at bounding box center [113, 261] width 114 height 20
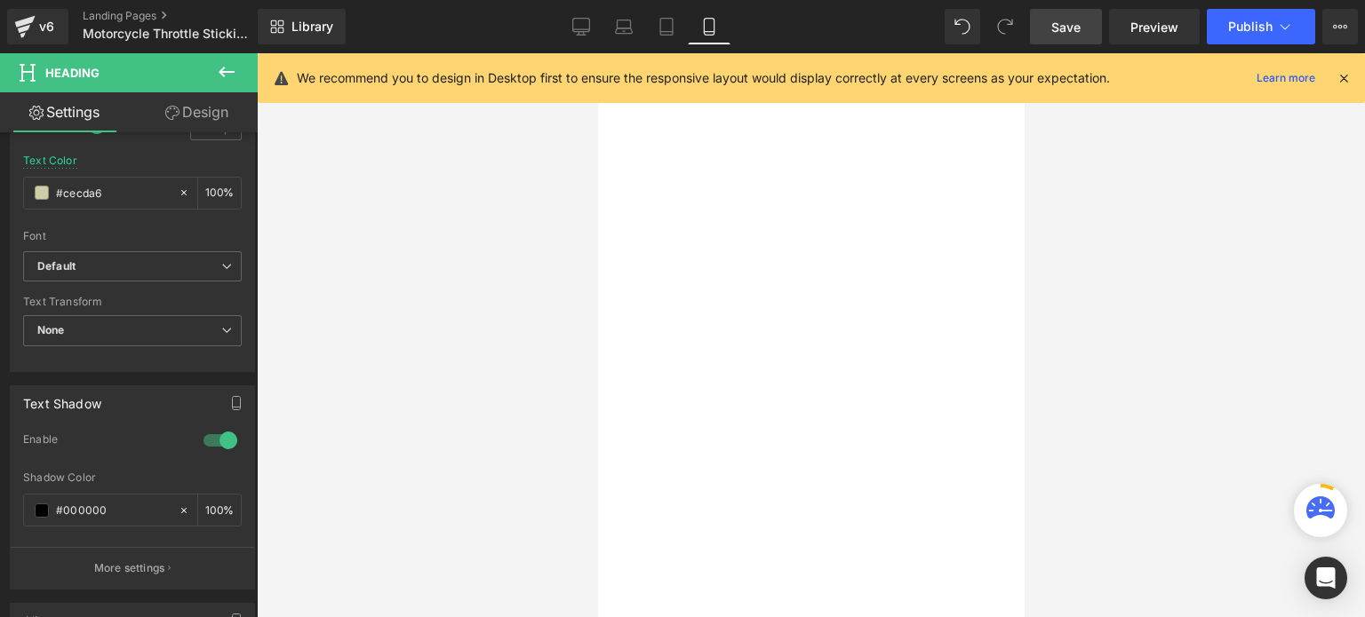
scroll to position [490, 0]
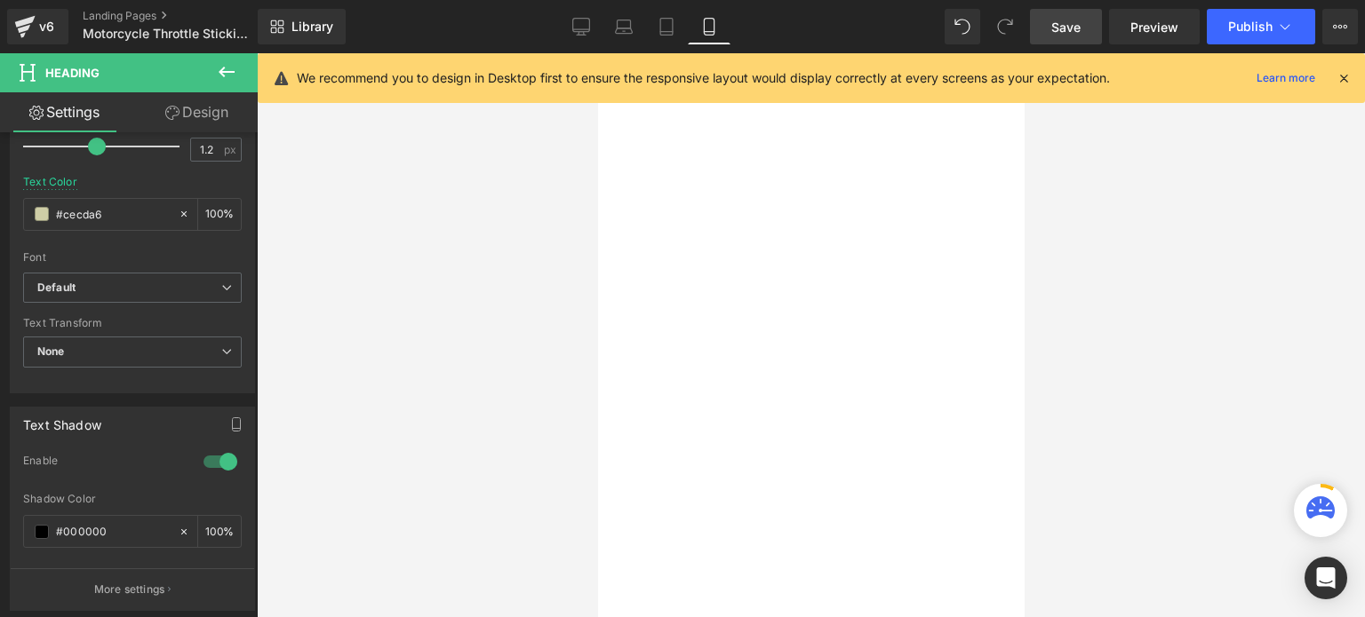
click at [597, 53] on body "Skip to content Just added to your cart Qty: View cart ( ) Continue shopping Su…" at bounding box center [597, 53] width 0 height 0
click at [597, 53] on span "Heading" at bounding box center [597, 53] width 0 height 0
click at [46, 210] on span at bounding box center [42, 214] width 14 height 14
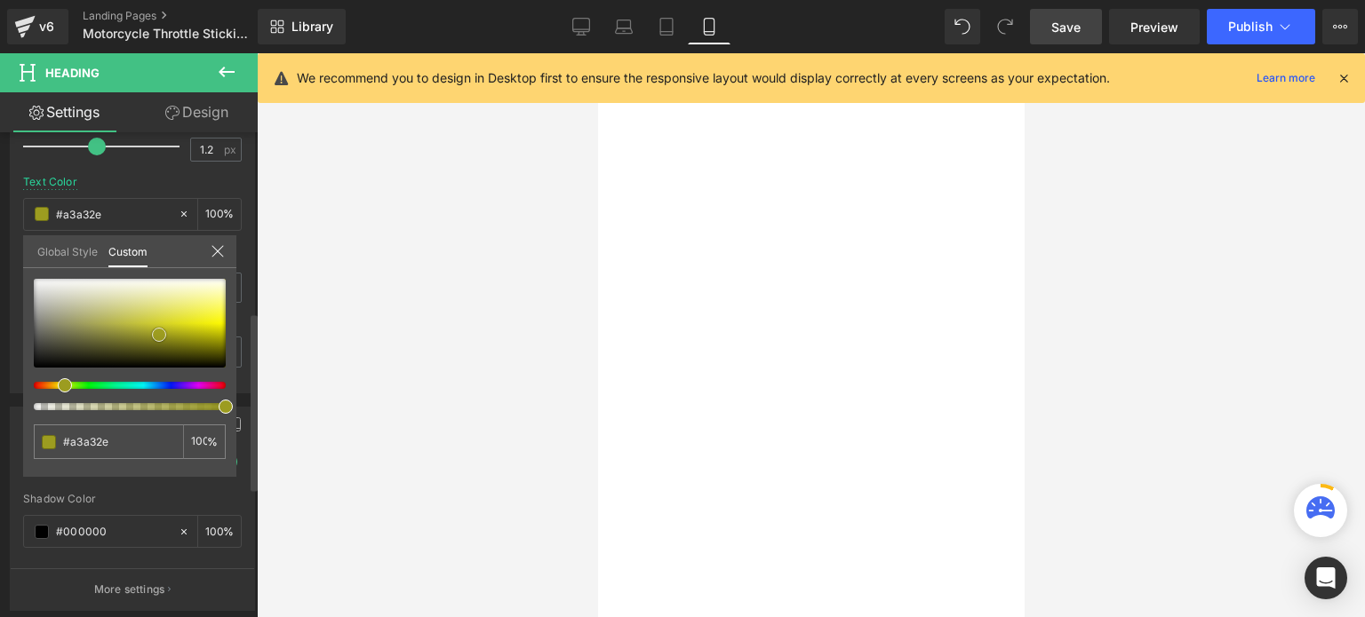
drag, startPoint x: 89, startPoint y: 304, endPoint x: 192, endPoint y: 336, distance: 107.9
click at [166, 338] on span at bounding box center [159, 335] width 14 height 14
drag, startPoint x: 194, startPoint y: 338, endPoint x: 163, endPoint y: 326, distance: 33.2
click at [163, 326] on span at bounding box center [168, 326] width 14 height 14
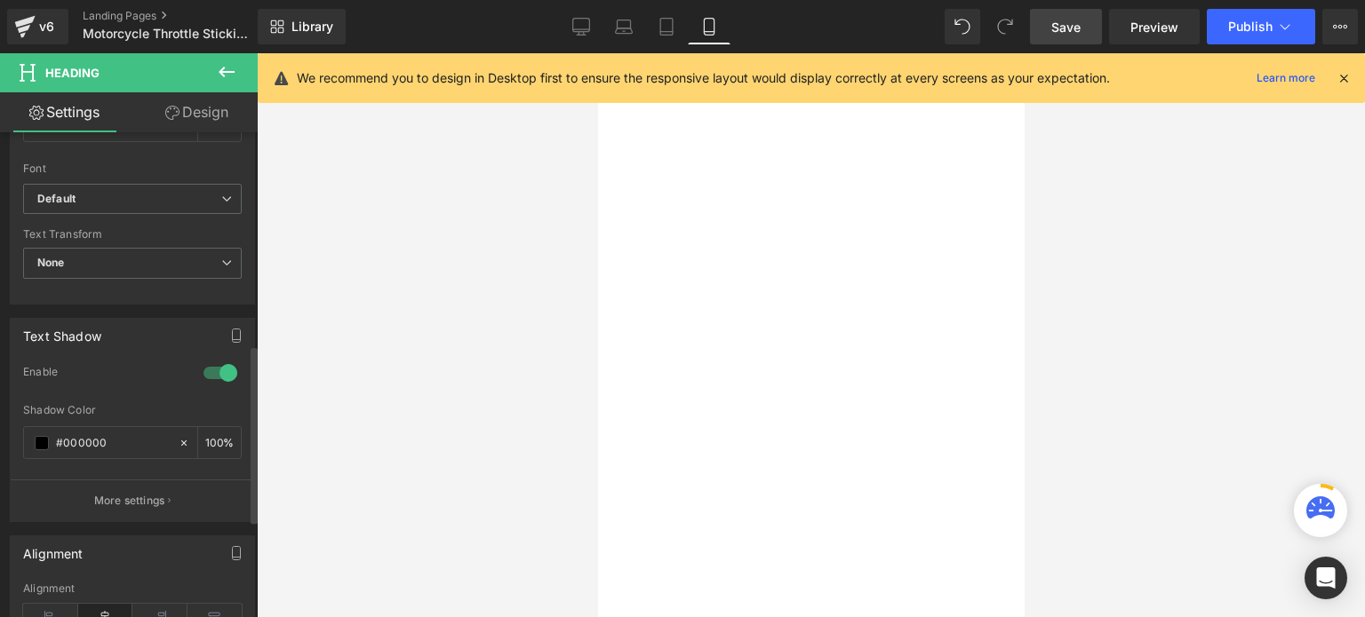
scroll to position [668, 0]
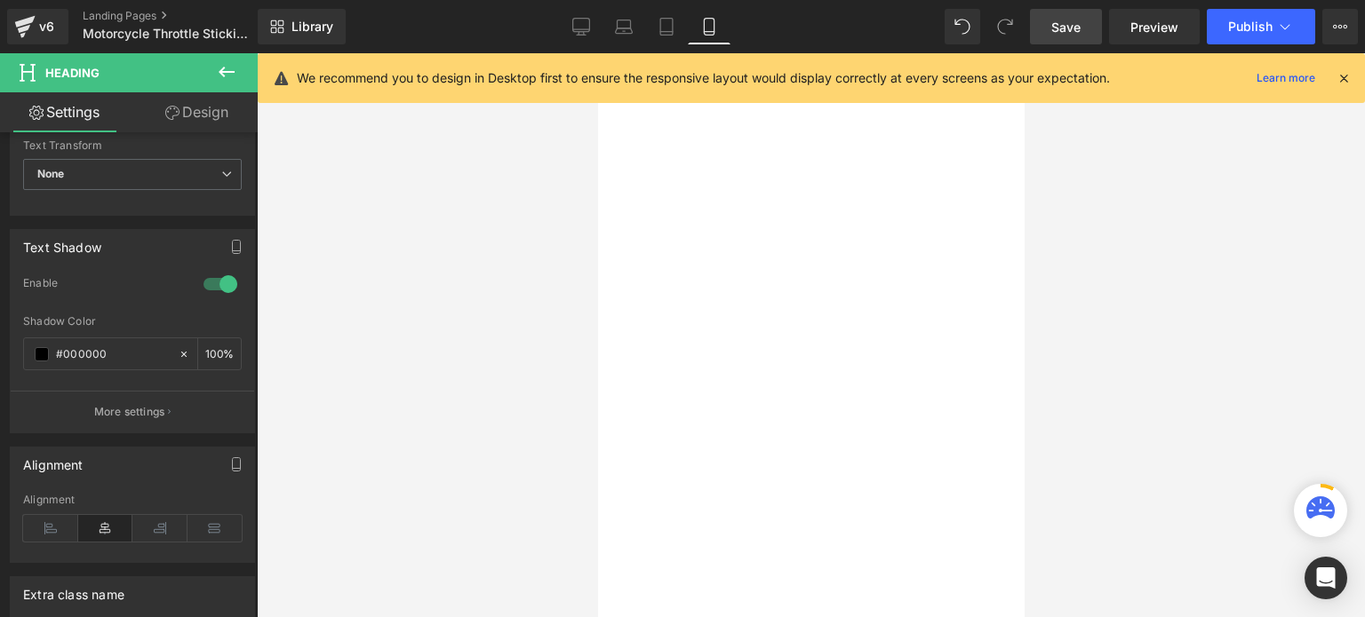
click at [597, 53] on body "Skip to content Just added to your cart Qty: View cart ( ) Continue shopping Su…" at bounding box center [597, 53] width 0 height 0
click at [597, 53] on span "Heading" at bounding box center [597, 53] width 0 height 0
click at [597, 53] on icon at bounding box center [597, 53] width 0 height 0
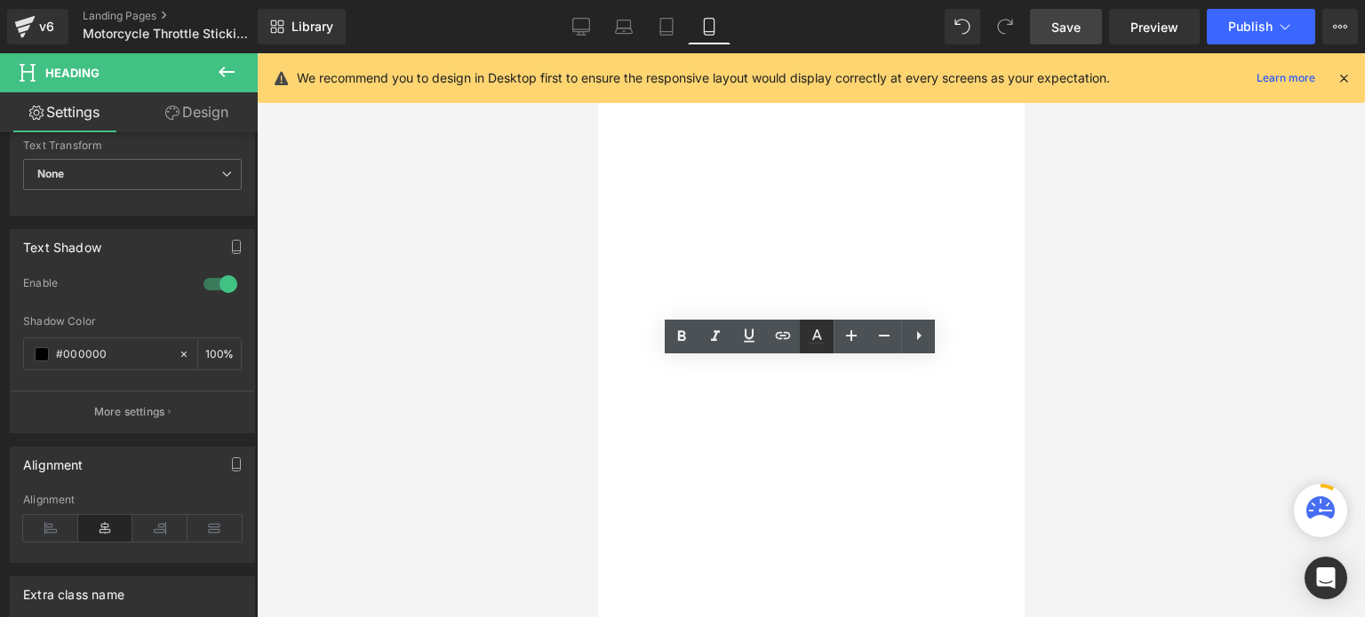
click at [818, 336] on icon at bounding box center [817, 335] width 10 height 11
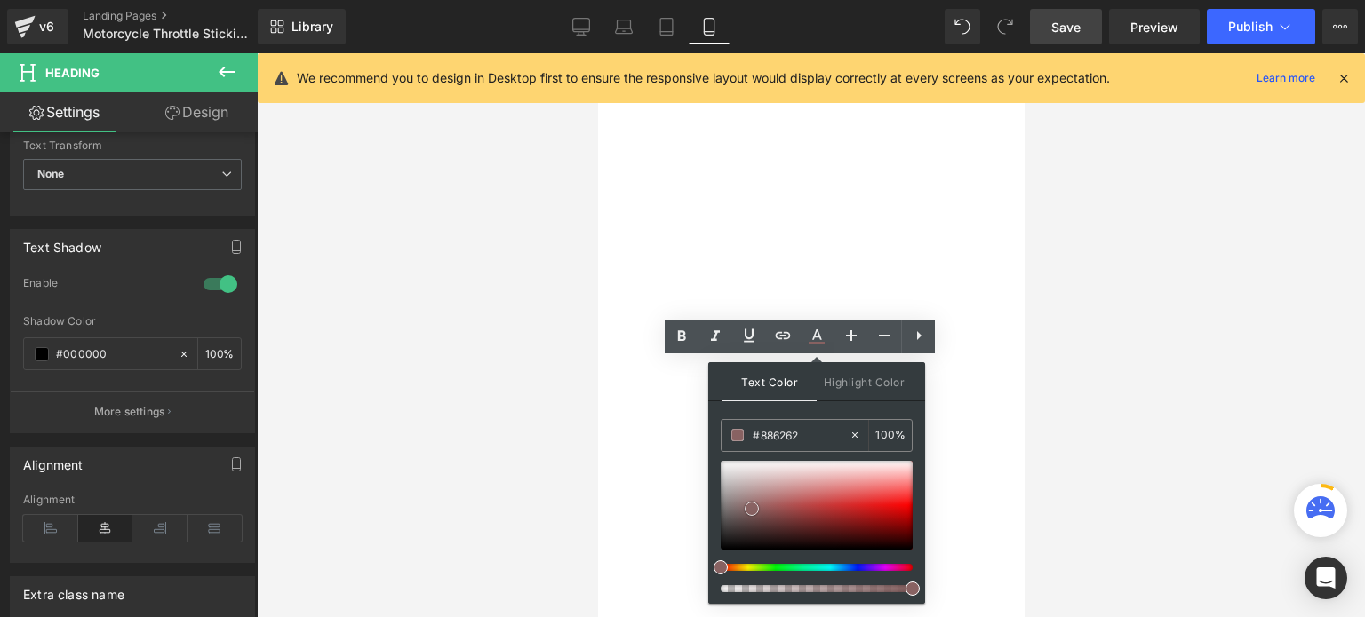
drag, startPoint x: 721, startPoint y: 528, endPoint x: 752, endPoint y: 507, distance: 37.2
click at [752, 507] on span at bounding box center [751, 509] width 14 height 14
click at [1182, 396] on div at bounding box center [811, 335] width 1108 height 564
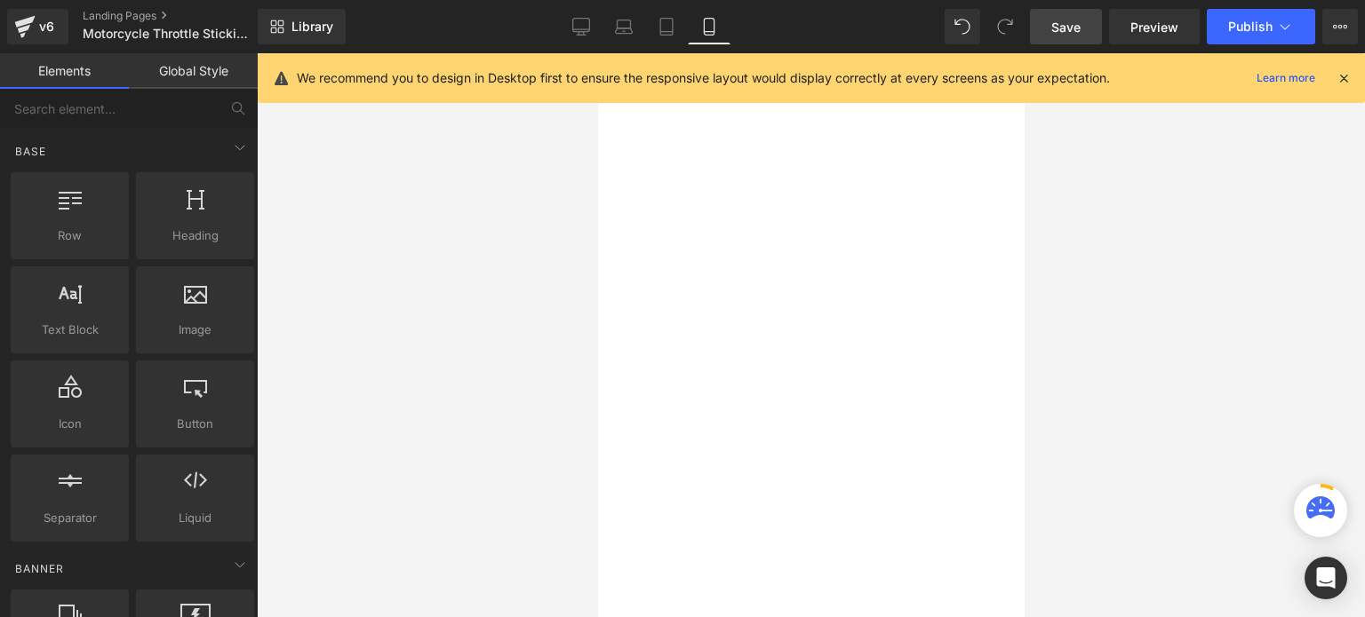
click at [597, 53] on div "236px" at bounding box center [597, 53] width 0 height 0
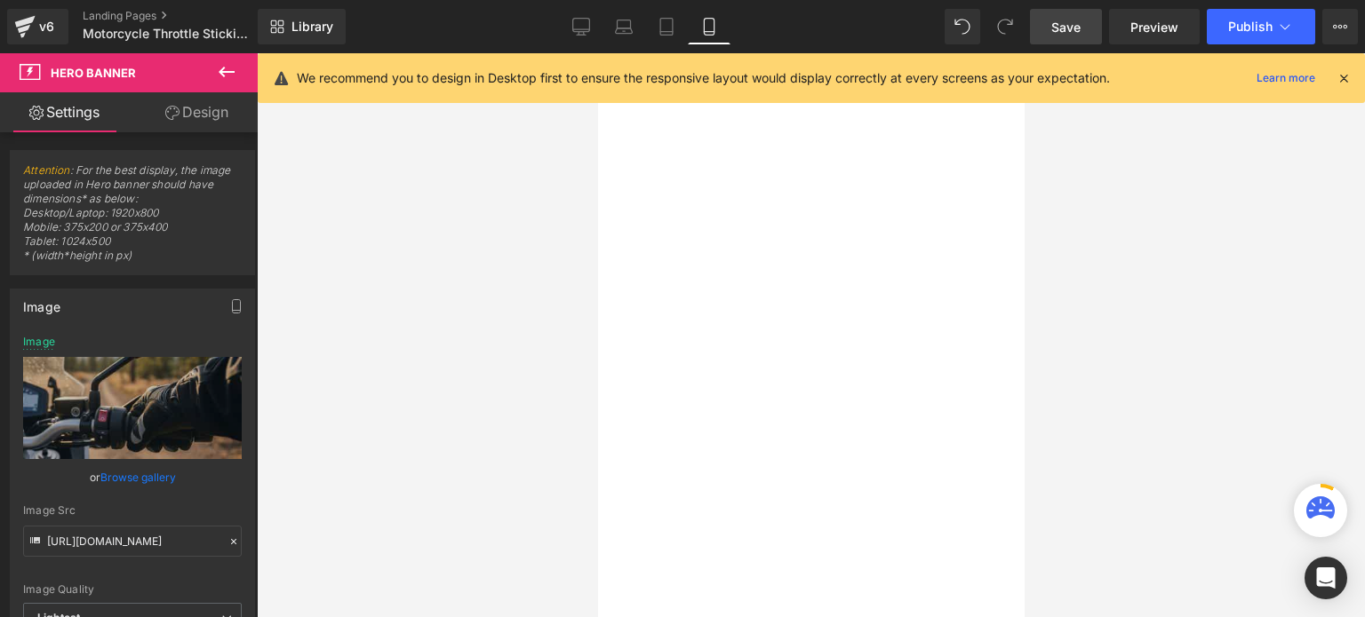
click at [1068, 31] on span "Save" at bounding box center [1065, 27] width 29 height 19
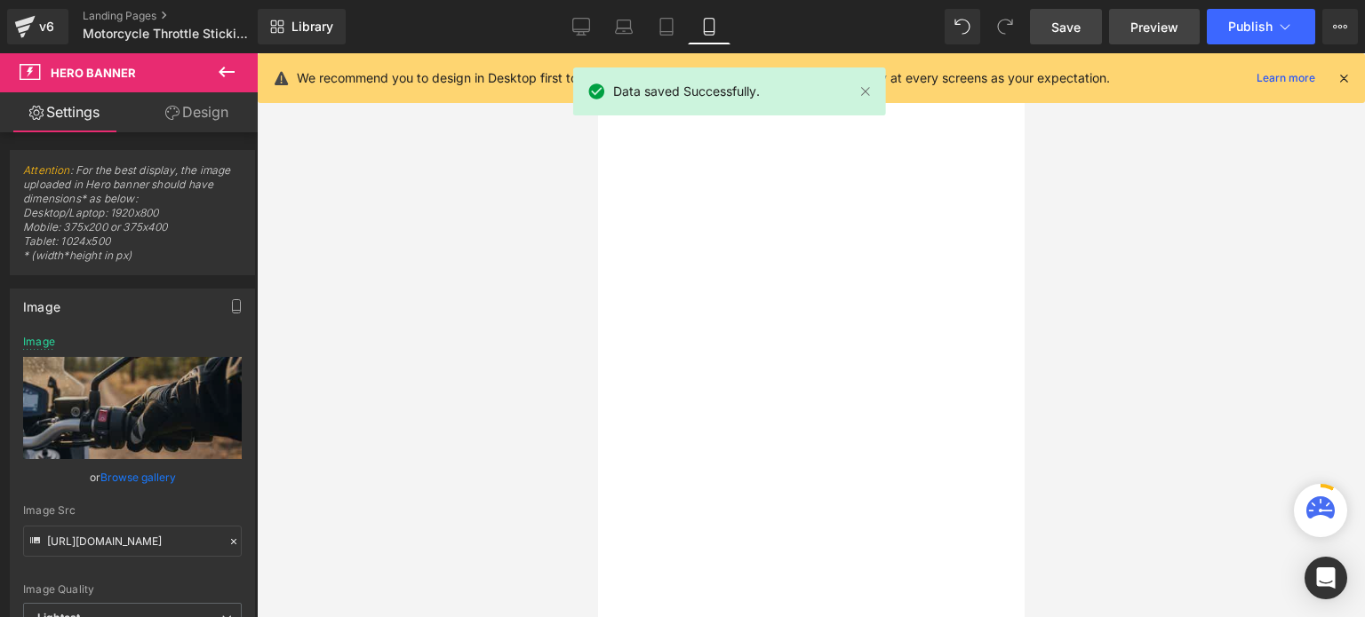
click at [1131, 24] on span "Preview" at bounding box center [1154, 27] width 48 height 19
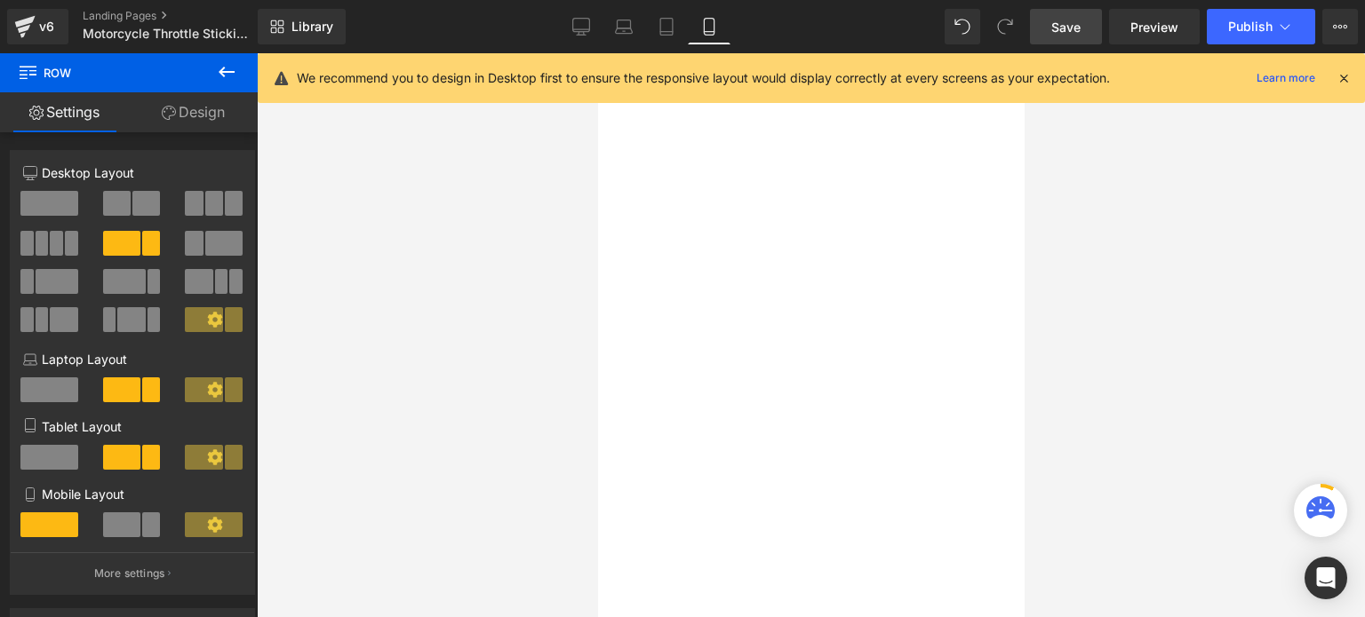
drag, startPoint x: 808, startPoint y: 394, endPoint x: 784, endPoint y: 397, distance: 25.1
click at [597, 53] on span "Row Motorcycle Throttle Sticking? Heading Row Buy Cable Lube Kit Button" at bounding box center [597, 53] width 0 height 0
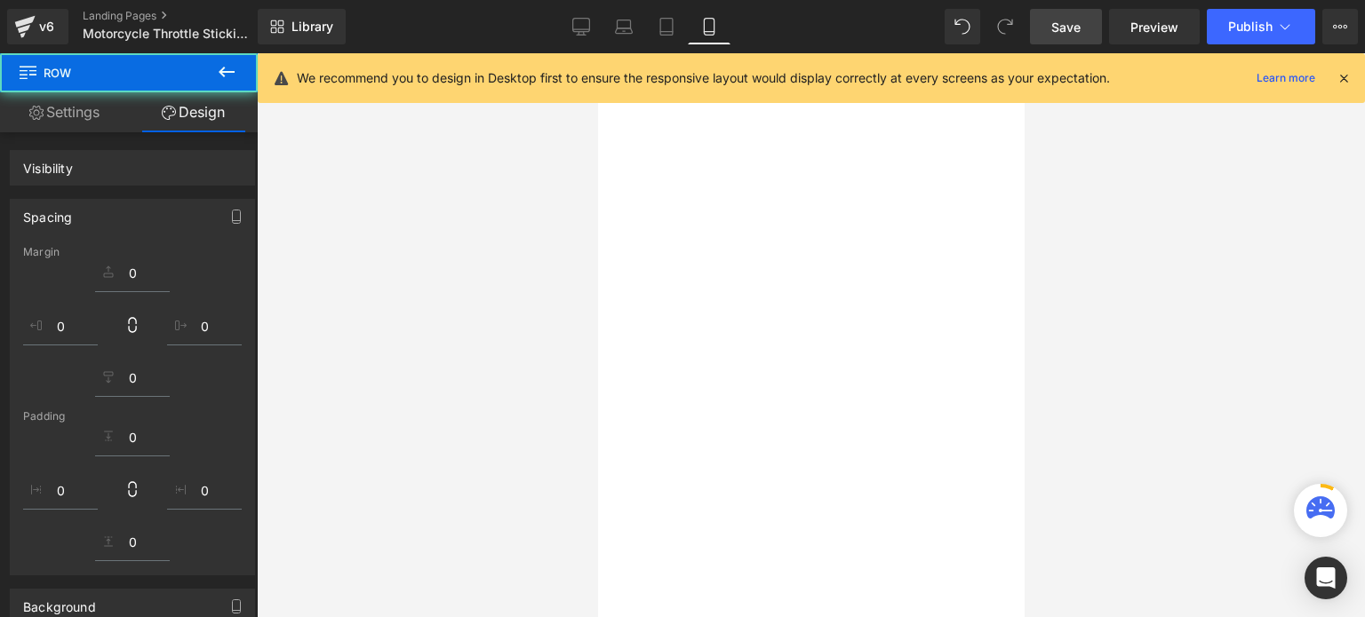
click at [597, 53] on div "Row Motorcycle Throttle Sticking? Heading Row" at bounding box center [597, 53] width 0 height 0
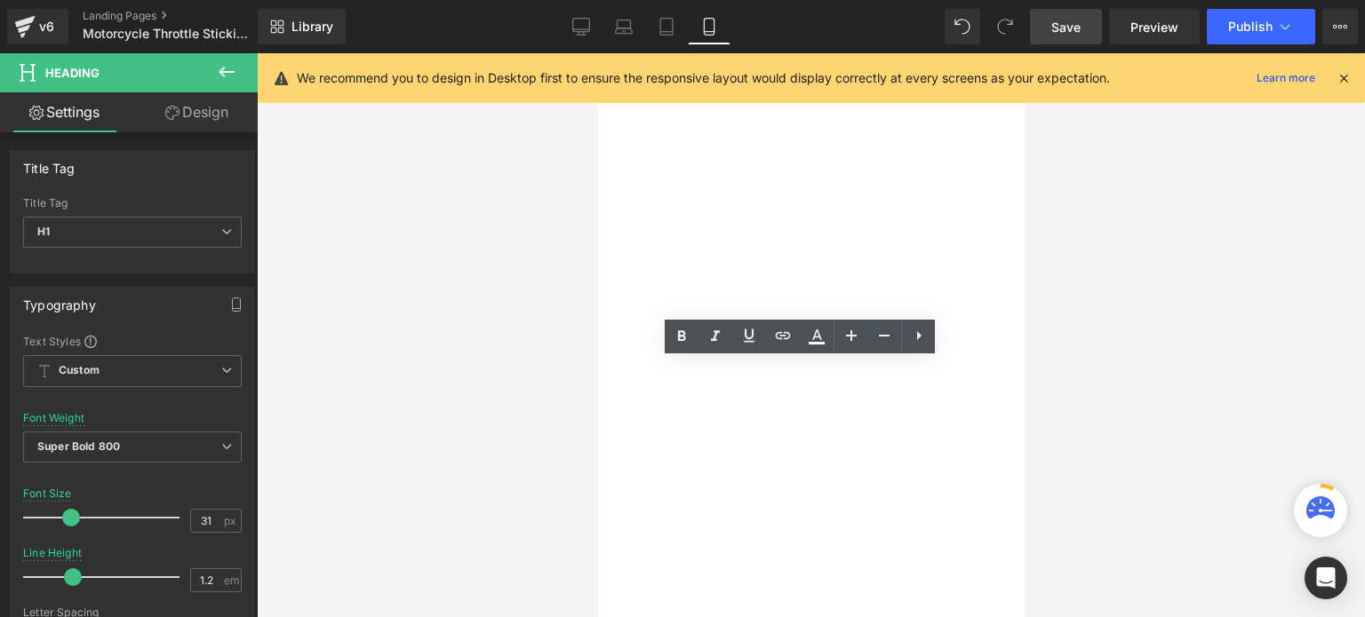
click at [597, 53] on div "Row Motorcycle Throttle Sticking? Heading Row Buy Cable Lube Kit Button Hero Ba…" at bounding box center [597, 53] width 0 height 0
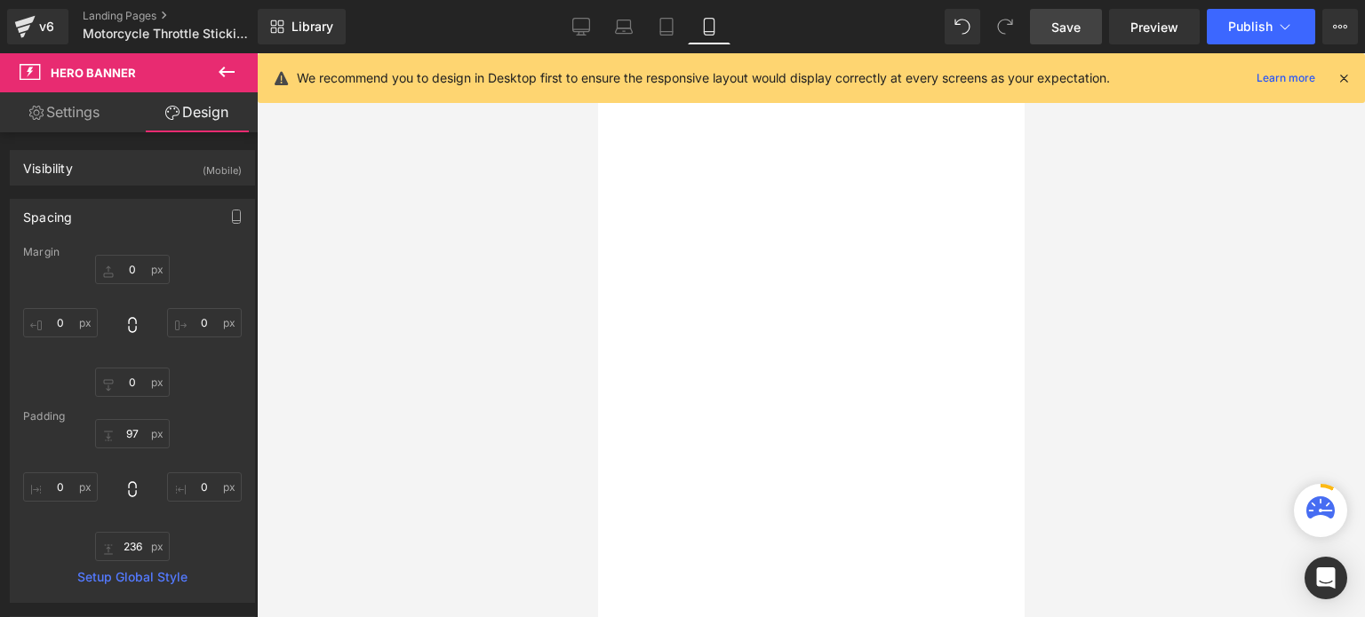
click at [597, 53] on div "Row Motorcycle Throttle Sticking? Heading Row Buy Cable Lube Kit Button Hero Ba…" at bounding box center [597, 53] width 0 height 0
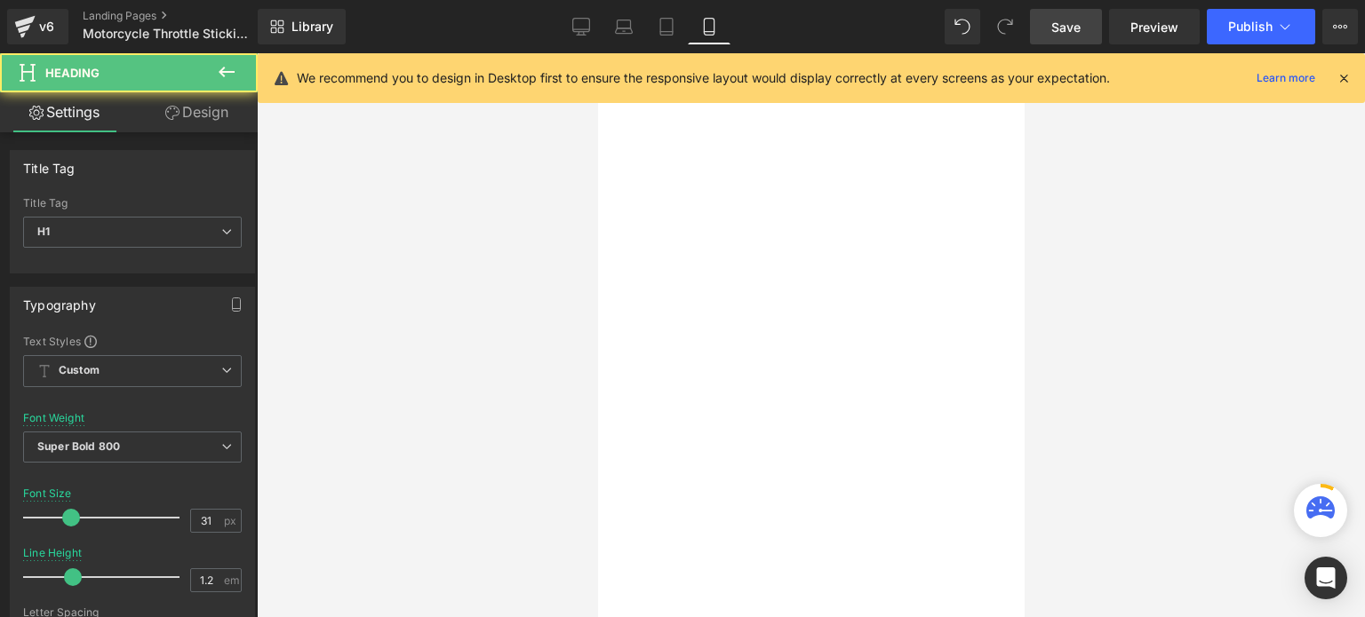
drag, startPoint x: 826, startPoint y: 358, endPoint x: 825, endPoint y: 370, distance: 12.5
click at [597, 53] on div "Motorcycle Throttle Sticking? Heading" at bounding box center [597, 53] width 0 height 0
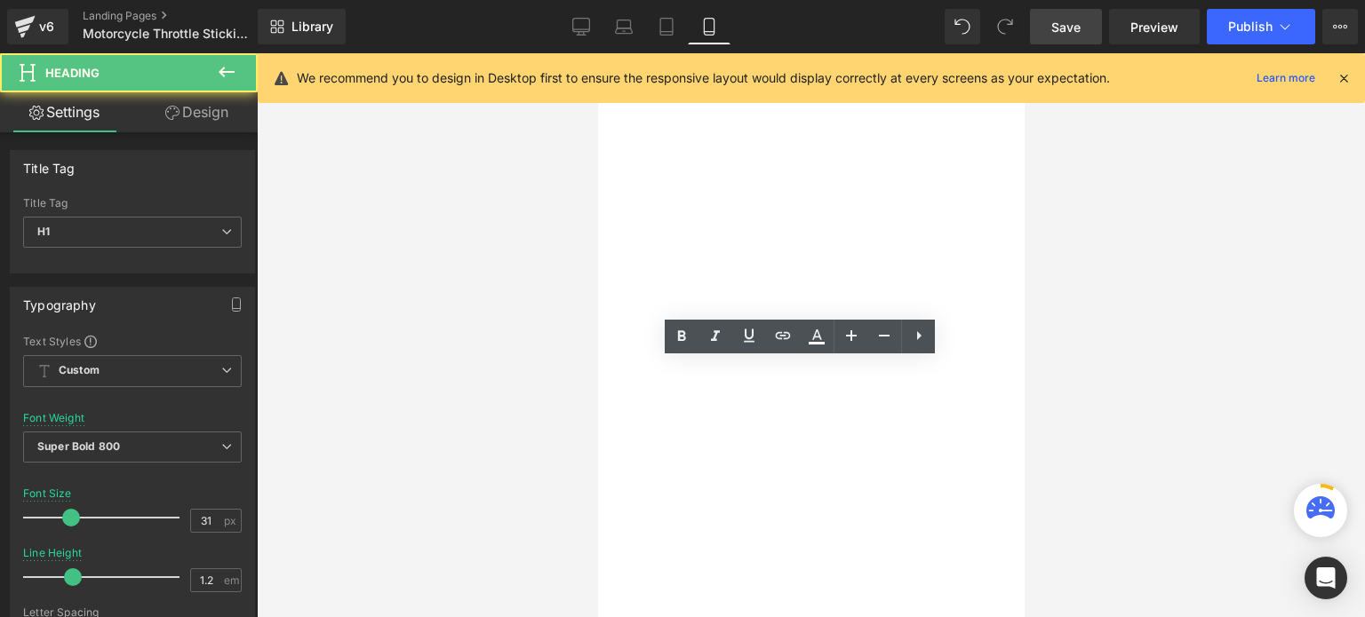
drag, startPoint x: 813, startPoint y: 356, endPoint x: 813, endPoint y: 366, distance: 9.8
click at [597, 53] on div "Motorcycle Throttle Sticking?" at bounding box center [597, 53] width 0 height 0
click at [597, 53] on div at bounding box center [597, 53] width 0 height 0
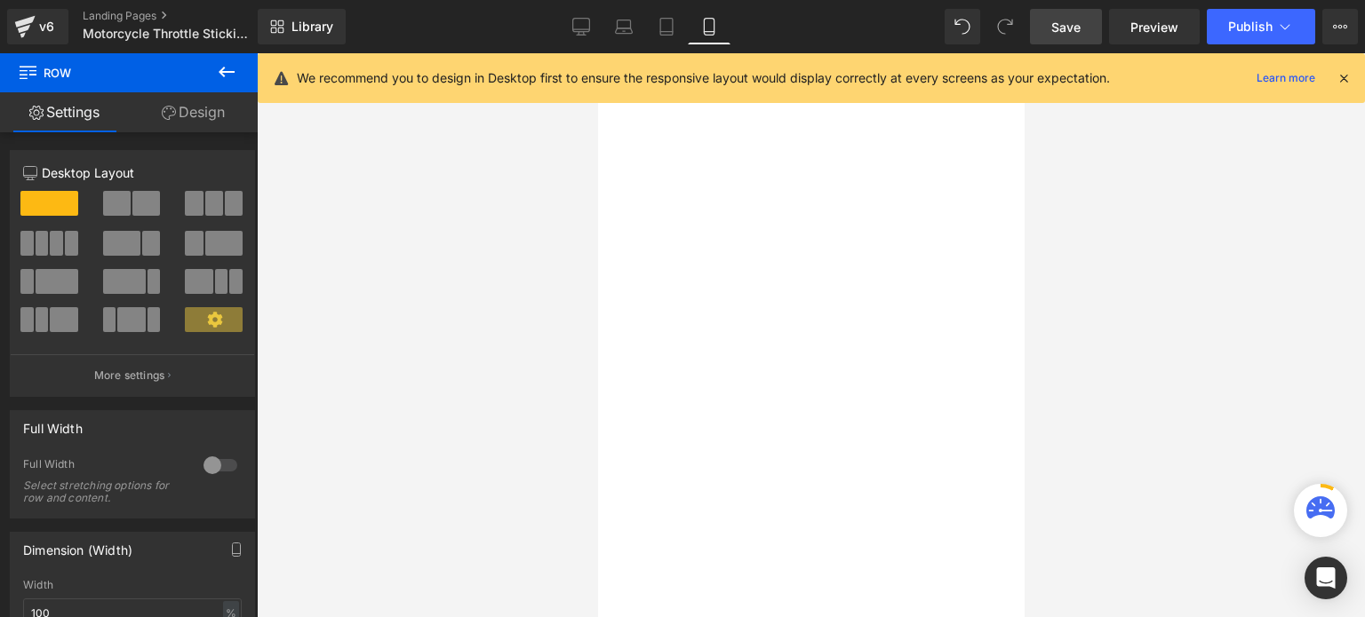
click at [597, 53] on div at bounding box center [597, 53] width 0 height 0
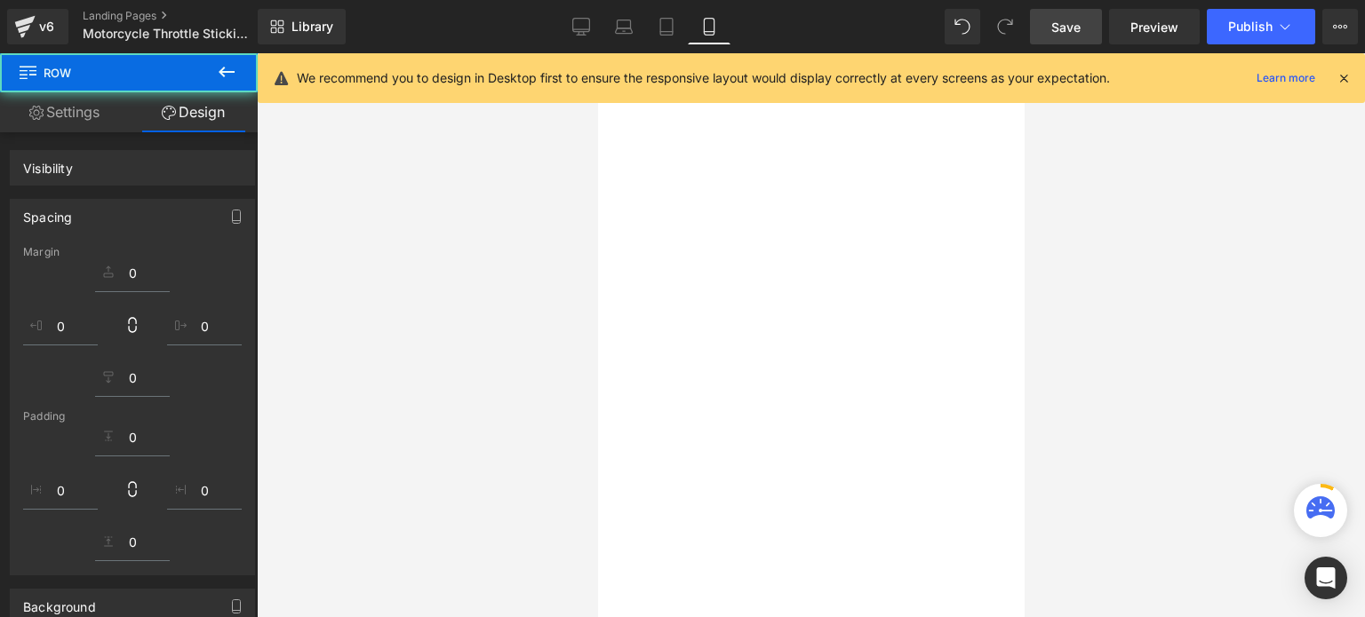
click at [597, 53] on div "236px" at bounding box center [597, 53] width 0 height 0
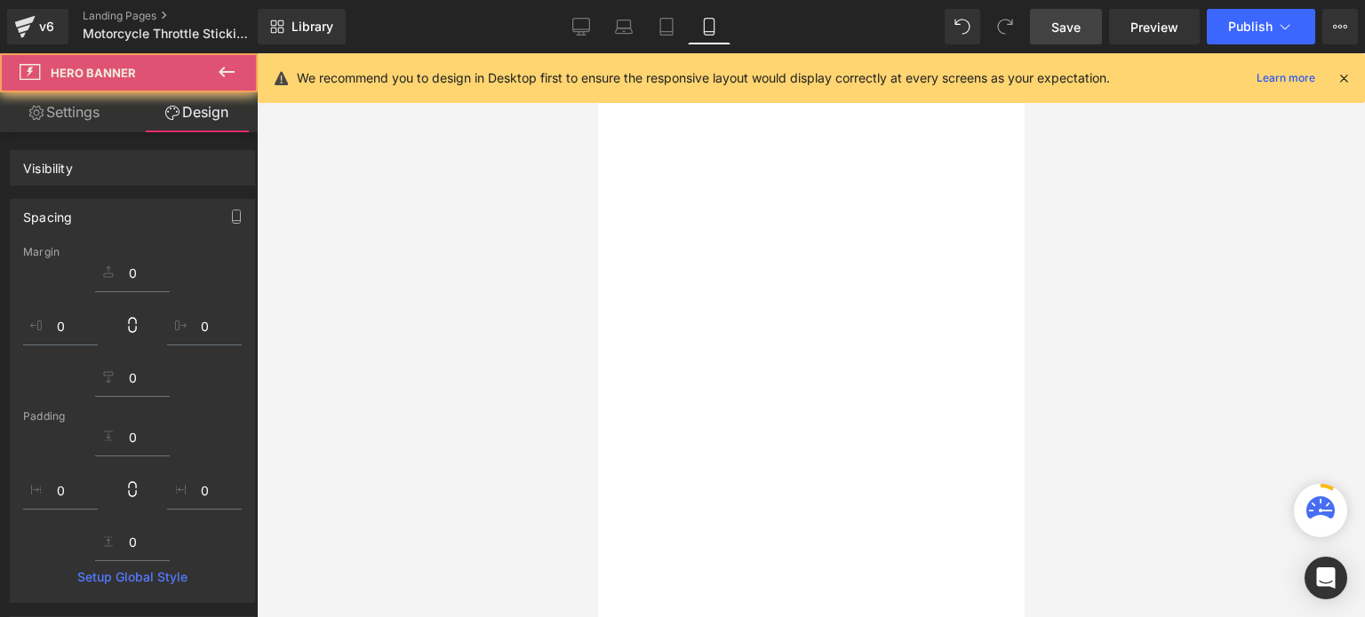
drag, startPoint x: 829, startPoint y: 426, endPoint x: 776, endPoint y: 429, distance: 53.4
click at [597, 53] on div "Buy Cable Lube Kit Button" at bounding box center [597, 53] width 0 height 0
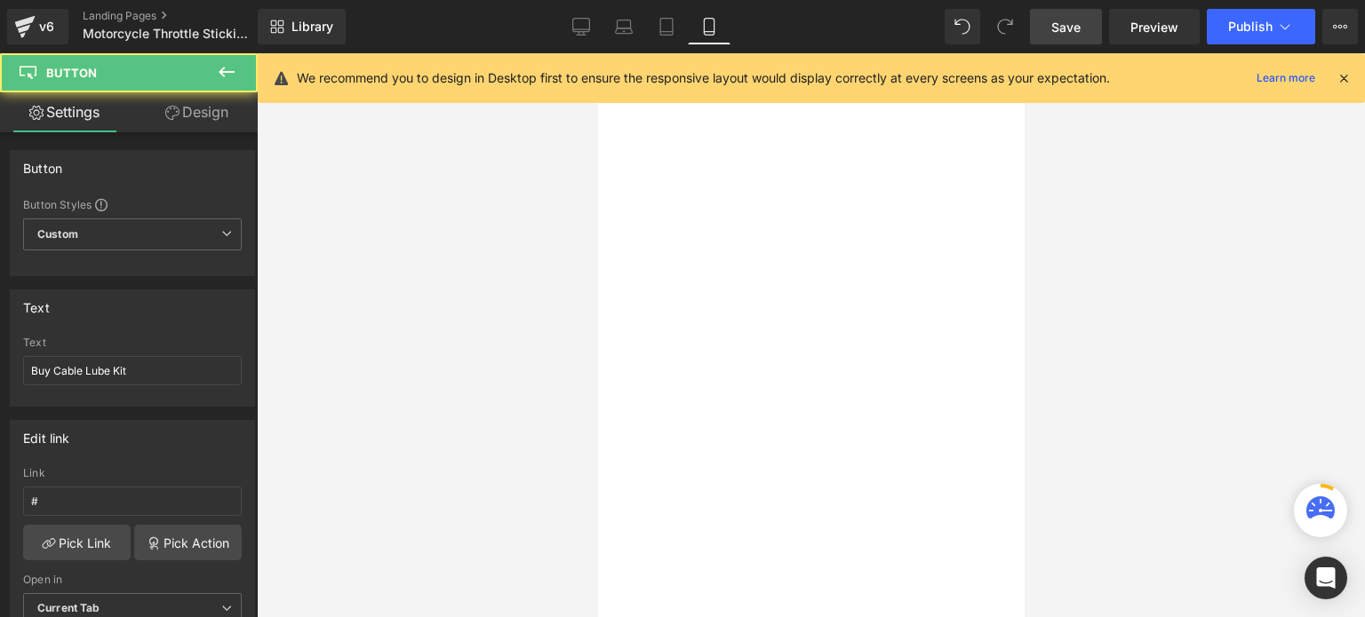
click at [597, 53] on span at bounding box center [597, 53] width 0 height 0
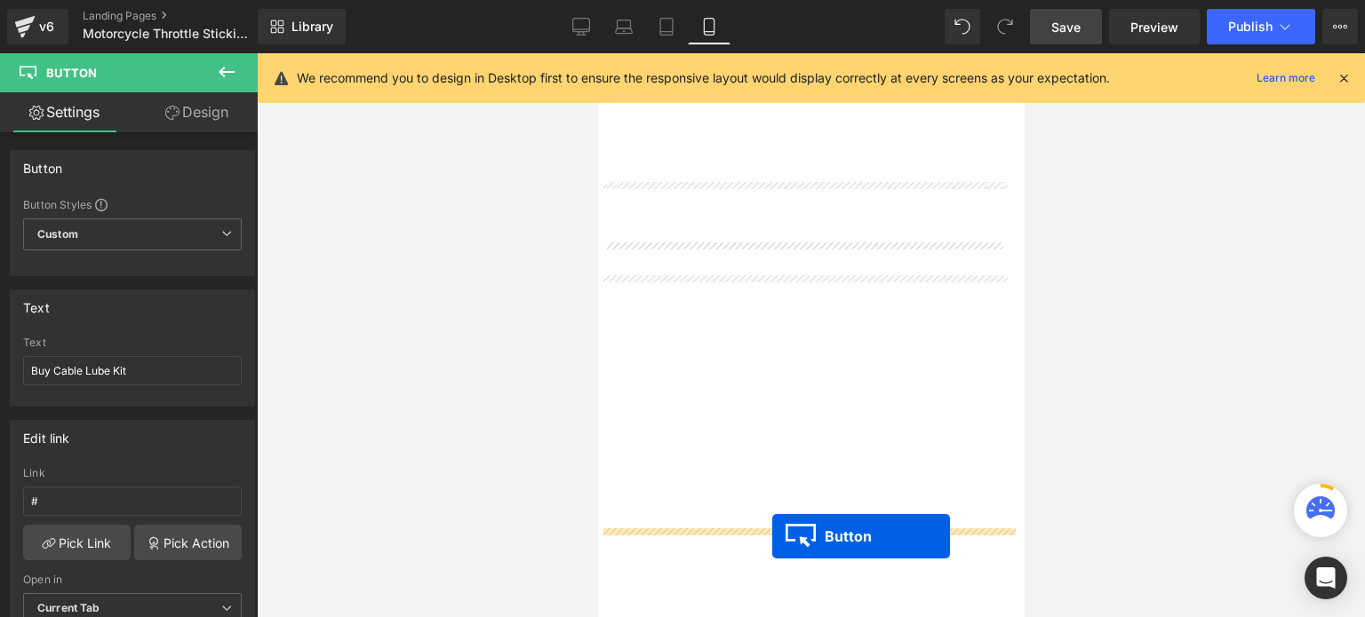
scroll to position [231, 0]
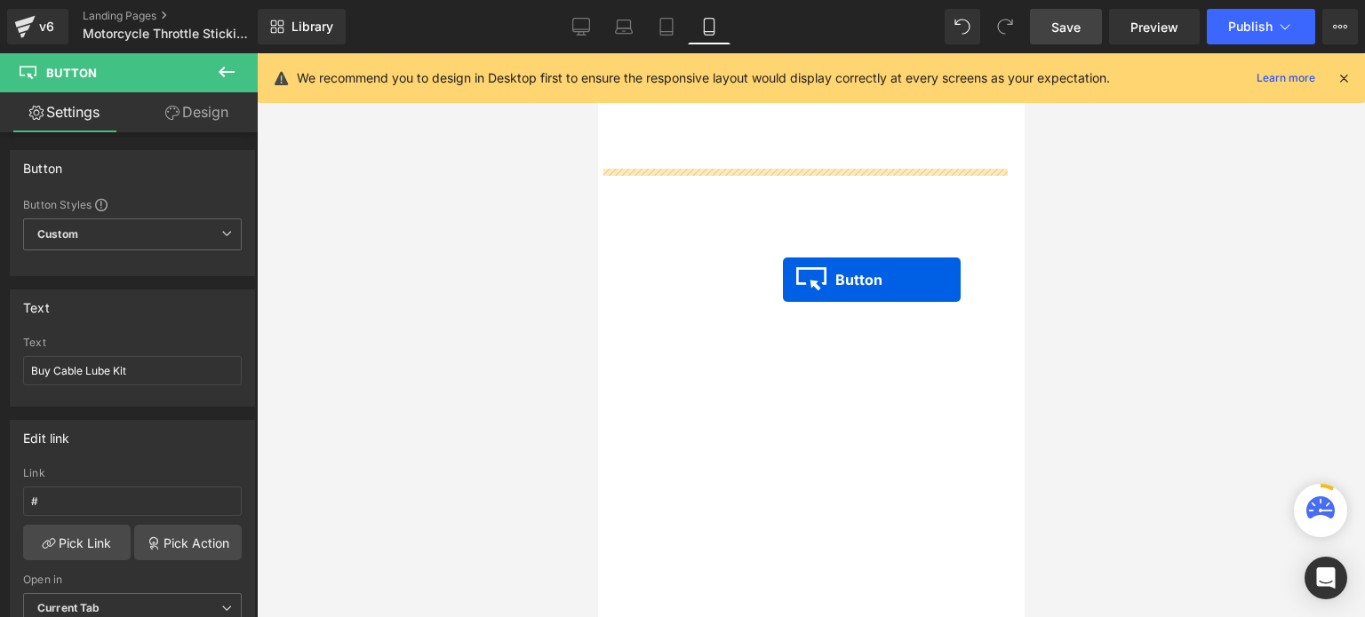
drag, startPoint x: 768, startPoint y: 416, endPoint x: 782, endPoint y: 280, distance: 136.7
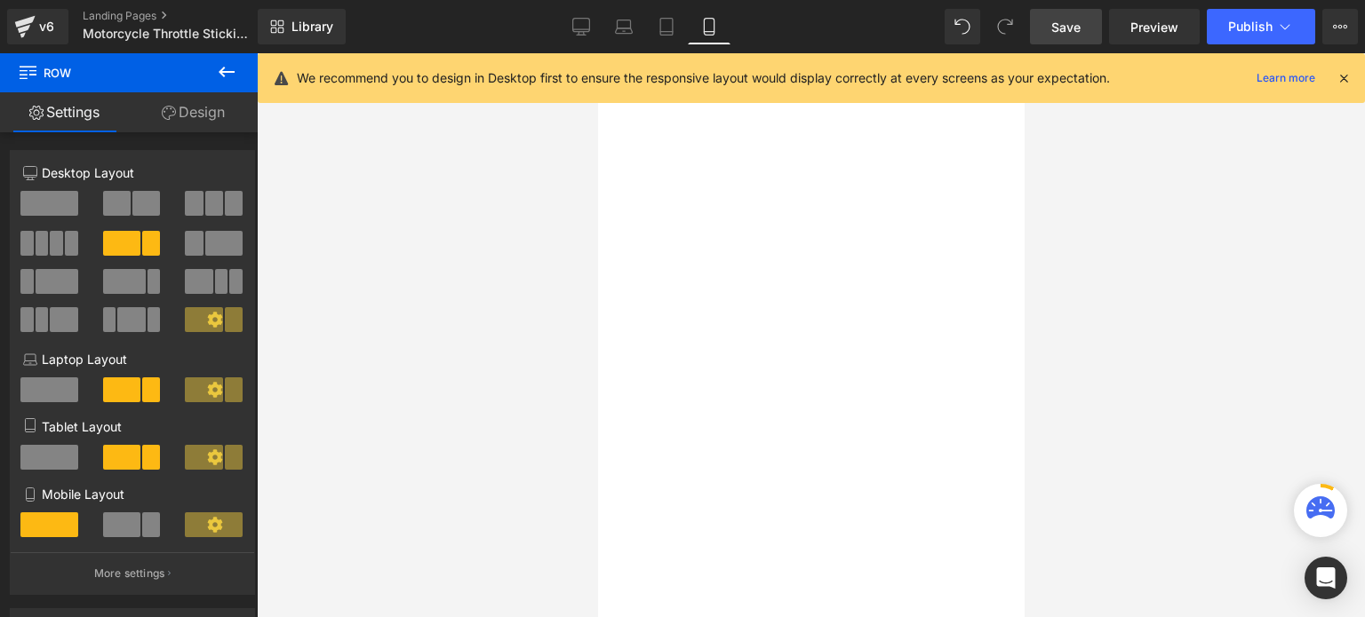
drag, startPoint x: 736, startPoint y: 165, endPoint x: 735, endPoint y: 180, distance: 15.1
click at [597, 53] on div at bounding box center [597, 53] width 0 height 0
click at [597, 53] on div "235px" at bounding box center [597, 53] width 0 height 0
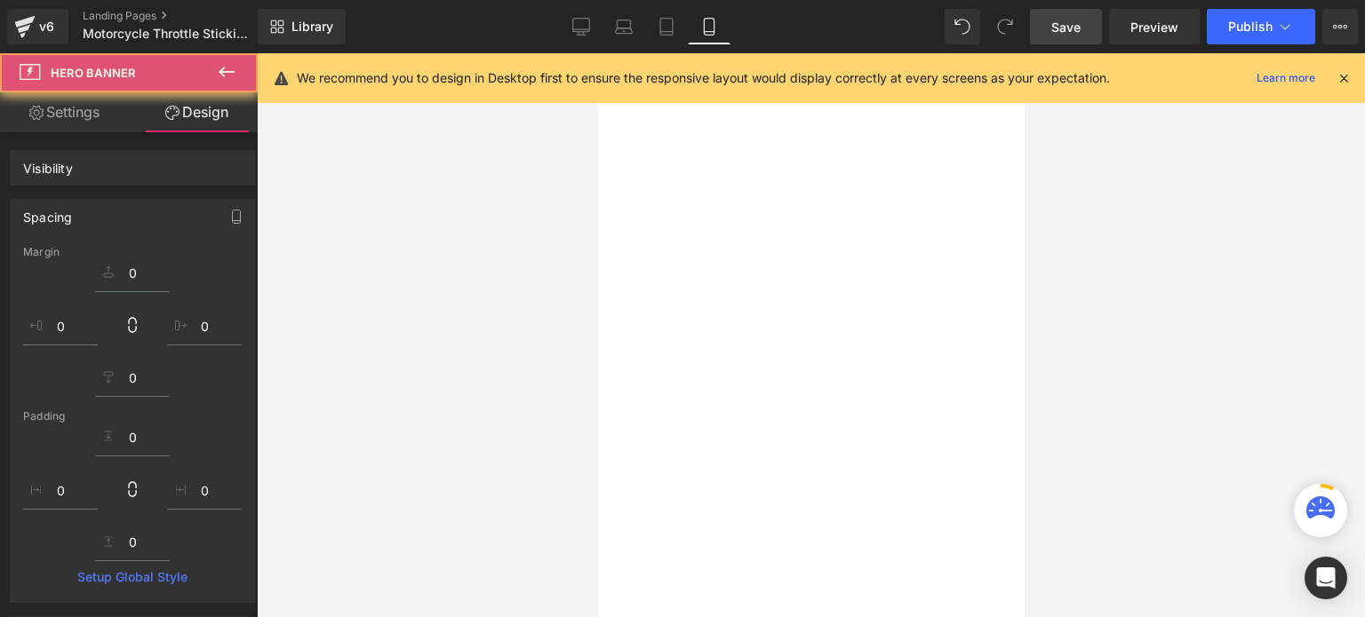
scroll to position [0, 0]
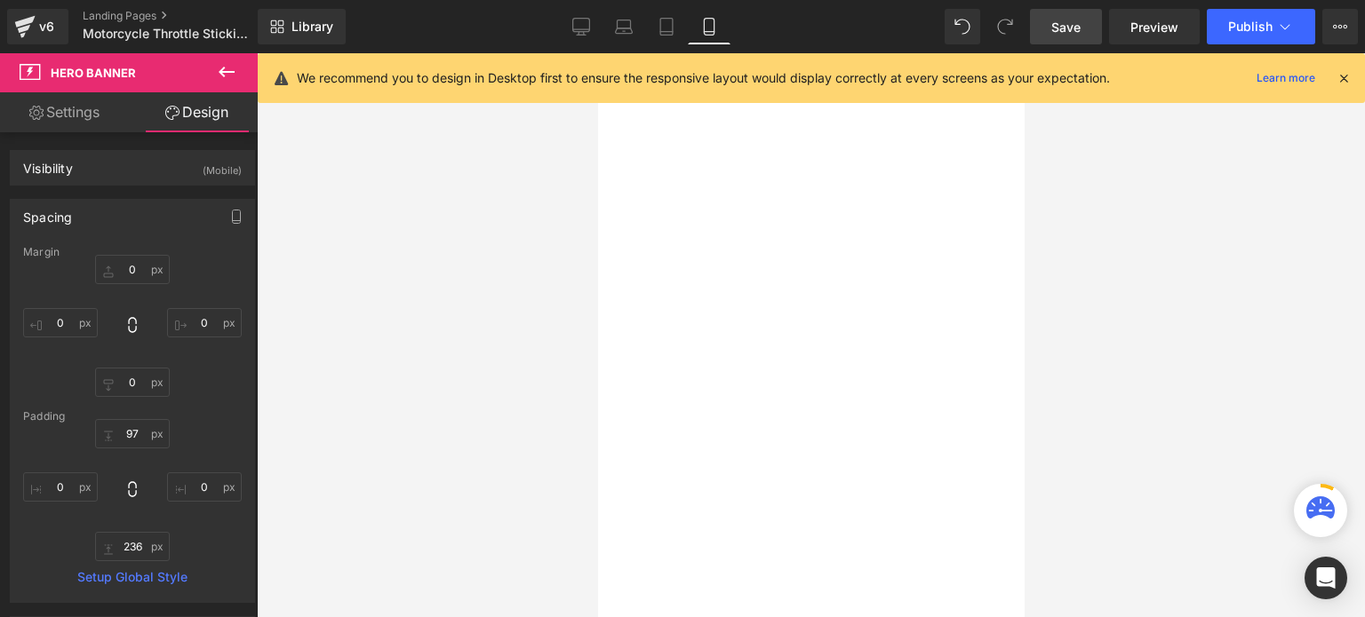
click at [1051, 13] on link "Save" at bounding box center [1066, 27] width 72 height 36
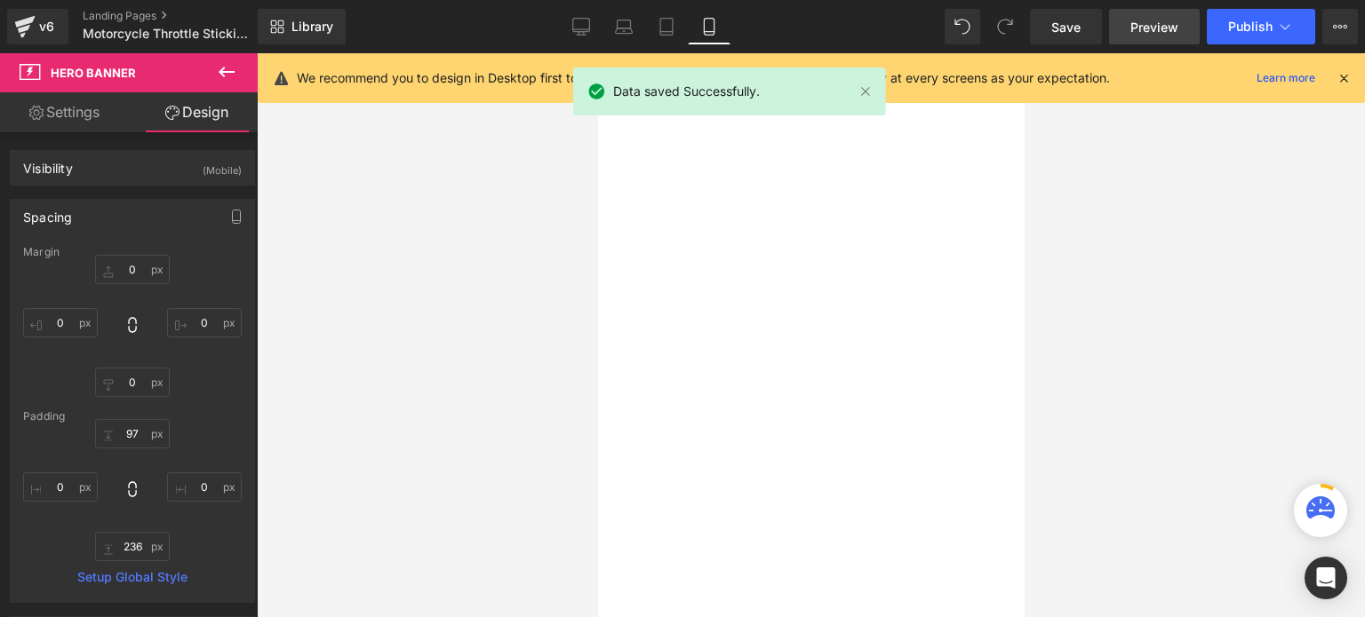
click at [1150, 22] on span "Preview" at bounding box center [1154, 27] width 48 height 19
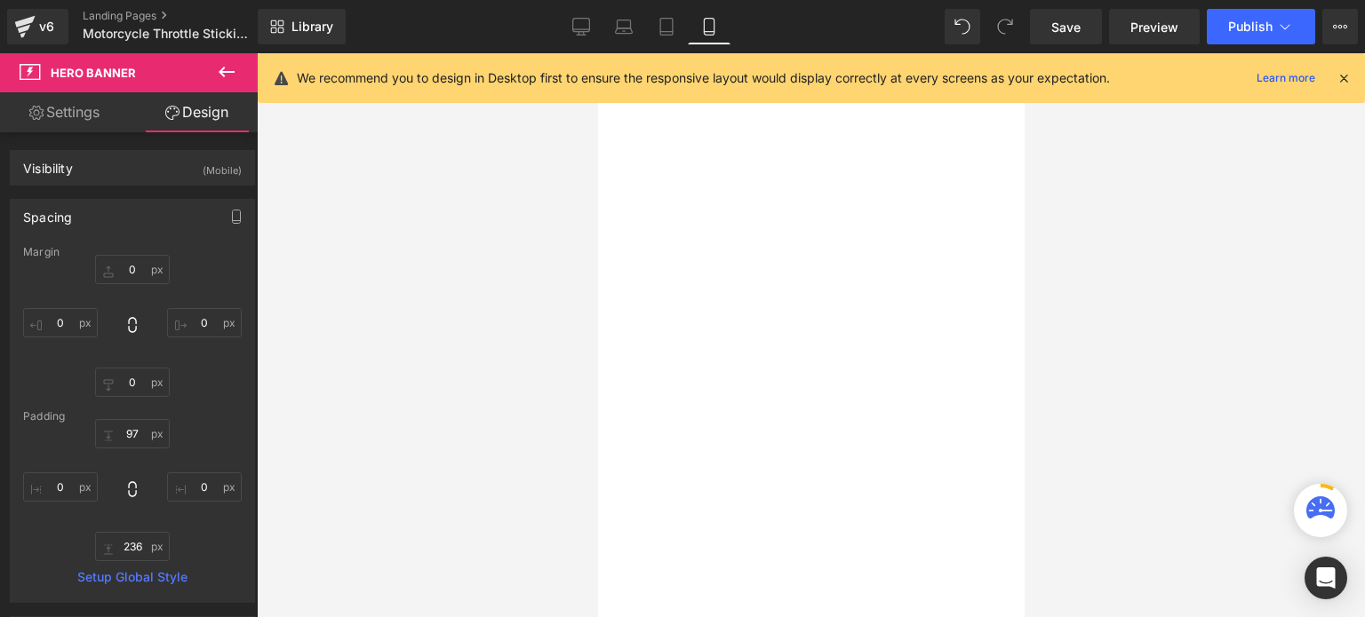
scroll to position [355, 0]
drag, startPoint x: 626, startPoint y: 319, endPoint x: 938, endPoint y: 266, distance: 316.3
click at [597, 53] on span "Row" at bounding box center [597, 53] width 0 height 0
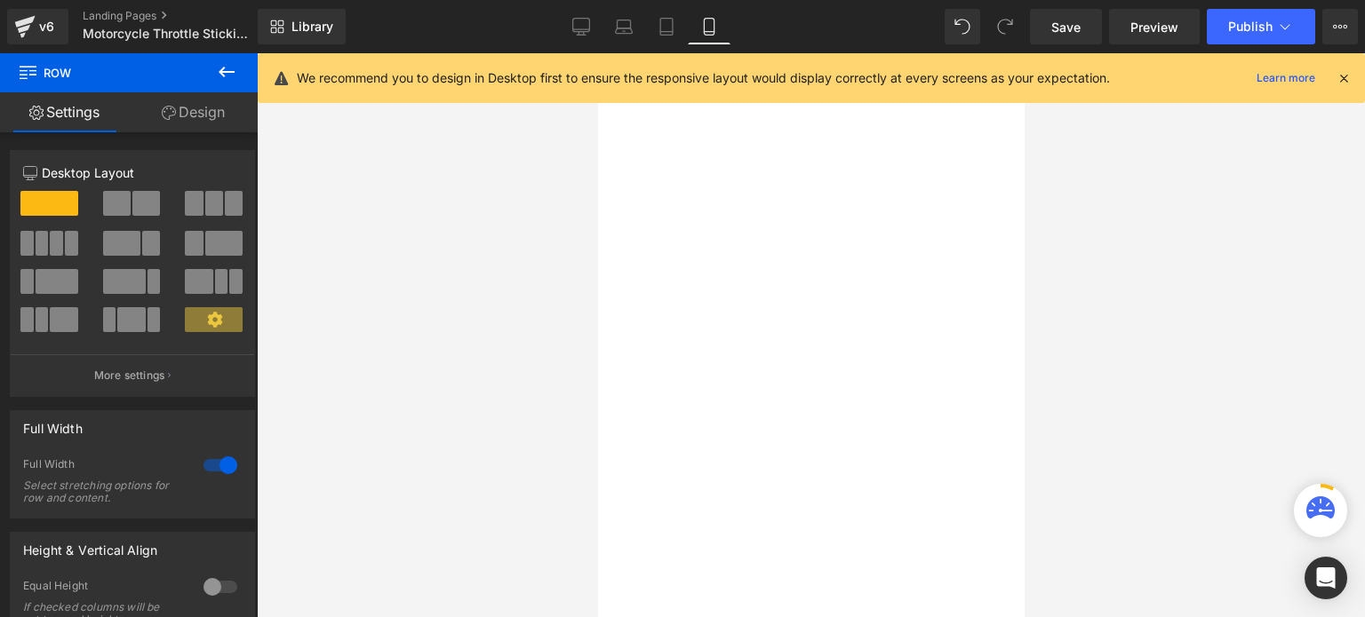
click at [185, 110] on link "Design" at bounding box center [193, 112] width 129 height 40
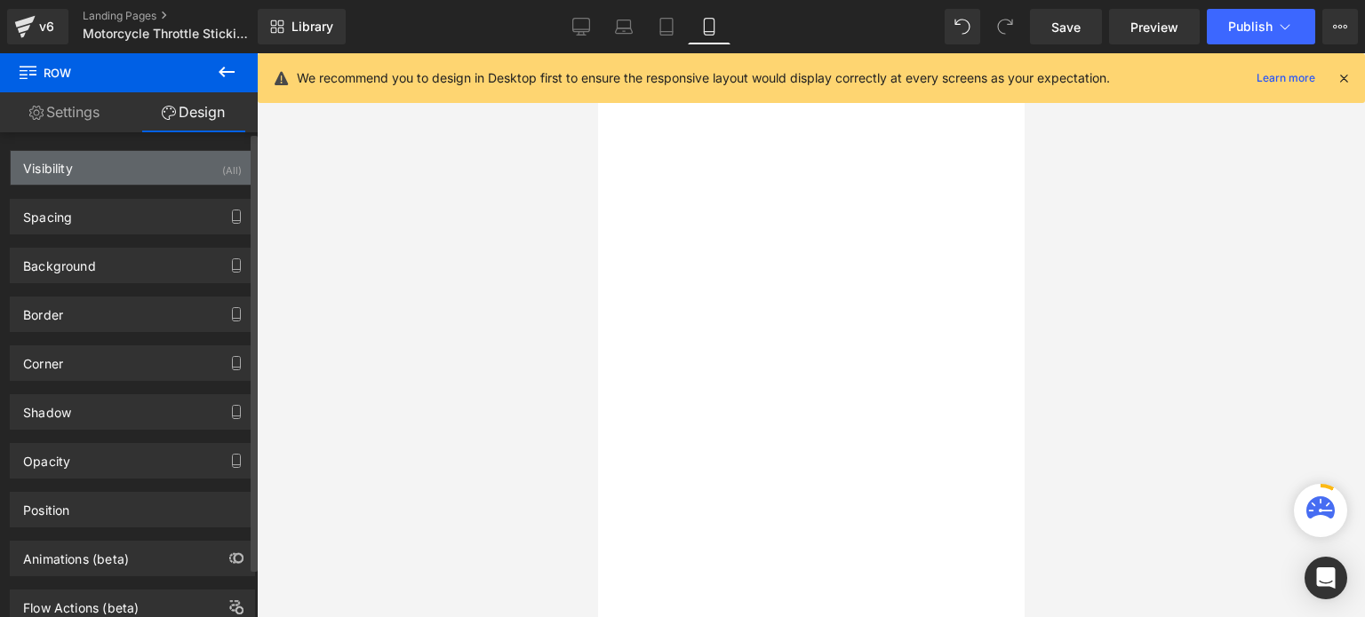
click at [133, 175] on div "Visibility (All)" at bounding box center [132, 168] width 243 height 34
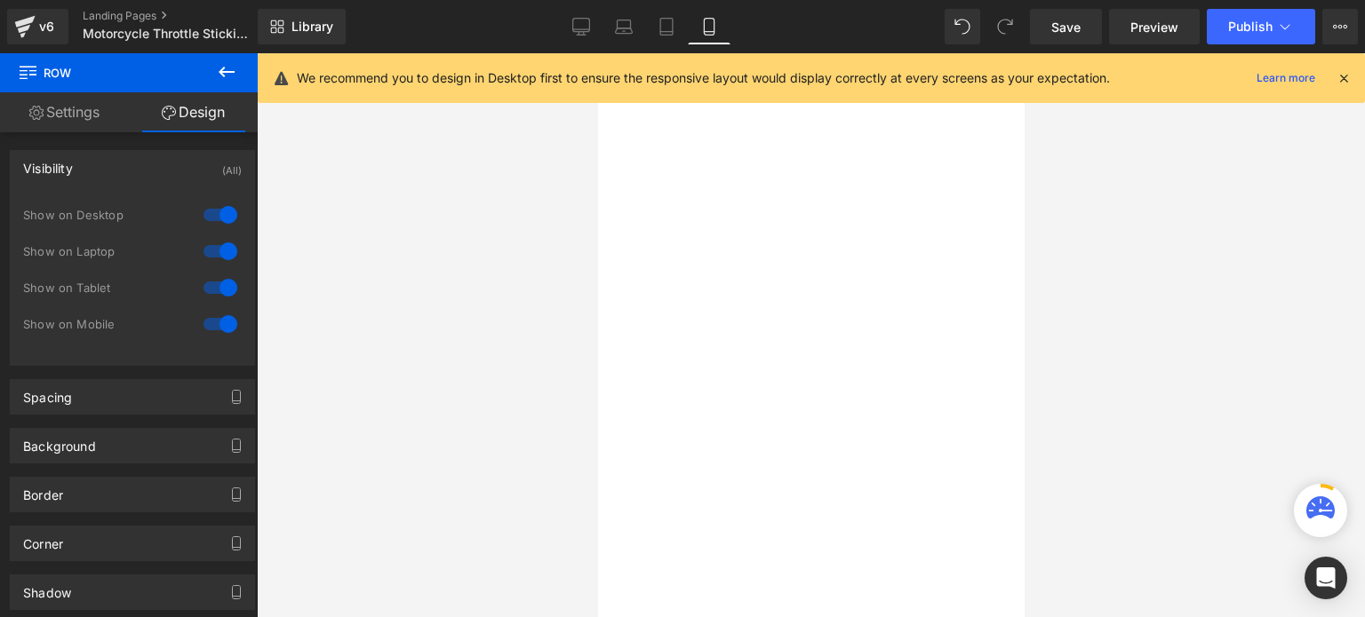
click at [597, 53] on span "Row" at bounding box center [597, 53] width 0 height 0
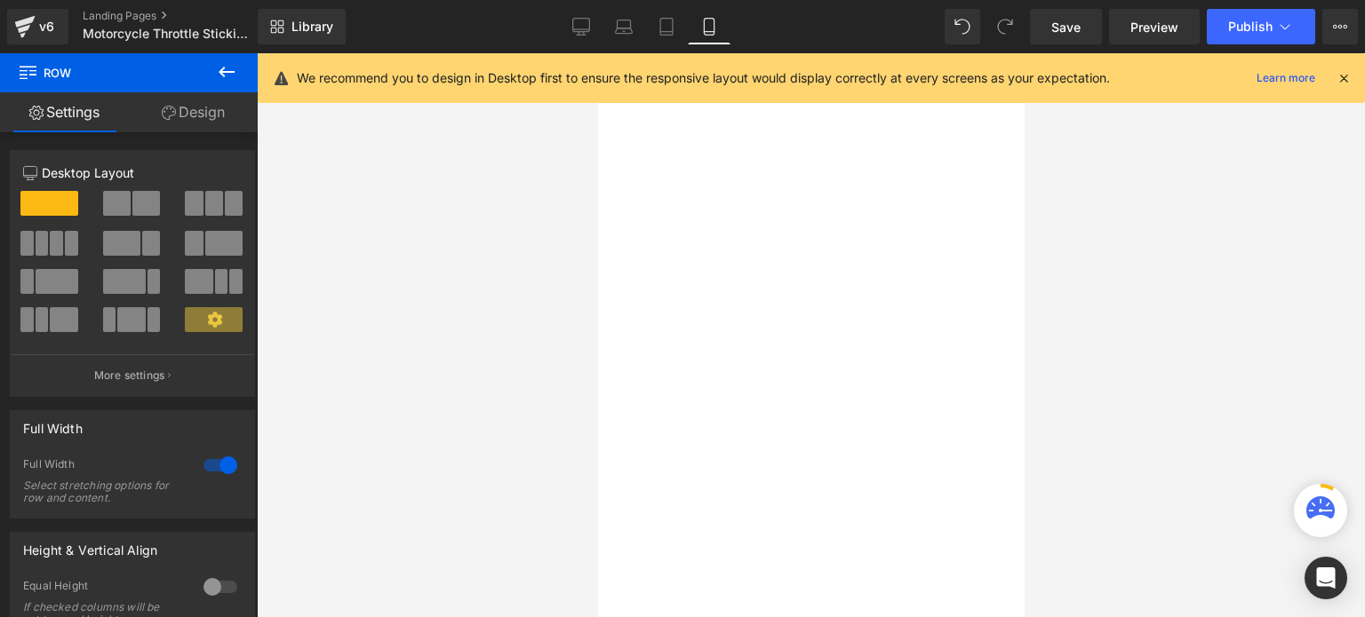
click at [597, 53] on span "Row" at bounding box center [597, 53] width 0 height 0
click at [597, 53] on icon at bounding box center [597, 53] width 0 height 0
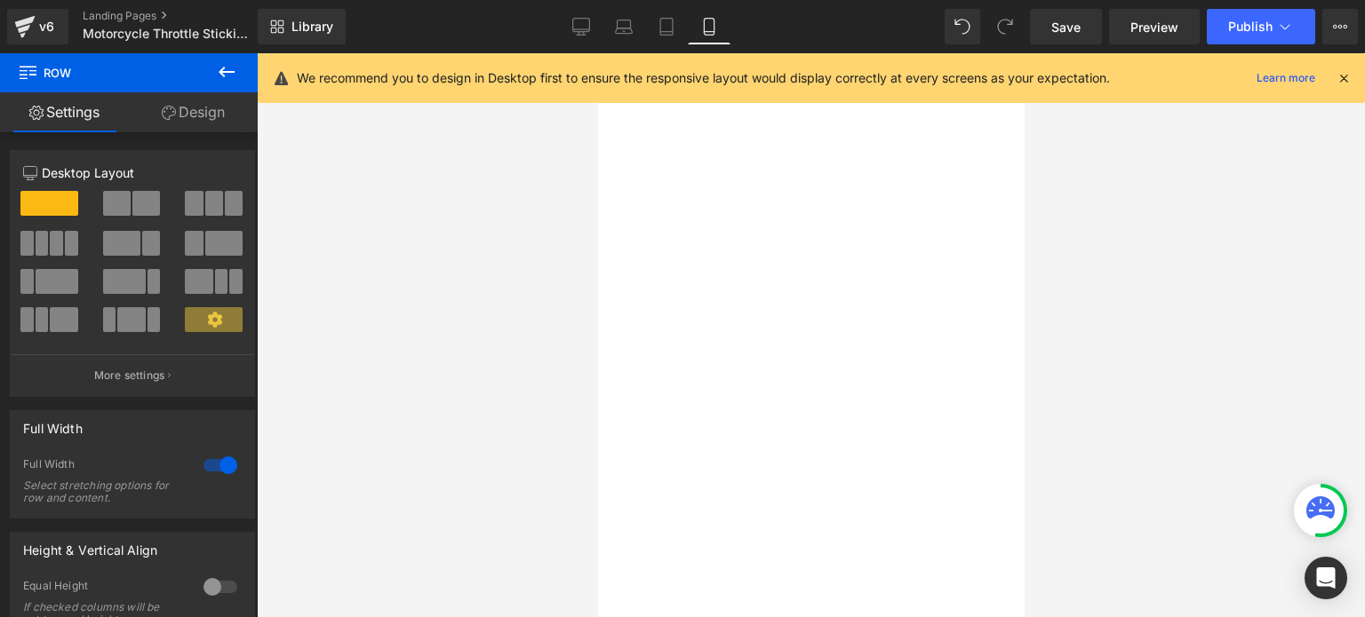
scroll to position [355, 0]
click at [597, 53] on span "Row" at bounding box center [597, 53] width 0 height 0
click at [205, 103] on link "Design" at bounding box center [193, 112] width 129 height 40
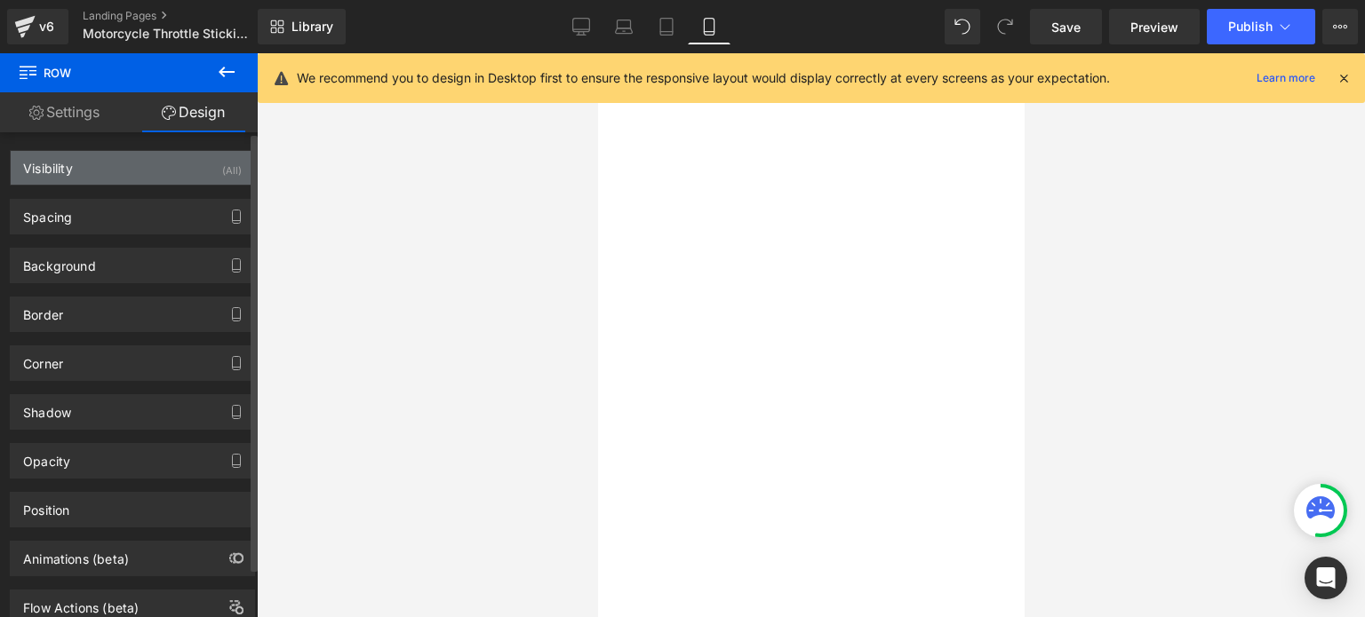
click at [176, 168] on div "Visibility (All)" at bounding box center [132, 168] width 243 height 34
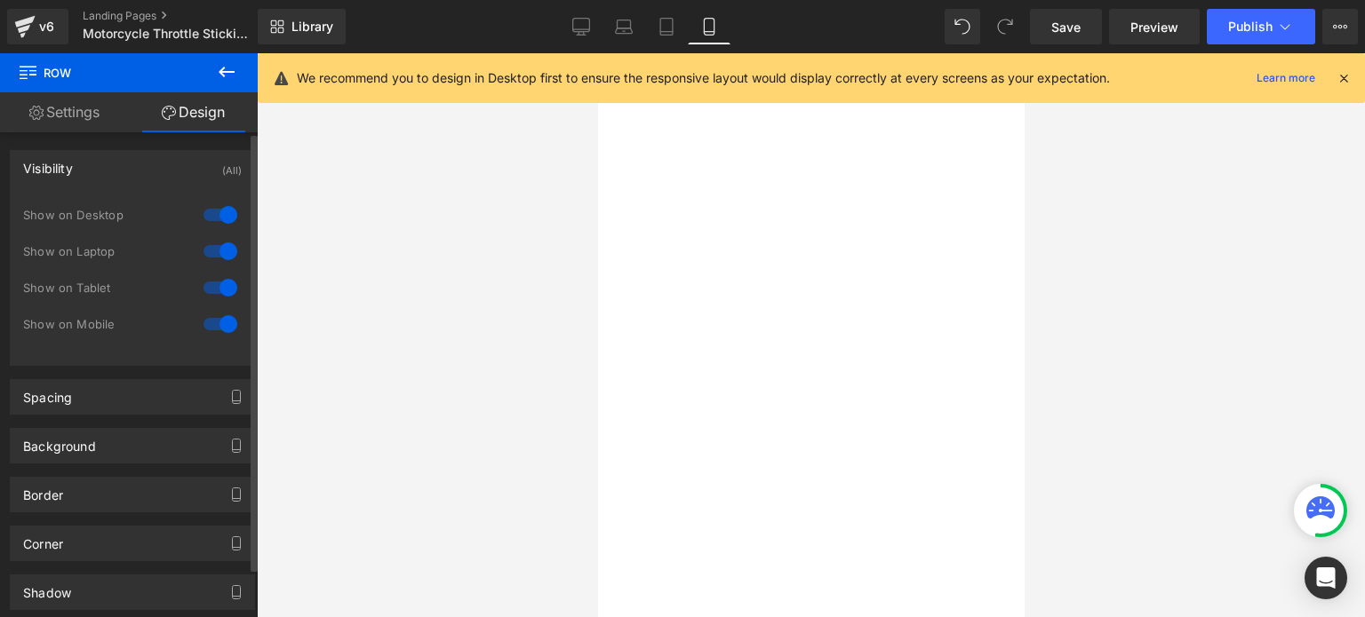
click at [218, 322] on div at bounding box center [220, 324] width 43 height 28
click at [597, 53] on span "Row" at bounding box center [597, 53] width 0 height 0
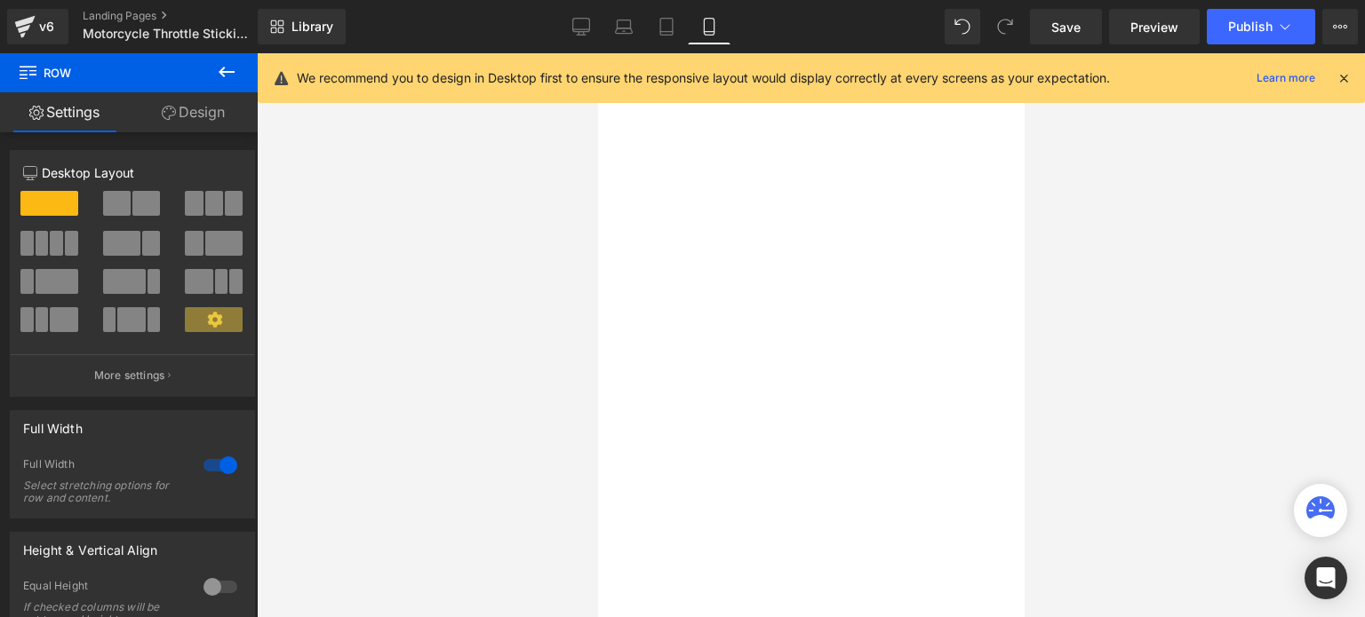
click at [219, 113] on link "Design" at bounding box center [193, 112] width 129 height 40
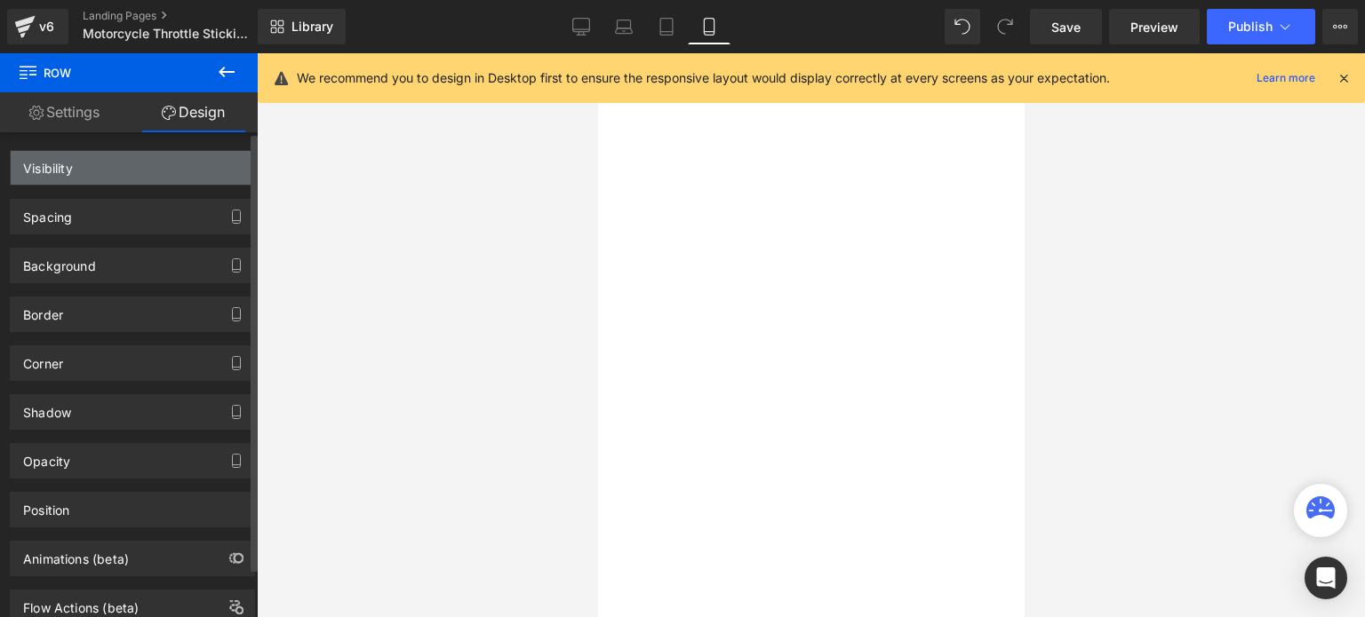
click at [158, 176] on div "Visibility" at bounding box center [132, 168] width 243 height 34
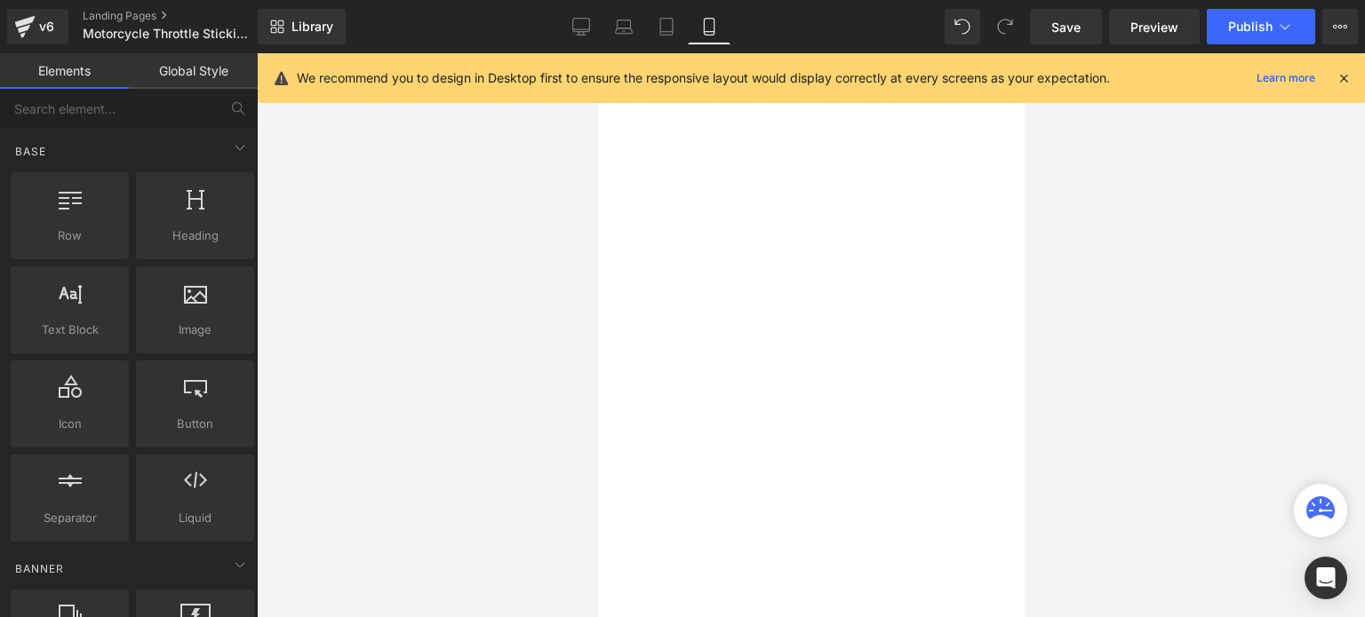
click at [1301, 287] on div at bounding box center [811, 335] width 1108 height 564
click at [586, 19] on icon at bounding box center [581, 25] width 17 height 13
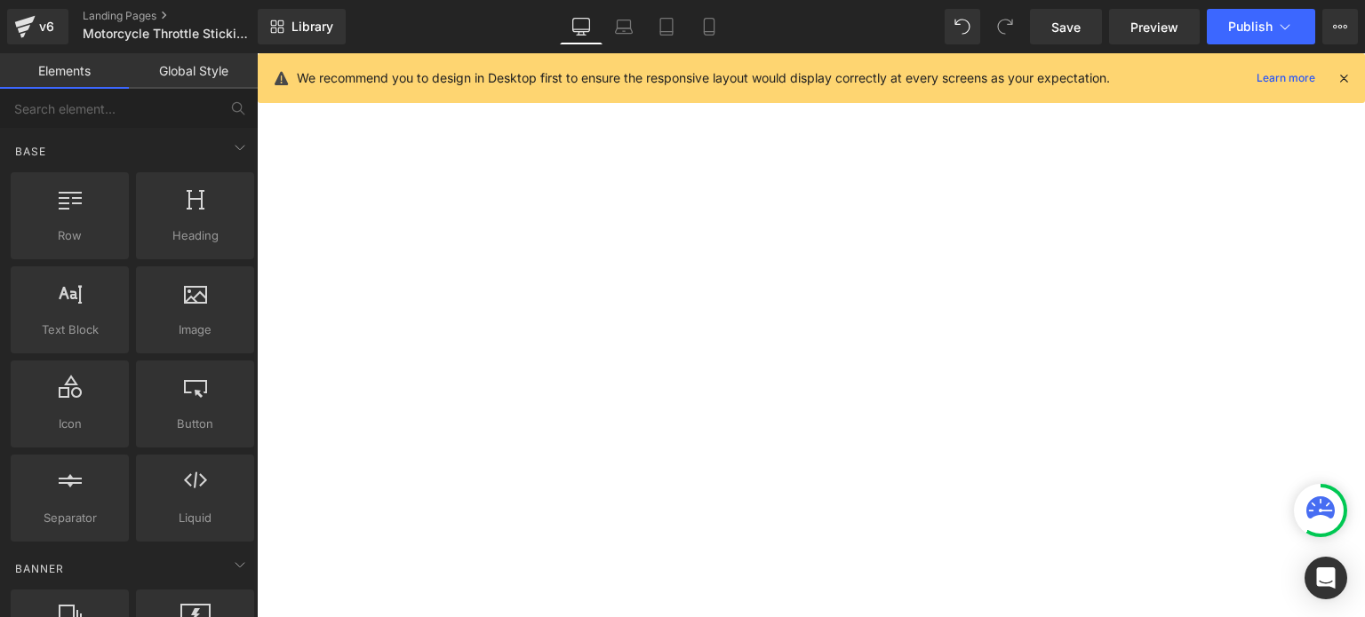
scroll to position [3442, 0]
click at [707, 28] on icon at bounding box center [709, 27] width 18 height 18
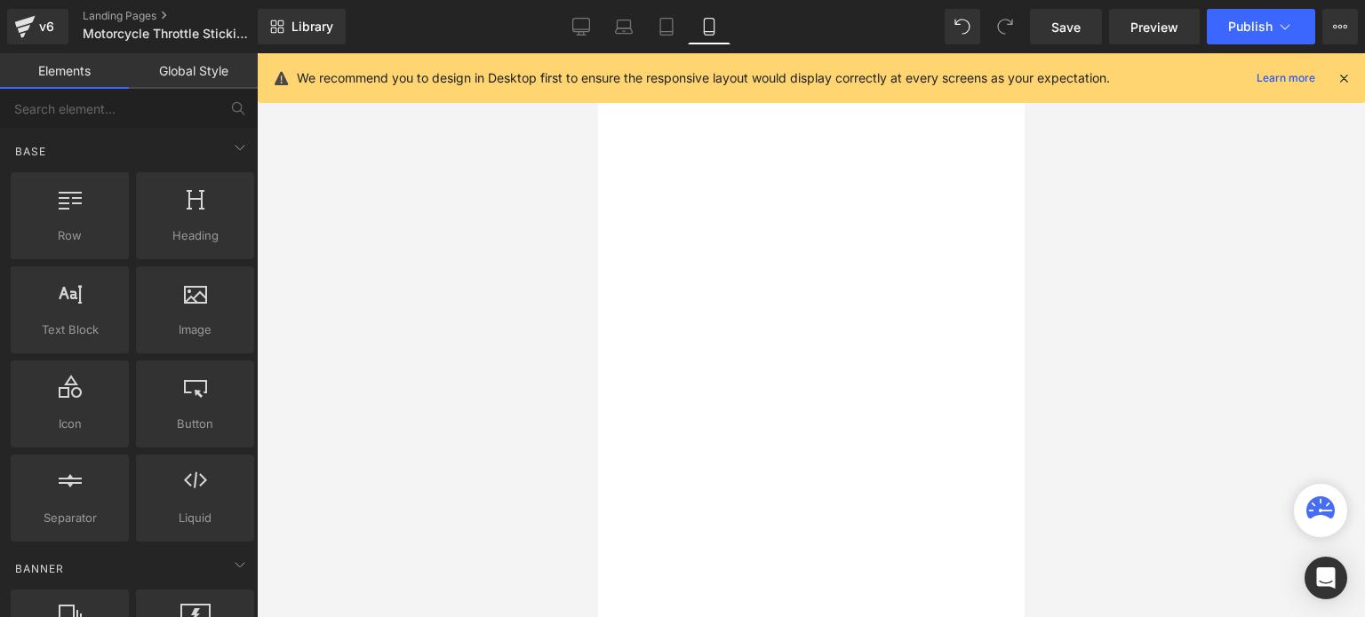
scroll to position [3880, 0]
click at [1070, 25] on span "Save" at bounding box center [1065, 27] width 29 height 19
drag, startPoint x: 585, startPoint y: 29, endPoint x: 390, endPoint y: 54, distance: 197.0
click at [585, 29] on icon at bounding box center [581, 29] width 17 height 0
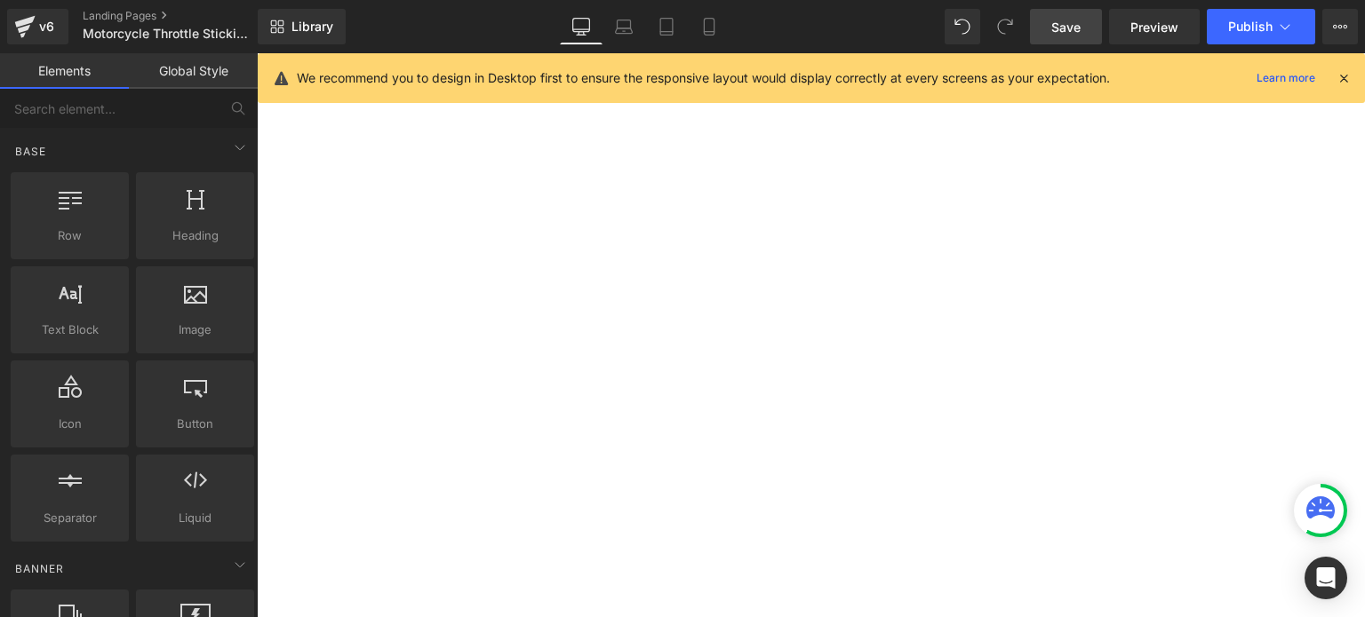
scroll to position [4968, 0]
click at [713, 30] on icon at bounding box center [709, 27] width 10 height 17
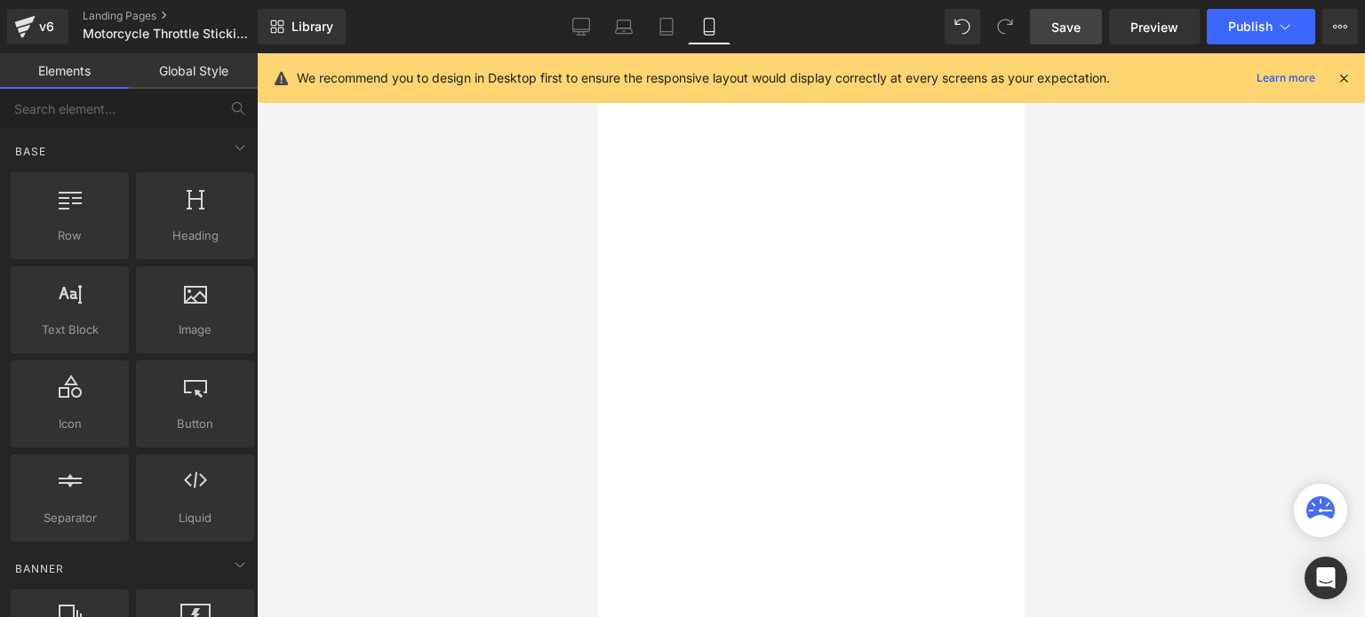
scroll to position [416, 0]
click at [597, 53] on span "Row" at bounding box center [597, 53] width 0 height 0
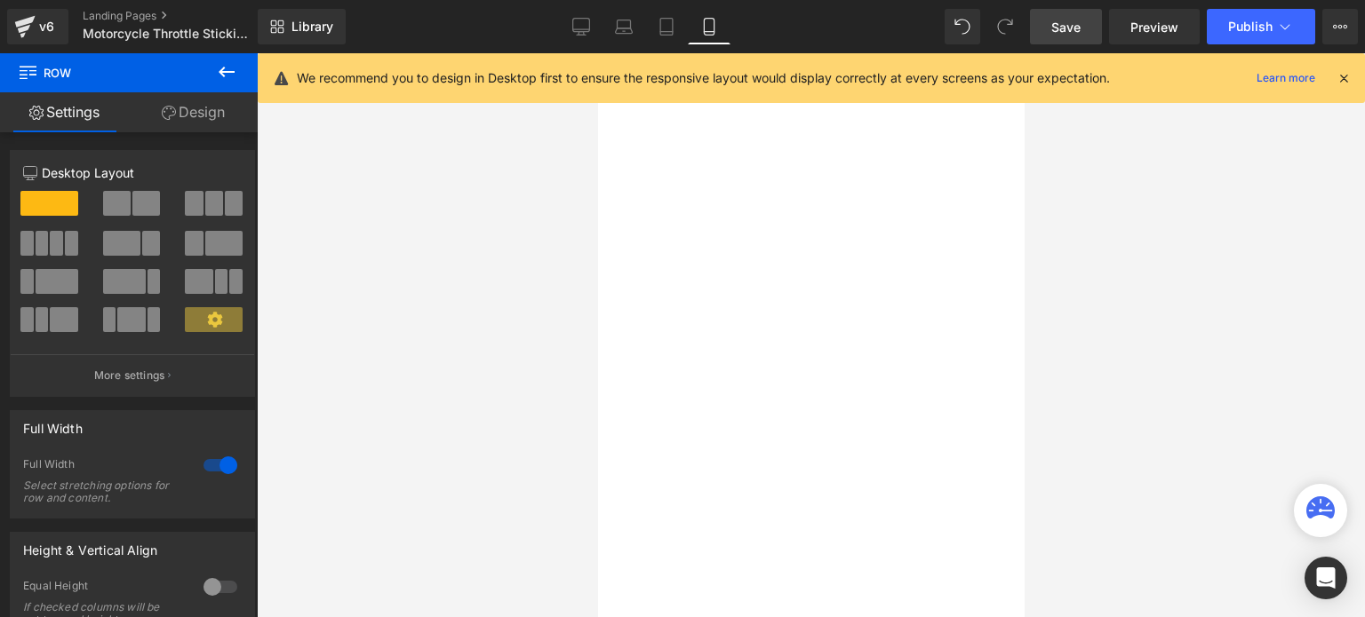
drag, startPoint x: 177, startPoint y: 106, endPoint x: 194, endPoint y: 166, distance: 62.7
click at [177, 106] on link "Design" at bounding box center [193, 112] width 129 height 40
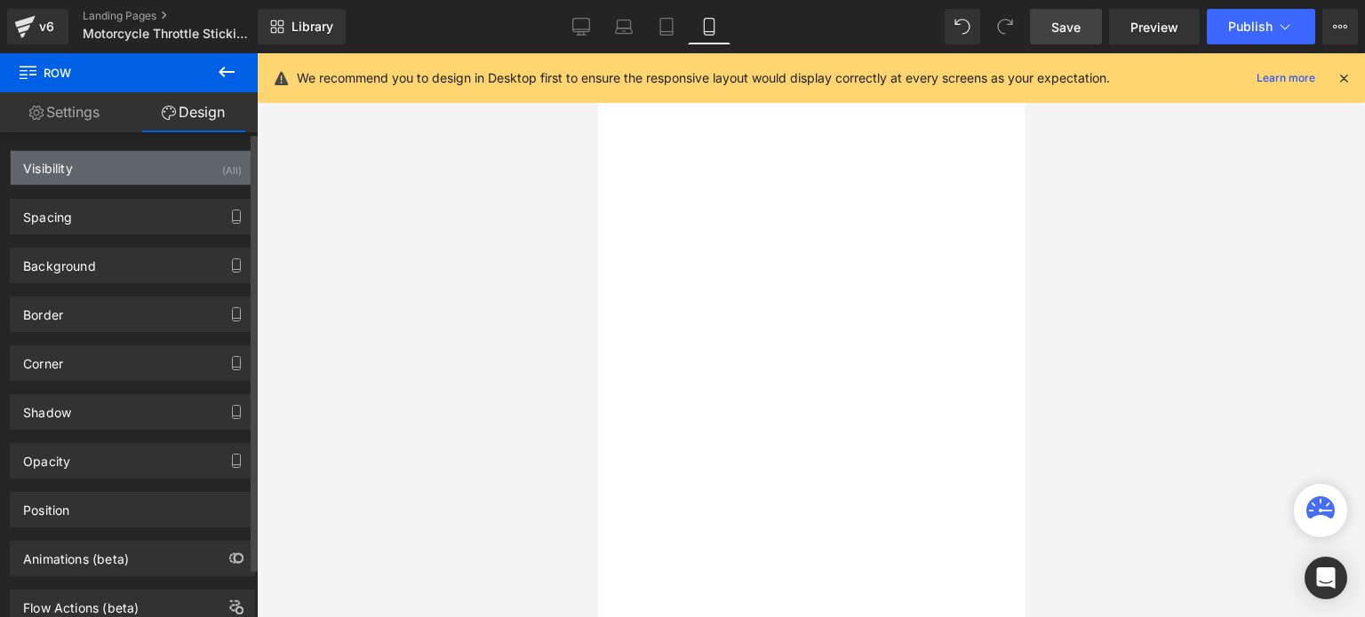
click at [194, 165] on div "Visibility (All)" at bounding box center [132, 168] width 243 height 34
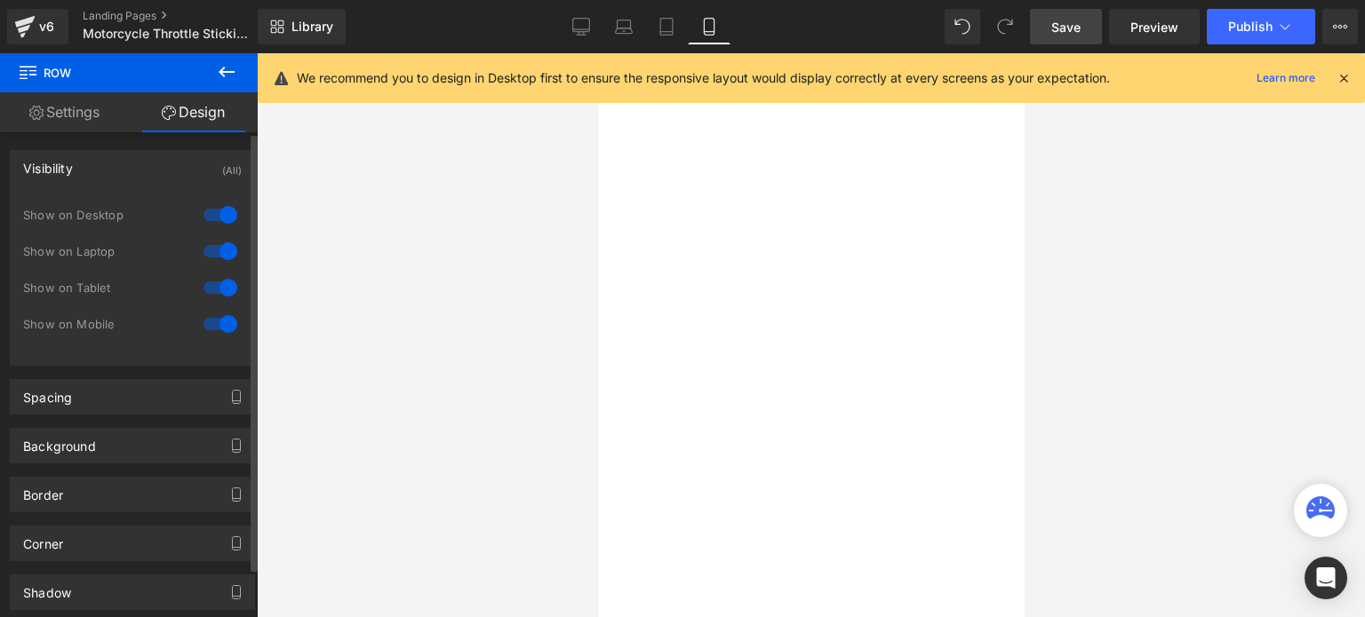
click at [224, 209] on div at bounding box center [220, 215] width 43 height 28
click at [224, 251] on div at bounding box center [220, 251] width 43 height 28
click at [219, 275] on div at bounding box center [220, 288] width 43 height 28
click at [588, 26] on icon at bounding box center [581, 27] width 18 height 18
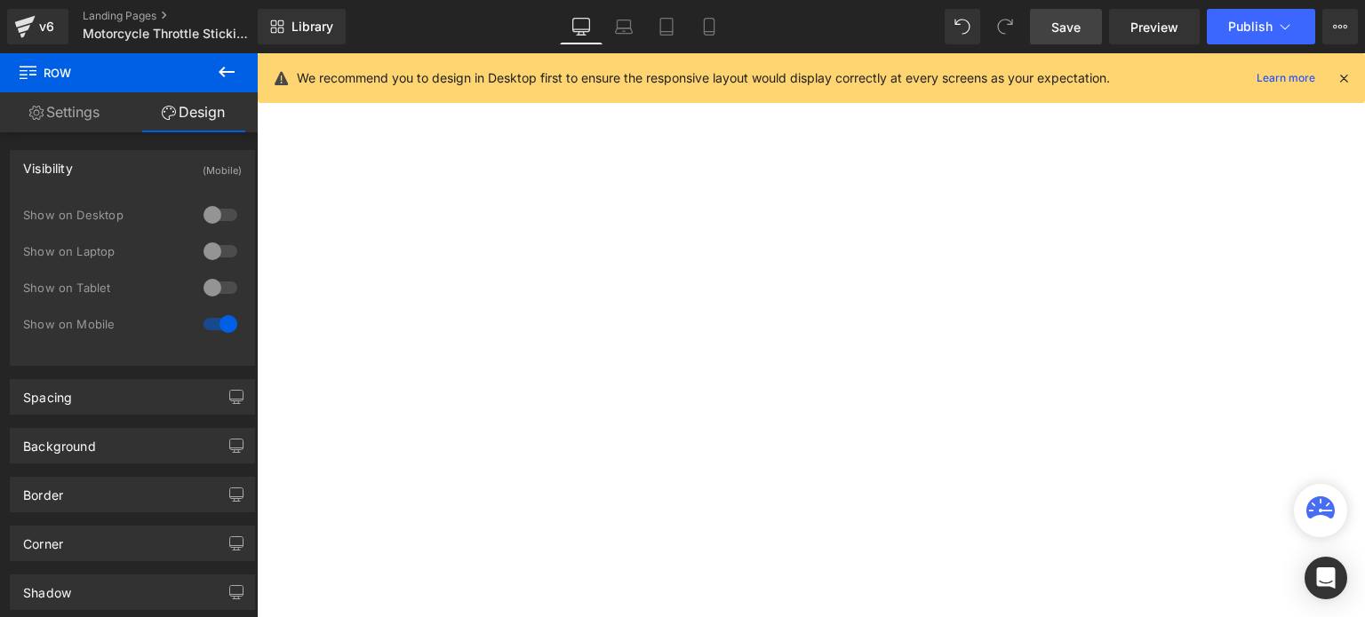
scroll to position [0, 0]
click at [1073, 20] on span "Save" at bounding box center [1065, 27] width 29 height 19
click at [1137, 21] on span "Preview" at bounding box center [1154, 27] width 48 height 19
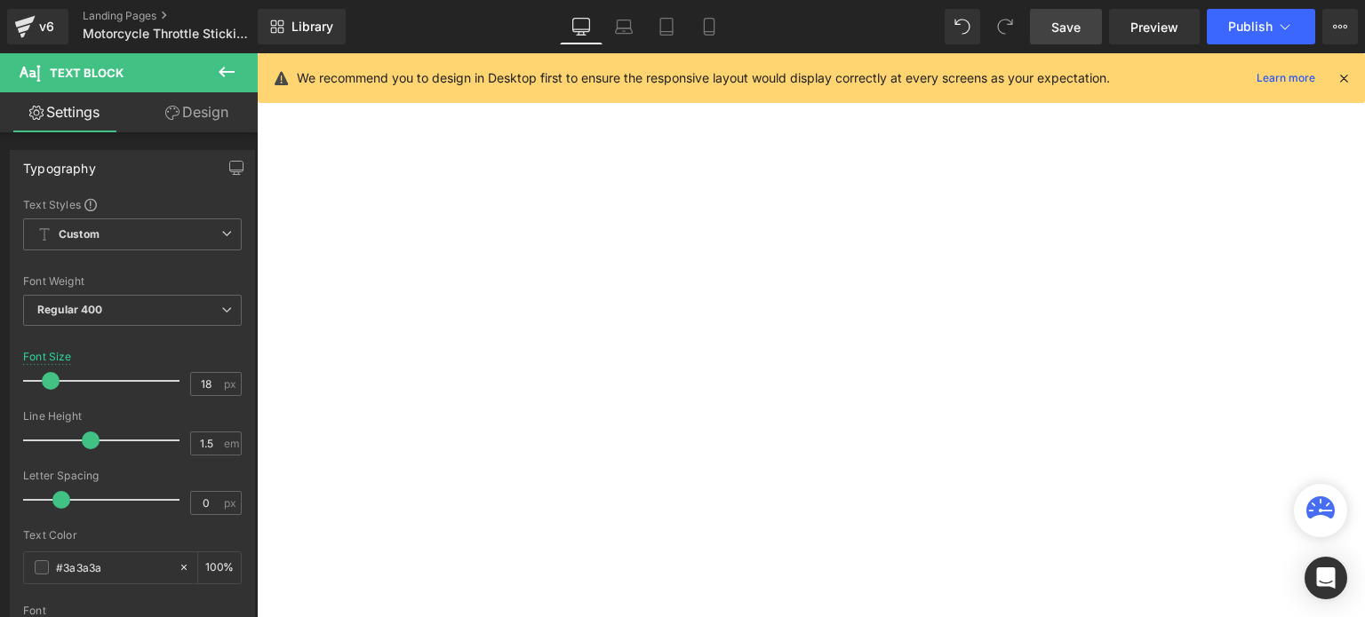
drag, startPoint x: 471, startPoint y: 292, endPoint x: 480, endPoint y: 291, distance: 9.1
click at [257, 53] on div "1. Difficulty Accelerating: If you notice that your motorcycle is struggling to…" at bounding box center [257, 53] width 0 height 0
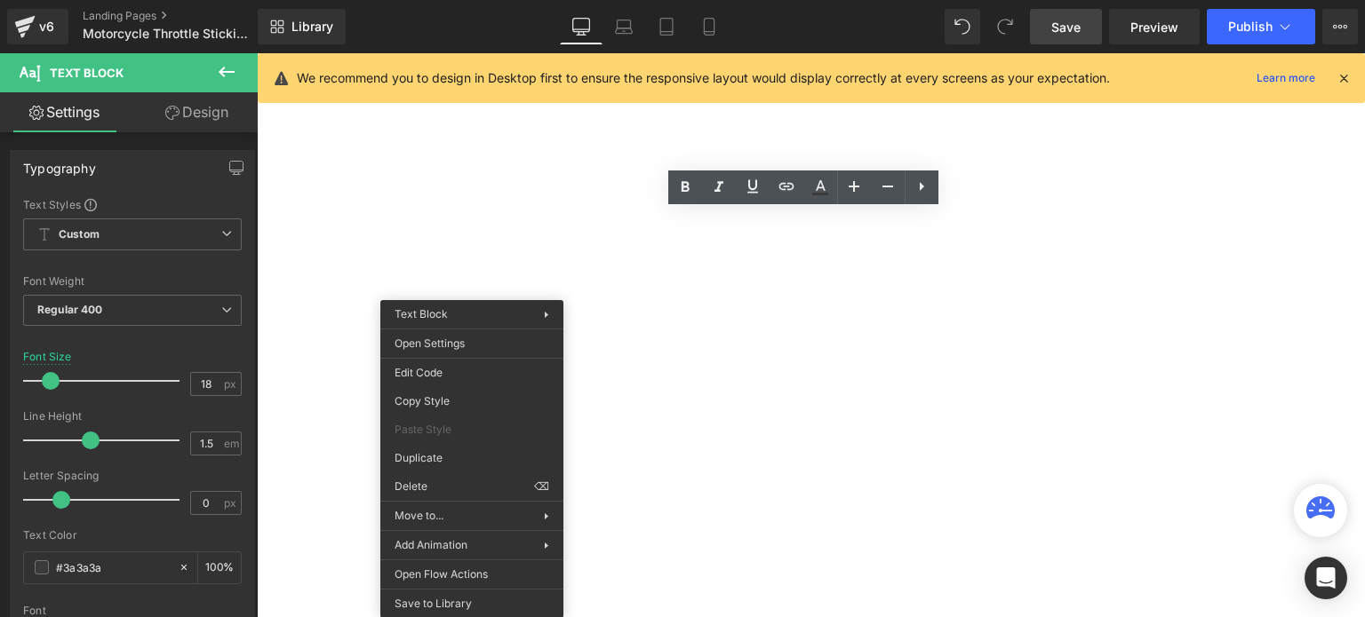
click at [257, 53] on div "Warning signs of a sticky throttle Heading As an experienced rider, it is impor…" at bounding box center [257, 53] width 0 height 0
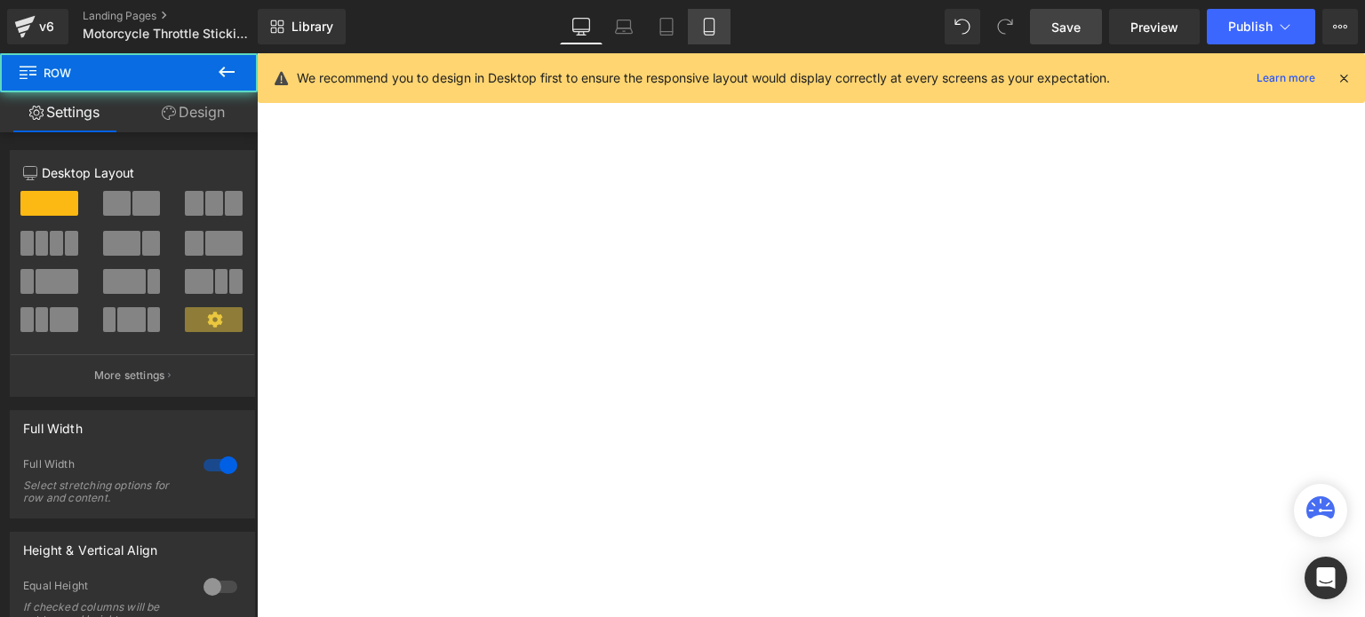
click at [708, 18] on icon at bounding box center [709, 27] width 18 height 18
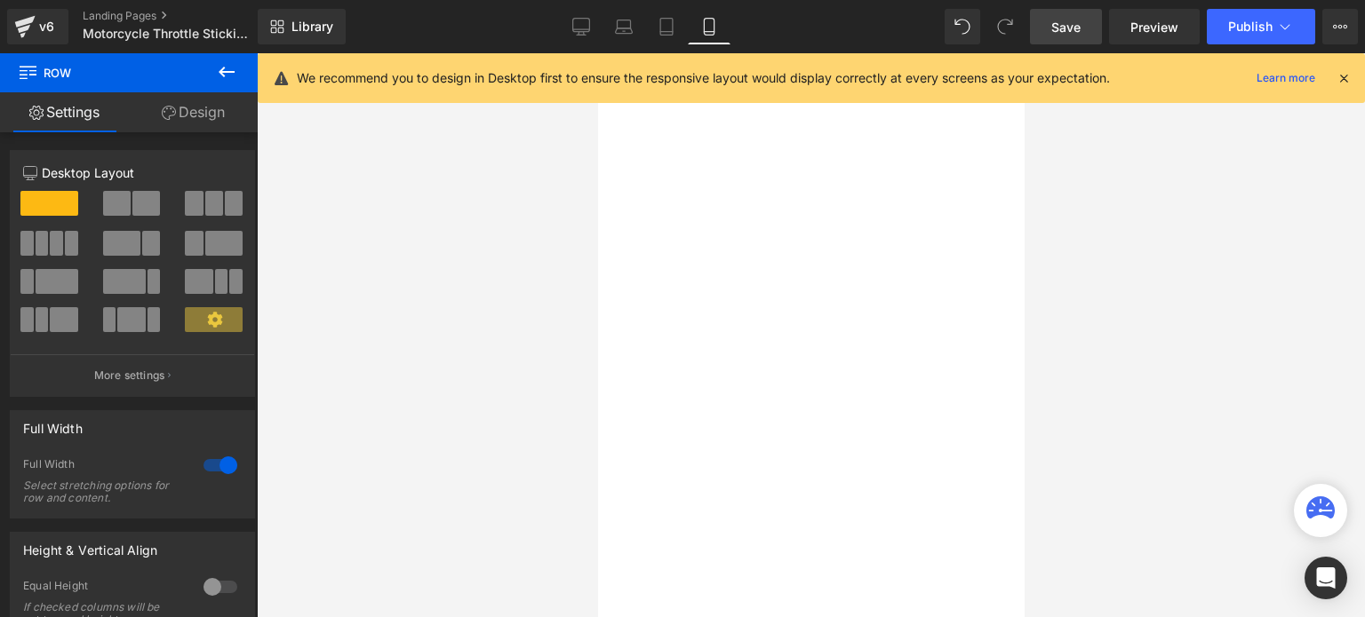
scroll to position [711, 0]
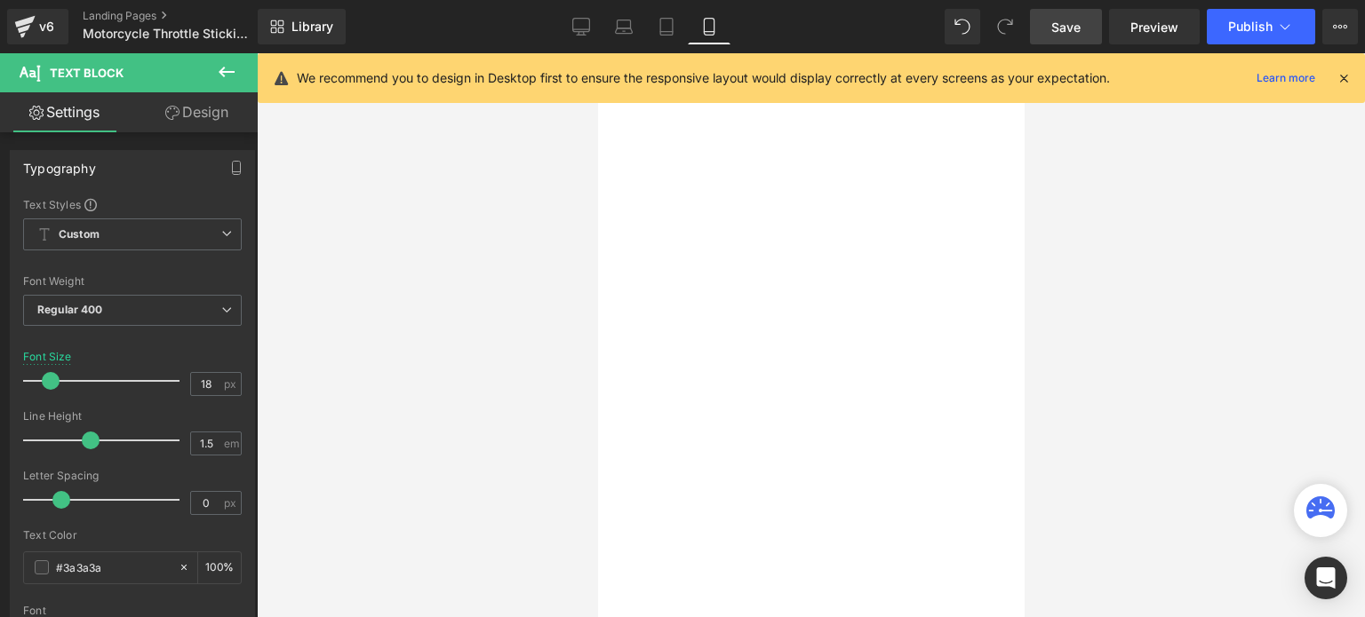
drag, startPoint x: 816, startPoint y: 198, endPoint x: 829, endPoint y: 198, distance: 12.4
click at [597, 53] on div "1. Difficulty Accelerating: If you notice that your motorcycle is struggling to…" at bounding box center [597, 53] width 0 height 0
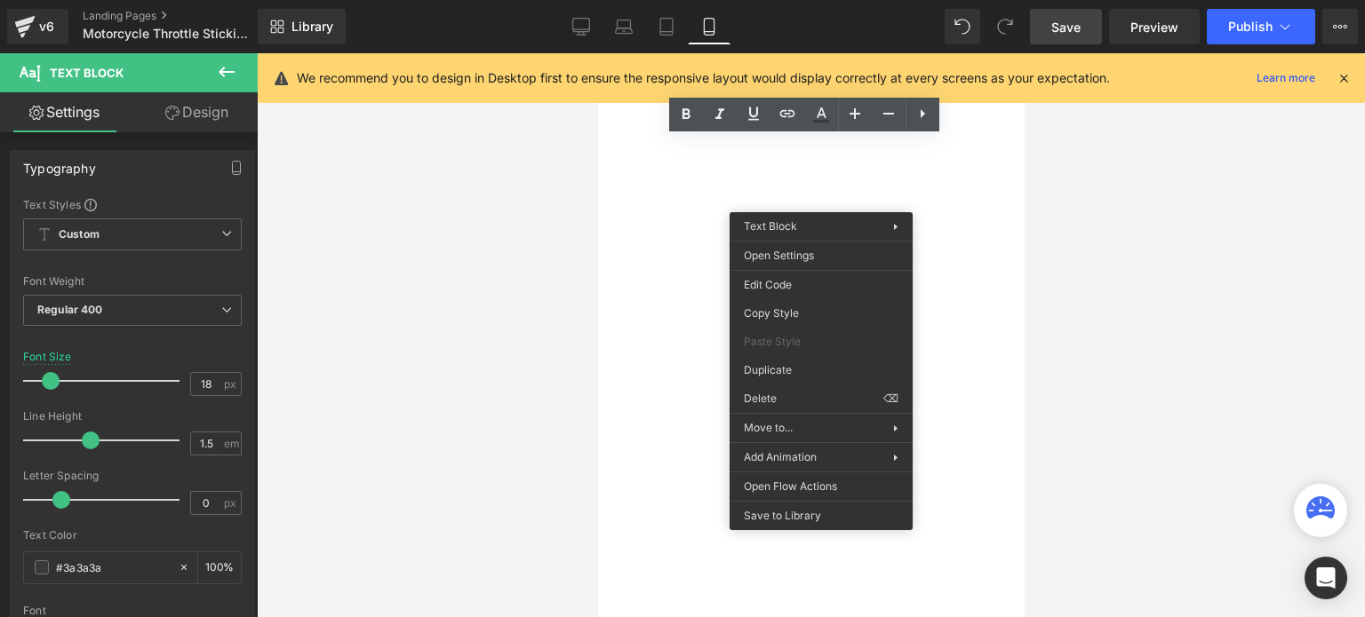
click at [597, 53] on div at bounding box center [597, 53] width 0 height 0
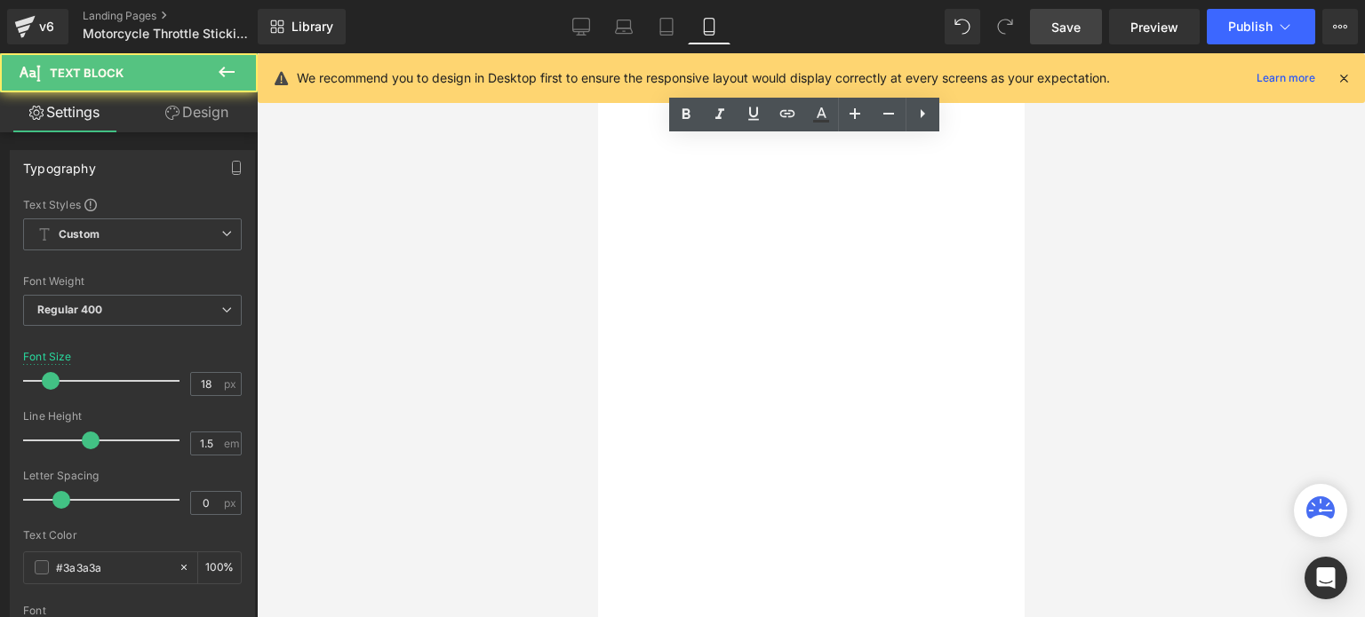
drag, startPoint x: 817, startPoint y: 200, endPoint x: 826, endPoint y: 201, distance: 8.9
click at [597, 53] on div "1. Difficulty Accelerating: If you notice that your motorcycle is struggling to…" at bounding box center [597, 53] width 0 height 0
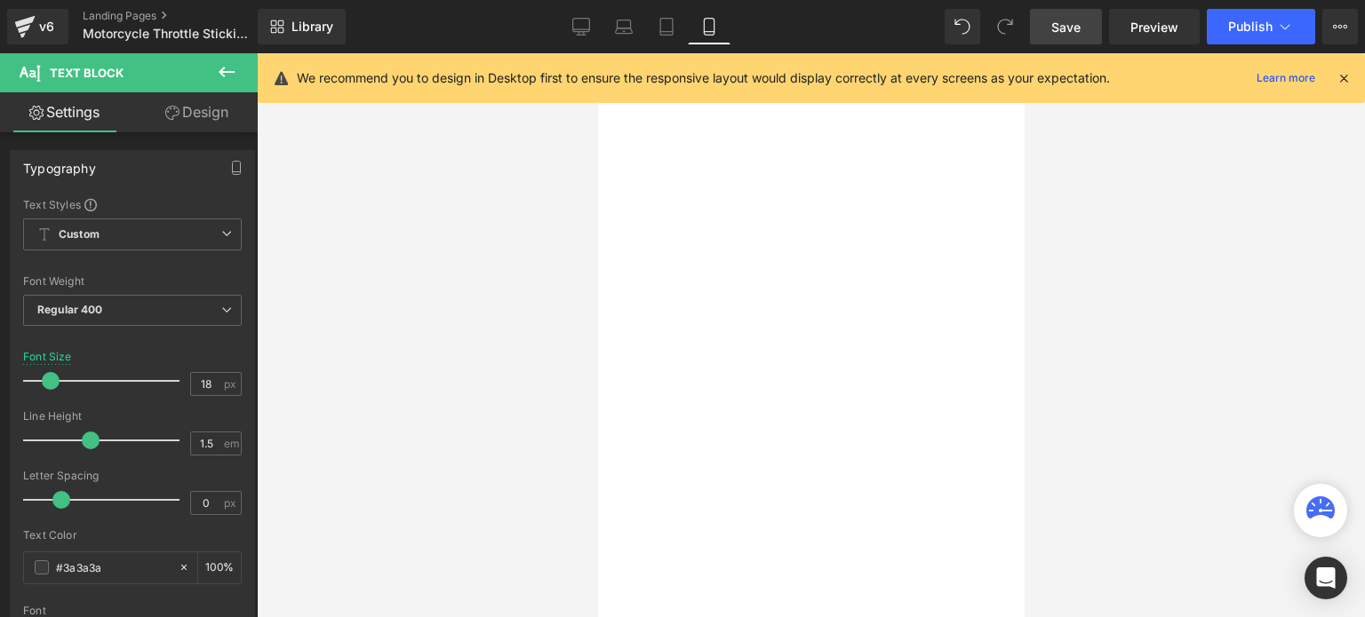
click at [1053, 24] on span "Save" at bounding box center [1065, 27] width 29 height 19
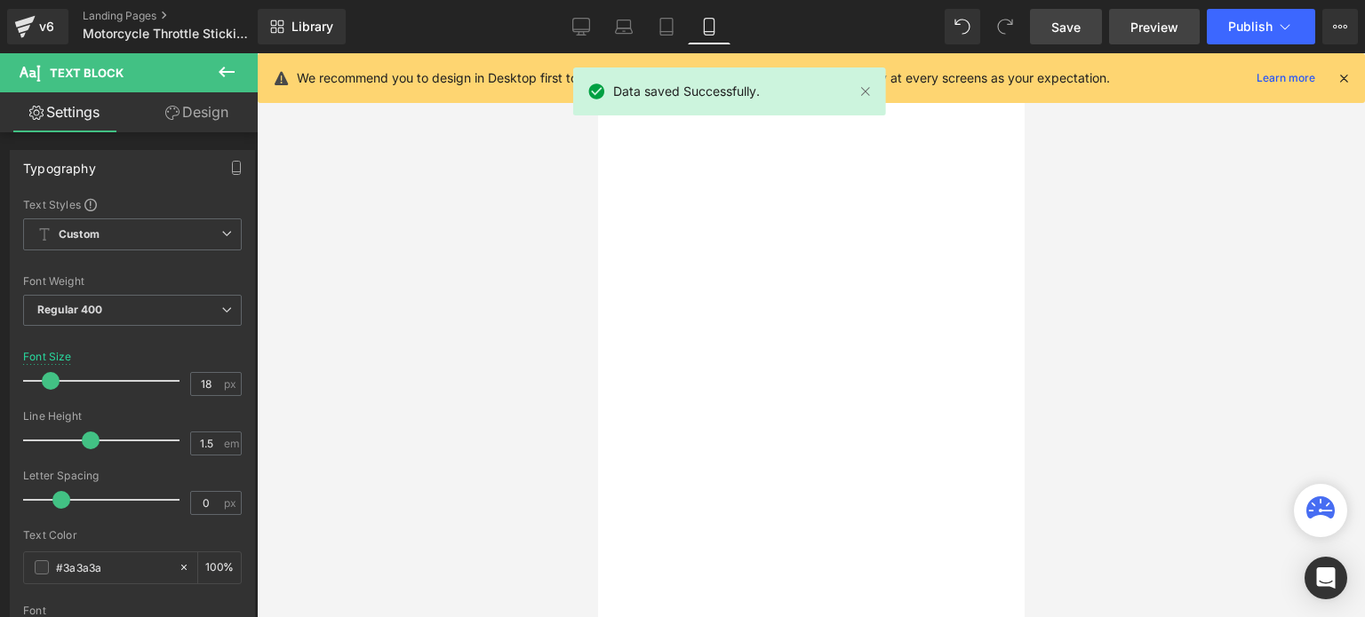
click at [1149, 20] on span "Preview" at bounding box center [1154, 27] width 48 height 19
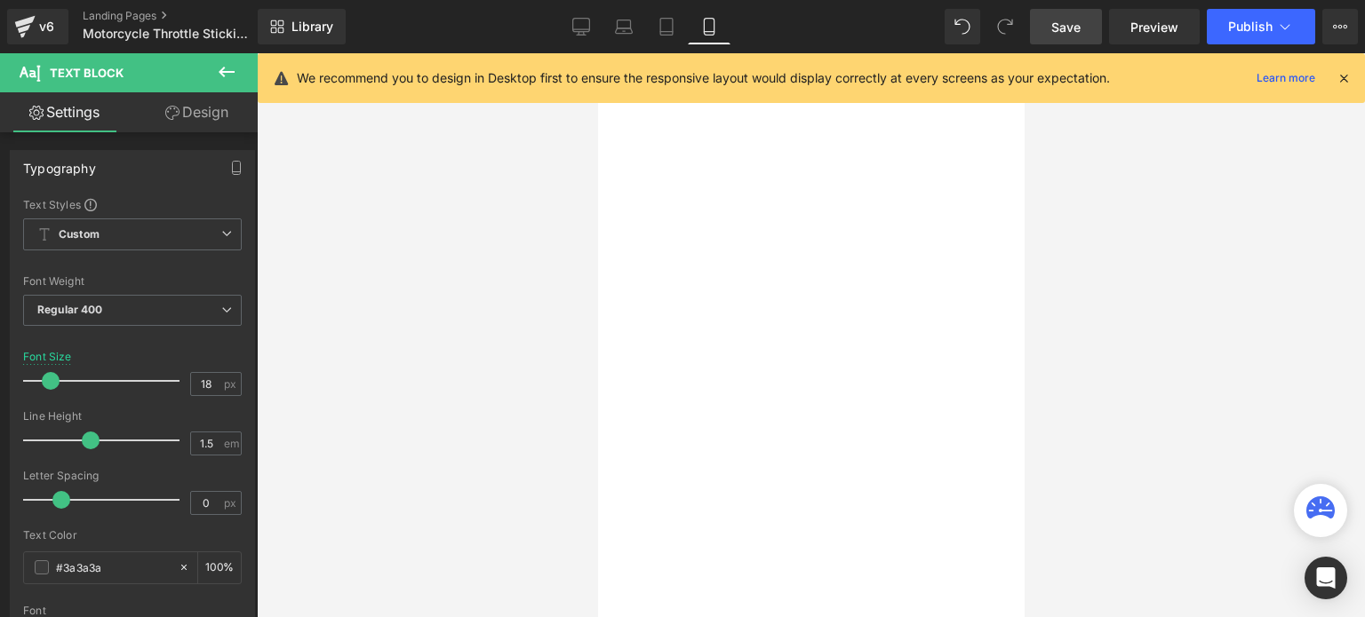
scroll to position [444, 0]
drag, startPoint x: 816, startPoint y: 469, endPoint x: 897, endPoint y: 588, distance: 144.4
click at [597, 53] on div "1. Difficulty Accelerating: you notice that your motorcycle is struggling to ac…" at bounding box center [597, 53] width 0 height 0
drag, startPoint x: 744, startPoint y: 488, endPoint x: 914, endPoint y: 589, distance: 197.6
click at [597, 53] on div "2. High RPM: Another warning sign is that your engine is running at a high RPM …" at bounding box center [597, 53] width 0 height 0
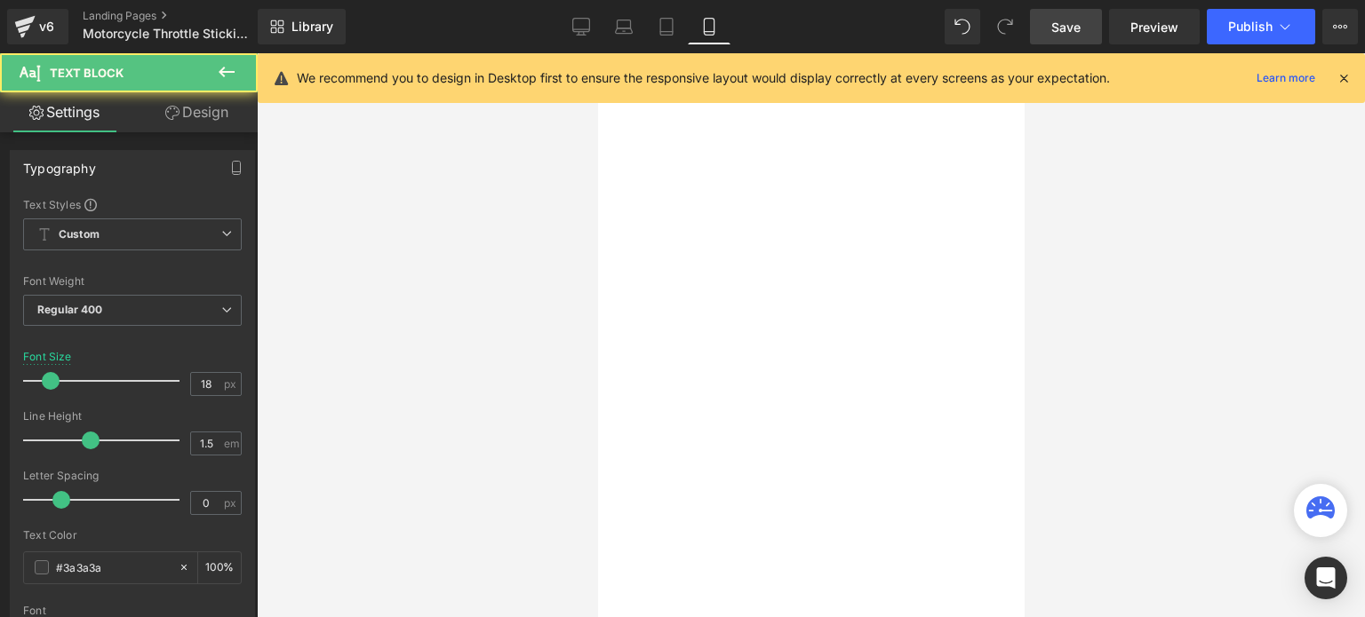
click at [597, 53] on u "High RPM:" at bounding box center [597, 53] width 0 height 0
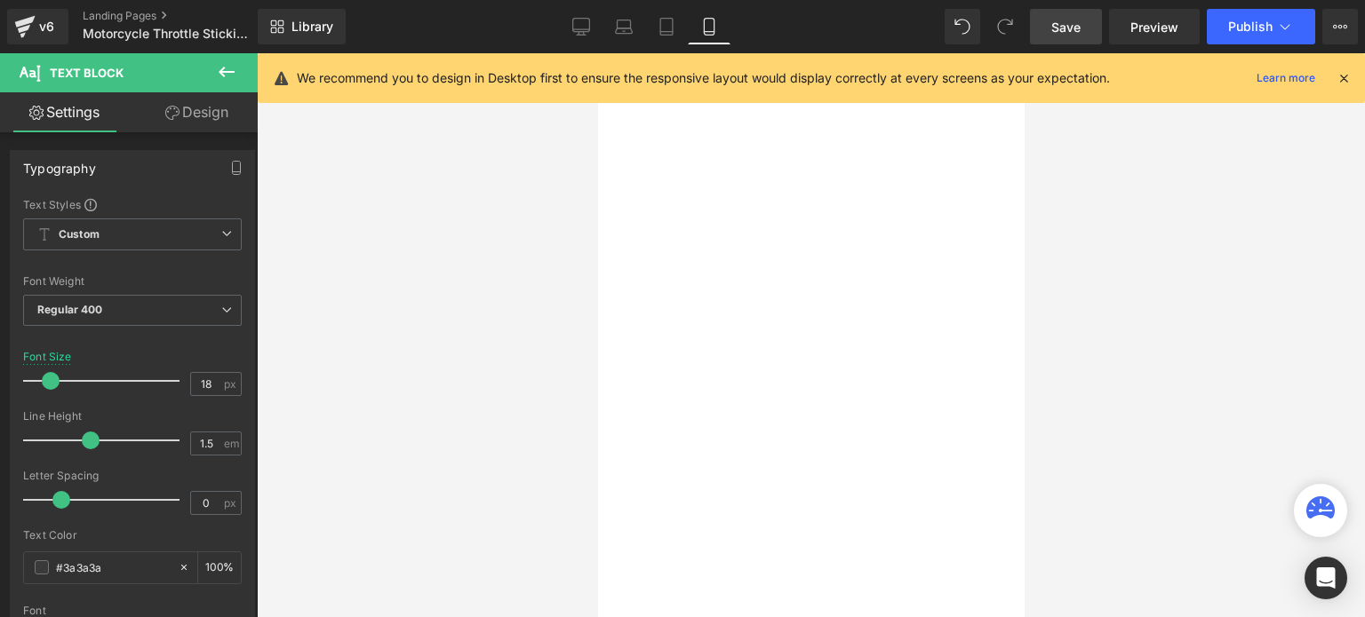
scroll to position [618, 0]
drag, startPoint x: 837, startPoint y: 513, endPoint x: 960, endPoint y: 436, distance: 145.7
click at [597, 53] on div "3. Difficulty Slowing Down: If you are having difficulty slowing down, it could…" at bounding box center [597, 53] width 0 height 0
drag, startPoint x: 804, startPoint y: 362, endPoint x: 903, endPoint y: 490, distance: 162.8
click at [597, 53] on div "4. Engine Running Hot: If you notice that your engine is running hotter than us…" at bounding box center [597, 53] width 0 height 0
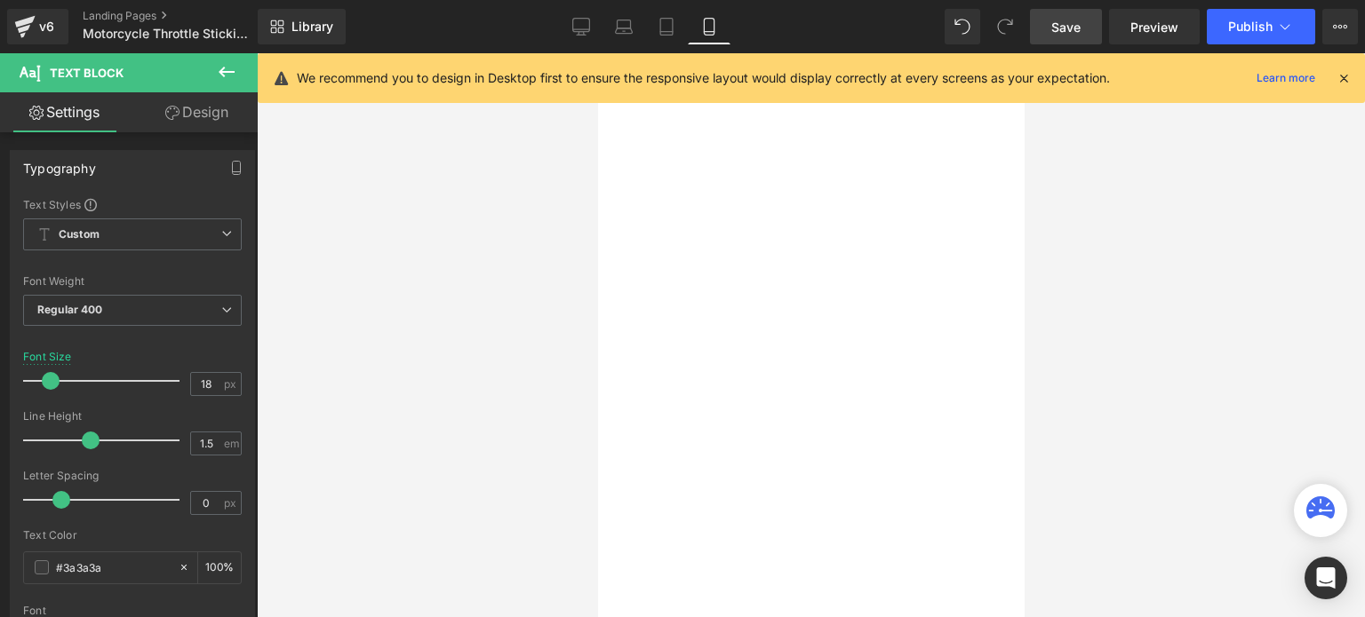
scroll to position [707, 0]
drag, startPoint x: 916, startPoint y: 298, endPoint x: 936, endPoint y: 370, distance: 74.8
click at [597, 53] on div "5. Motorcycle throttle not snapping back - When you let go of the throttle it s…" at bounding box center [597, 53] width 0 height 0
drag, startPoint x: 657, startPoint y: 209, endPoint x: 687, endPoint y: 216, distance: 31.0
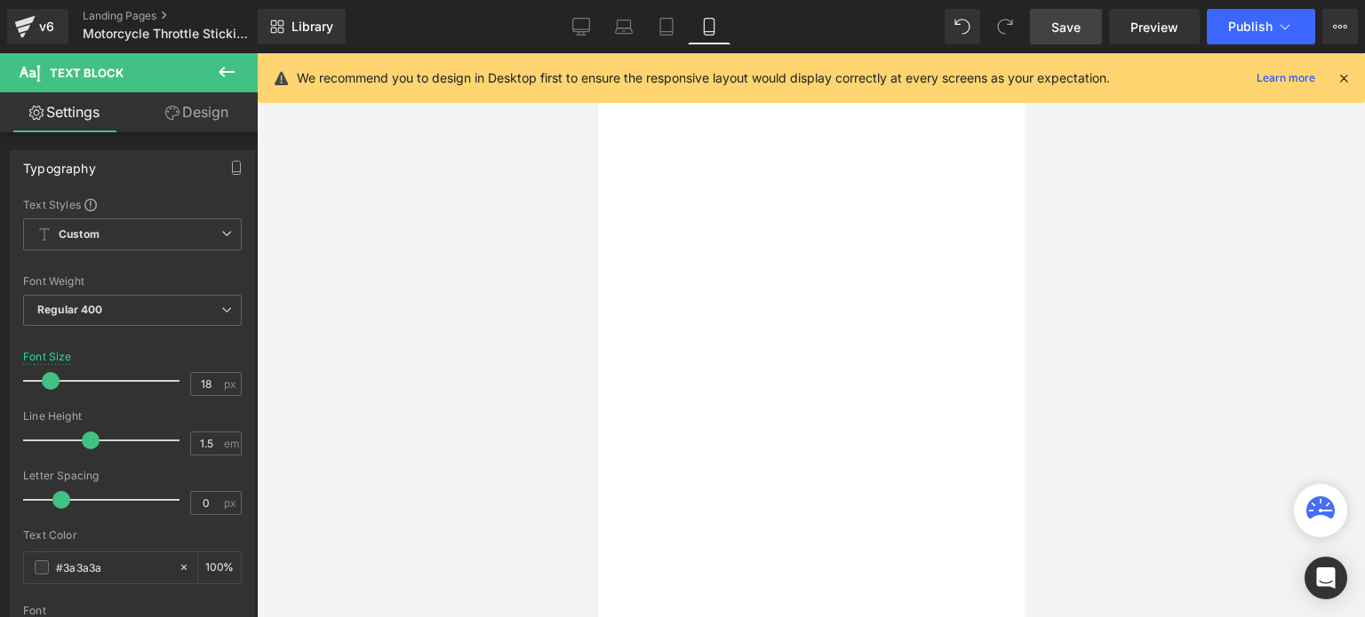
click at [597, 53] on div "One of the most common causes of a throttle sticking is a dirty or gummed-up th…" at bounding box center [597, 53] width 0 height 0
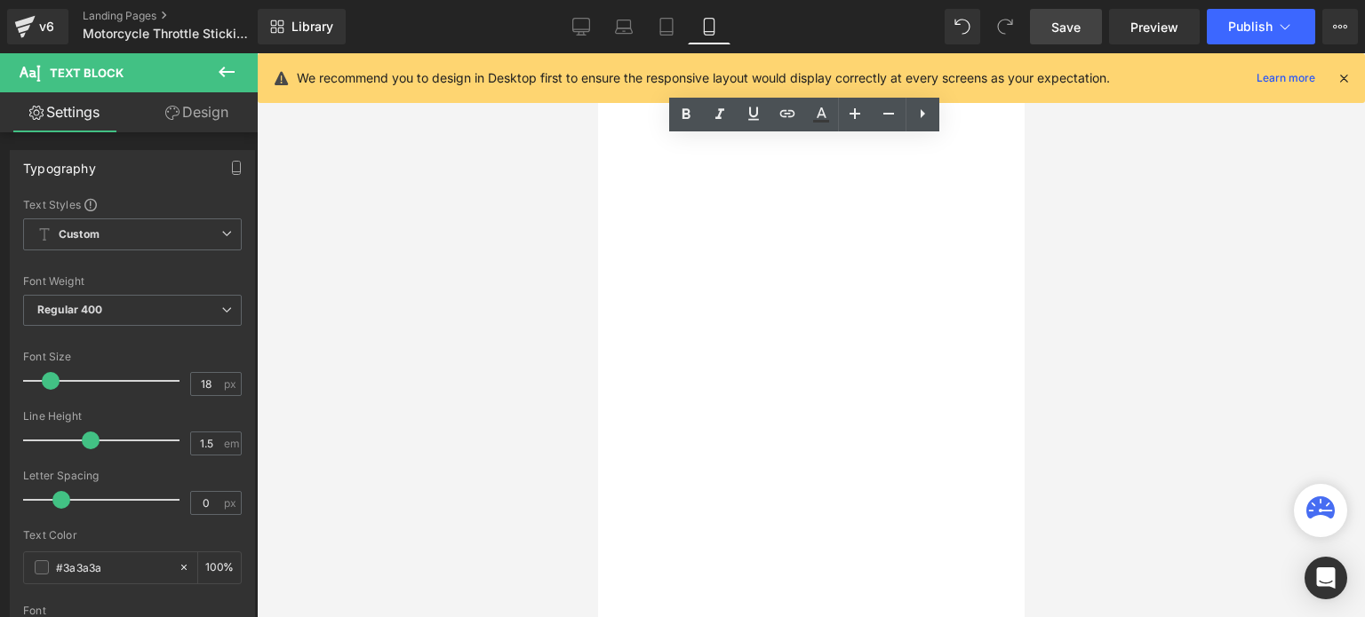
click at [597, 53] on div "One of the most common causes of a throttle sticking is a dirty or gummed-up th…" at bounding box center [597, 53] width 0 height 0
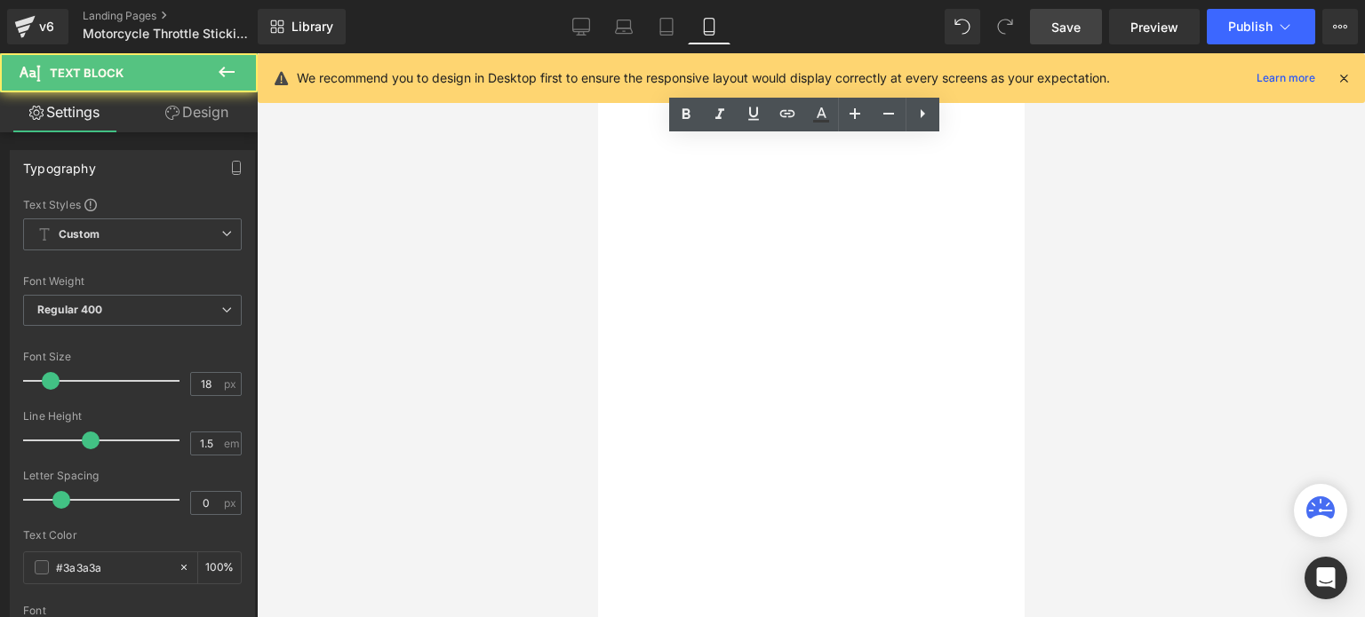
click at [597, 53] on div "One of the most common causes of a throttle sticking is a dirty or gummed-up th…" at bounding box center [597, 53] width 0 height 0
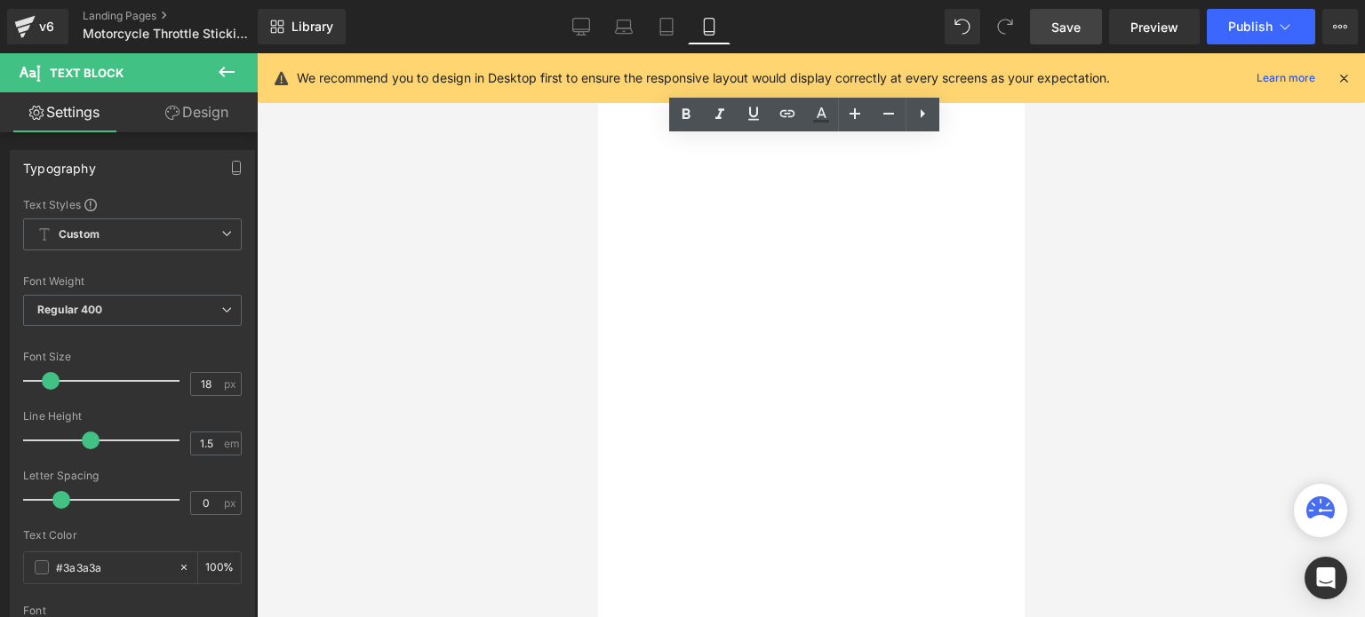
drag, startPoint x: 660, startPoint y: 210, endPoint x: 725, endPoint y: 238, distance: 70.8
click at [597, 53] on div "One of the most common causes of a throttle sticking is a dirty or gummed-up th…" at bounding box center [597, 53] width 0 height 0
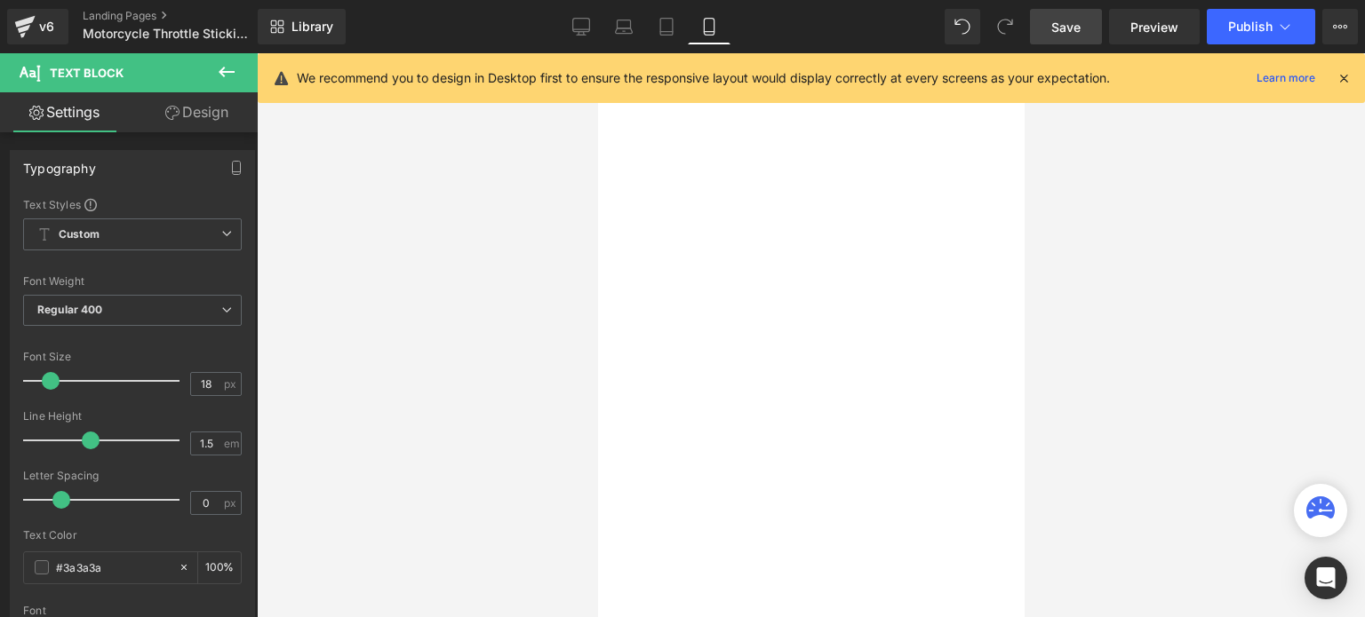
scroll to position [1807, 0]
drag, startPoint x: 878, startPoint y: 387, endPoint x: 953, endPoint y: 394, distance: 75.8
click at [597, 53] on div "A throttle that sticks can be a dangerous situation for any rider. It can lead …" at bounding box center [597, 53] width 0 height 0
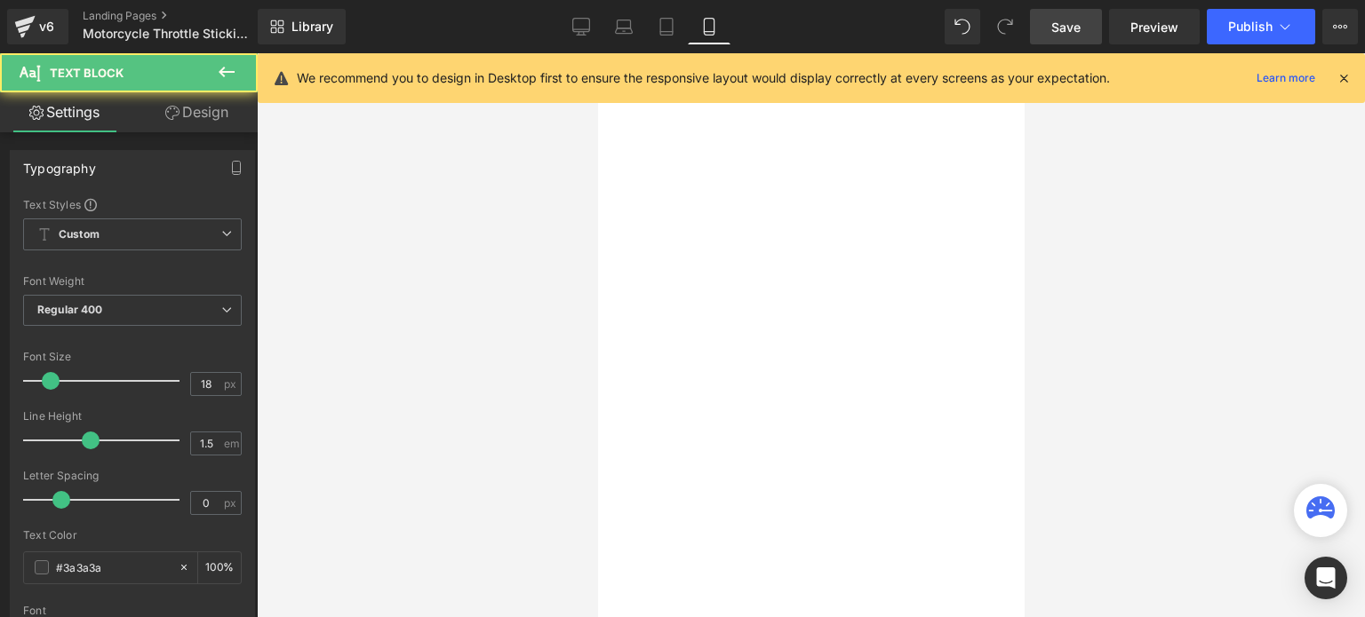
click at [597, 53] on span ". Over time, the plastic or rubber material of the throttle tube can wear down …" at bounding box center [597, 53] width 0 height 0
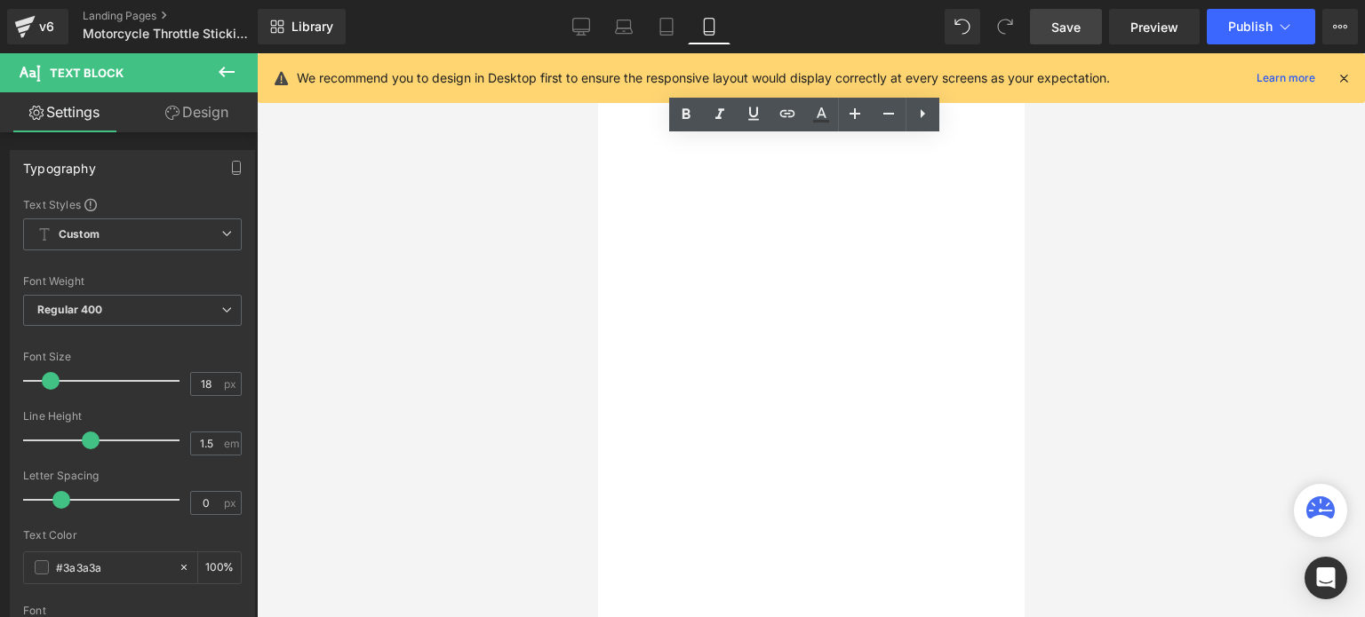
drag, startPoint x: 857, startPoint y: 208, endPoint x: 959, endPoint y: 462, distance: 273.8
click at [597, 53] on div "A throttle that sticks can be a dangerous situation for any rider. It can lead …" at bounding box center [597, 53] width 0 height 0
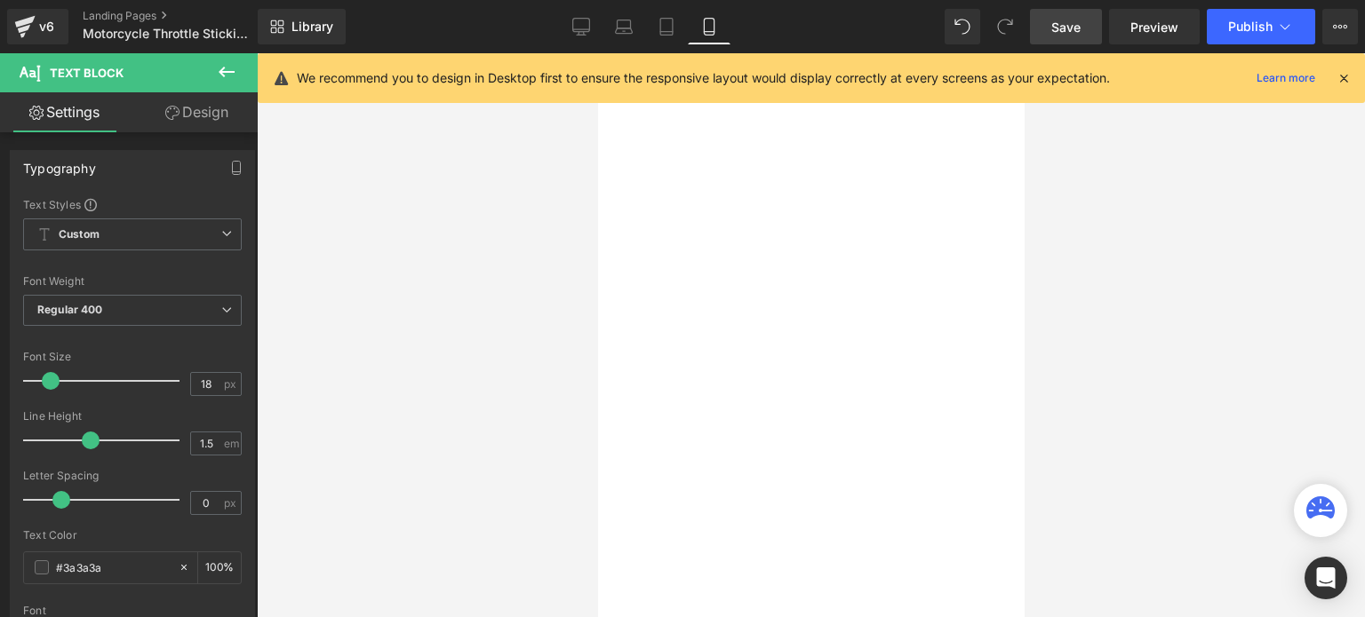
drag, startPoint x: 864, startPoint y: 205, endPoint x: 954, endPoint y: 474, distance: 282.9
click at [597, 53] on div "A throttle that sticks can be a dangerous situation for any rider. It can lead …" at bounding box center [597, 53] width 0 height 0
drag, startPoint x: 905, startPoint y: 205, endPoint x: 928, endPoint y: 237, distance: 39.5
click at [597, 53] on span "." at bounding box center [597, 53] width 0 height 0
drag, startPoint x: 863, startPoint y: 225, endPoint x: 957, endPoint y: 383, distance: 184.0
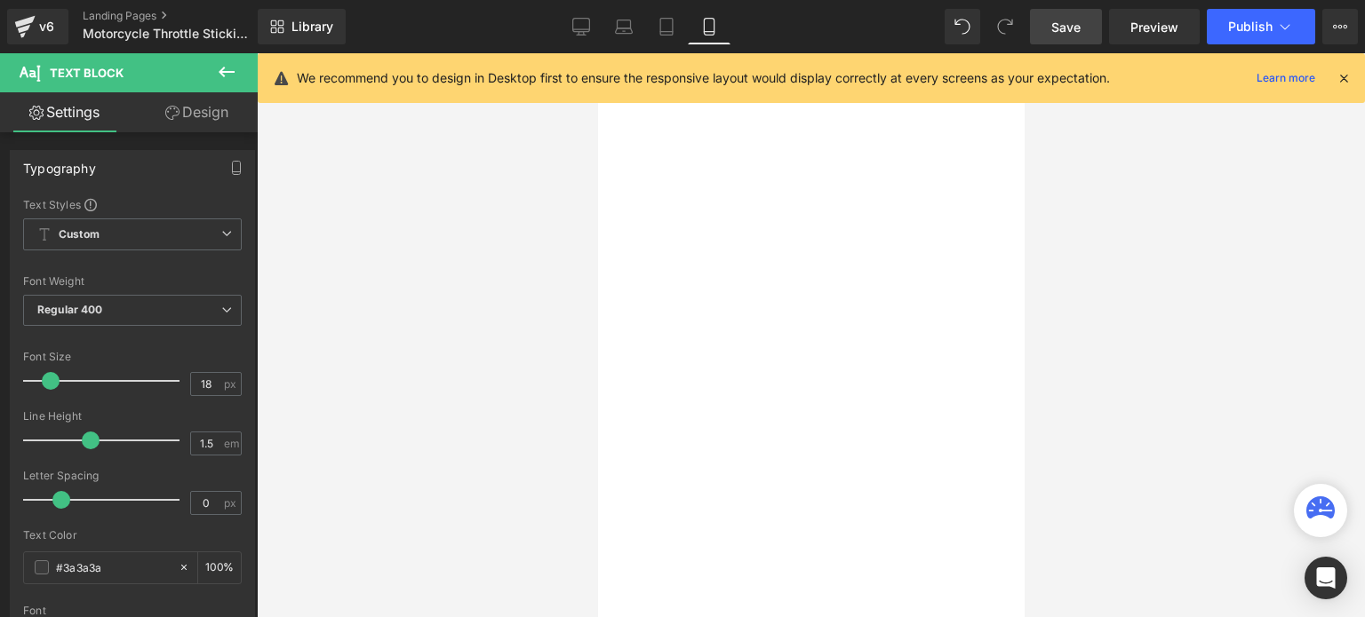
click at [597, 53] on div "A throttle that sticks can be a dangerous situation for any rider. It can lead …" at bounding box center [597, 53] width 0 height 0
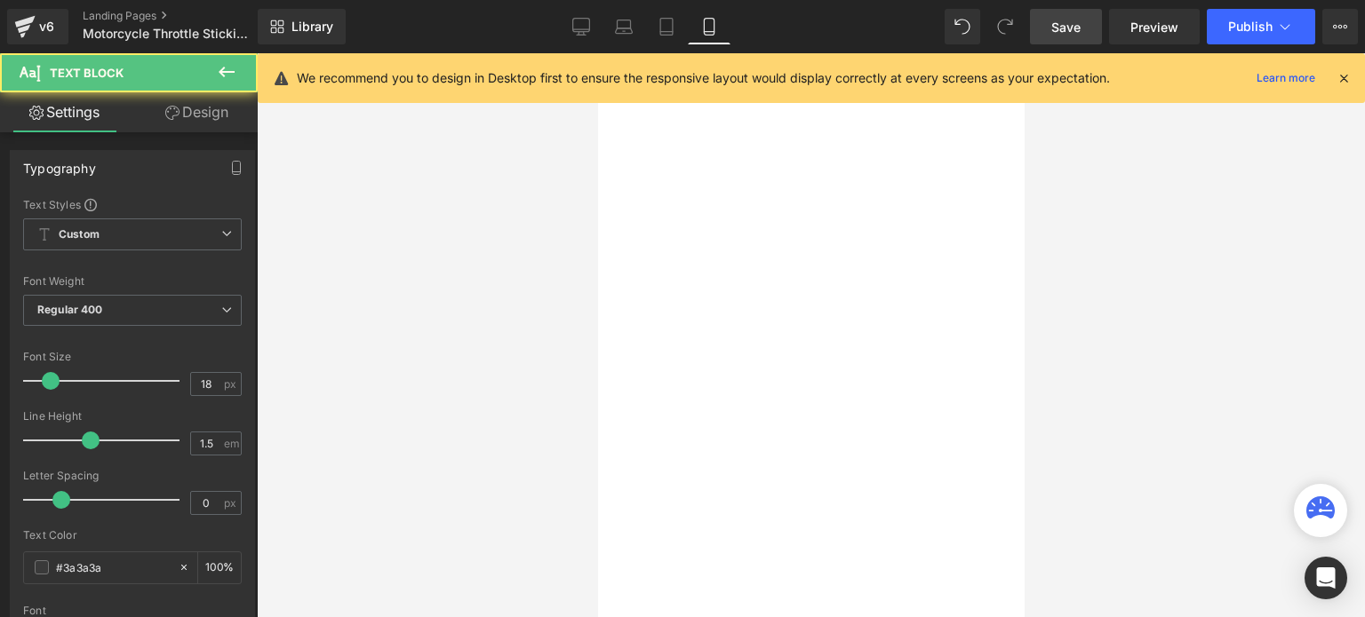
click at [597, 53] on span "." at bounding box center [597, 53] width 0 height 0
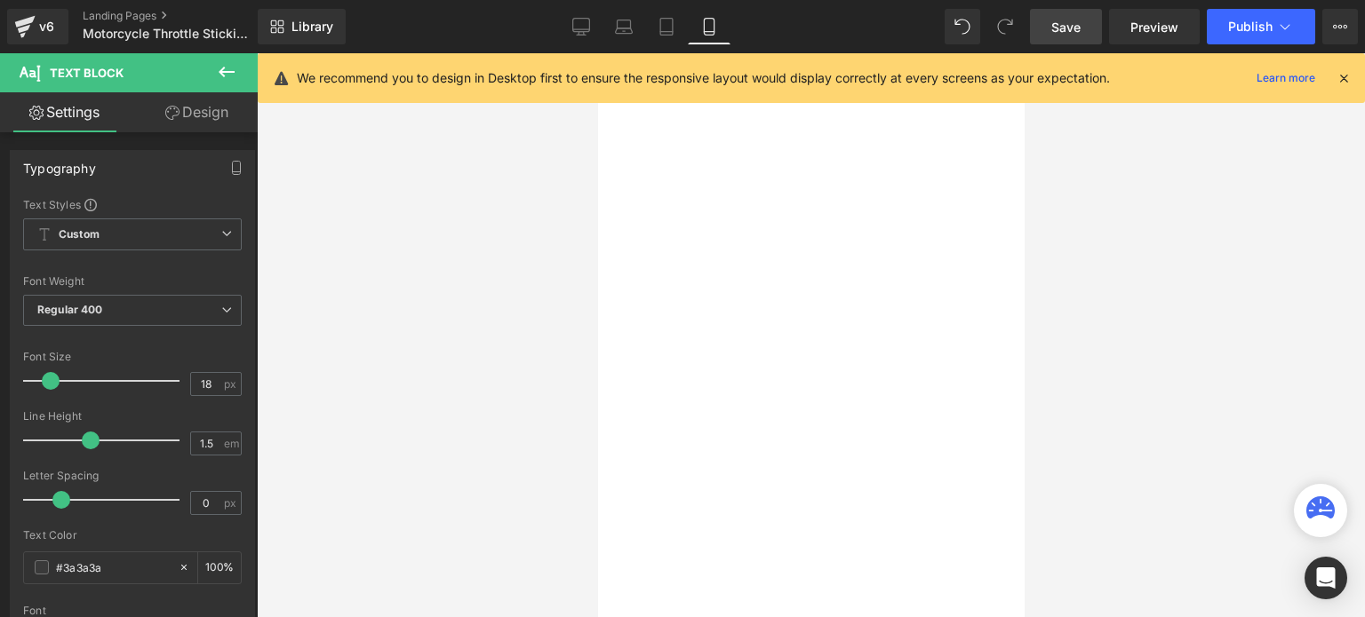
drag, startPoint x: 913, startPoint y: 254, endPoint x: 967, endPoint y: 344, distance: 104.8
click at [597, 53] on div "A throttle that sticks can be a dangerous situation for any rider. It can lead …" at bounding box center [597, 53] width 0 height 0
drag, startPoint x: 688, startPoint y: 362, endPoint x: 948, endPoint y: 422, distance: 267.2
click at [597, 53] on div "A throttle that sticks can be a dangerous situation for any rider. It can lead …" at bounding box center [597, 53] width 0 height 0
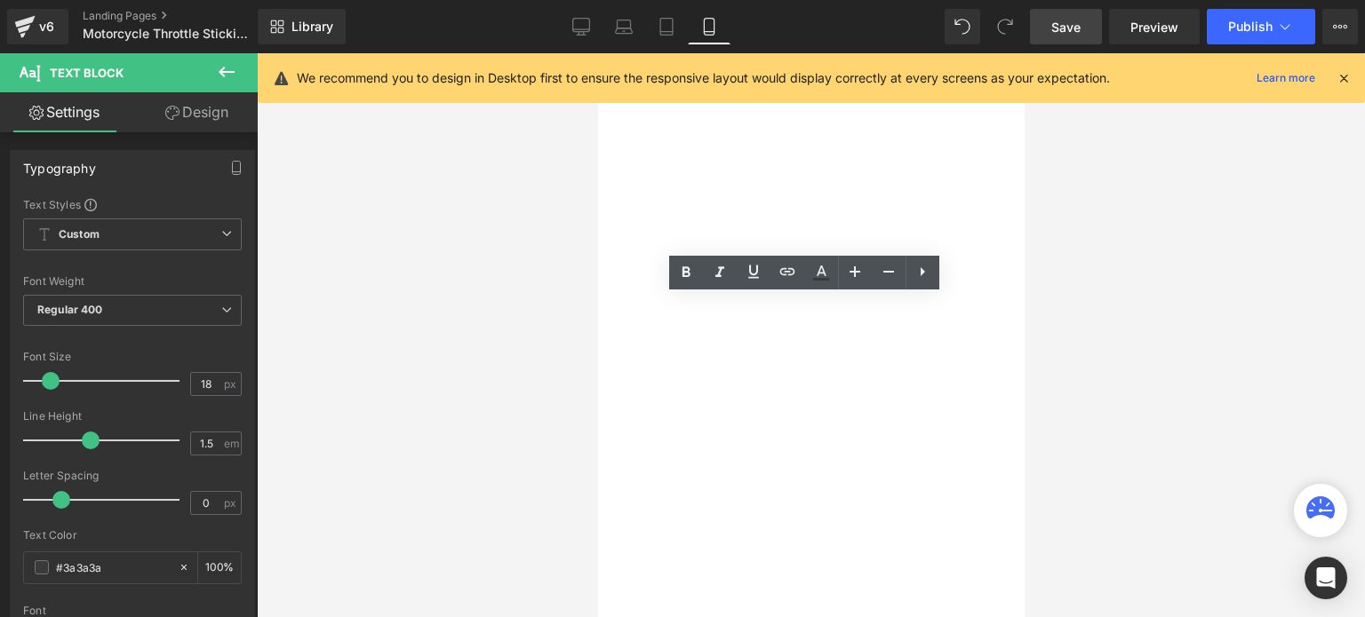
scroll to position [1452, 0]
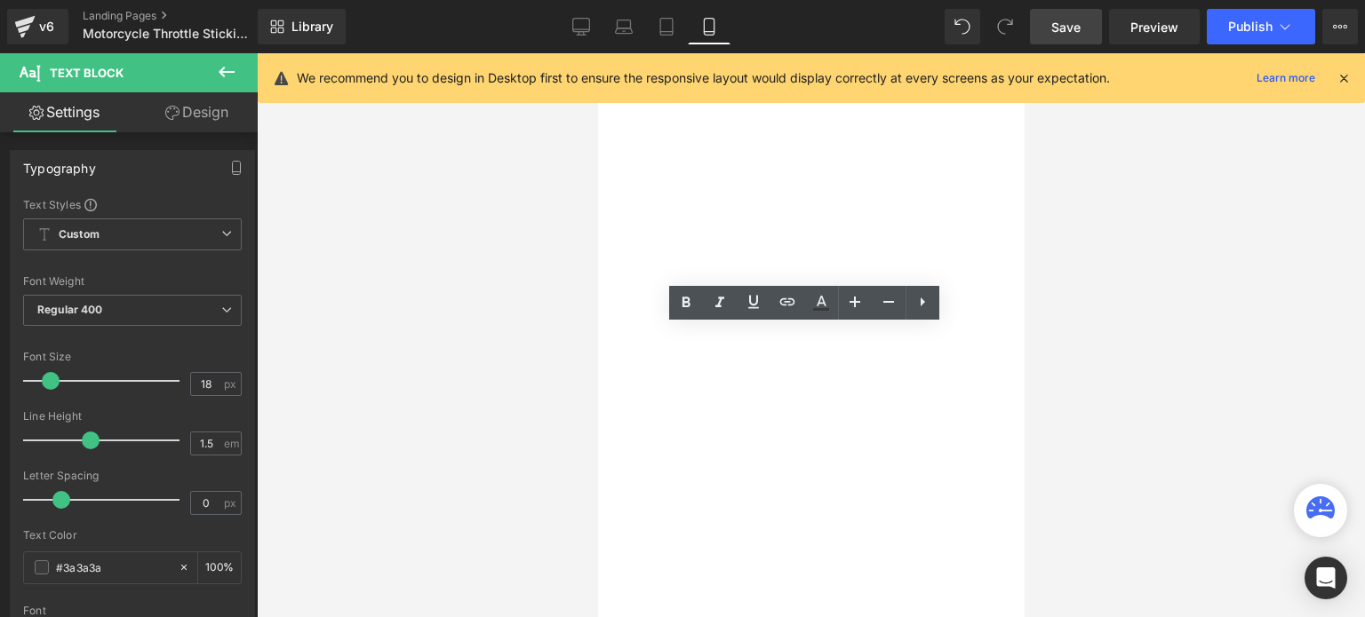
click at [597, 53] on div "Image Causes of a sticking throttle Heading A throttle that sticks can be a dan…" at bounding box center [597, 53] width 0 height 0
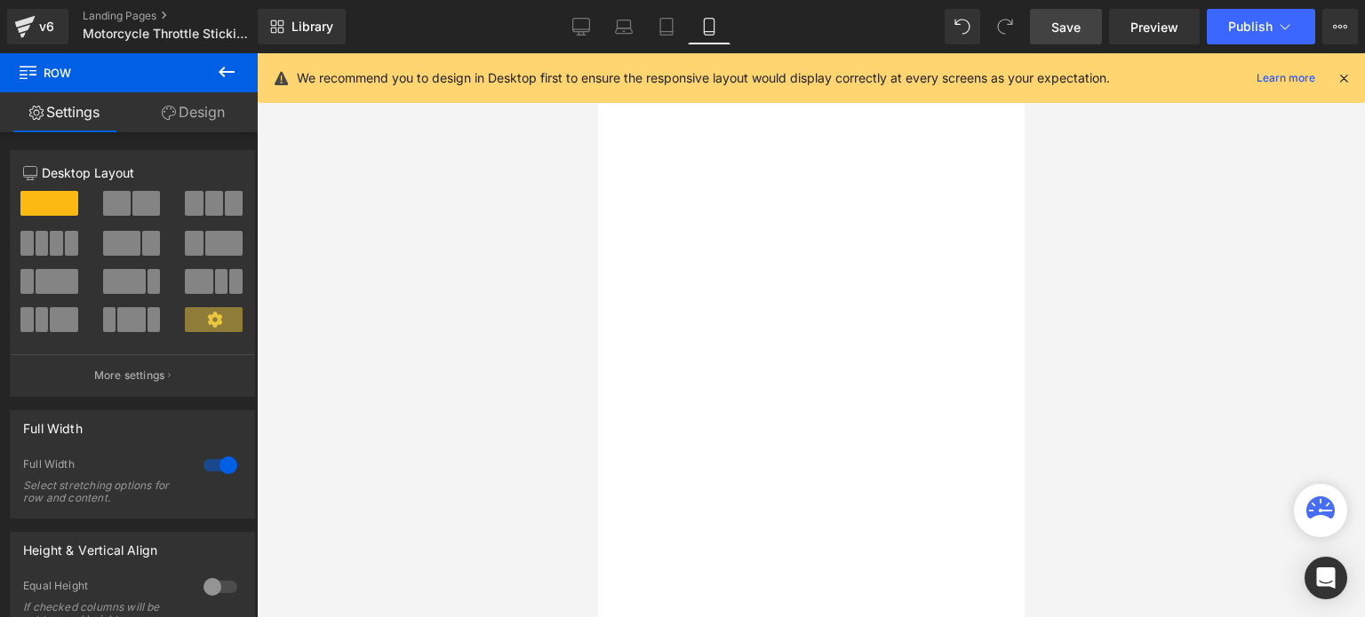
scroll to position [1599, 0]
click at [597, 53] on div "dirty or gummed-up throttle cable" at bounding box center [597, 53] width 0 height 0
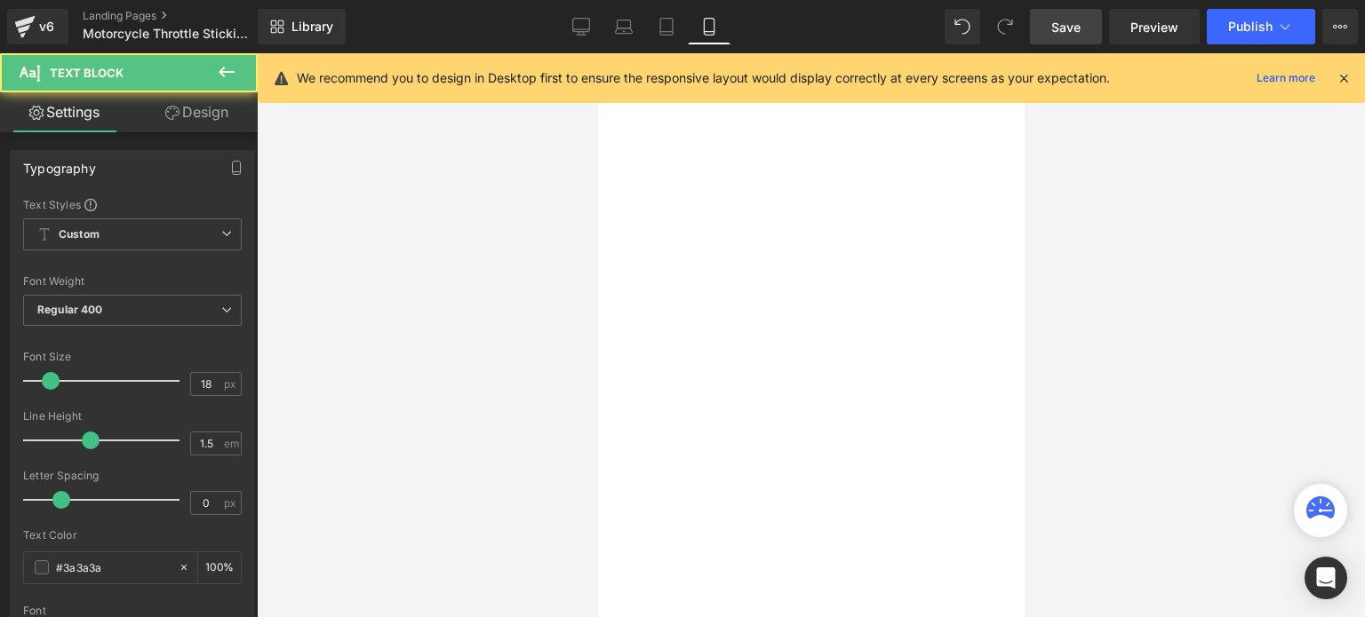
drag, startPoint x: 697, startPoint y: 390, endPoint x: 705, endPoint y: 400, distance: 12.6
click at [597, 53] on u "1) dirty or gummed-up throttle cable" at bounding box center [597, 53] width 0 height 0
click at [597, 53] on u "worn or damaged throttle tube" at bounding box center [597, 53] width 0 height 0
drag, startPoint x: 690, startPoint y: 416, endPoint x: 715, endPoint y: 417, distance: 24.9
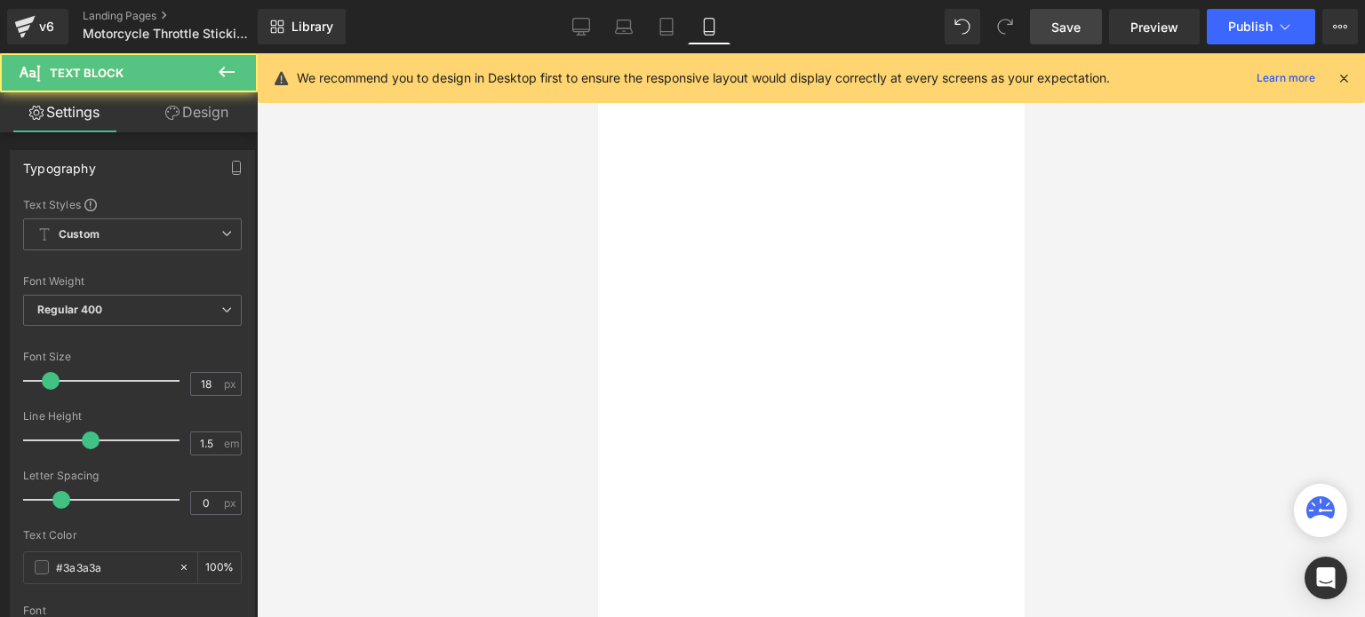
click at [597, 53] on div "2) Worn or damaged throttle tube" at bounding box center [597, 53] width 0 height 0
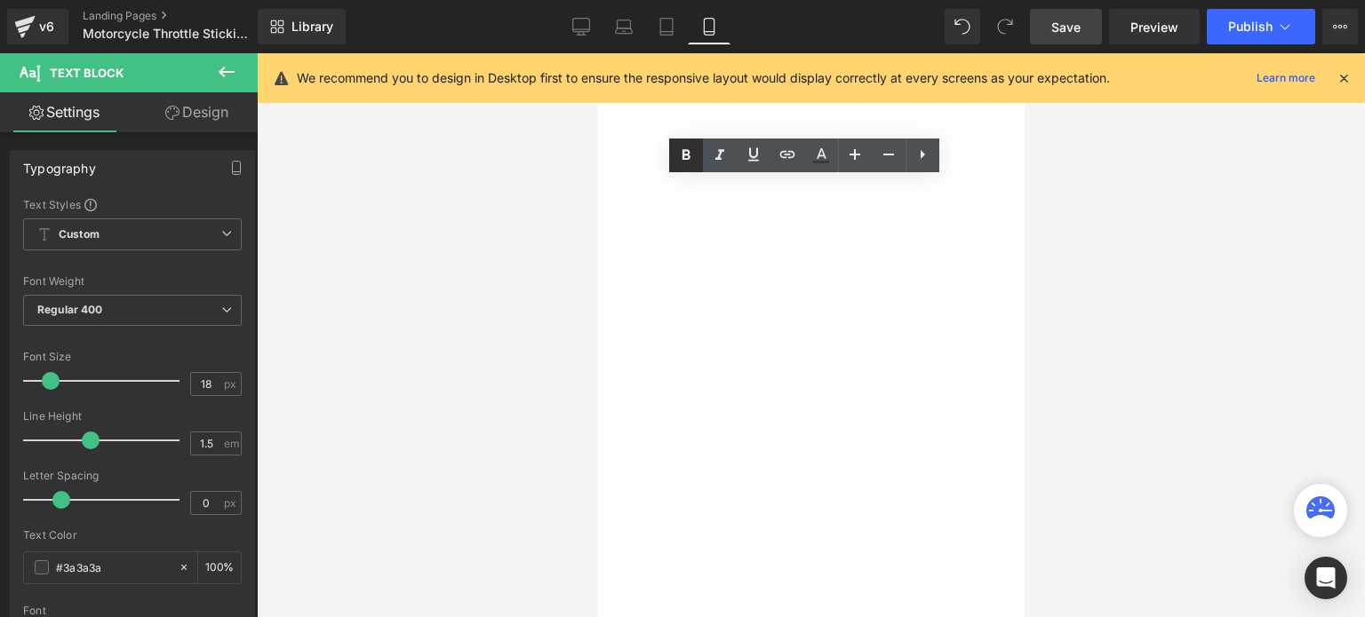
click at [684, 148] on icon at bounding box center [685, 155] width 21 height 21
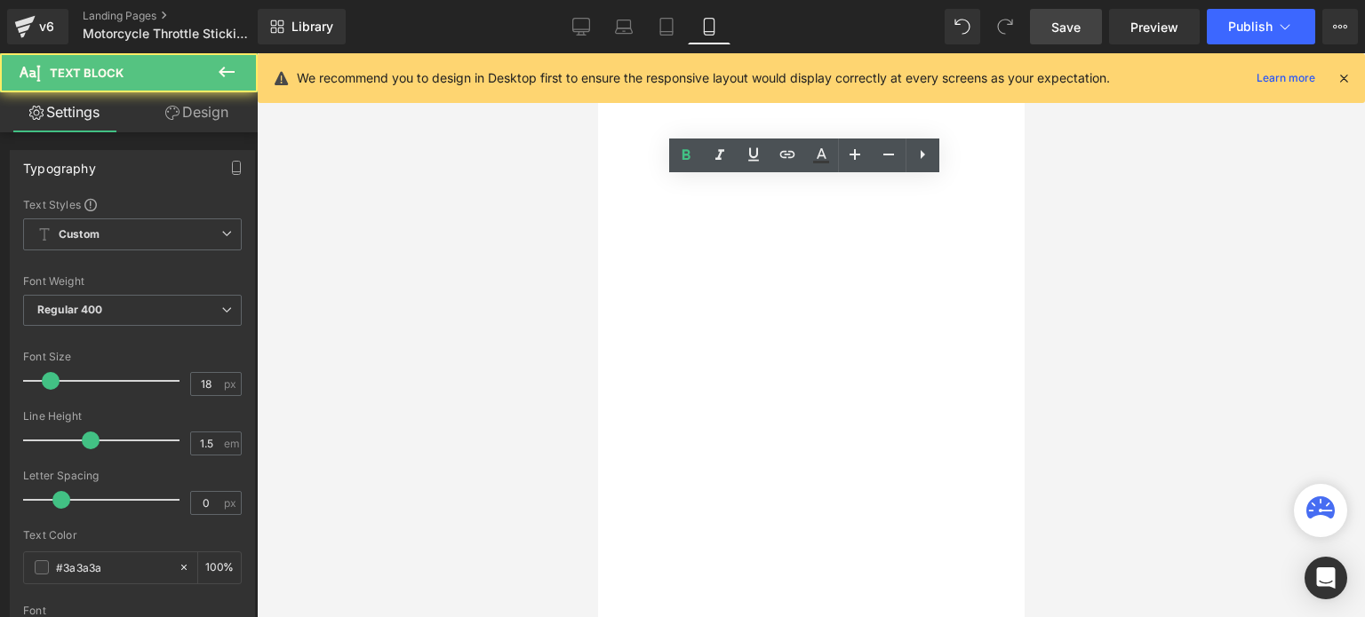
click at [597, 53] on u "malfunctioning throttle cable" at bounding box center [597, 53] width 0 height 0
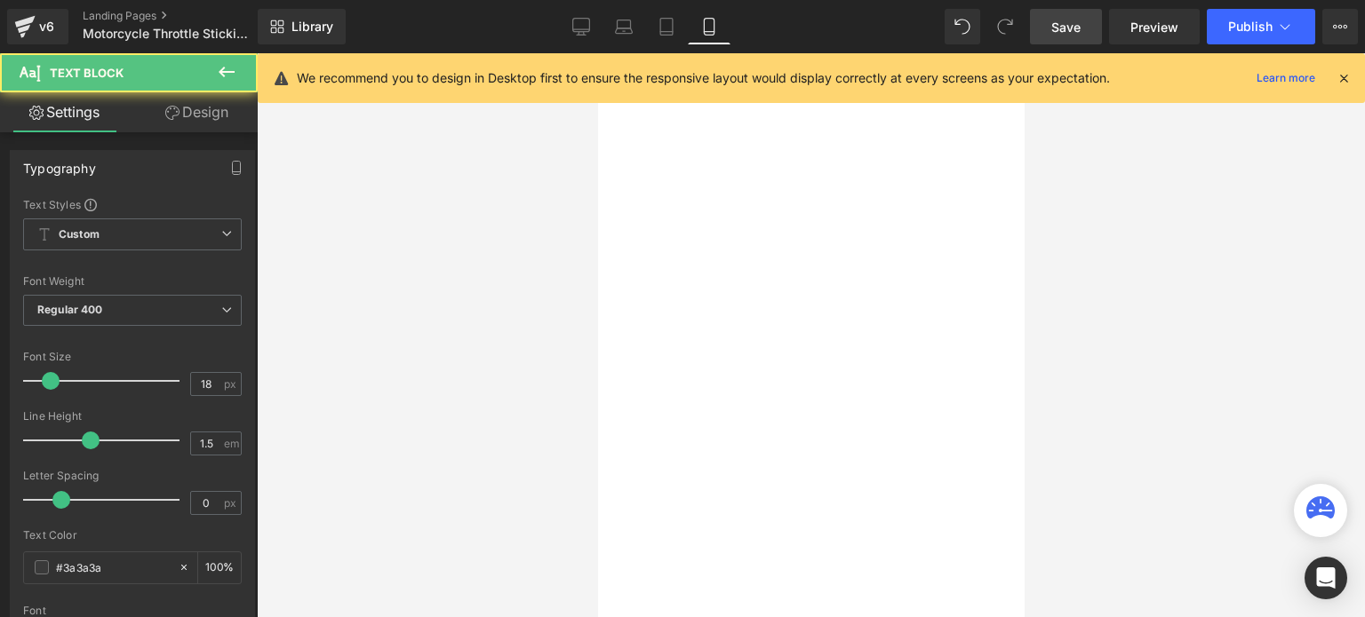
drag, startPoint x: 728, startPoint y: 438, endPoint x: 694, endPoint y: 440, distance: 33.8
click at [597, 53] on div "3) M alfunctioning throttle cable" at bounding box center [597, 53] width 0 height 0
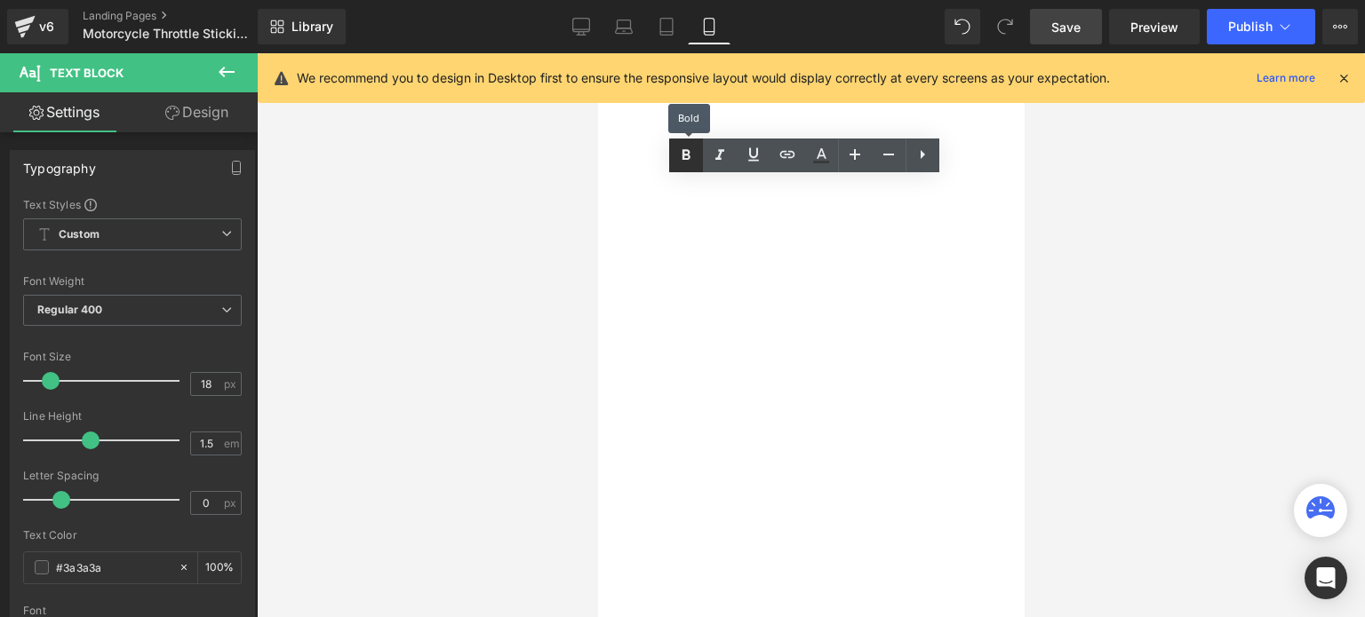
click at [686, 154] on icon at bounding box center [686, 155] width 8 height 11
drag, startPoint x: 714, startPoint y: 444, endPoint x: 736, endPoint y: 442, distance: 22.4
click at [597, 53] on div "3) M alfunctioning throttle cable" at bounding box center [597, 53] width 0 height 0
click at [752, 153] on icon at bounding box center [753, 154] width 21 height 21
click at [597, 53] on div "A throttle that sticks can be a dangerous situation for any rider. It can lead …" at bounding box center [597, 53] width 0 height 0
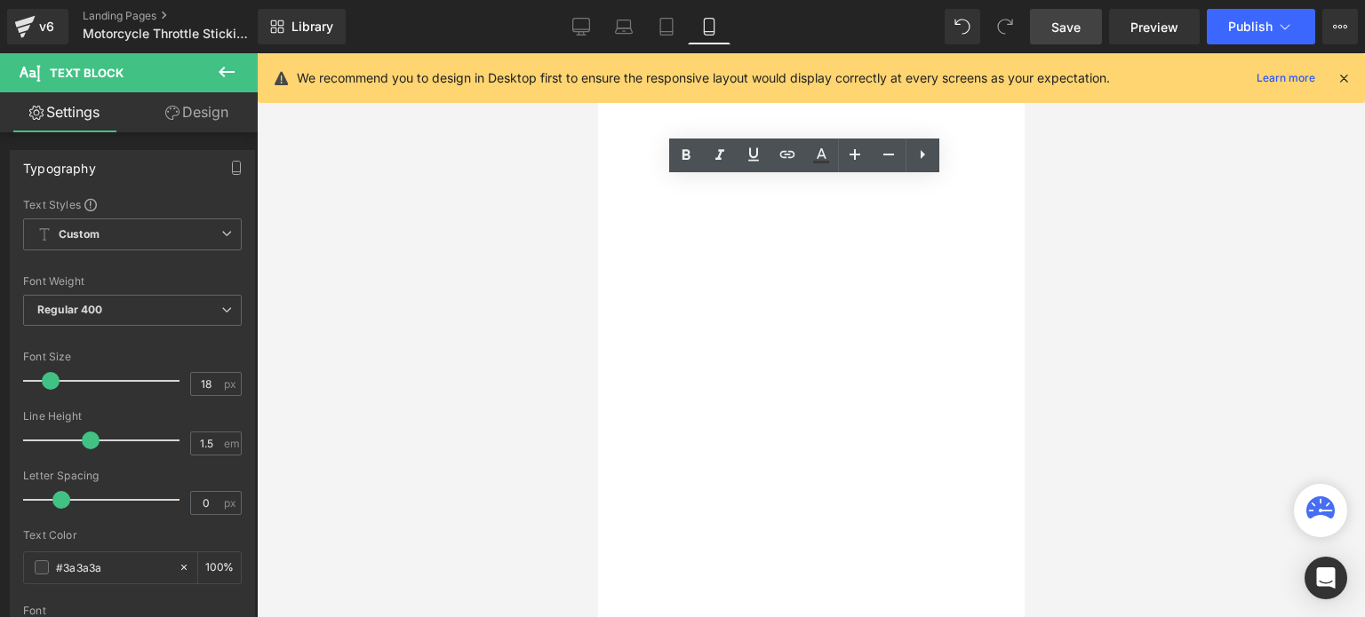
click at [597, 53] on u "malfunctioning throttle return spring" at bounding box center [597, 53] width 0 height 0
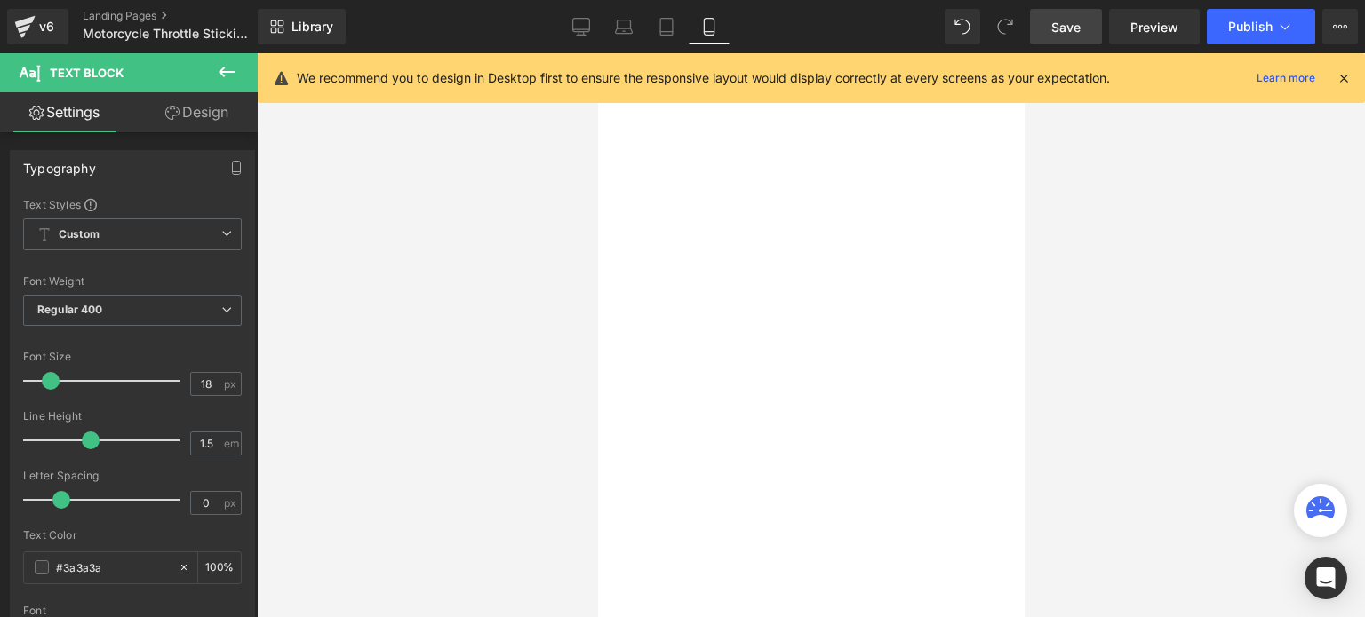
scroll to position [2132, 0]
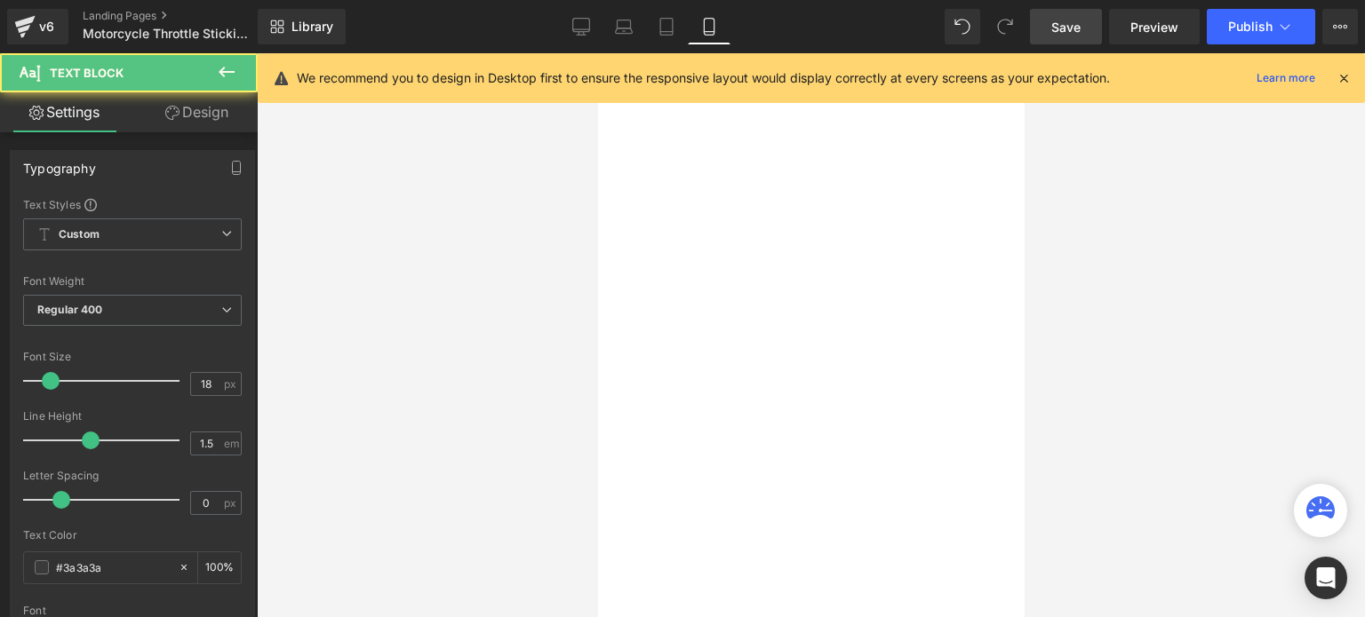
drag, startPoint x: 665, startPoint y: 377, endPoint x: 856, endPoint y: 428, distance: 197.0
click at [597, 53] on div "1. Keep your throttle clean and well-lubricated . Dirt, debris, and rust can ac…" at bounding box center [597, 53] width 0 height 0
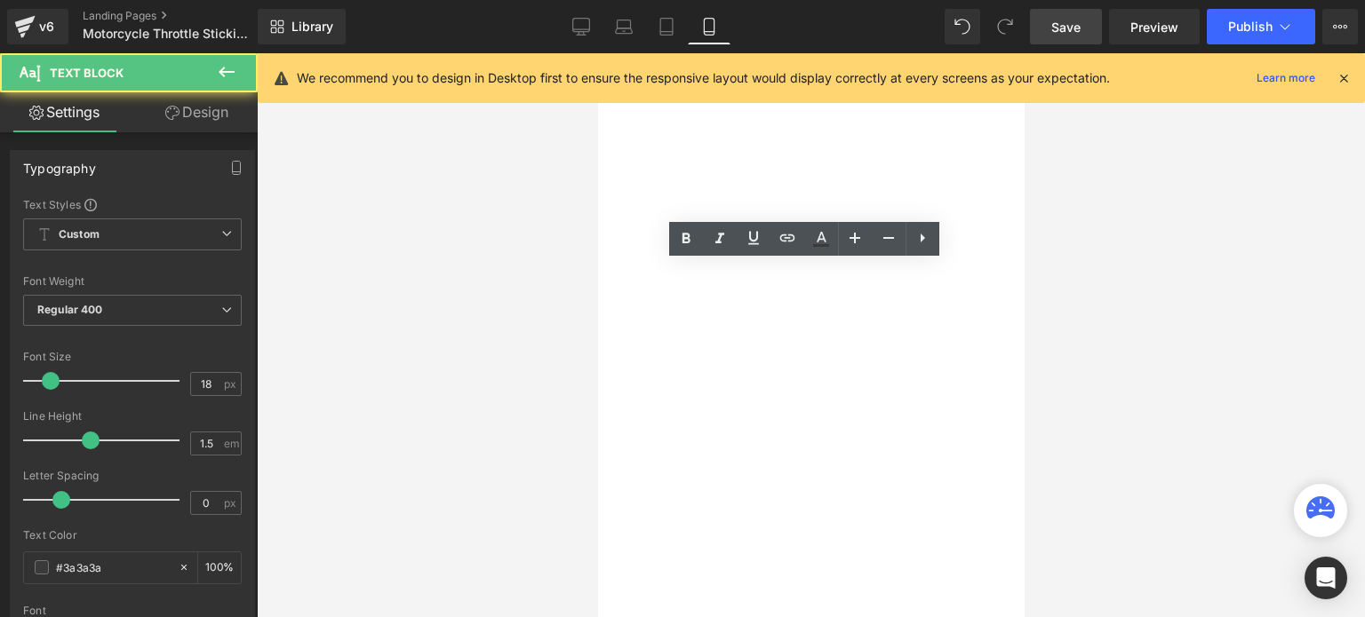
click at [597, 53] on div "1. Keep your throttle clean and well-lubricated . Dirt, debris, and rust can ac…" at bounding box center [597, 53] width 0 height 0
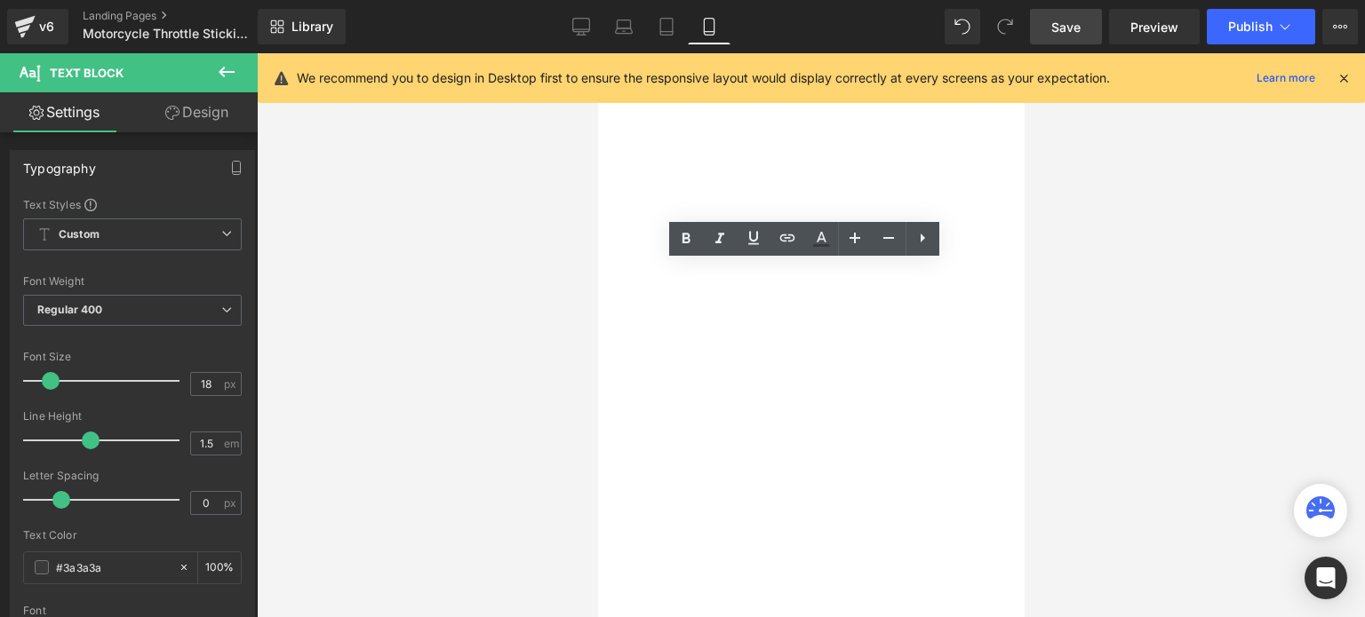
drag, startPoint x: 896, startPoint y: 446, endPoint x: 657, endPoint y: 385, distance: 247.6
click at [597, 53] on div "1. Keep your throttle clean and well-lubricated . Dirt, debris, and rust can ac…" at bounding box center [597, 53] width 0 height 0
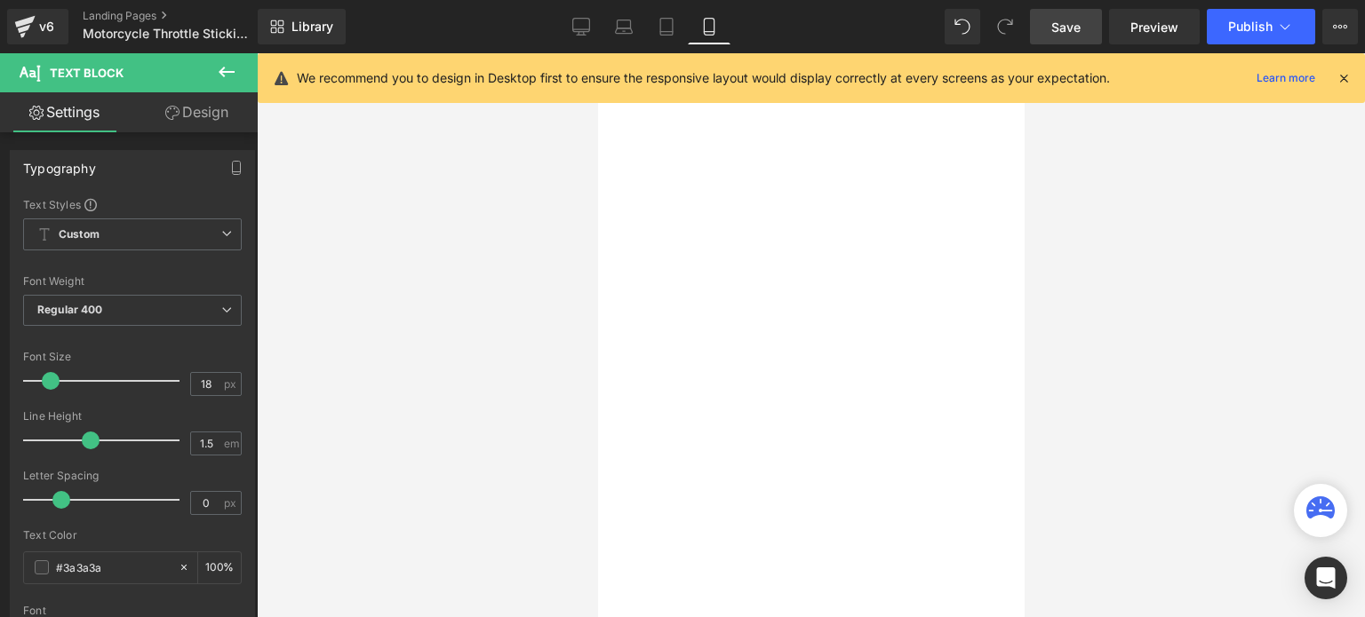
drag, startPoint x: 921, startPoint y: 373, endPoint x: 929, endPoint y: 473, distance: 99.8
click at [597, 53] on div "2. Check your throttle cables regularly . The cables can stretch or fray over t…" at bounding box center [597, 53] width 0 height 0
drag, startPoint x: 830, startPoint y: 397, endPoint x: 910, endPoint y: 480, distance: 115.0
click at [597, 53] on div "3. Adjust your throttle play . If your throttle play is too loose or too tight,…" at bounding box center [597, 53] width 0 height 0
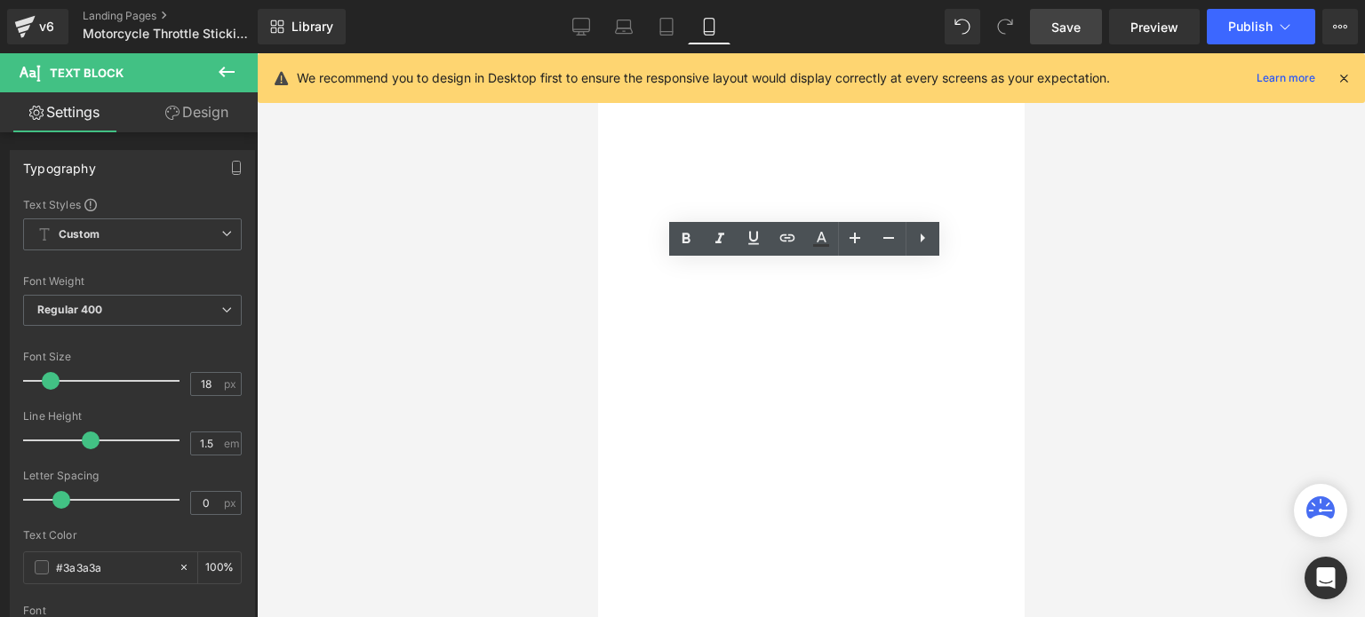
drag, startPoint x: 910, startPoint y: 479, endPoint x: 832, endPoint y: 397, distance: 112.5
click at [597, 53] on div "3. Adjust your throttle play . If your throttle play is too loose or too tight,…" at bounding box center [597, 53] width 0 height 0
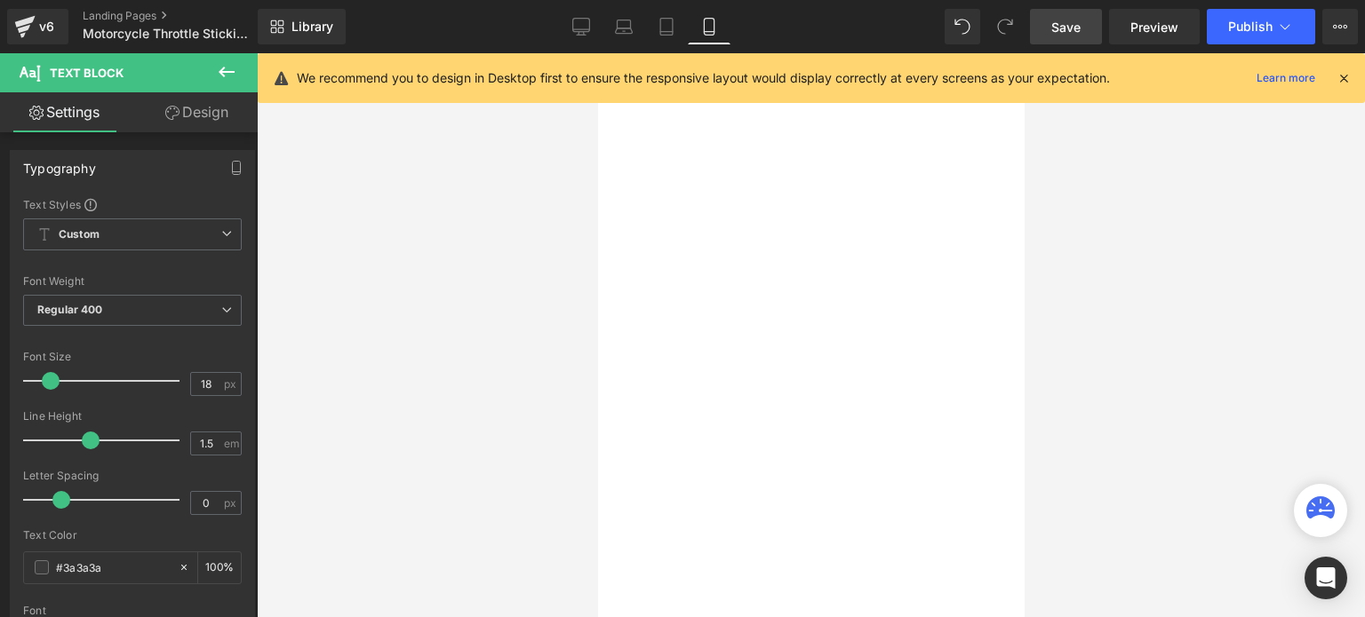
click at [597, 53] on div "1. Keep your throttle clean and well-lubricated ." at bounding box center [597, 53] width 0 height 0
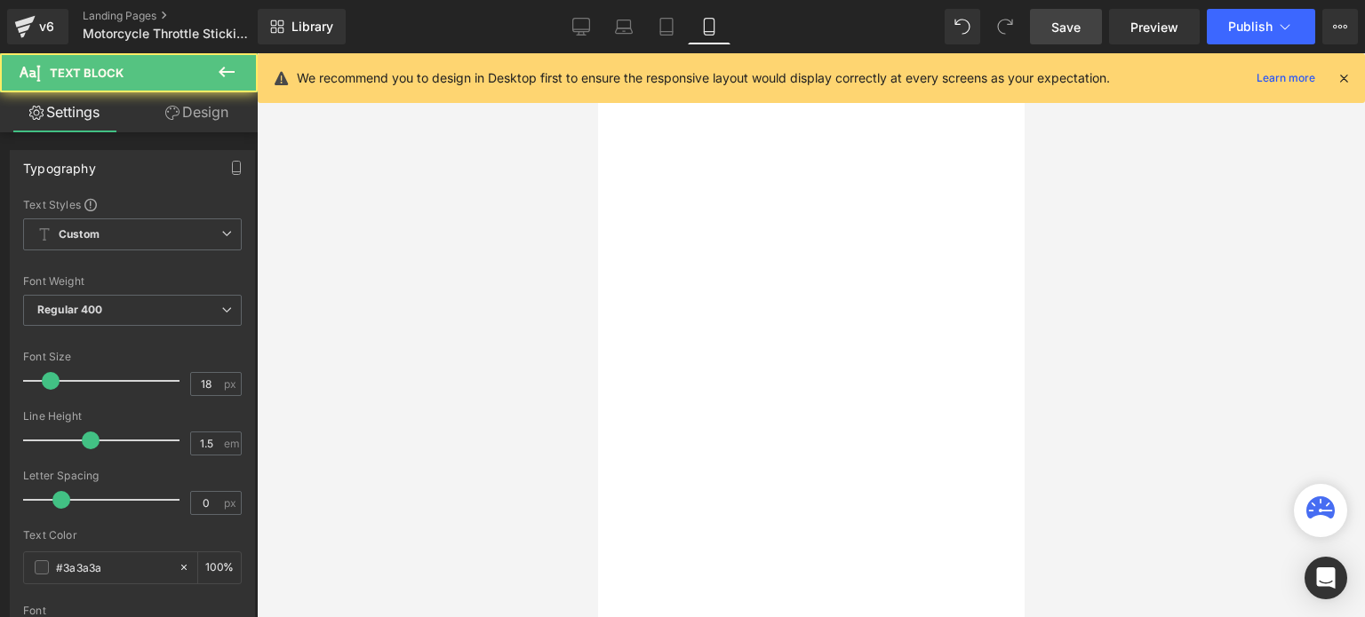
click at [597, 53] on div "2. Check your throttle cables regularly ." at bounding box center [597, 53] width 0 height 0
click at [597, 53] on div "3. Adjust your throttle play ." at bounding box center [597, 53] width 0 height 0
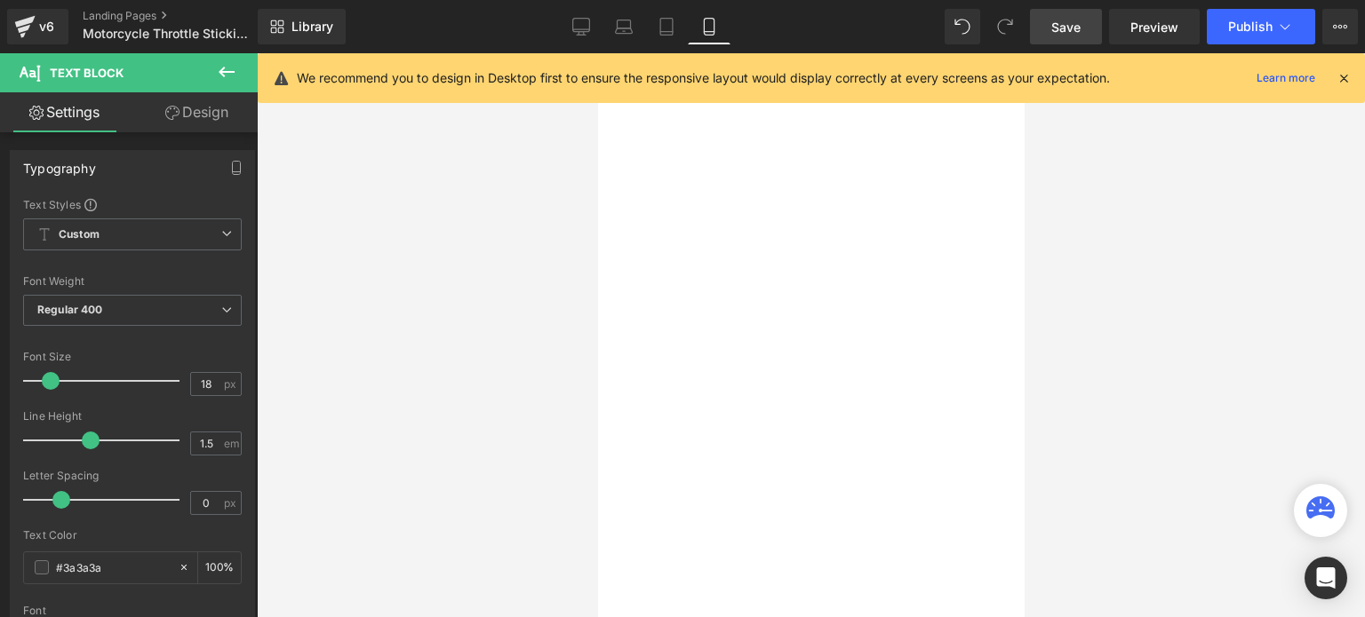
drag, startPoint x: 651, startPoint y: 453, endPoint x: 851, endPoint y: 518, distance: 210.1
click at [597, 53] on div "4. Check your throttle housing for damage . Cracks or other damage to the throt…" at bounding box center [597, 53] width 0 height 0
drag, startPoint x: 891, startPoint y: 450, endPoint x: 935, endPoint y: 511, distance: 75.0
click at [597, 53] on div "5. Avoid using the throttle as a brake . This can cause the throttle to stick a…" at bounding box center [597, 53] width 0 height 0
click at [597, 53] on div "4. Check your throttle housing for damage ." at bounding box center [597, 53] width 0 height 0
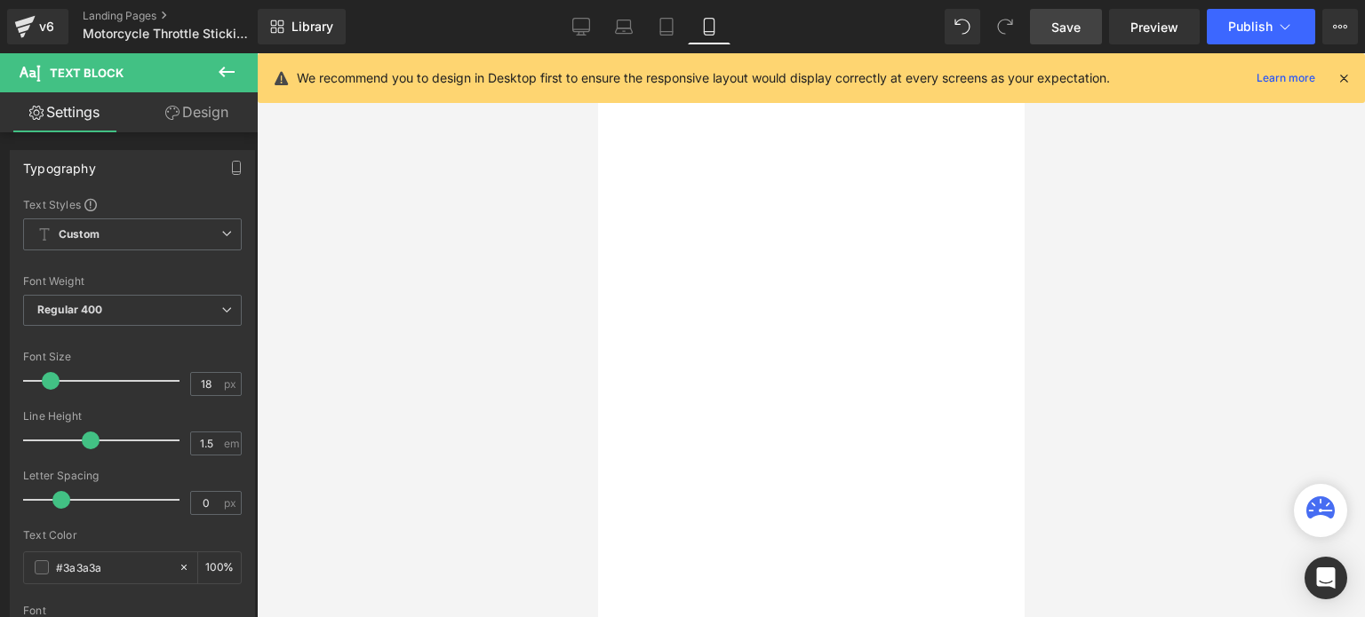
click at [597, 53] on div "3. Adjust your throttle play" at bounding box center [597, 53] width 0 height 0
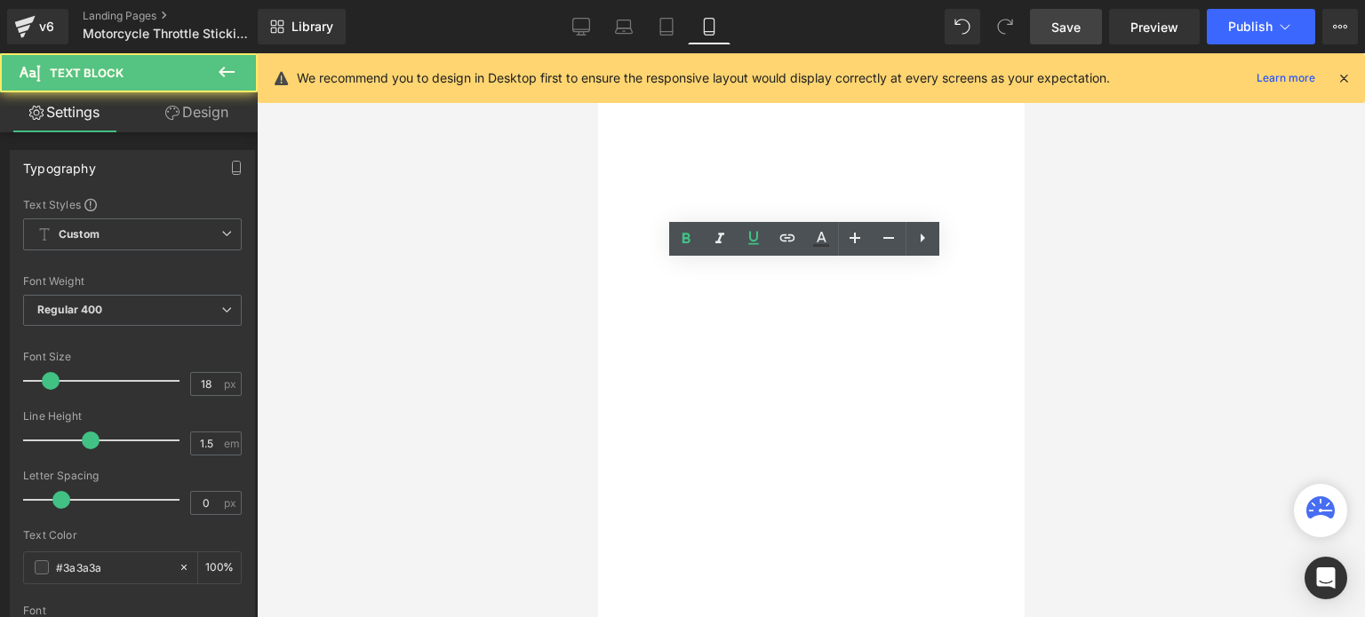
click at [597, 53] on div "4. Check your throttle housing for damage ." at bounding box center [597, 53] width 0 height 0
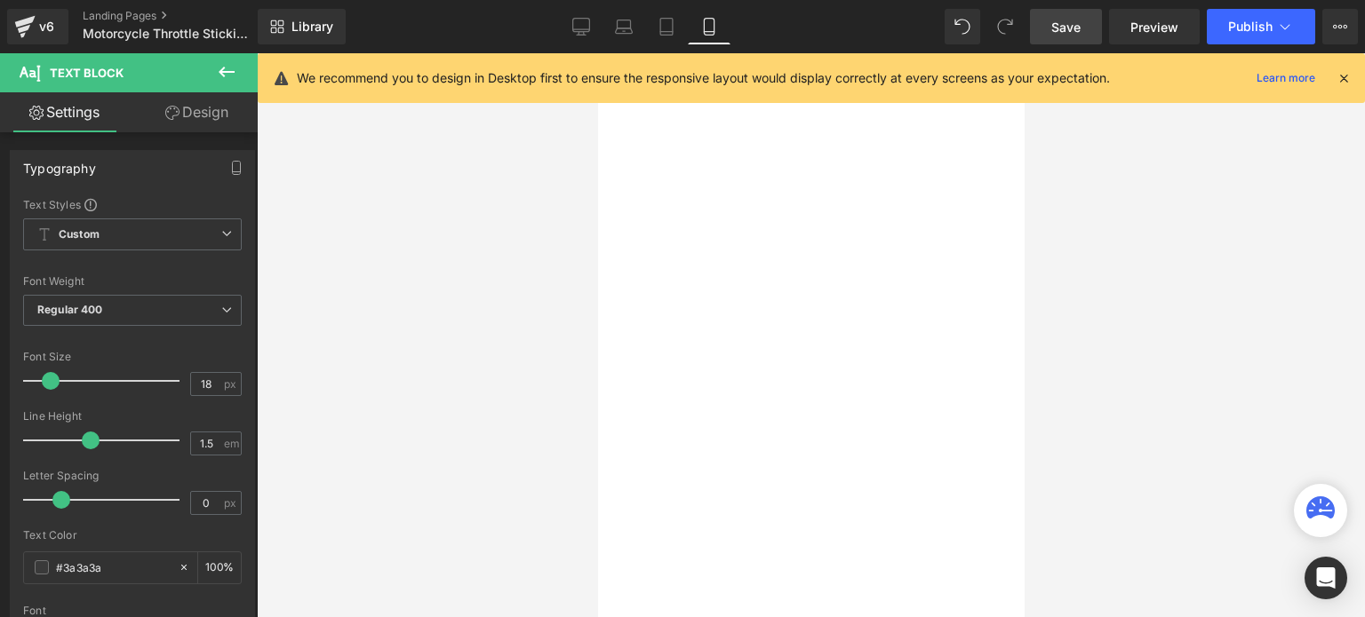
scroll to position [2221, 0]
click at [597, 53] on strong "Avoid using the throttle as a brake" at bounding box center [597, 53] width 0 height 0
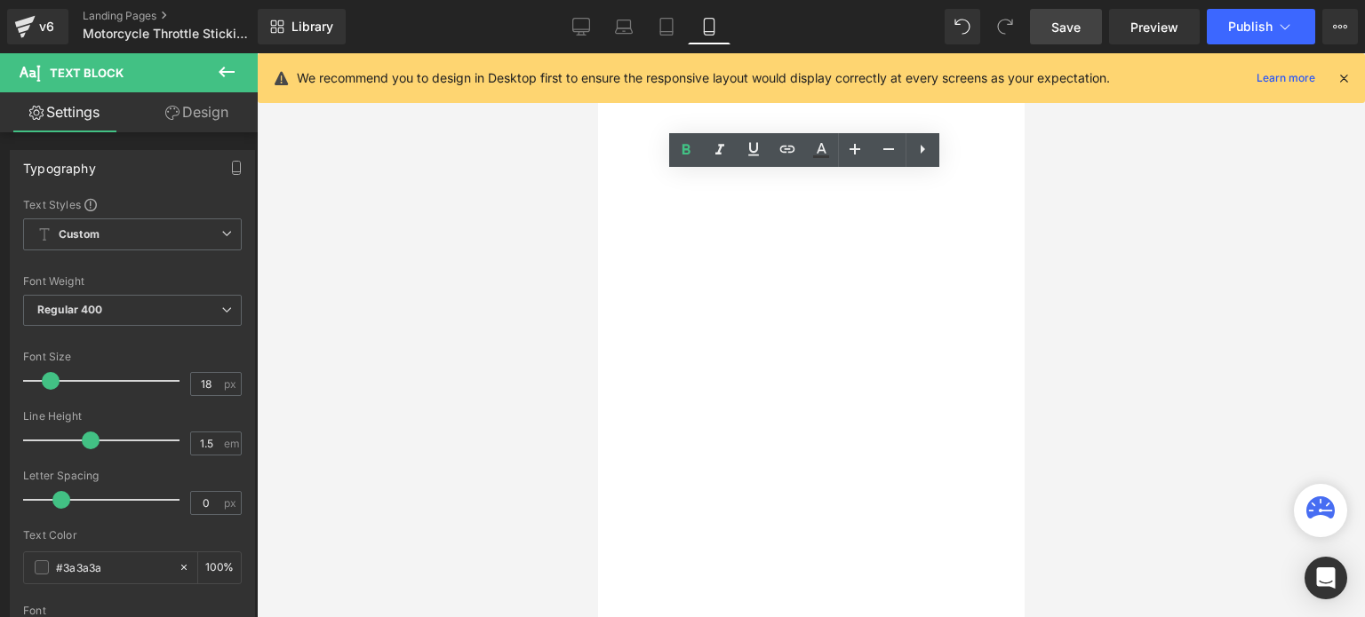
click at [597, 53] on div "By following these maintenance tips, you can help ensure that your motorcycle's…" at bounding box center [597, 53] width 0 height 0
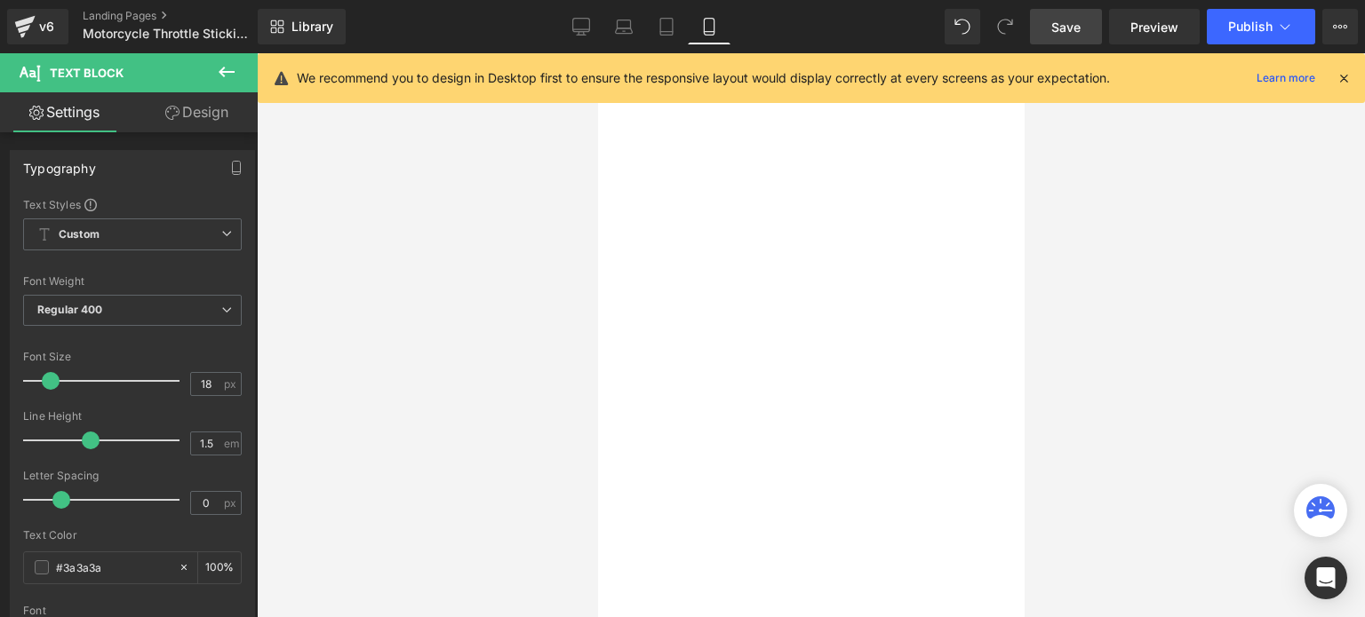
scroll to position [0, 0]
click at [1066, 18] on span "Save" at bounding box center [1065, 27] width 29 height 19
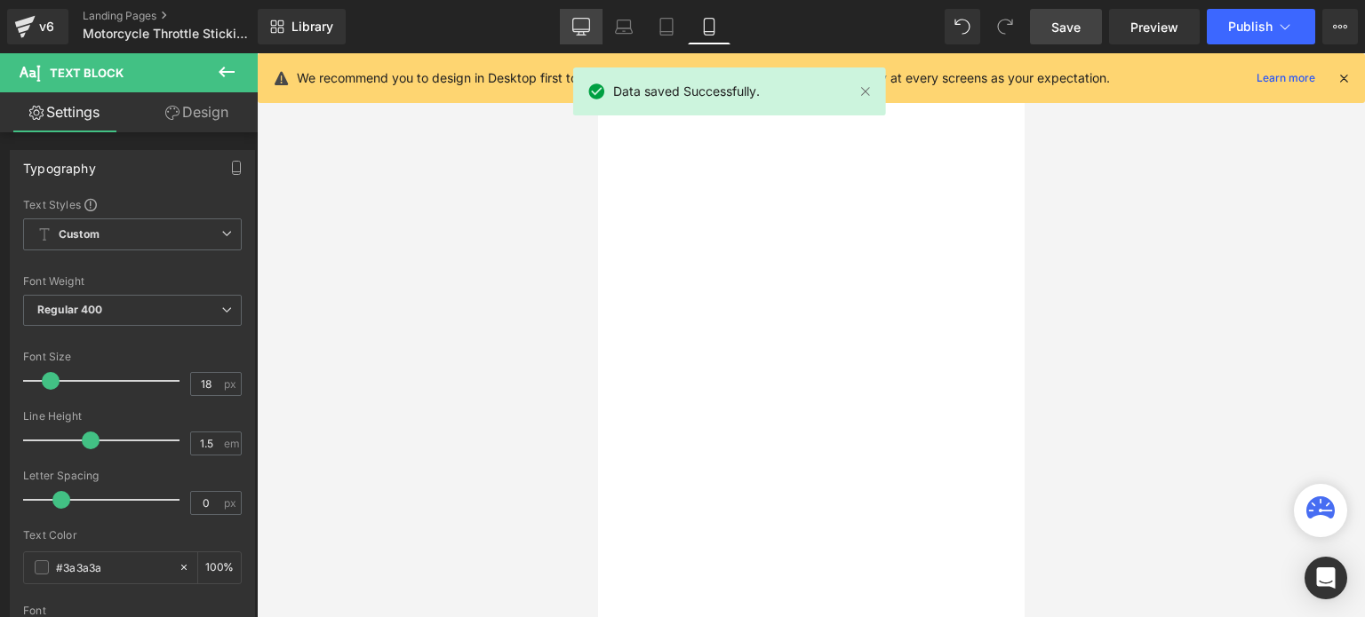
click at [580, 24] on icon at bounding box center [581, 27] width 18 height 18
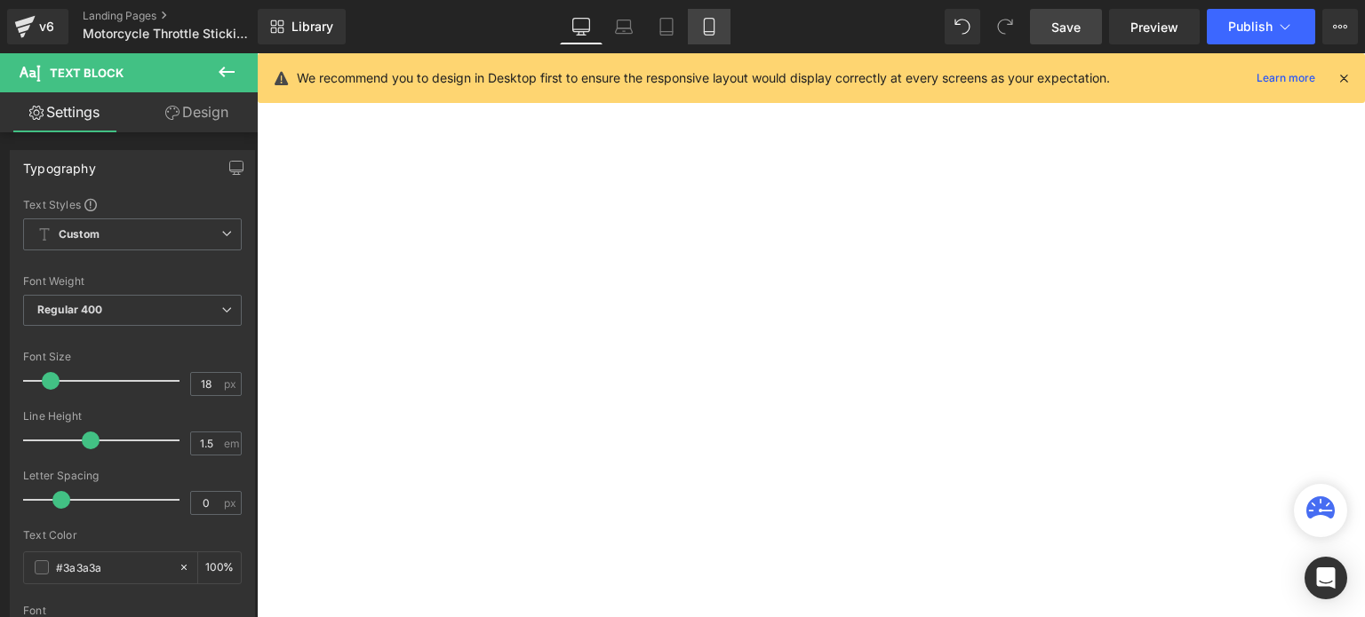
click at [703, 20] on icon at bounding box center [709, 27] width 18 height 18
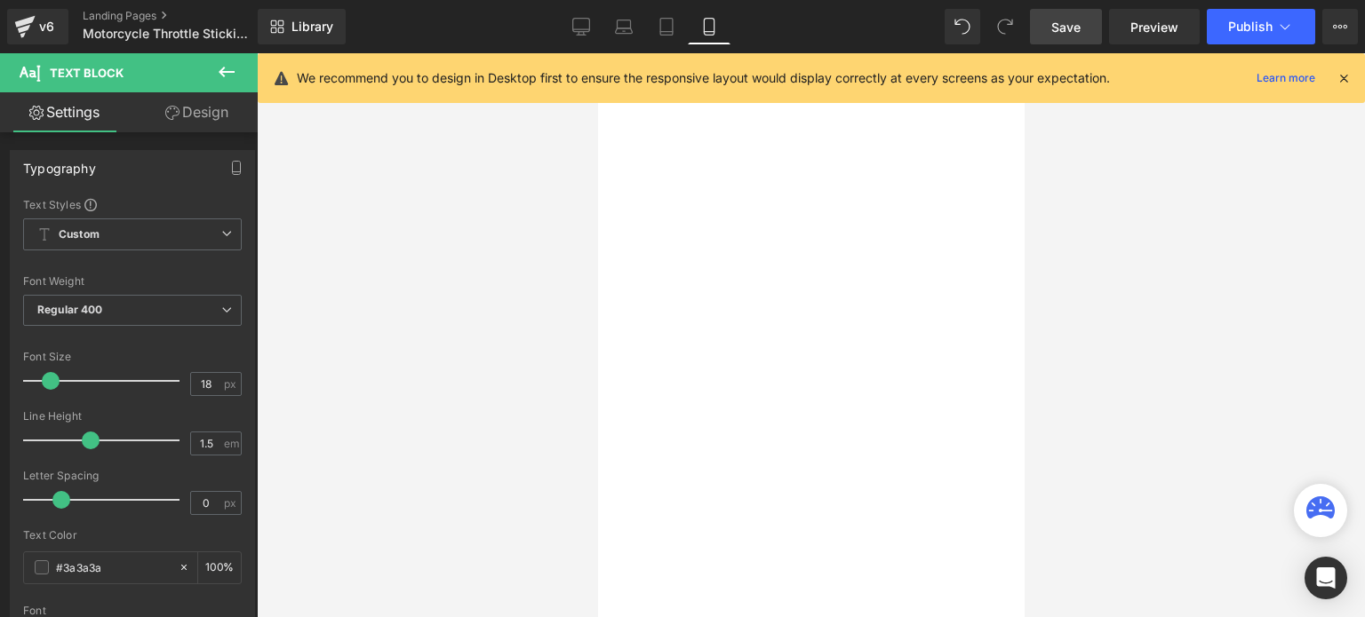
scroll to position [2150, 0]
click at [1059, 35] on span "Save" at bounding box center [1065, 27] width 29 height 19
click at [1156, 26] on span "Preview" at bounding box center [1154, 27] width 48 height 19
click at [597, 53] on span "Buy Cable Lube Kit" at bounding box center [597, 53] width 0 height 0
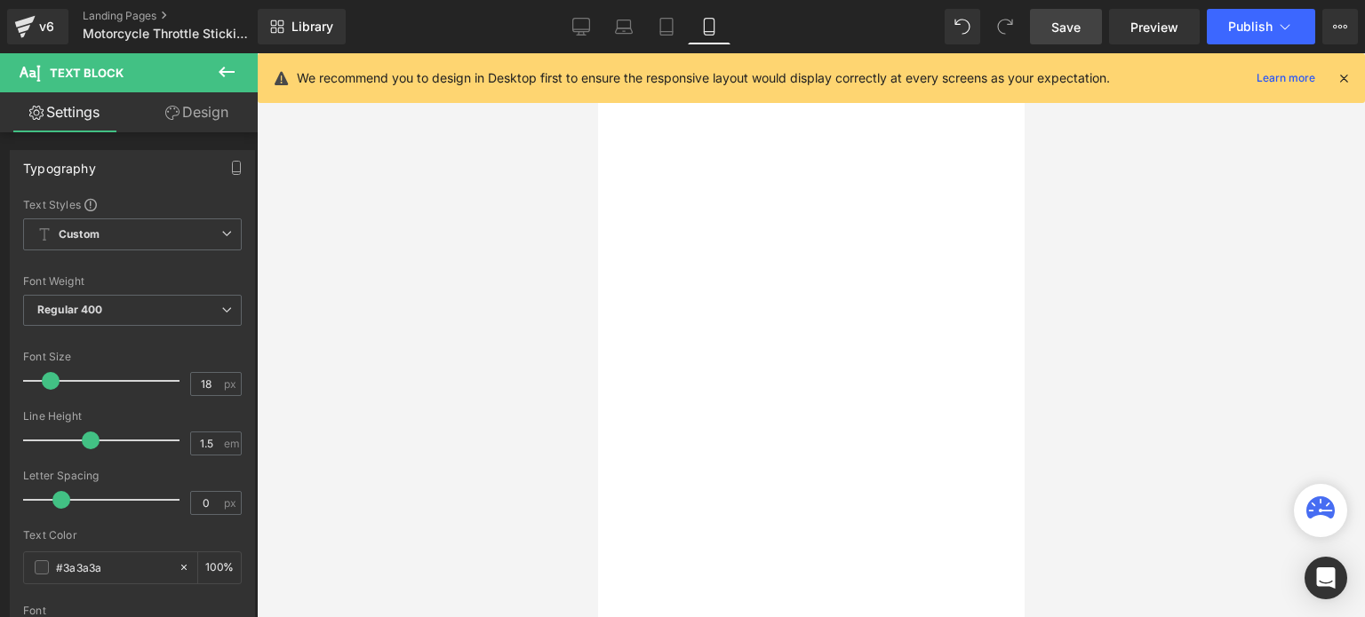
click at [597, 53] on span "Buy Cable Lube Kit" at bounding box center [597, 53] width 0 height 0
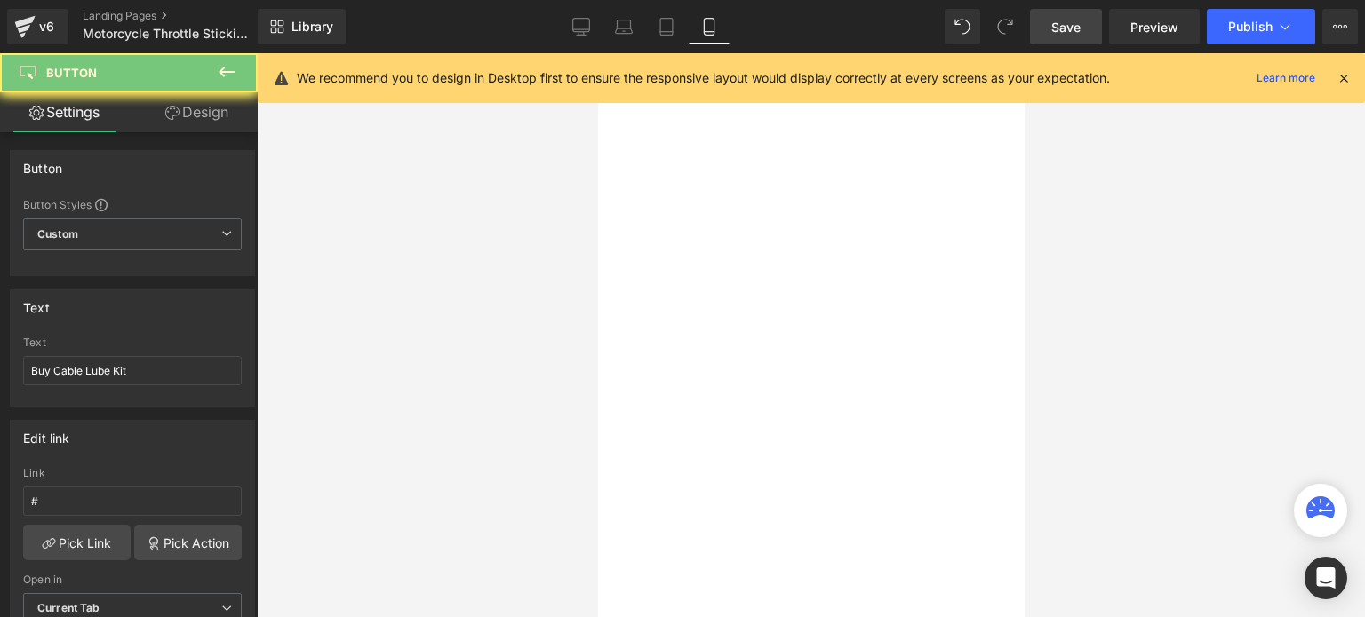
click at [597, 53] on span "Buy Cable Lube Kit" at bounding box center [597, 53] width 0 height 0
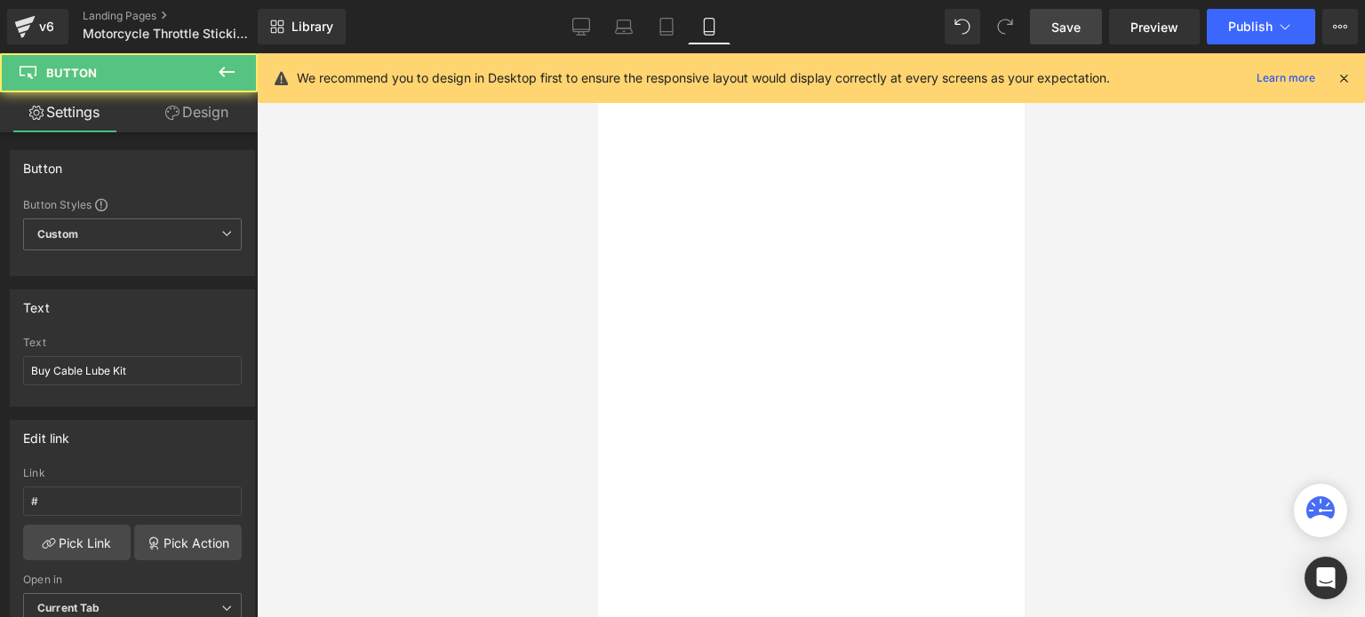
click at [597, 53] on span "Buy Cable Lube Kit" at bounding box center [597, 53] width 0 height 0
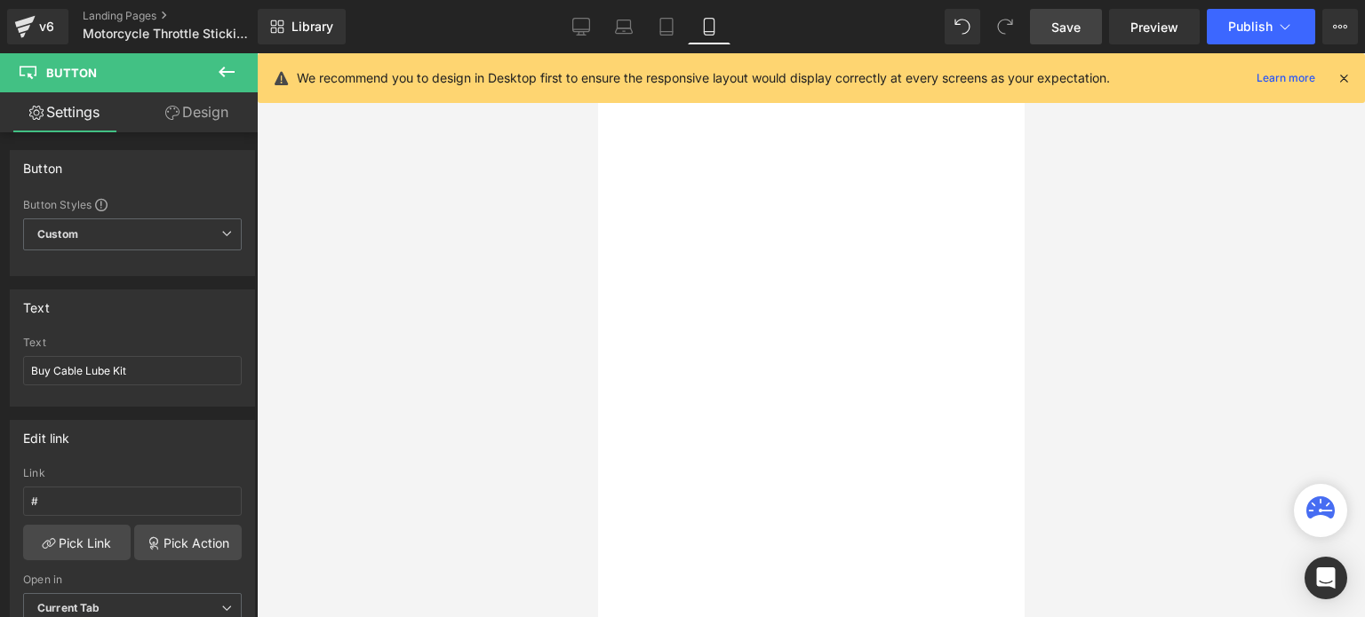
click at [597, 53] on span "Buy Cable Lube Kit" at bounding box center [597, 53] width 0 height 0
click at [55, 368] on input "Buy Cable Lube Kit" at bounding box center [132, 370] width 219 height 29
click at [1283, 361] on div at bounding box center [811, 335] width 1108 height 564
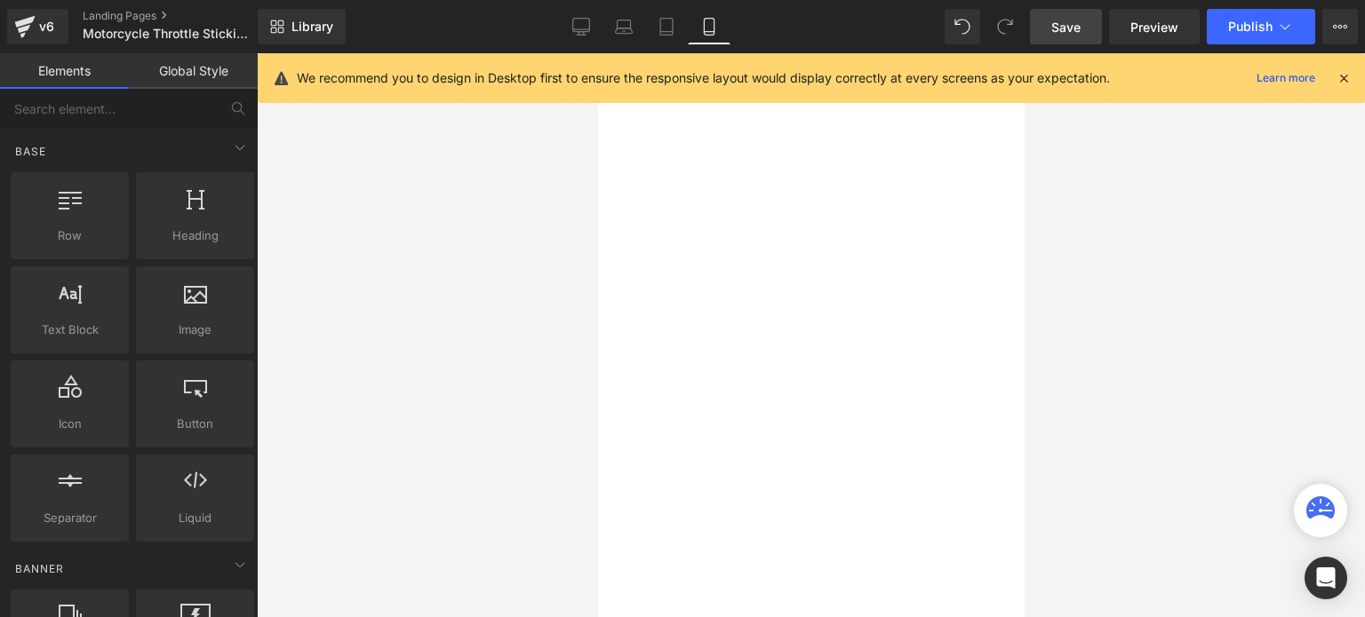
click at [1055, 26] on span "Save" at bounding box center [1065, 27] width 29 height 19
click at [1069, 28] on span "Save" at bounding box center [1065, 27] width 29 height 19
click at [1240, 23] on span "Publish" at bounding box center [1250, 27] width 44 height 14
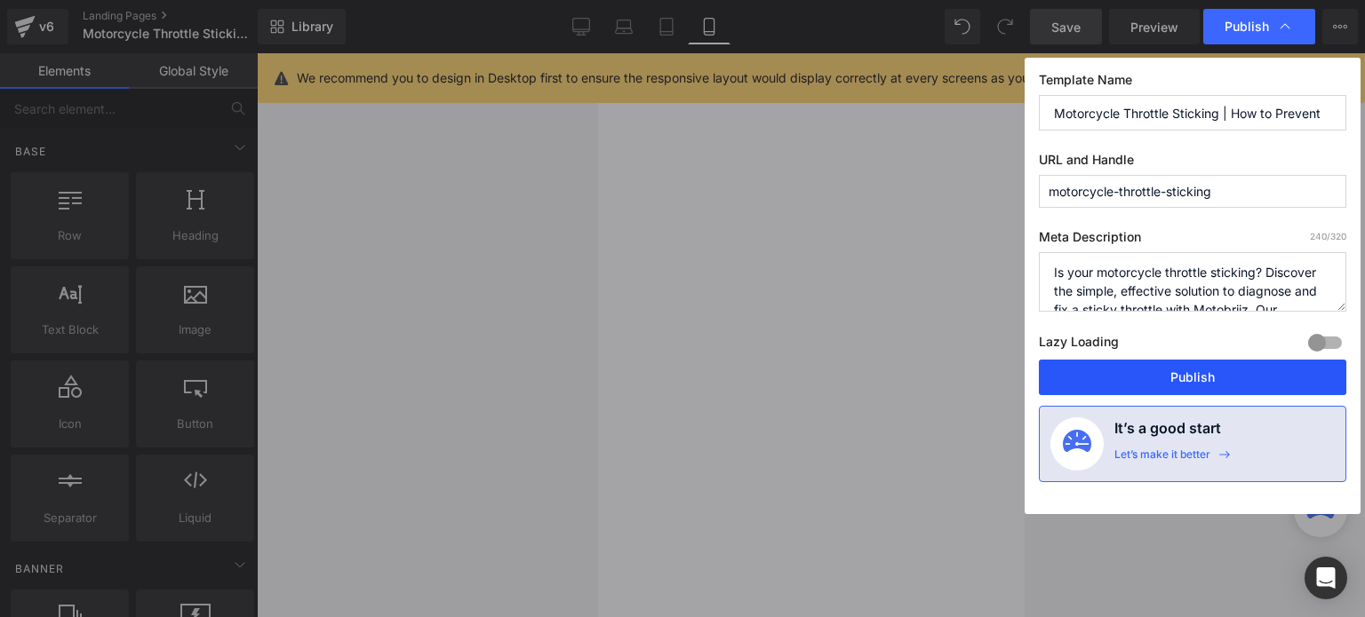
click at [1180, 376] on button "Publish" at bounding box center [1192, 378] width 307 height 36
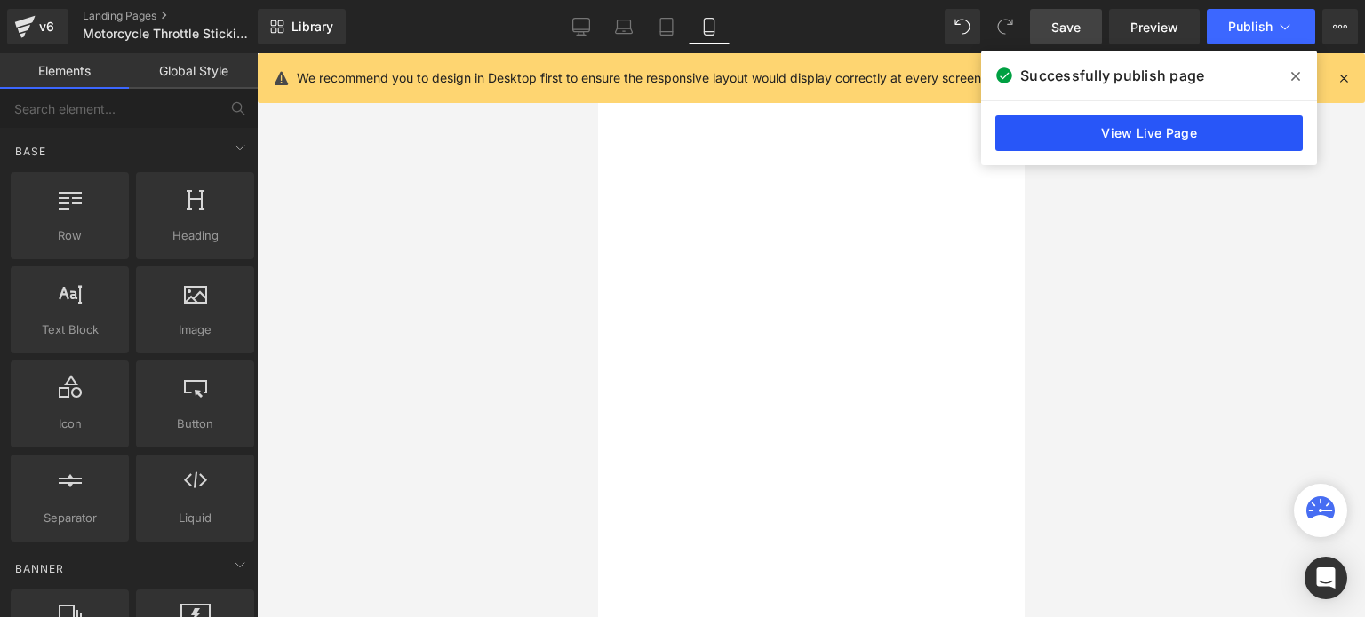
click at [1155, 137] on link "View Live Page" at bounding box center [1148, 133] width 307 height 36
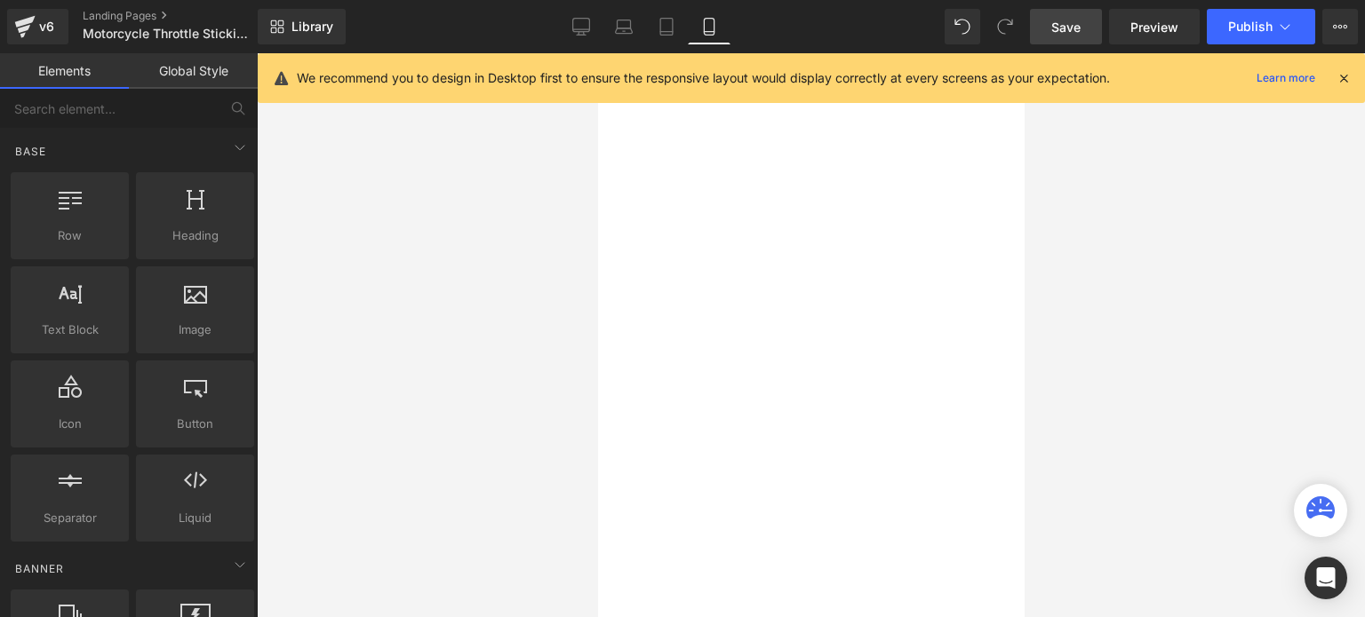
click at [1077, 25] on span "Save" at bounding box center [1065, 27] width 29 height 19
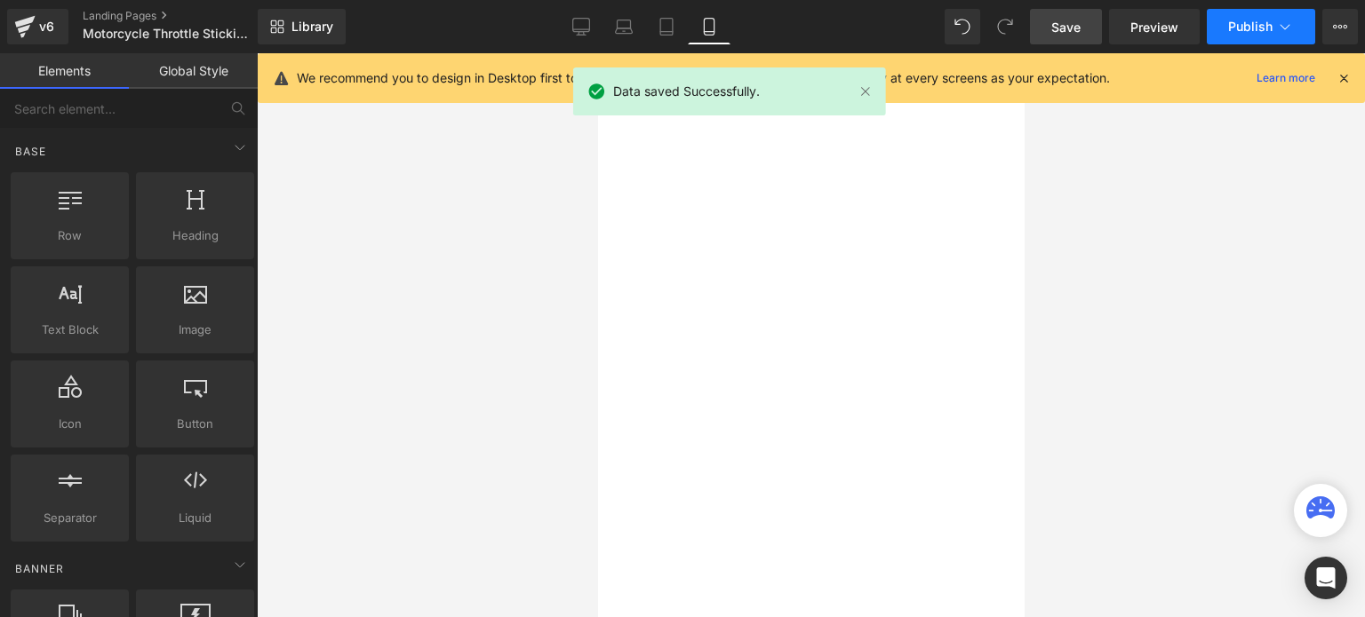
click at [1249, 20] on span "Publish" at bounding box center [1250, 27] width 44 height 14
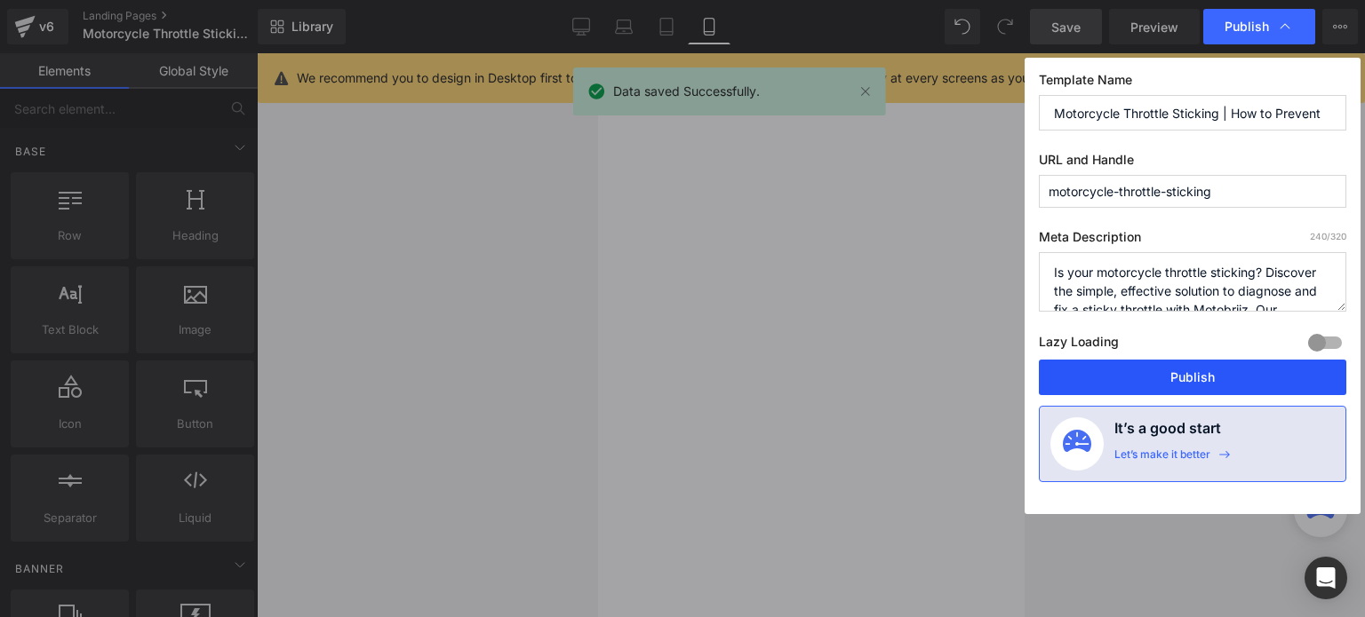
click at [1174, 376] on button "Publish" at bounding box center [1192, 378] width 307 height 36
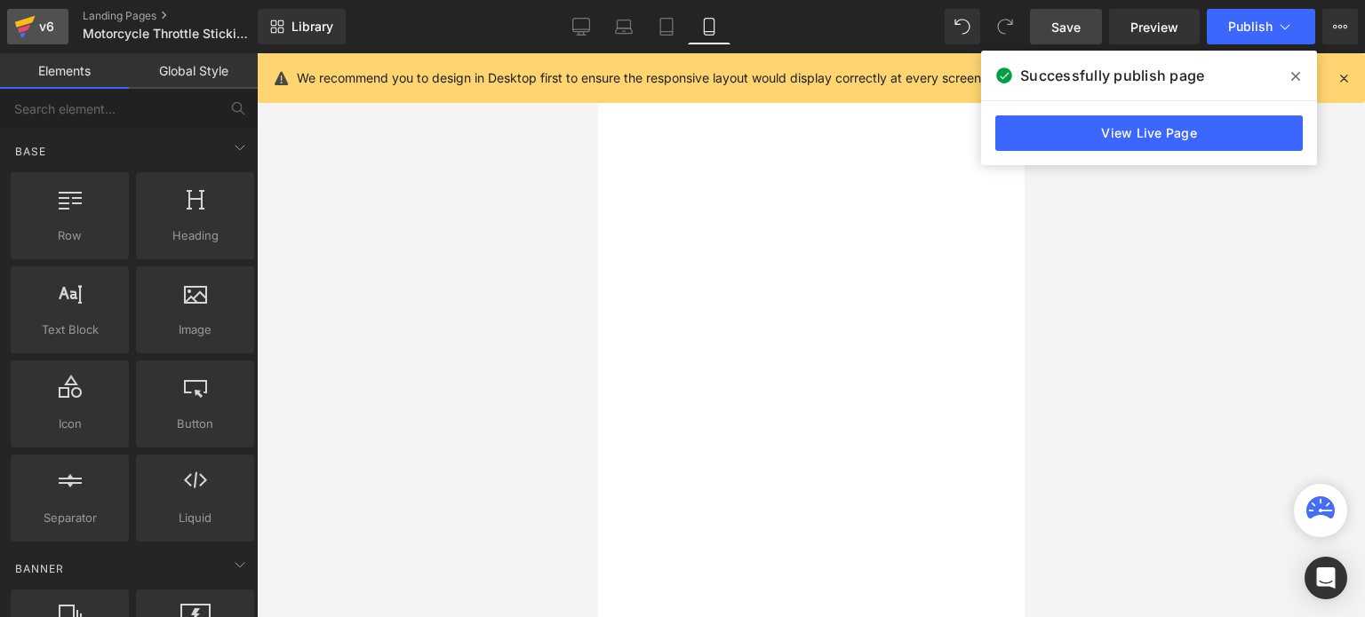
click at [36, 27] on div "v6" at bounding box center [47, 26] width 22 height 23
